Goal: Task Accomplishment & Management: Use online tool/utility

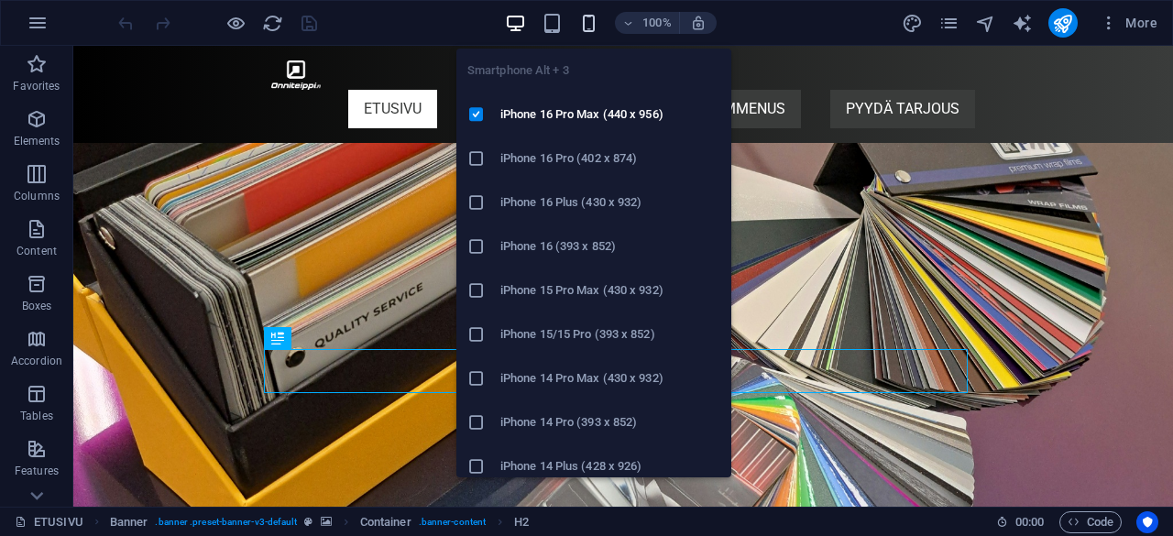
click at [590, 17] on icon "button" at bounding box center [588, 23] width 21 height 21
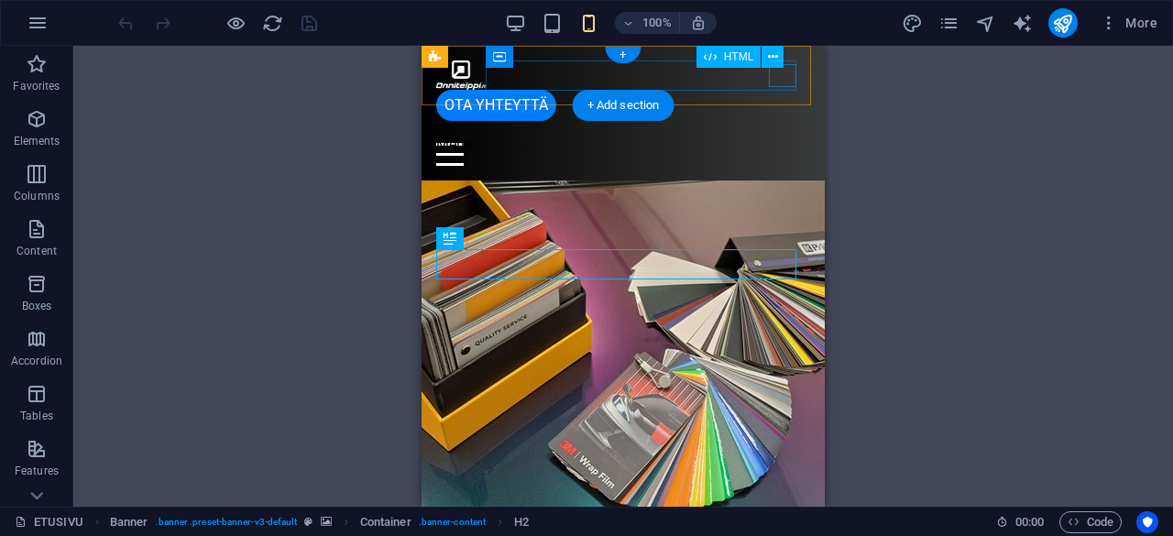
click at [787, 143] on div "Menu" at bounding box center [623, 154] width 374 height 23
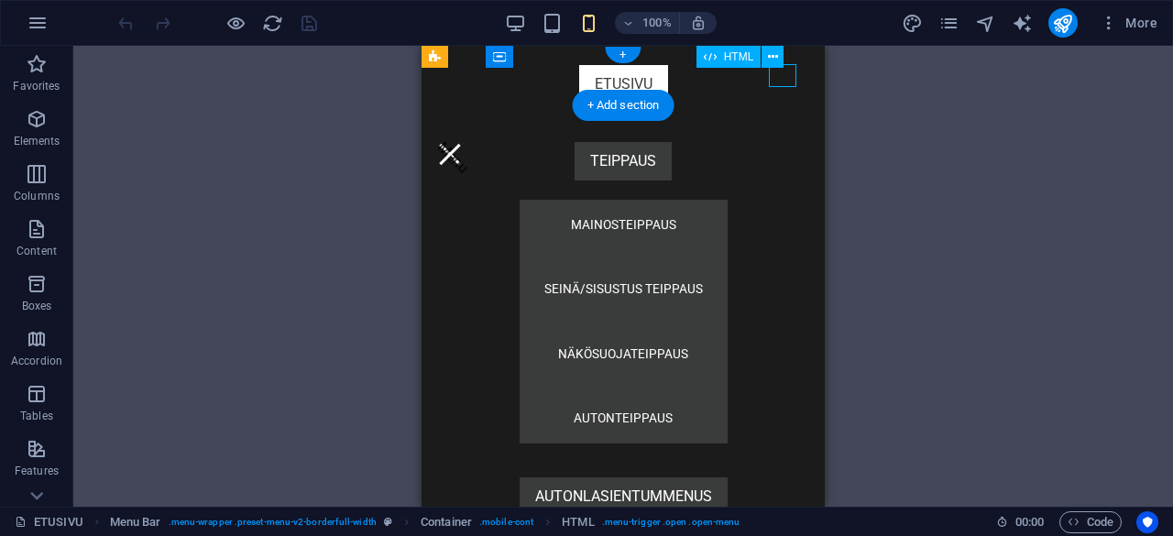
click at [464, 143] on div "Menu" at bounding box center [450, 154] width 28 height 23
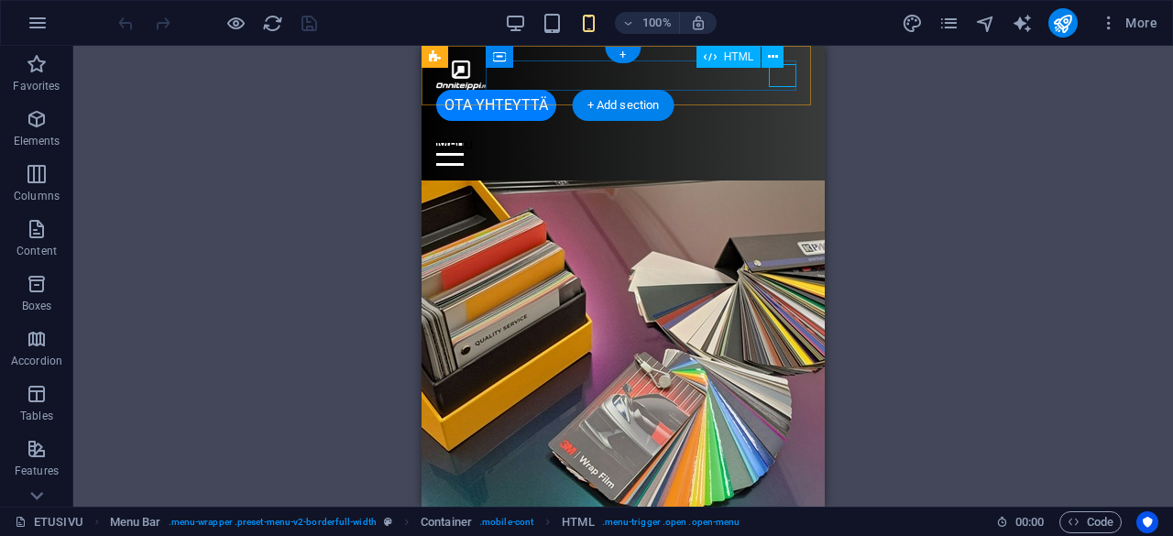
click at [787, 143] on div "Menu" at bounding box center [623, 154] width 374 height 23
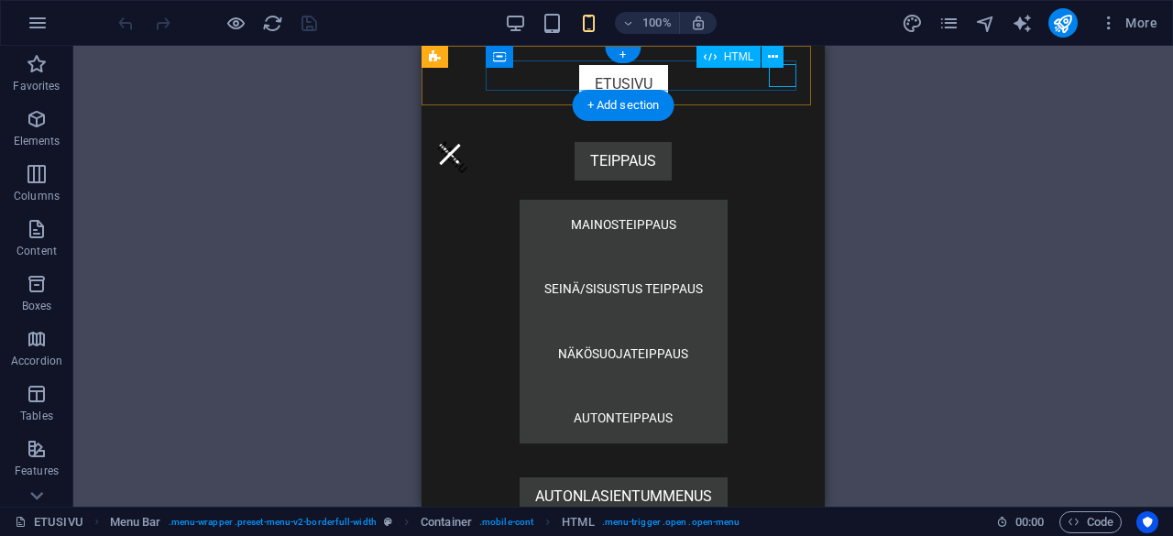
click at [464, 143] on div "Menu" at bounding box center [450, 154] width 28 height 23
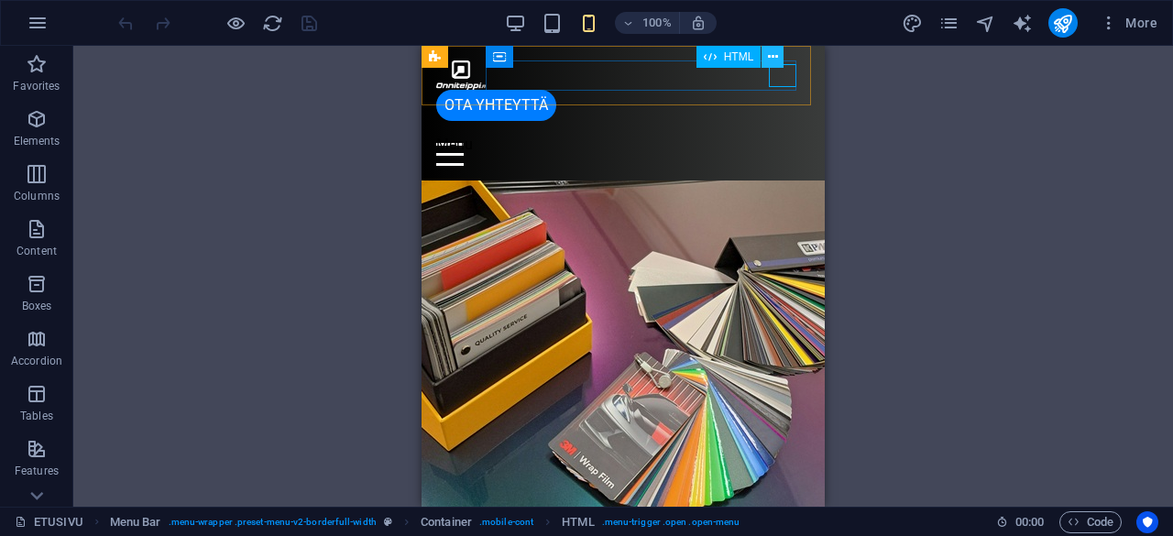
click at [778, 58] on button at bounding box center [773, 57] width 22 height 22
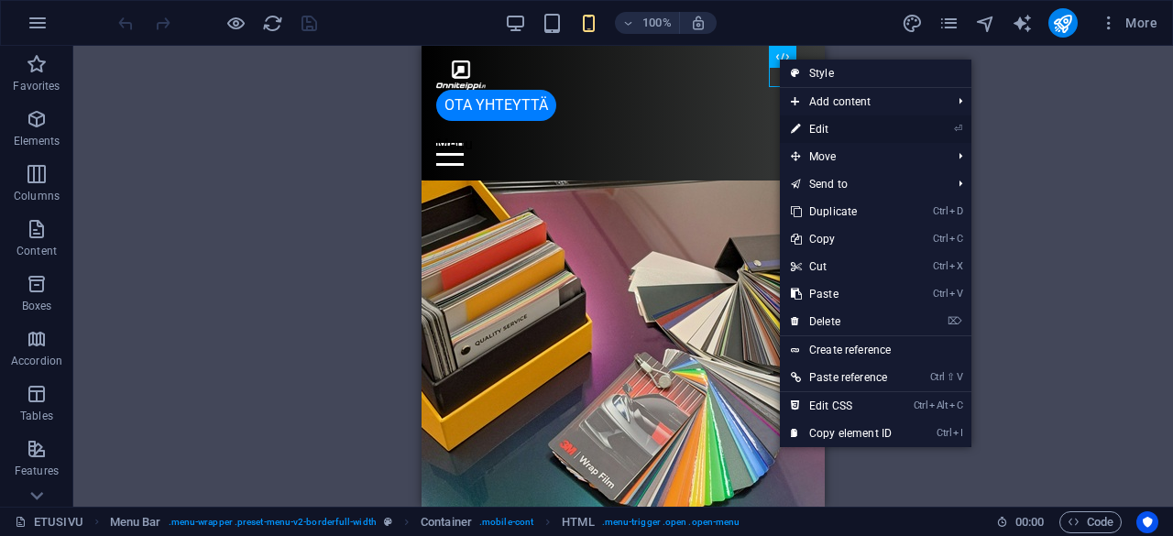
click at [816, 124] on link "⏎ Edit" at bounding box center [841, 130] width 123 height 28
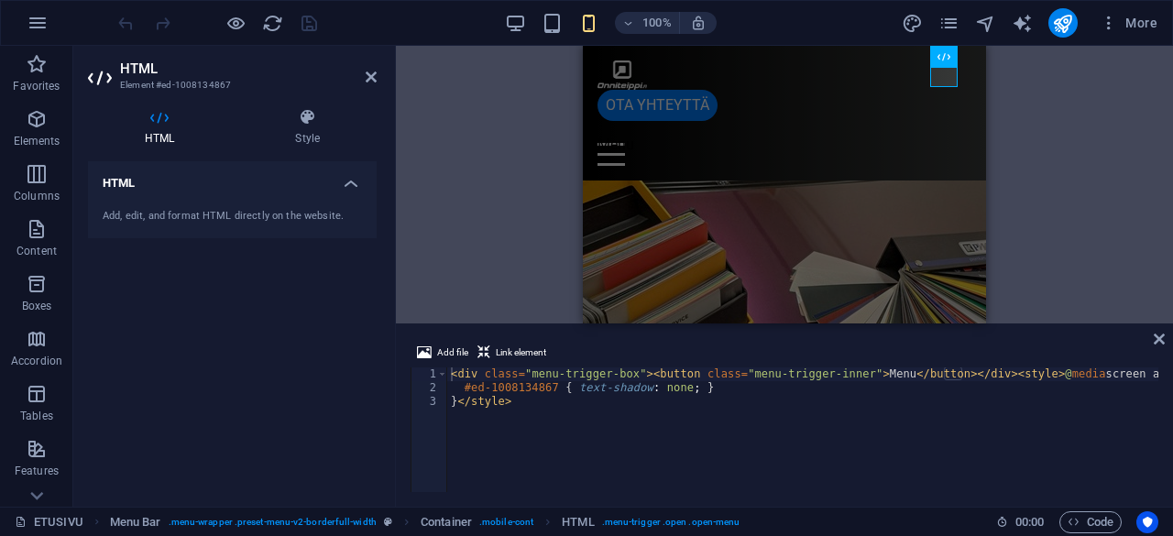
click at [358, 172] on h4 "HTML" at bounding box center [232, 177] width 289 height 33
click at [358, 172] on h4 "HTML" at bounding box center [232, 183] width 289 height 44
click at [347, 183] on h4 "HTML" at bounding box center [232, 183] width 289 height 44
click at [171, 218] on div "Add, edit, and format HTML directly on the website." at bounding box center [232, 217] width 259 height 16
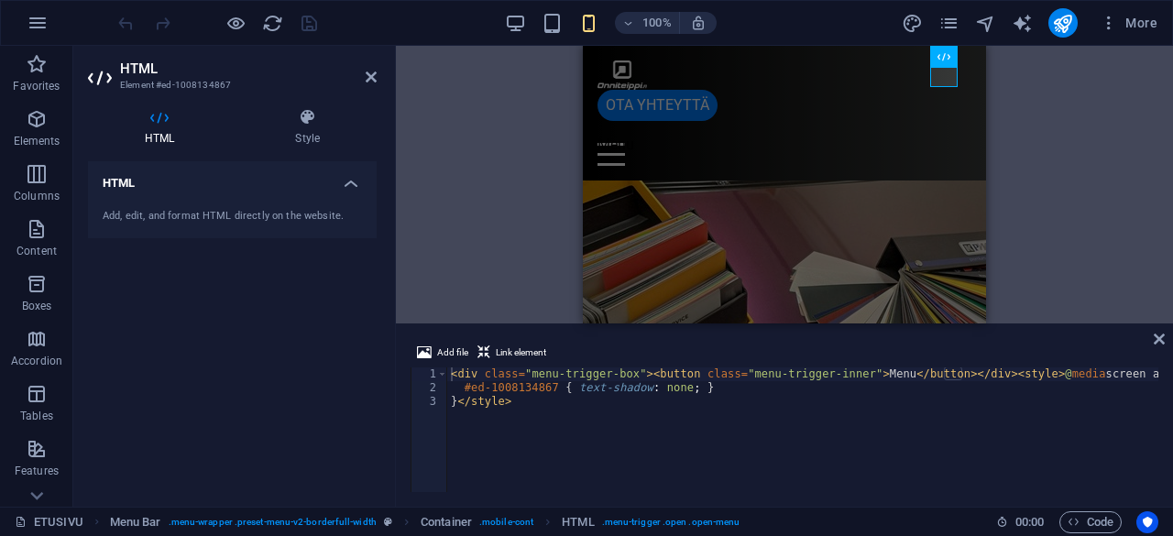
click at [171, 218] on div "Add, edit, and format HTML directly on the website." at bounding box center [232, 217] width 259 height 16
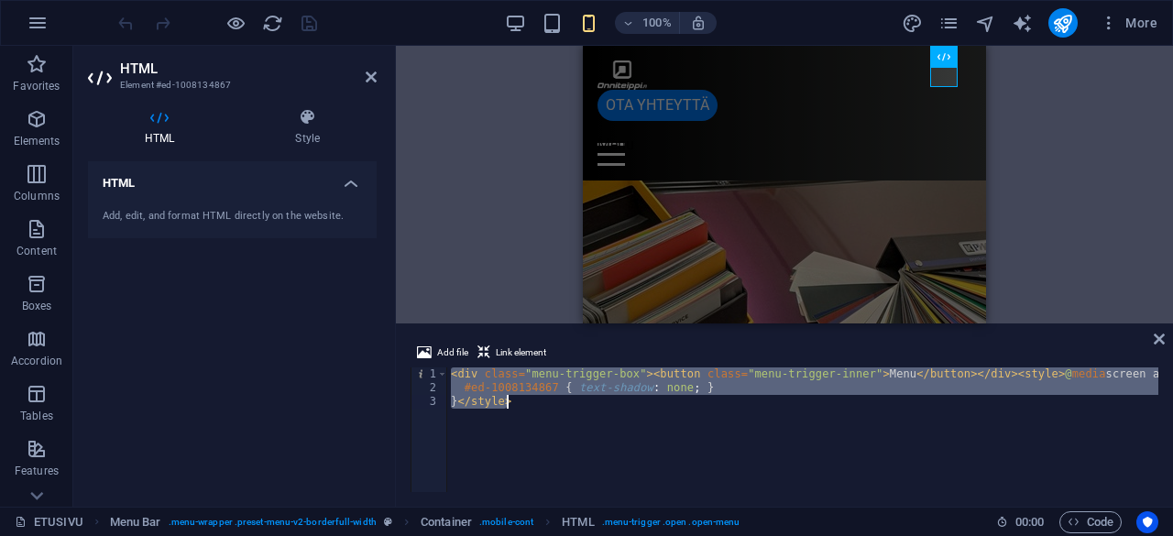
drag, startPoint x: 451, startPoint y: 373, endPoint x: 874, endPoint y: 406, distance: 423.9
click at [874, 406] on div "< div class = "menu-trigger-box" > < button class = "menu-trigger-inner" > Menu…" at bounding box center [849, 442] width 804 height 149
type textarea "#ed-1008134867 { text-shadow: none; } }</style>"
click at [1155, 340] on icon at bounding box center [1159, 339] width 11 height 15
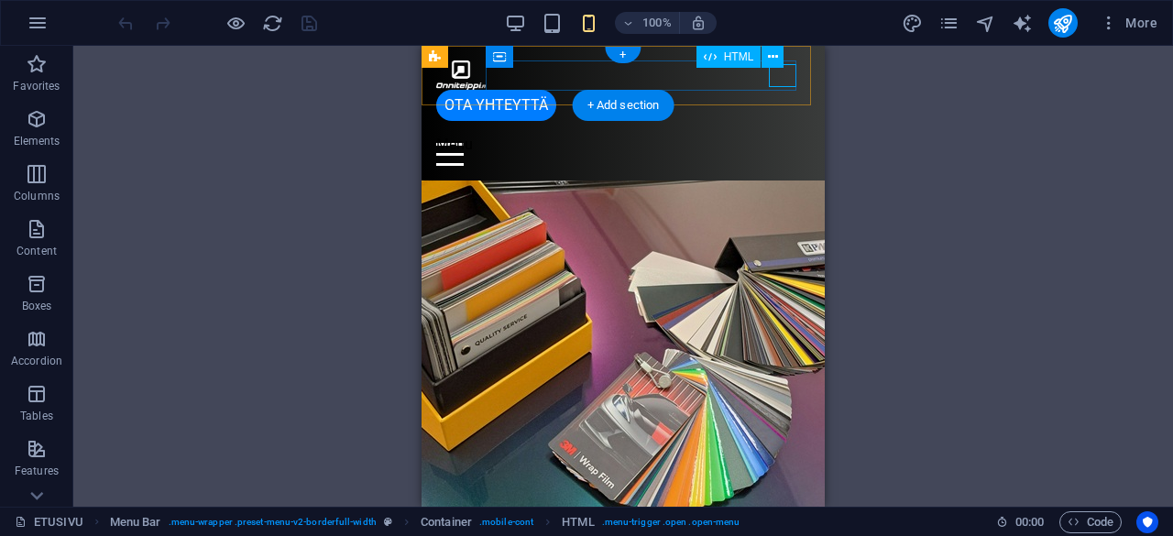
click at [773, 143] on div "Menu" at bounding box center [623, 154] width 374 height 23
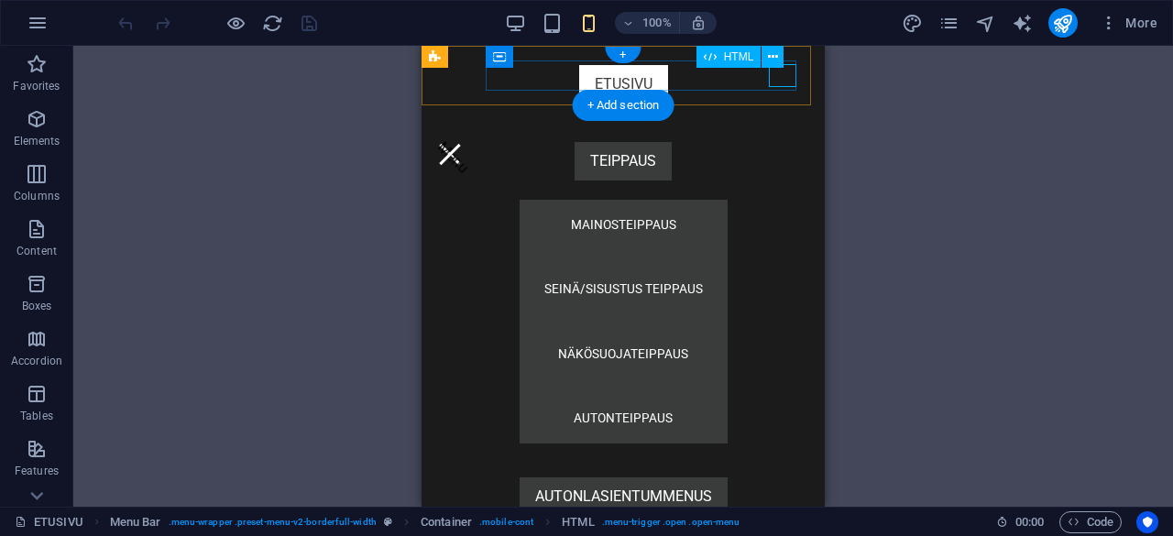
click at [464, 143] on div "Menu" at bounding box center [450, 154] width 28 height 23
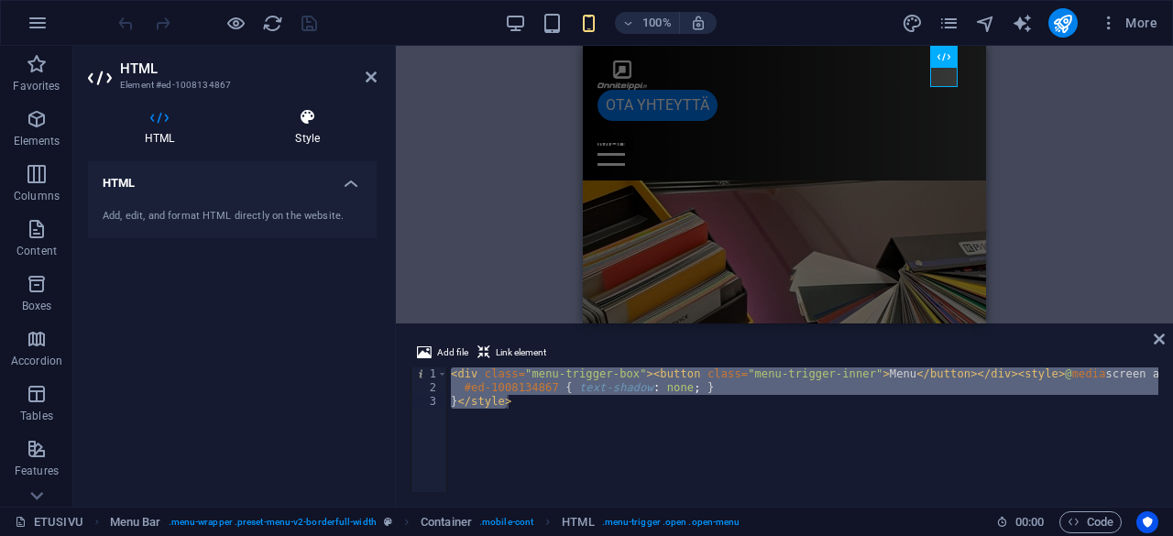
click at [291, 111] on icon at bounding box center [307, 117] width 138 height 18
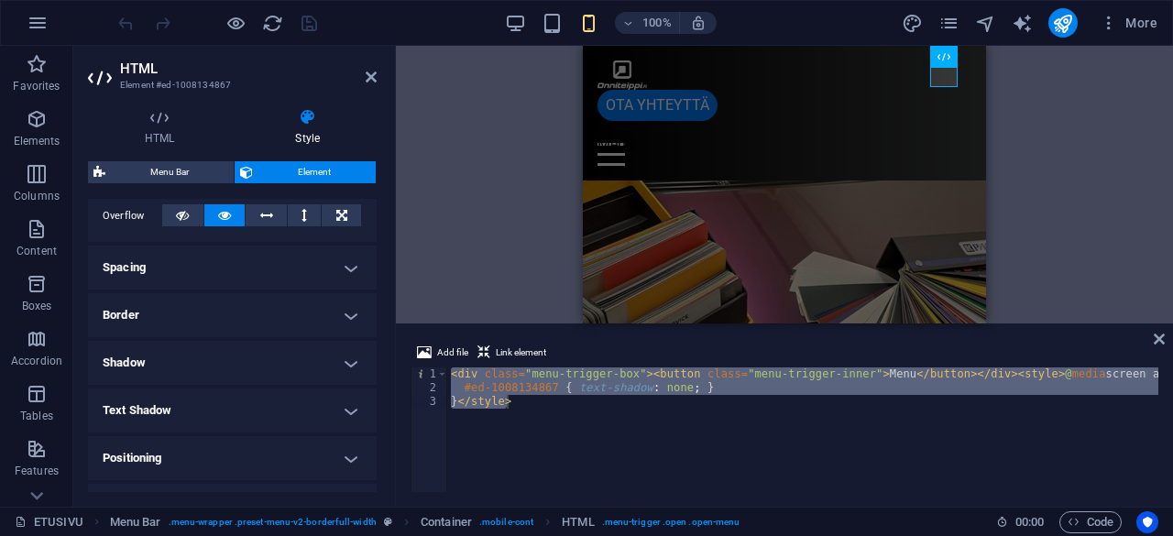
scroll to position [347, 0]
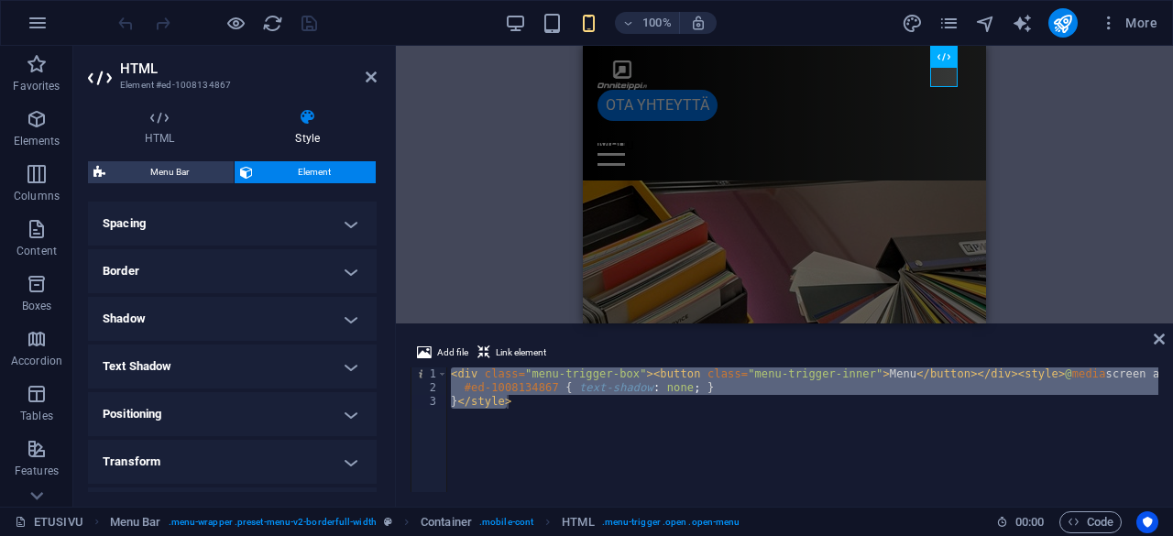
click at [352, 368] on h4 "Text Shadow" at bounding box center [232, 367] width 289 height 44
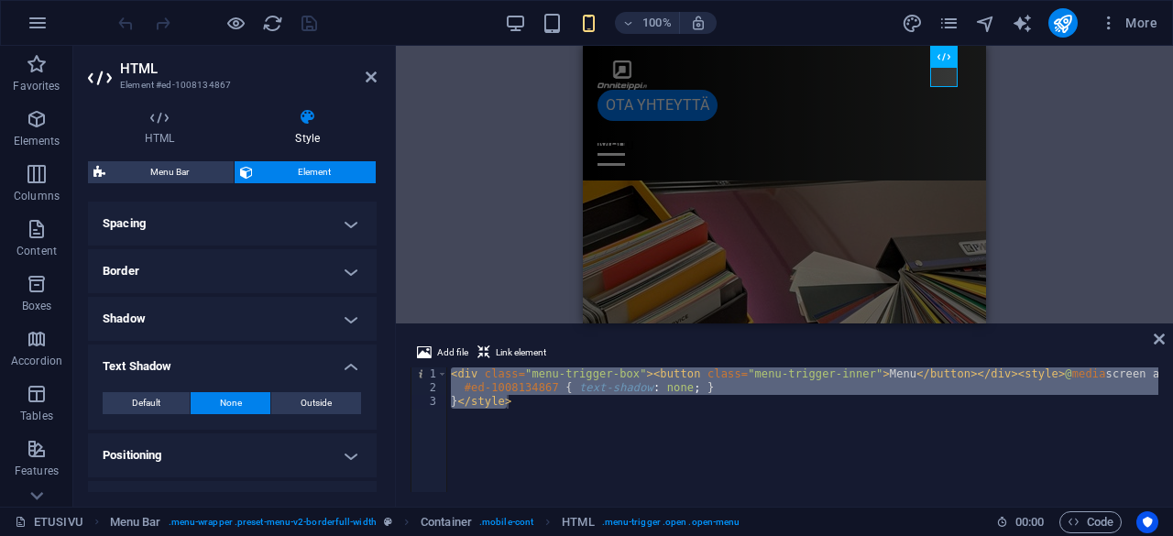
click at [352, 368] on h4 "Text Shadow" at bounding box center [232, 361] width 289 height 33
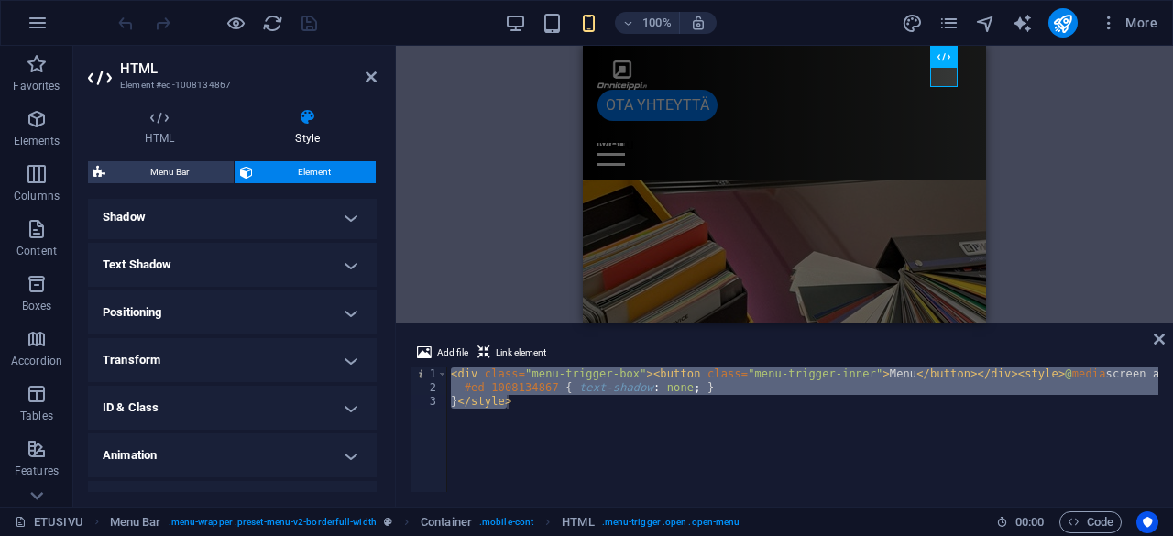
scroll to position [480, 0]
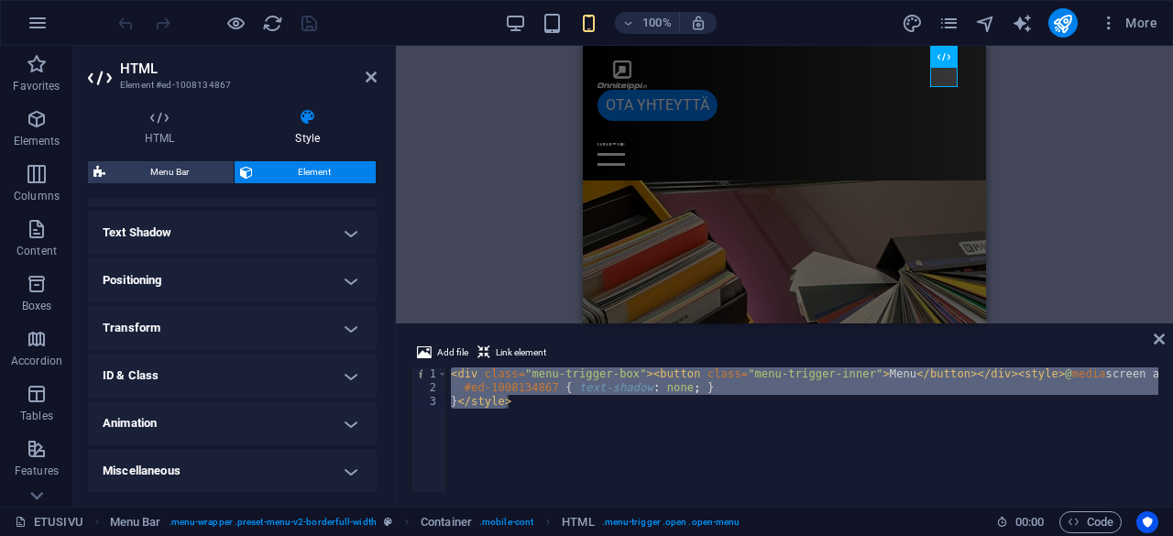
click at [349, 465] on h4 "Miscellaneous" at bounding box center [232, 471] width 289 height 44
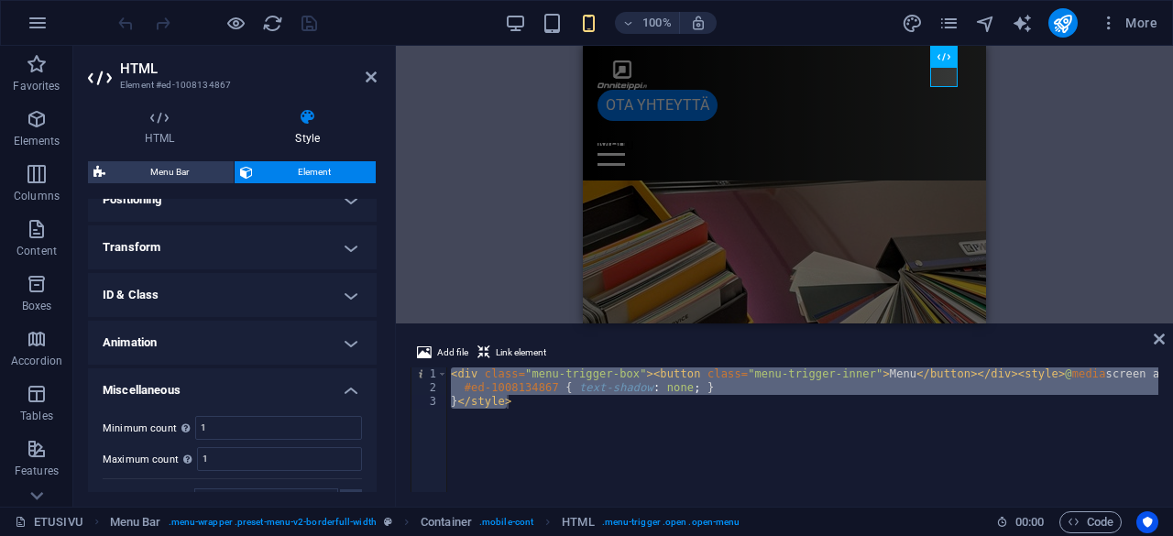
scroll to position [592, 0]
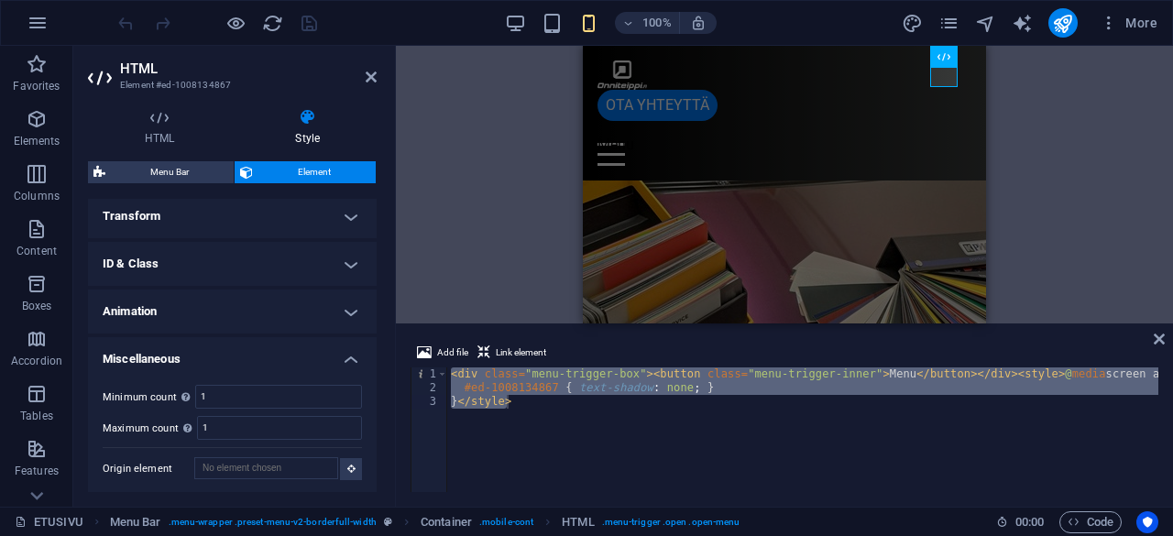
click at [347, 302] on h4 "Animation" at bounding box center [232, 312] width 289 height 44
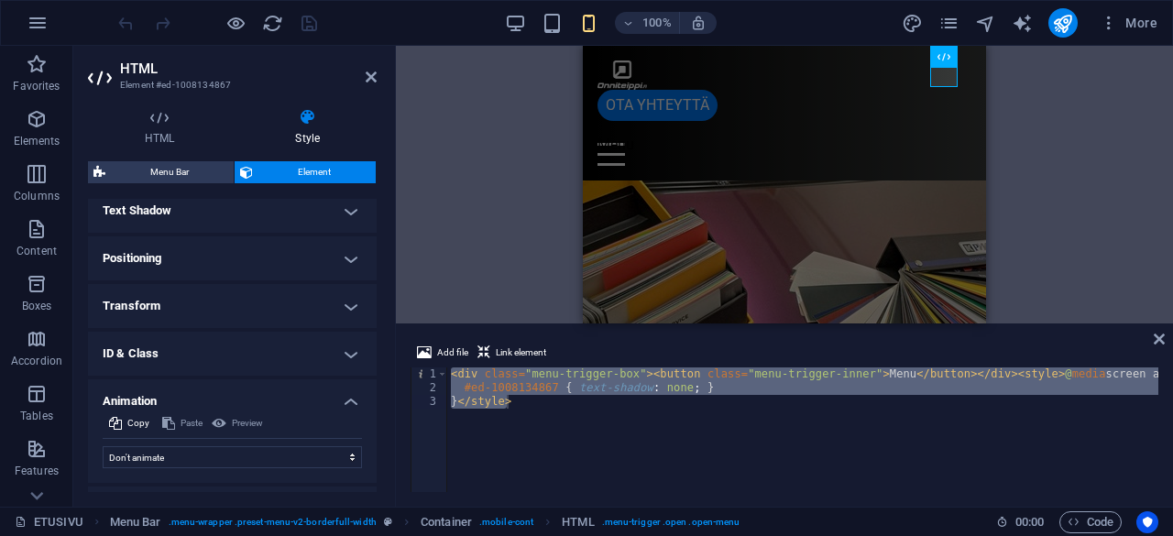
scroll to position [498, 0]
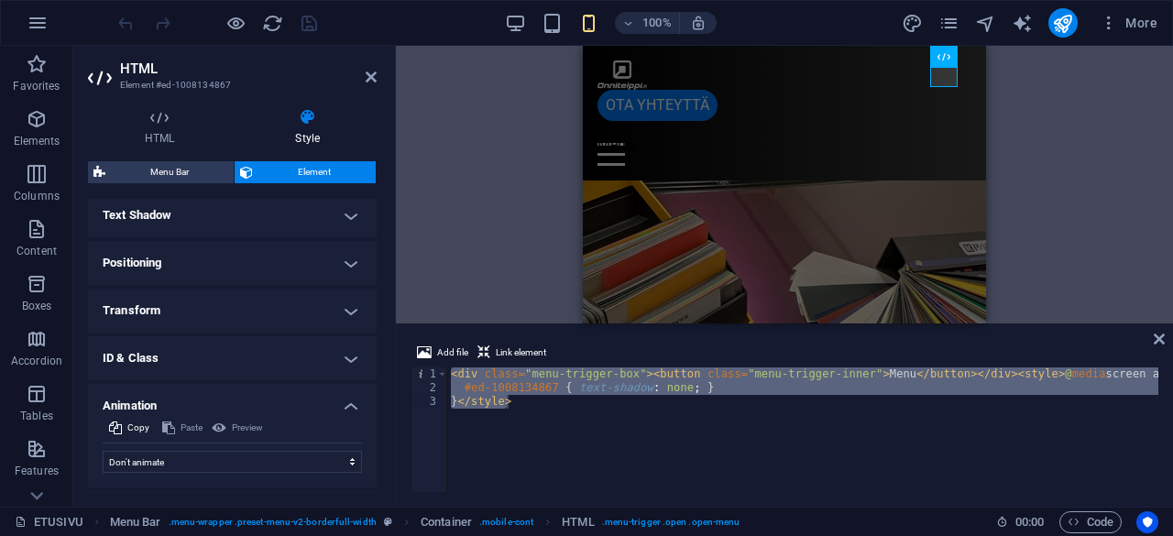
click at [334, 357] on h4 "ID & Class" at bounding box center [232, 358] width 289 height 44
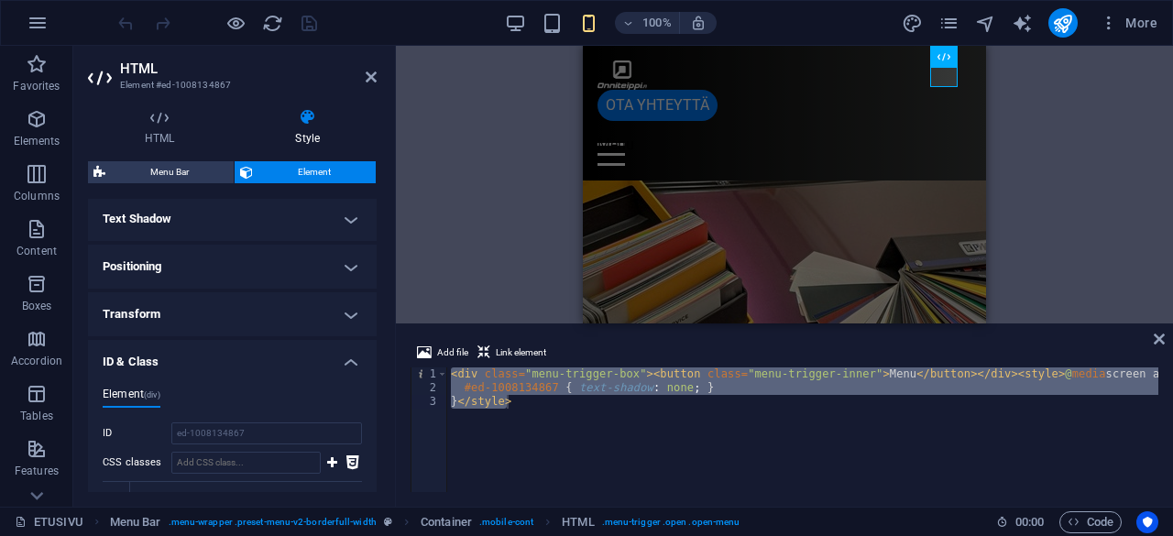
click at [342, 311] on h4 "Transform" at bounding box center [232, 314] width 289 height 44
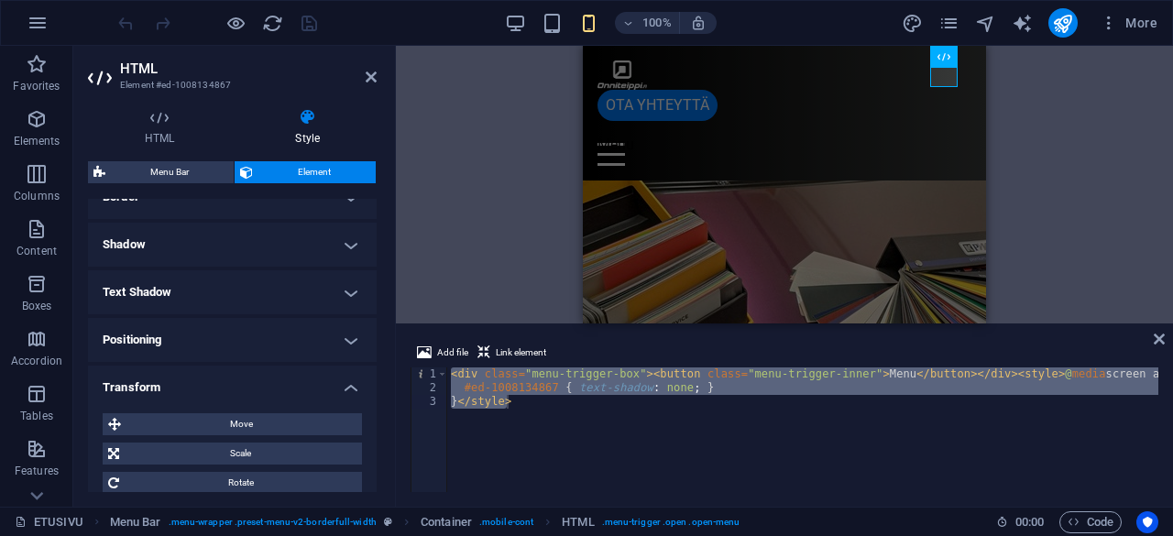
scroll to position [412, 0]
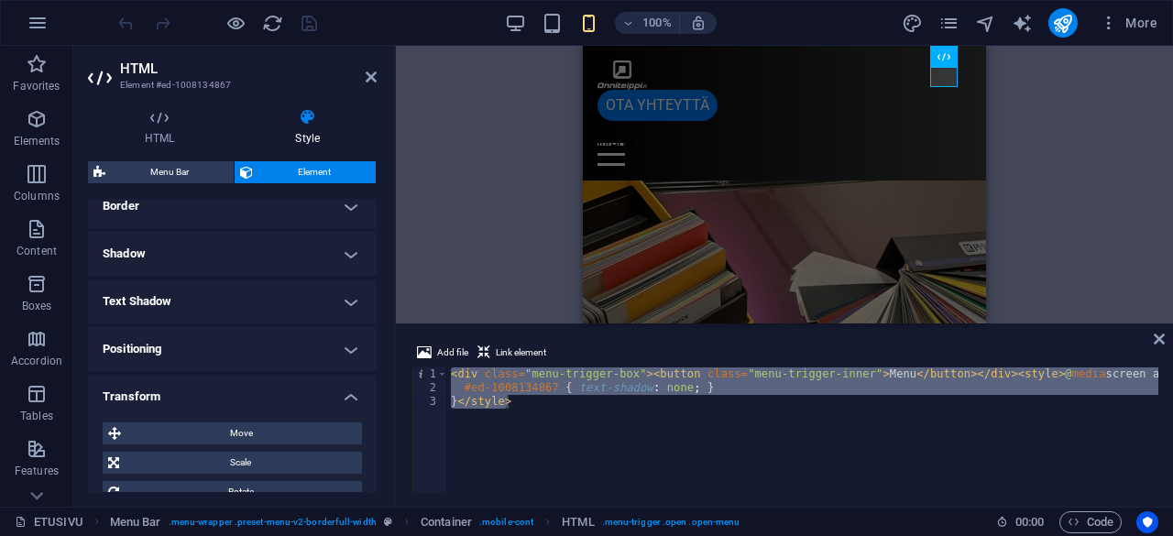
click at [350, 332] on h4 "Positioning" at bounding box center [232, 349] width 289 height 44
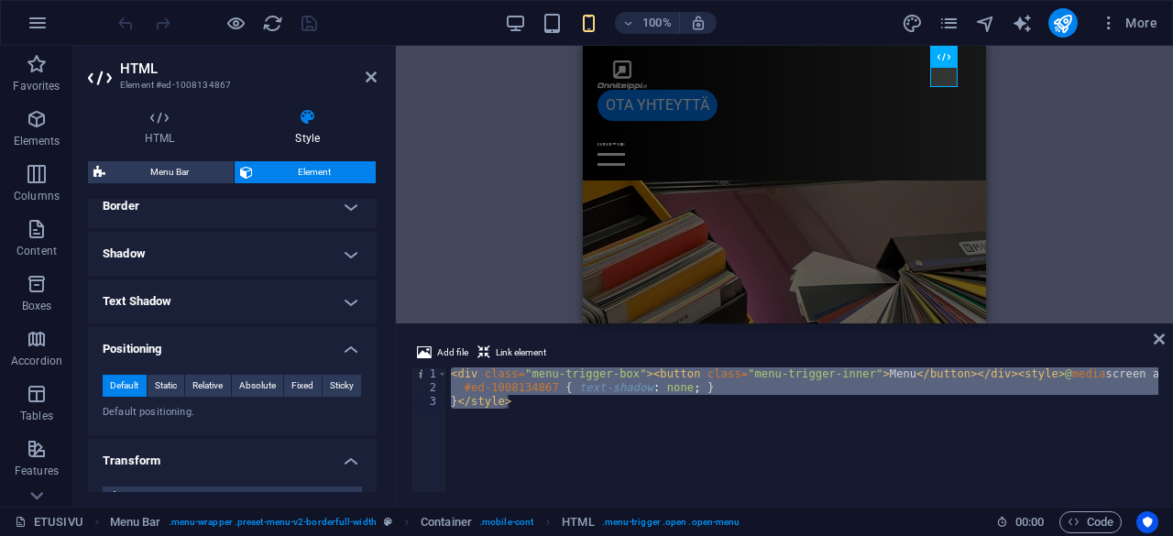
click at [357, 293] on h4 "Text Shadow" at bounding box center [232, 302] width 289 height 44
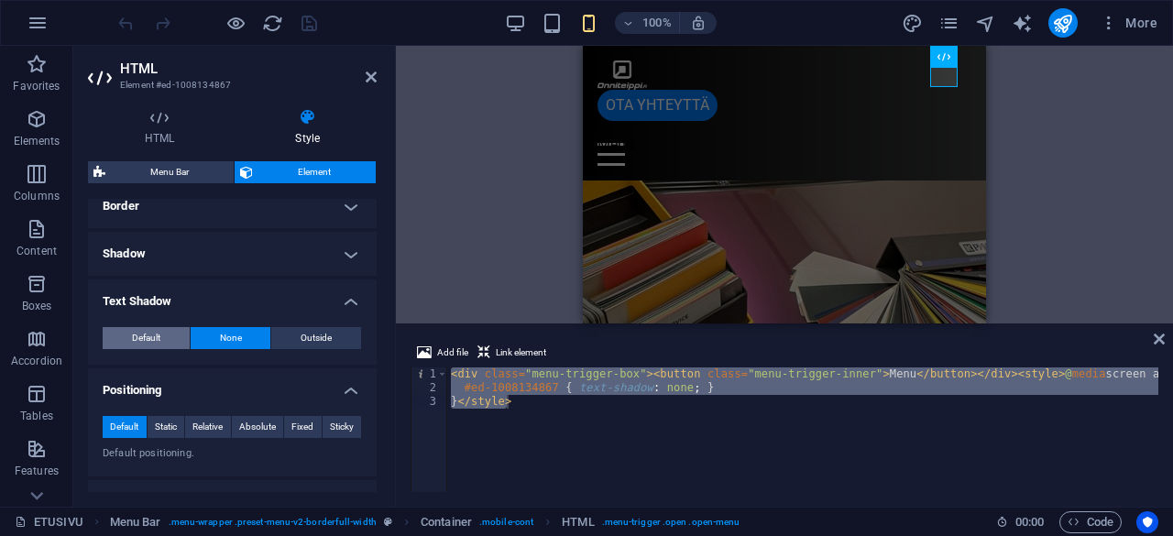
click at [167, 330] on button "Default" at bounding box center [146, 338] width 87 height 22
click at [248, 340] on button "None" at bounding box center [231, 338] width 81 height 22
click at [345, 260] on h4 "Shadow" at bounding box center [232, 254] width 289 height 44
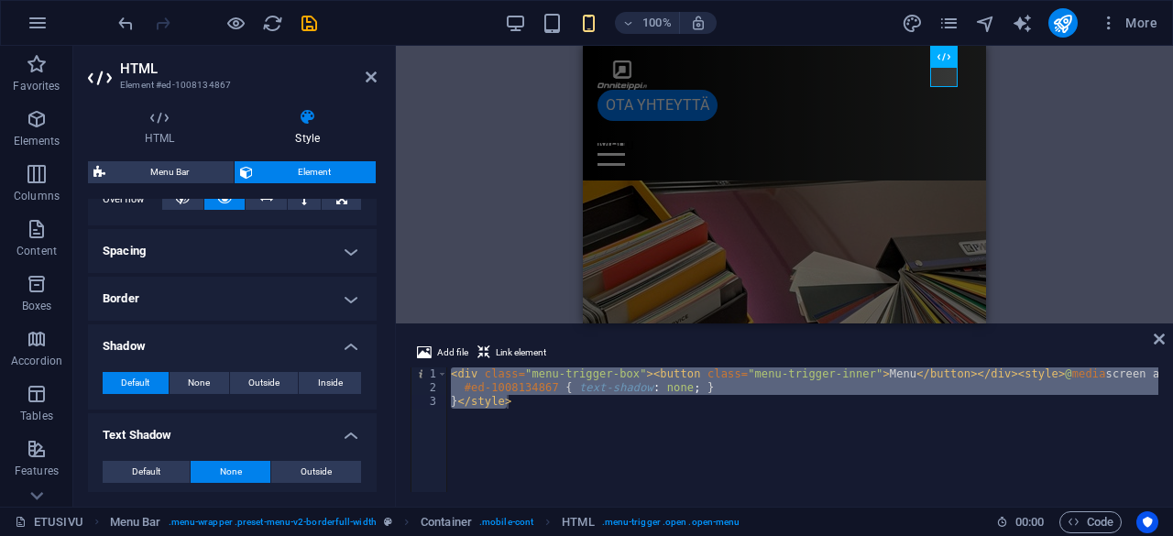
scroll to position [318, 0]
click at [202, 387] on span "None" at bounding box center [199, 384] width 22 height 22
click at [123, 380] on span "Default" at bounding box center [135, 384] width 28 height 22
click at [347, 298] on h4 "Border" at bounding box center [232, 300] width 289 height 44
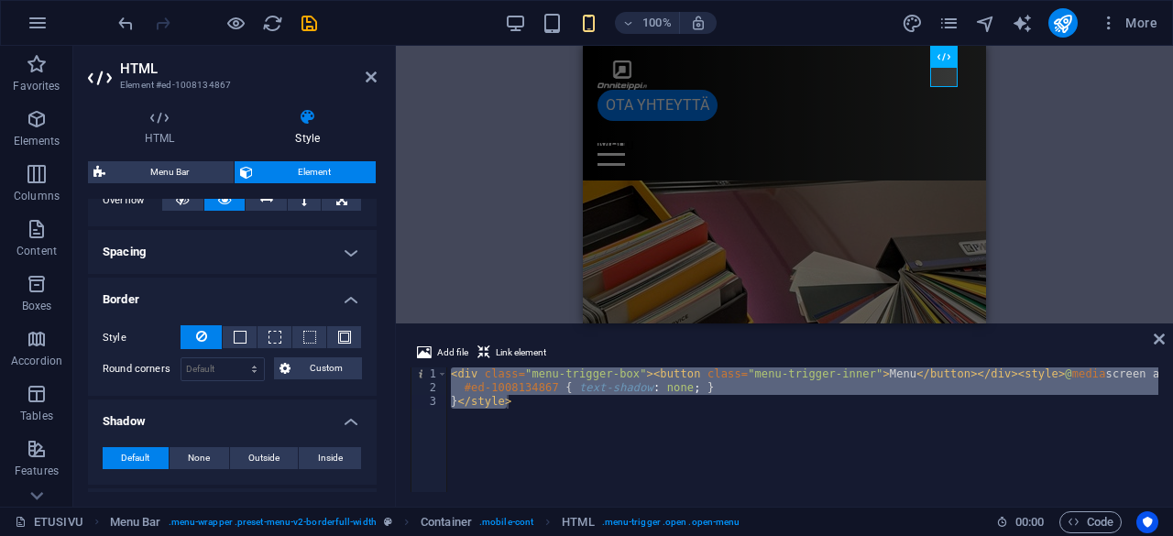
click at [347, 251] on h4 "Spacing" at bounding box center [232, 252] width 289 height 44
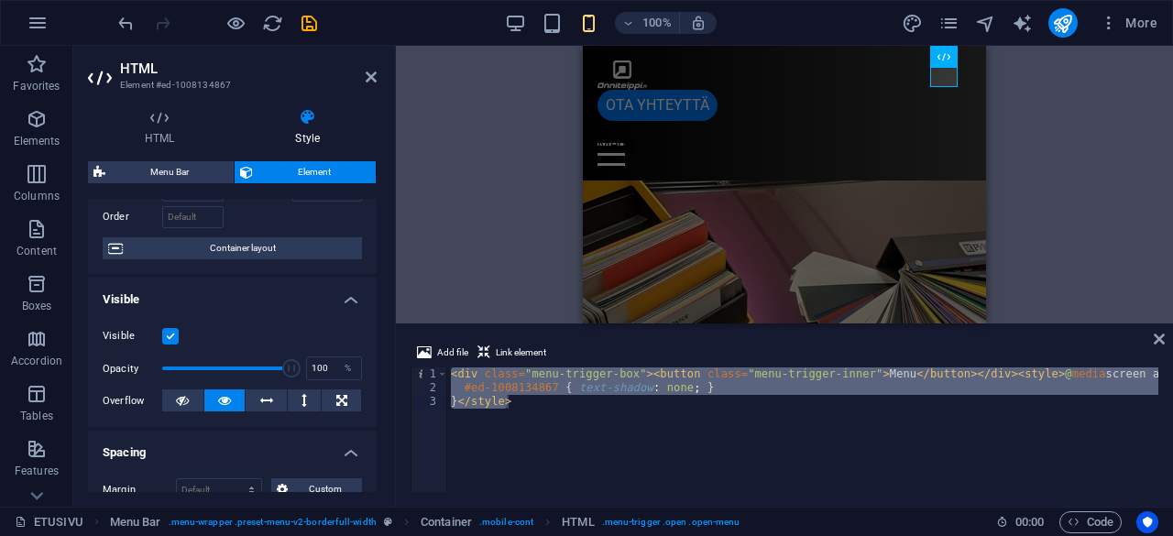
scroll to position [0, 0]
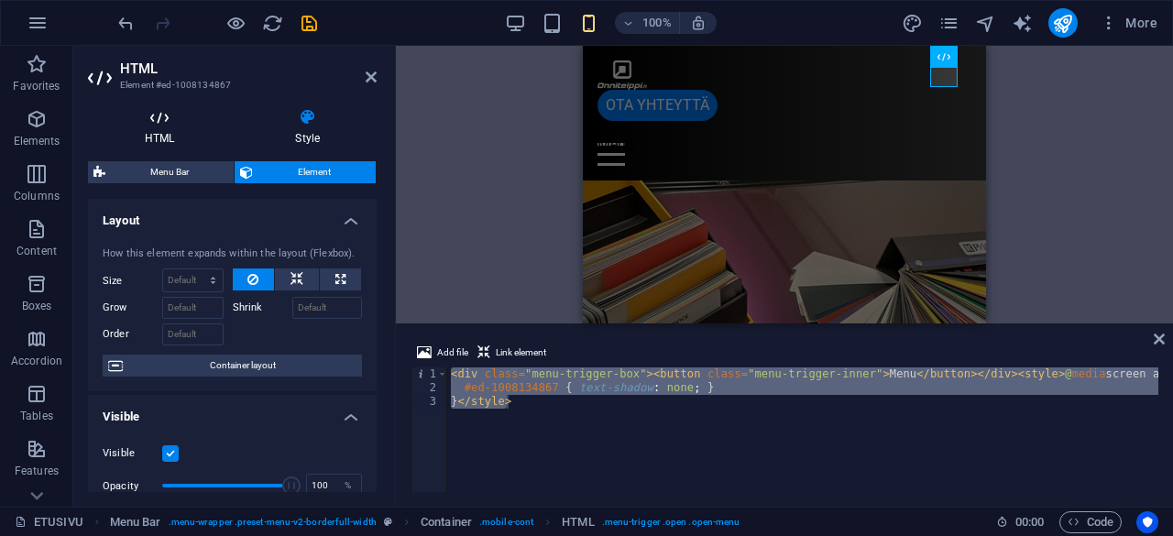
click at [165, 129] on h4 "HTML" at bounding box center [163, 127] width 150 height 39
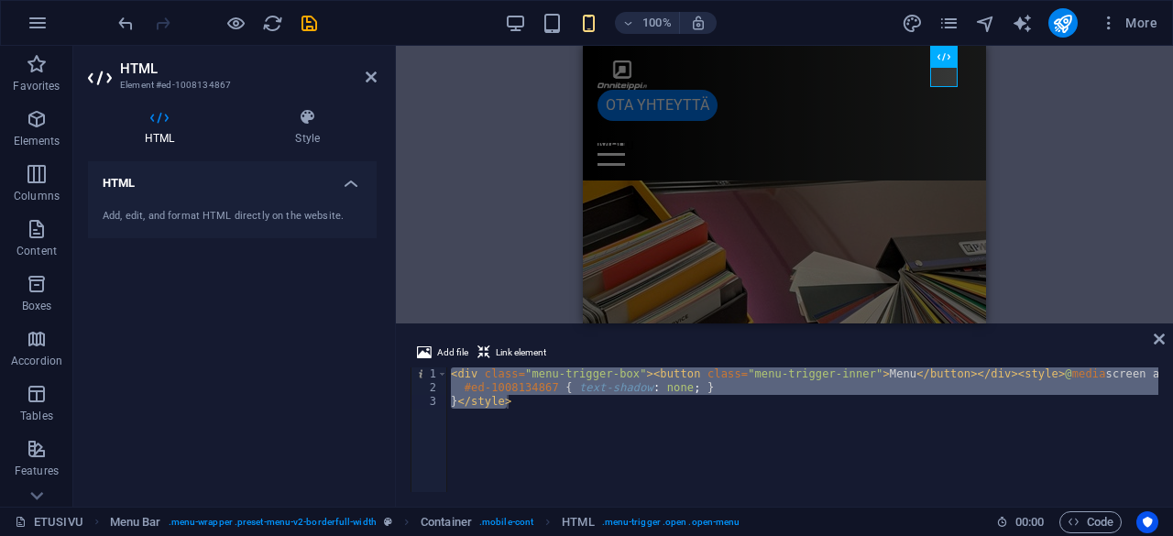
click at [347, 181] on h4 "HTML" at bounding box center [232, 177] width 289 height 33
click at [347, 181] on h4 "HTML" at bounding box center [232, 183] width 289 height 44
click at [181, 215] on div "Add, edit, and format HTML directly on the website." at bounding box center [232, 217] width 259 height 16
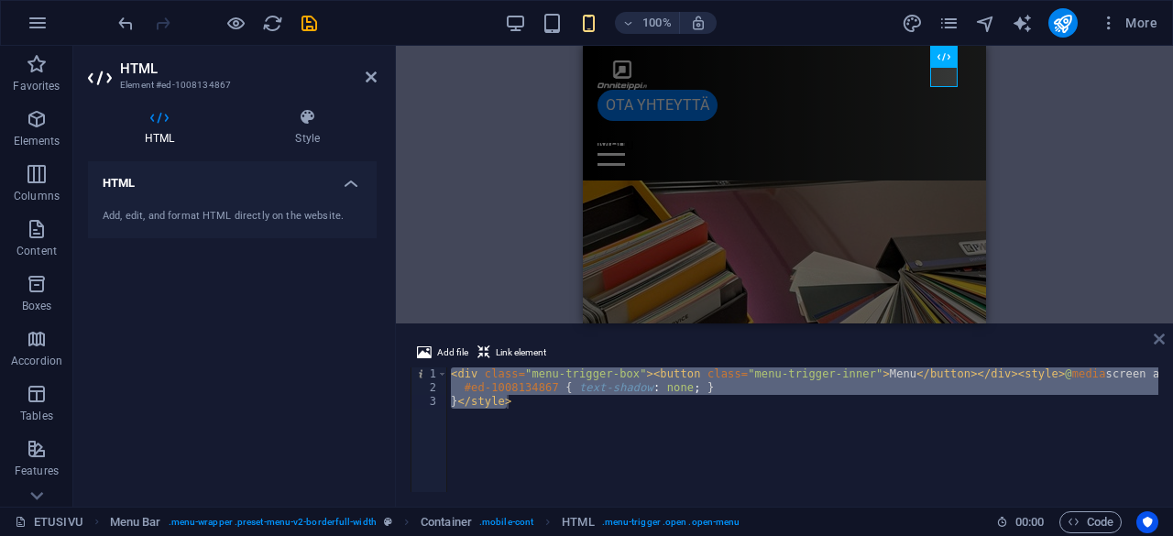
click at [1160, 336] on icon at bounding box center [1159, 339] width 11 height 15
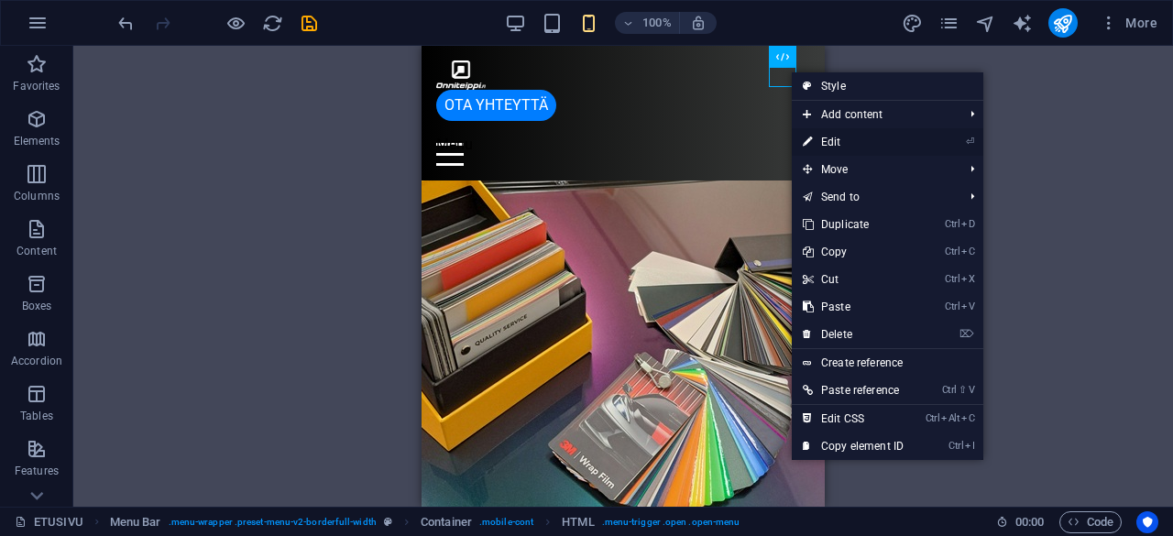
click at [821, 146] on link "⏎ Edit" at bounding box center [853, 142] width 123 height 28
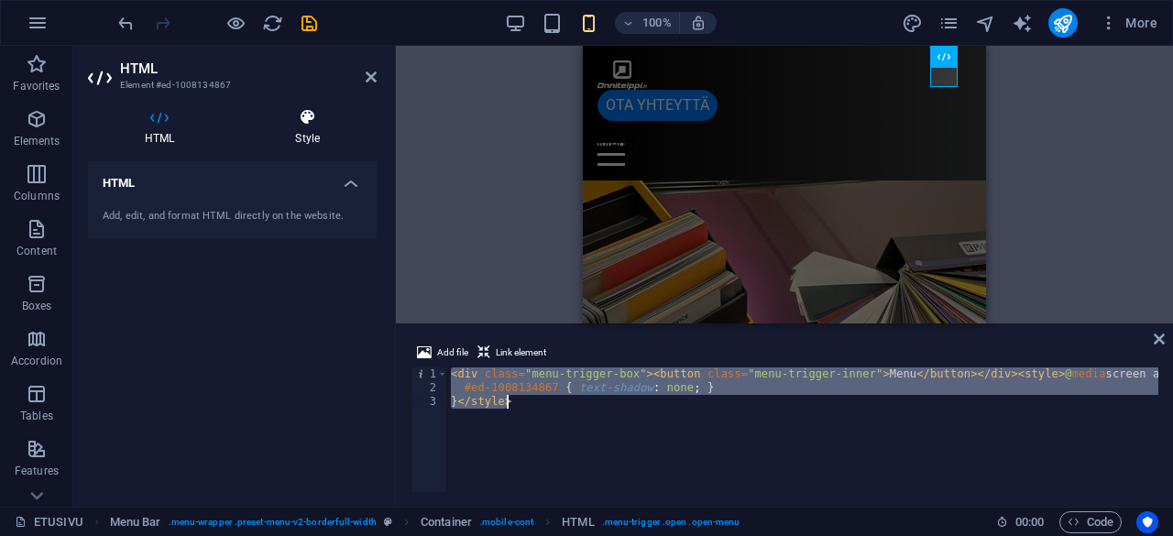
click at [308, 131] on h4 "Style" at bounding box center [307, 127] width 138 height 39
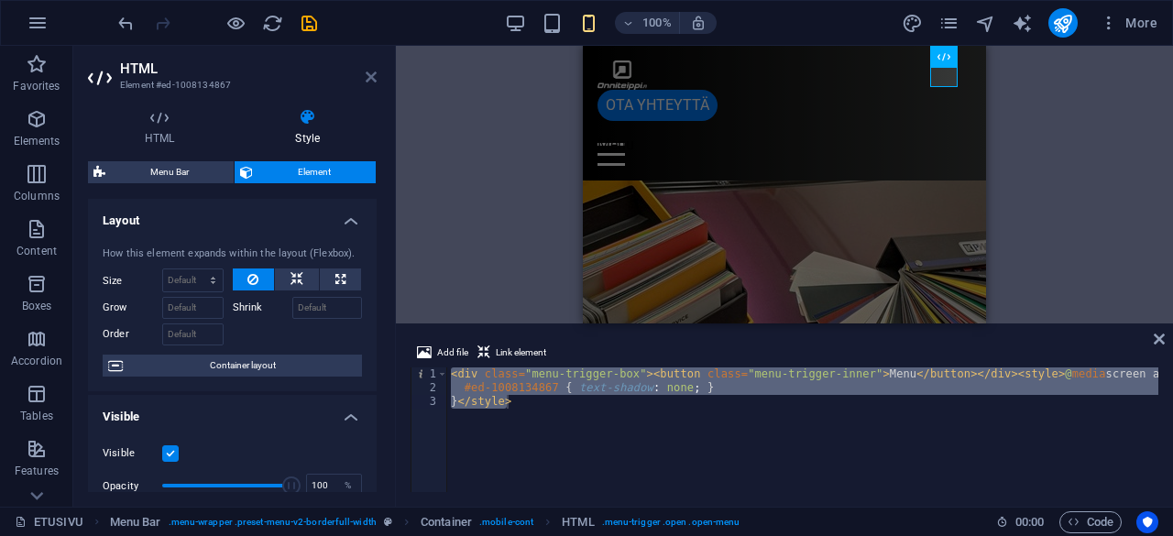
click at [369, 74] on icon at bounding box center [371, 77] width 11 height 15
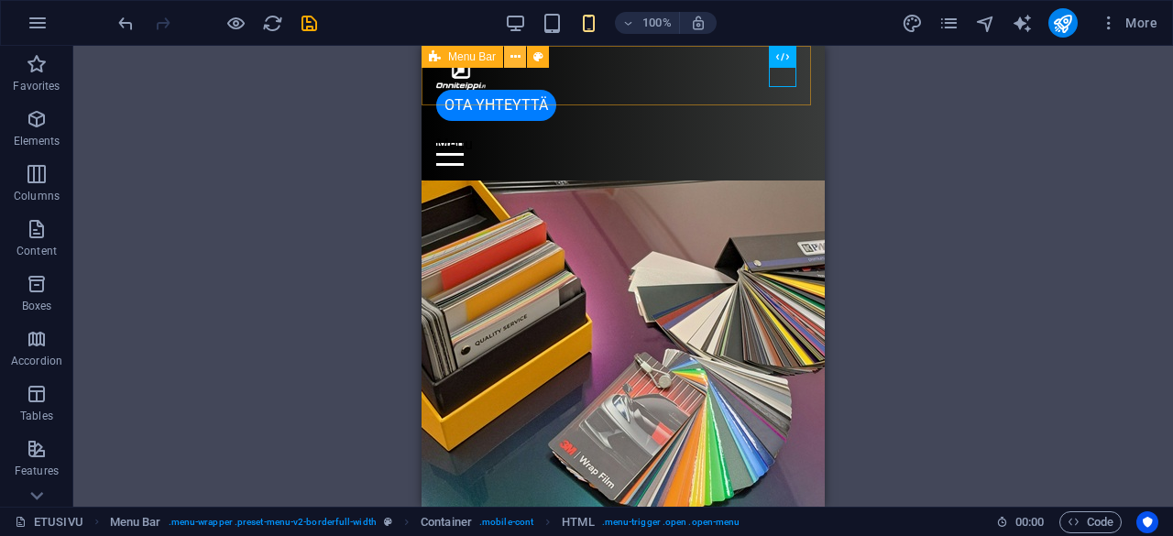
click at [515, 58] on icon at bounding box center [516, 57] width 10 height 19
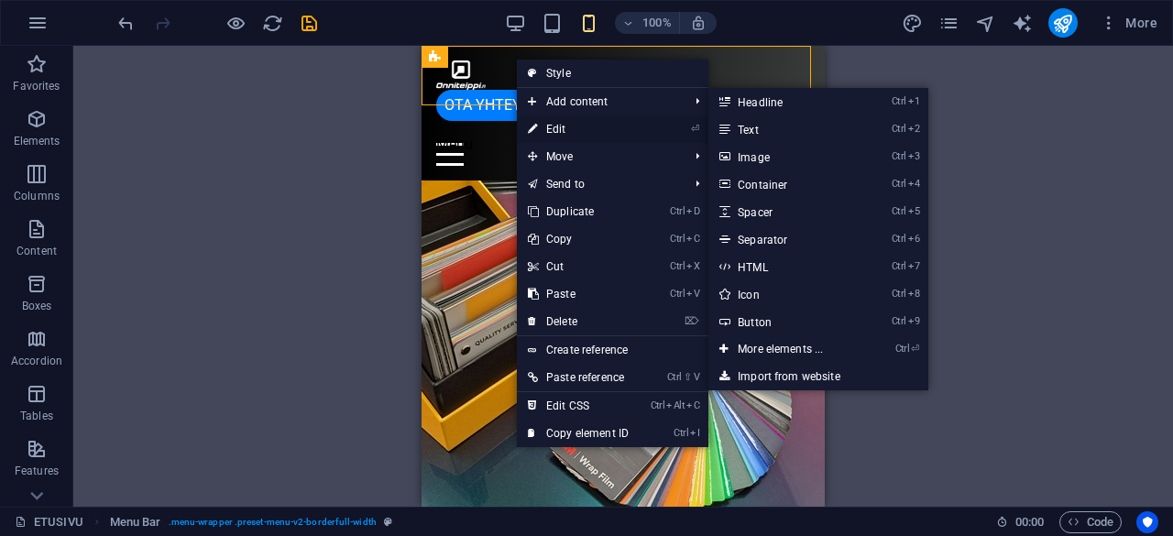
click at [548, 126] on link "⏎ Edit" at bounding box center [578, 130] width 123 height 28
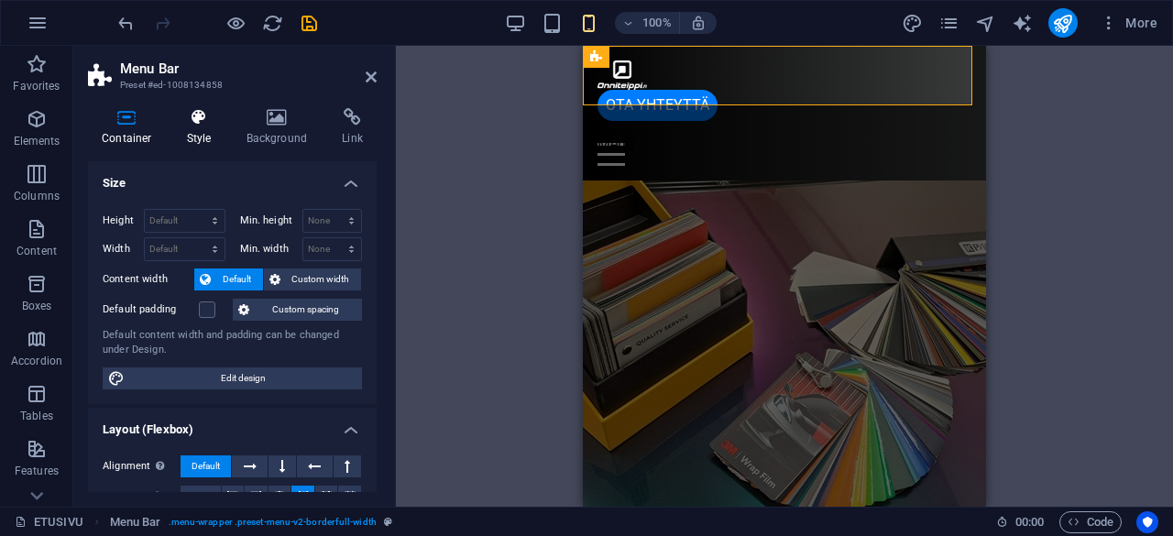
click at [196, 136] on h4 "Style" at bounding box center [203, 127] width 60 height 39
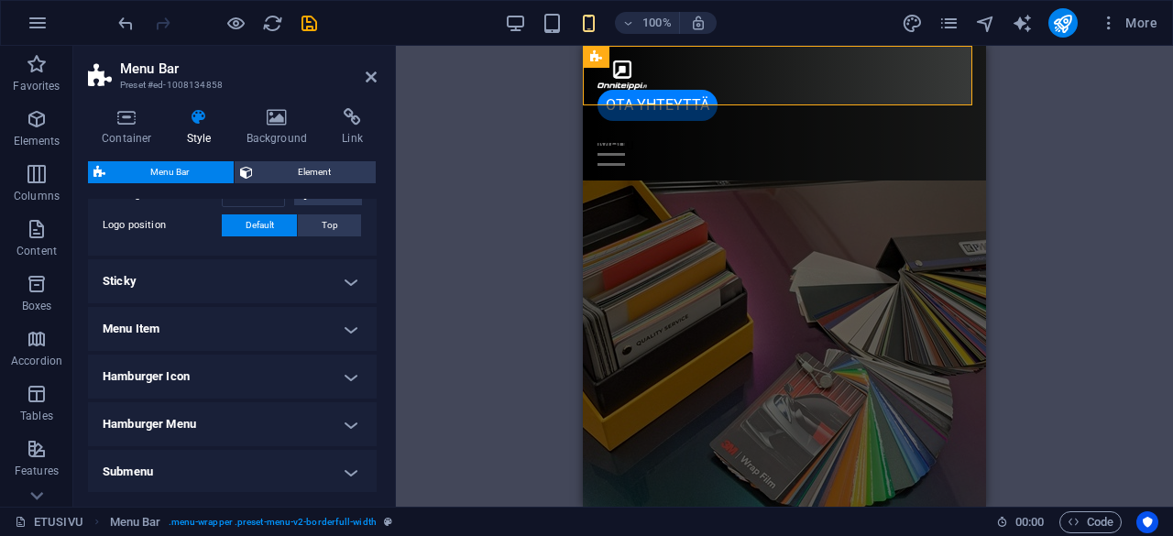
scroll to position [465, 0]
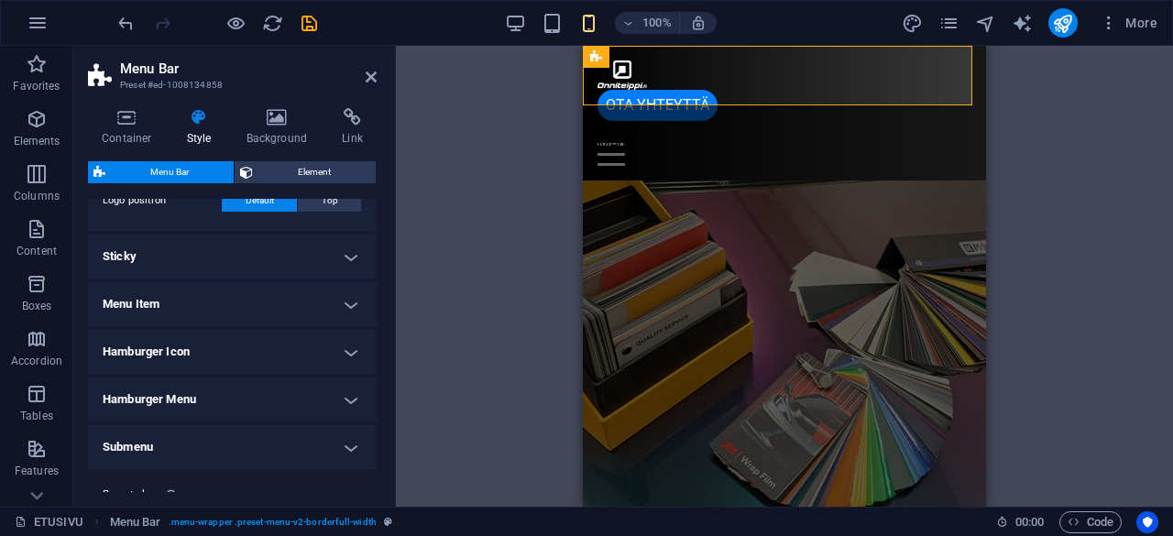
click at [336, 291] on h4 "Menu Item" at bounding box center [232, 304] width 289 height 44
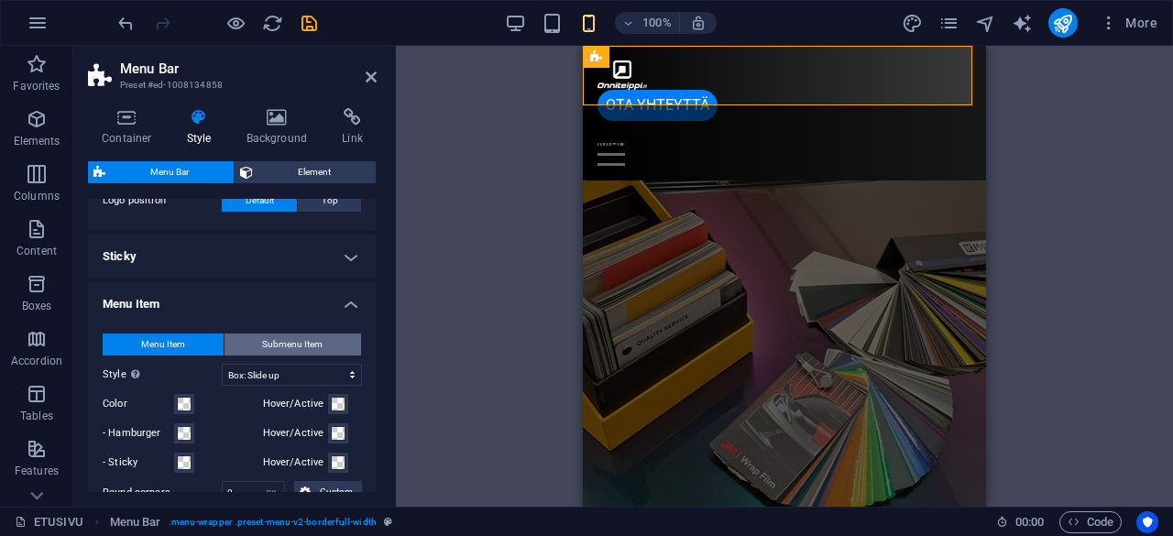
click at [303, 344] on span "Submenu Item" at bounding box center [292, 345] width 61 height 22
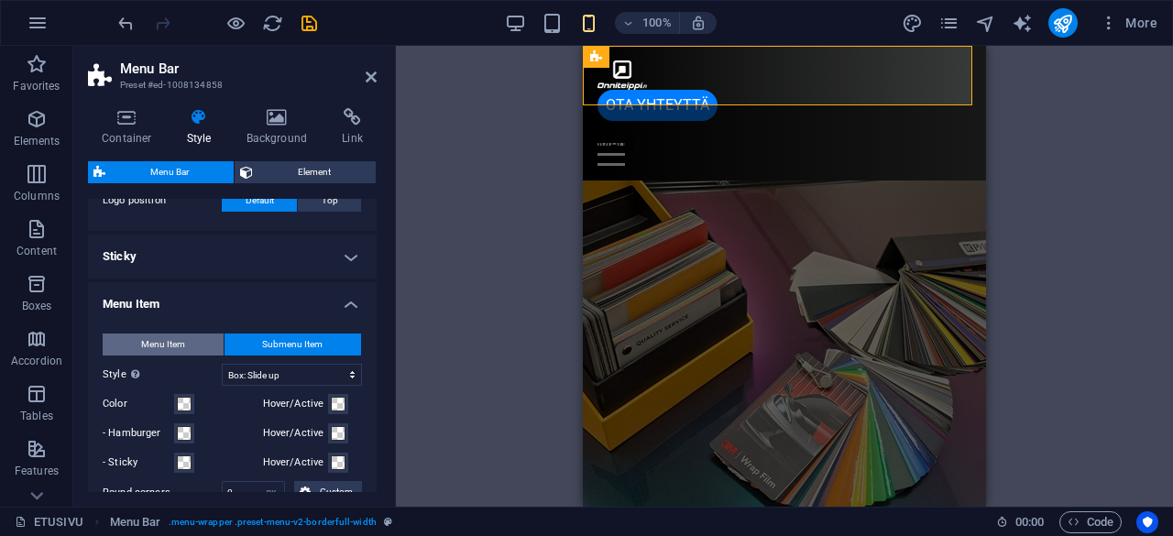
click at [196, 341] on button "Menu Item" at bounding box center [163, 345] width 121 height 22
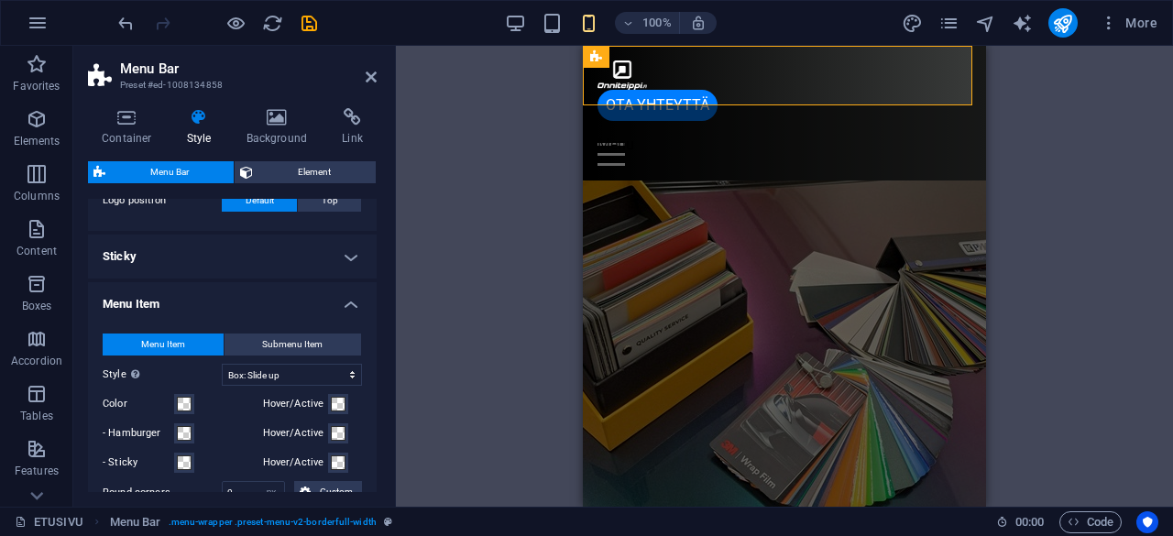
select select
click at [349, 247] on h4 "Sticky" at bounding box center [232, 257] width 289 height 44
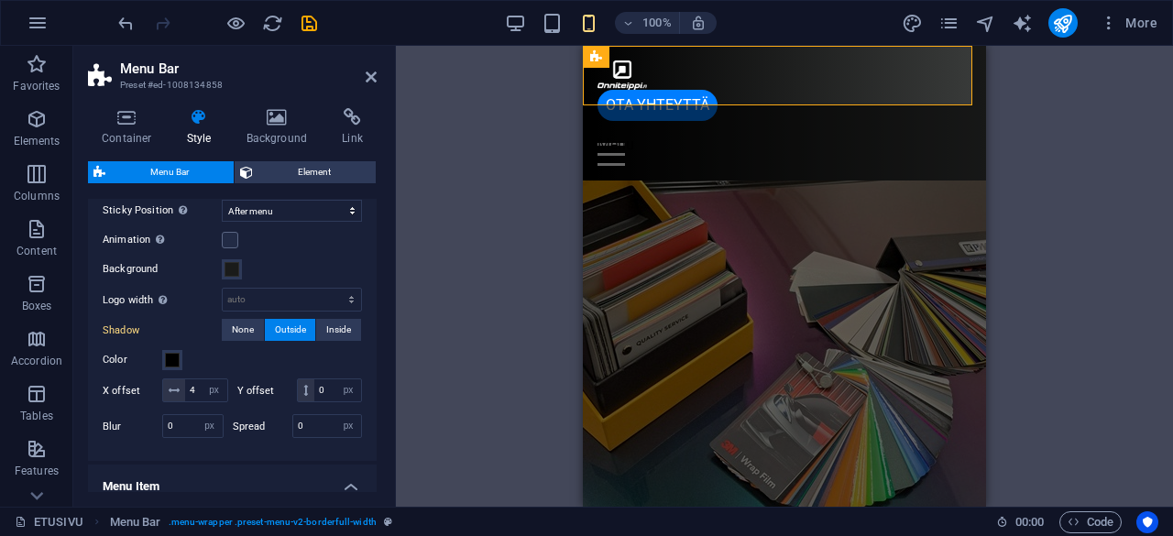
scroll to position [578, 0]
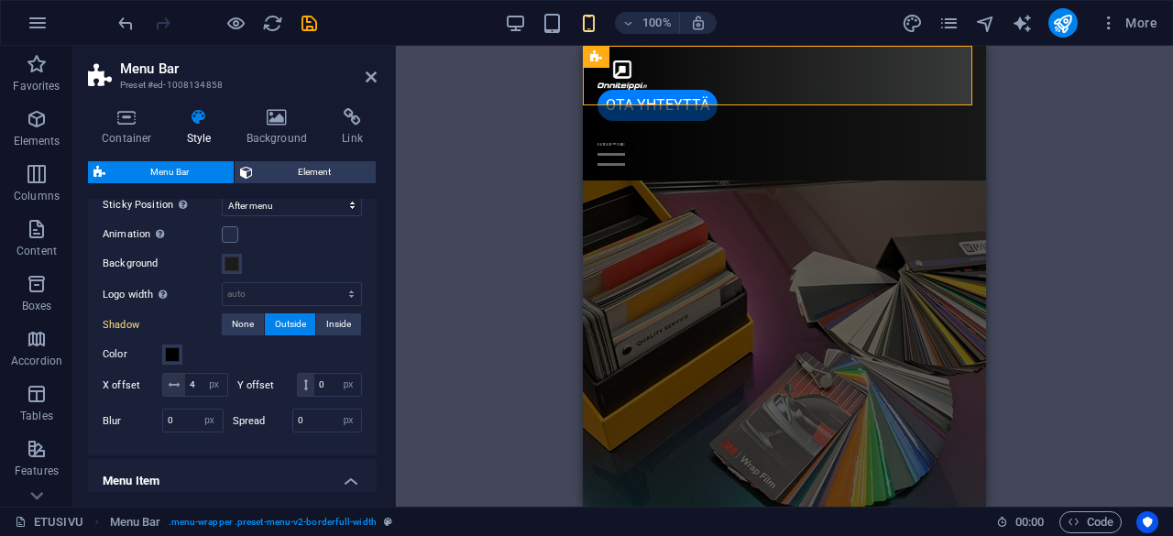
click at [287, 353] on div "Color" at bounding box center [232, 355] width 259 height 22
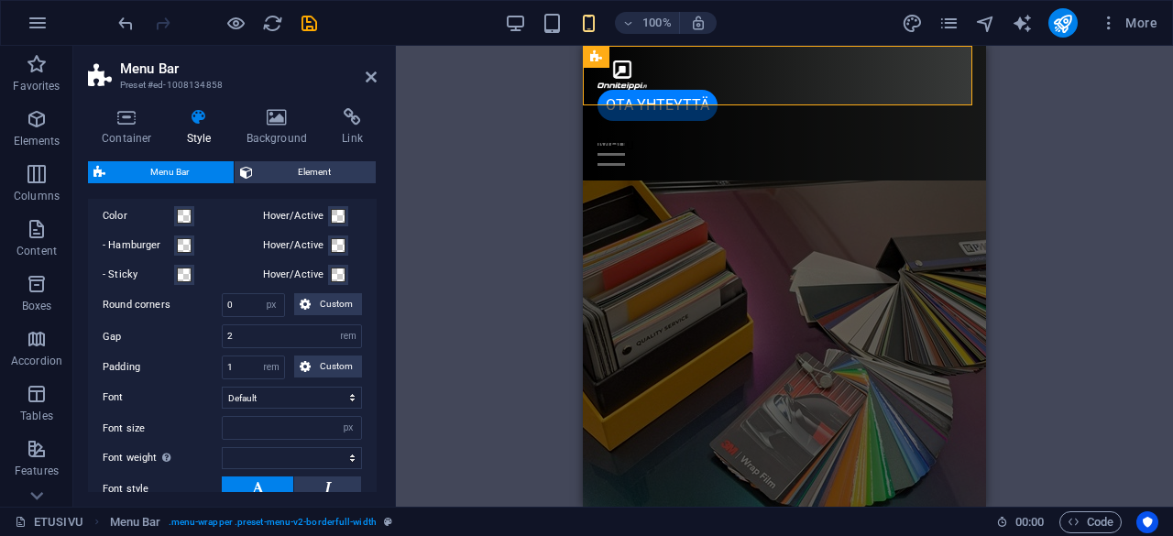
scroll to position [969, 0]
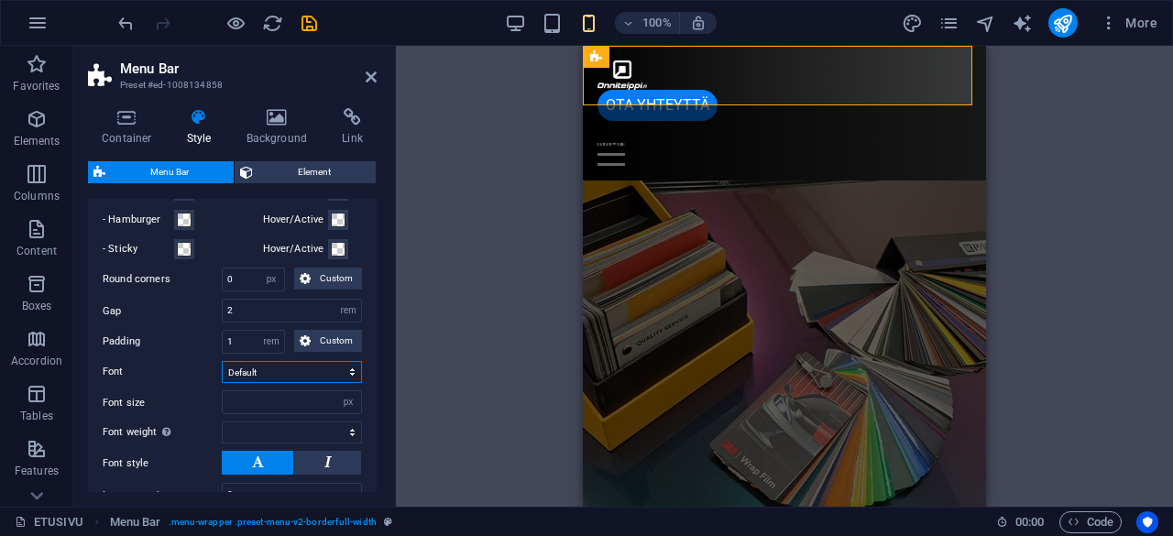
click at [297, 383] on select "Default Headlines" at bounding box center [292, 372] width 140 height 22
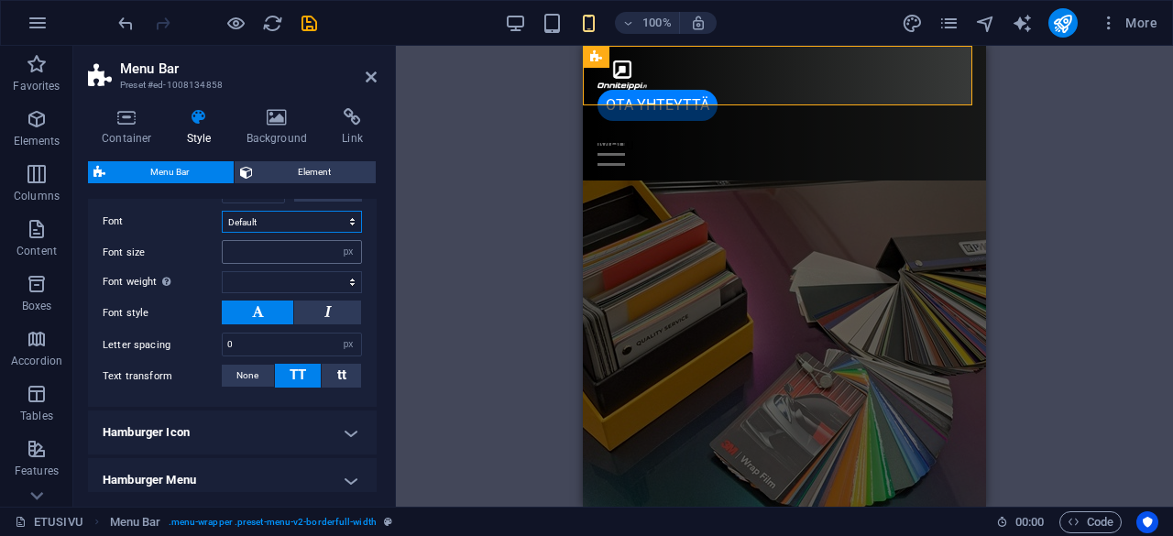
scroll to position [1133, 0]
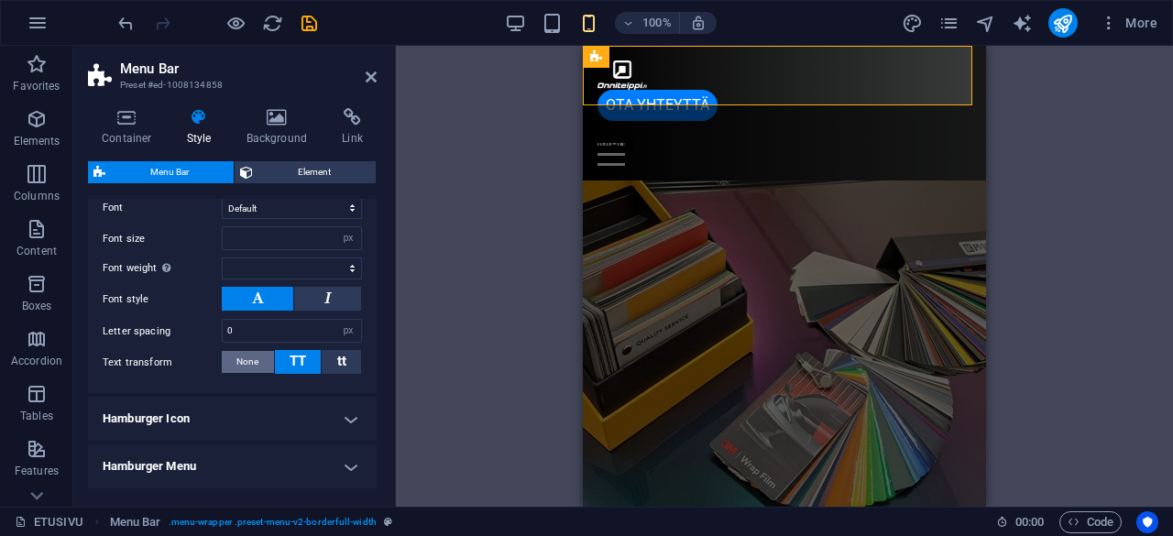
click at [259, 373] on button "None" at bounding box center [248, 362] width 52 height 22
select select
click at [325, 432] on h4 "Hamburger Icon" at bounding box center [232, 419] width 289 height 44
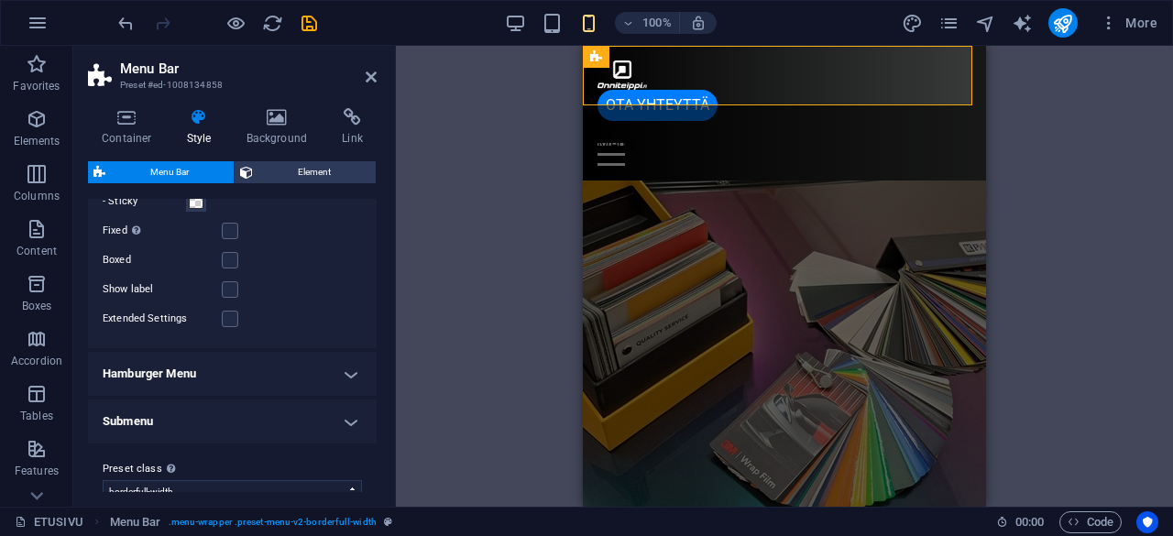
scroll to position [1559, 0]
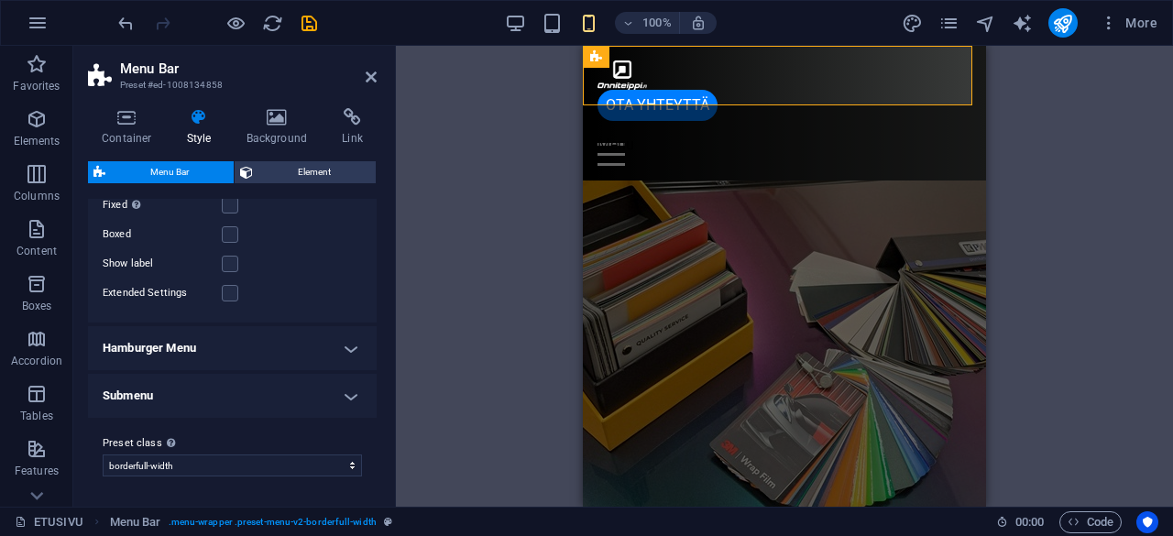
click at [351, 346] on h4 "Hamburger Menu" at bounding box center [232, 348] width 289 height 44
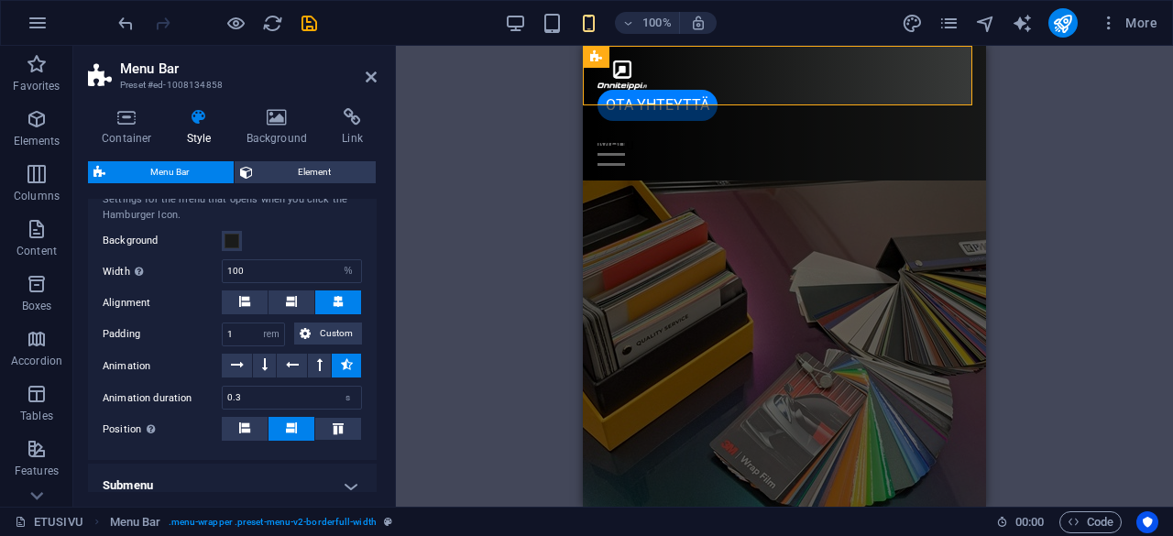
scroll to position [1831, 0]
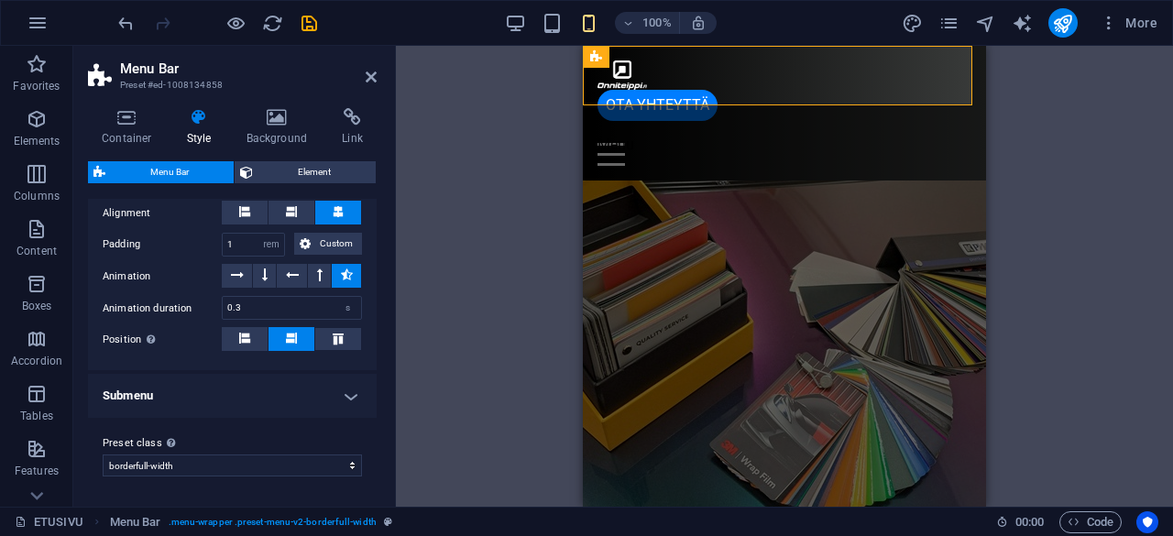
click at [341, 397] on h4 "Submenu" at bounding box center [232, 396] width 289 height 44
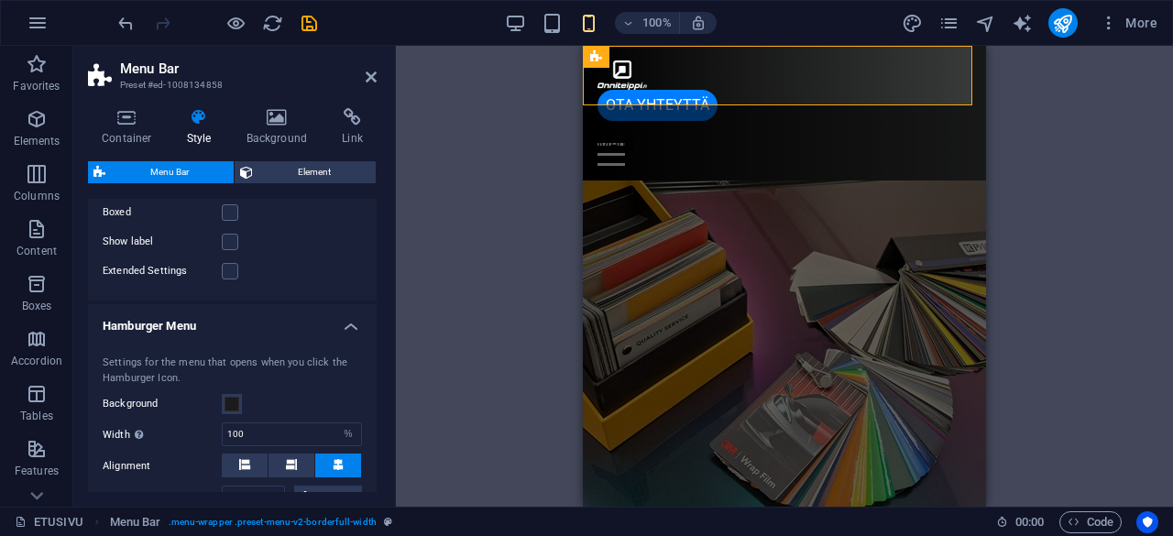
scroll to position [1584, 0]
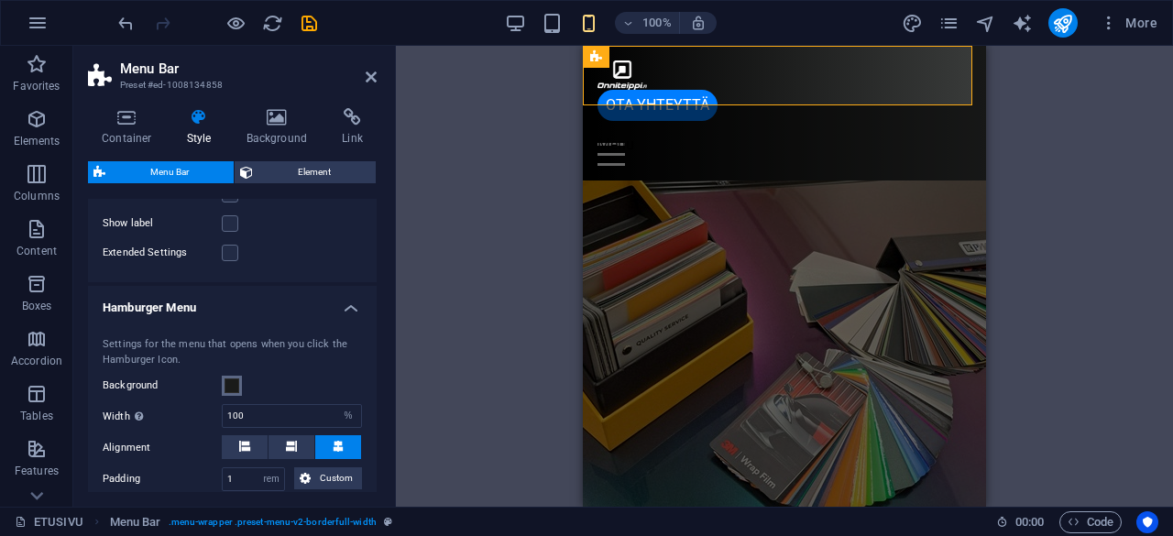
click at [233, 393] on span at bounding box center [232, 386] width 15 height 15
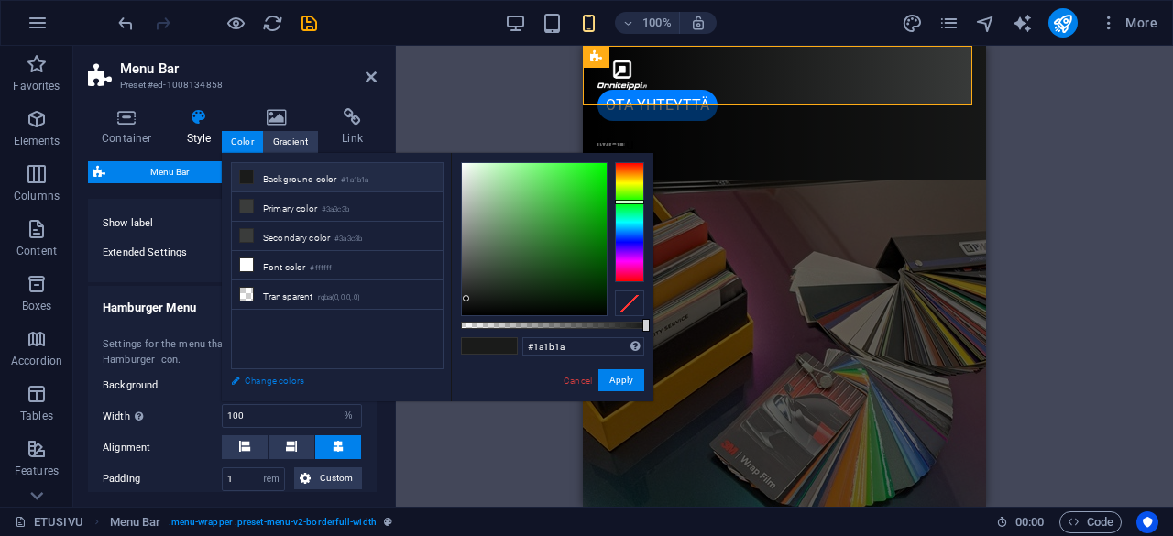
click at [277, 382] on link "Change colors" at bounding box center [328, 380] width 213 height 23
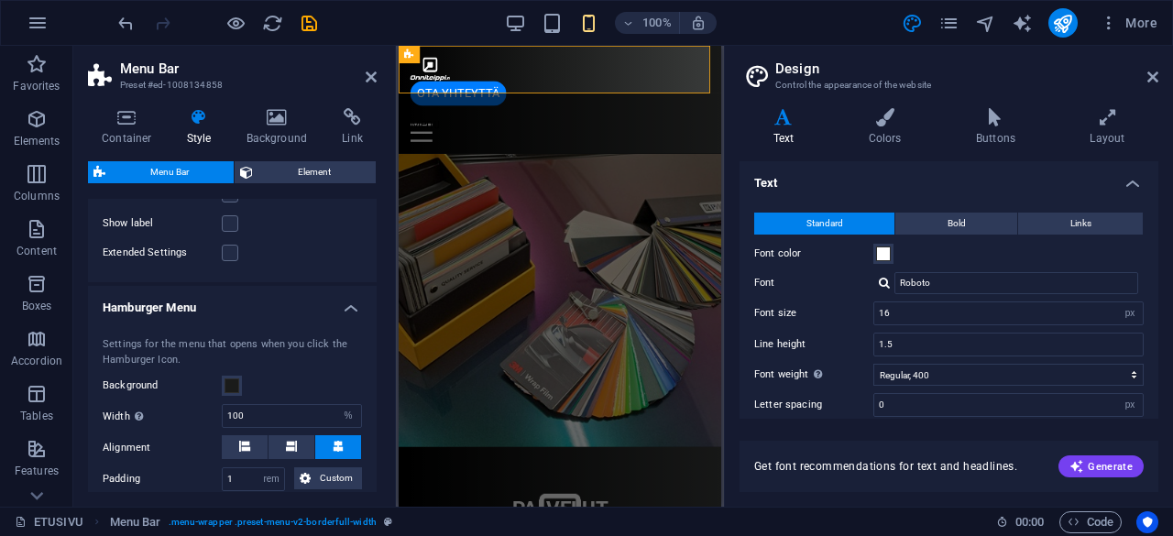
select select
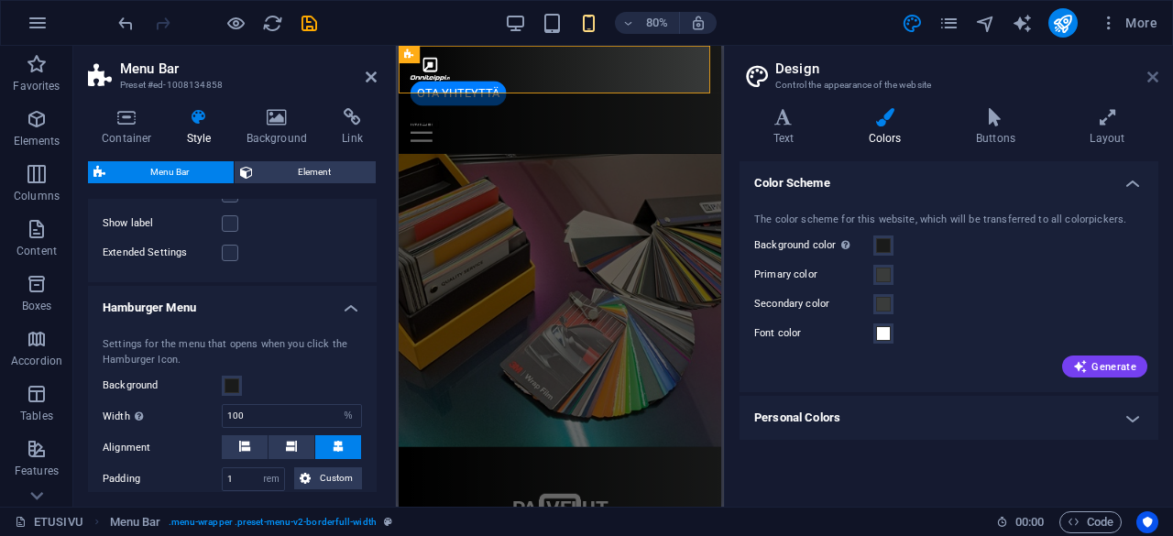
click at [1156, 76] on icon at bounding box center [1153, 77] width 11 height 15
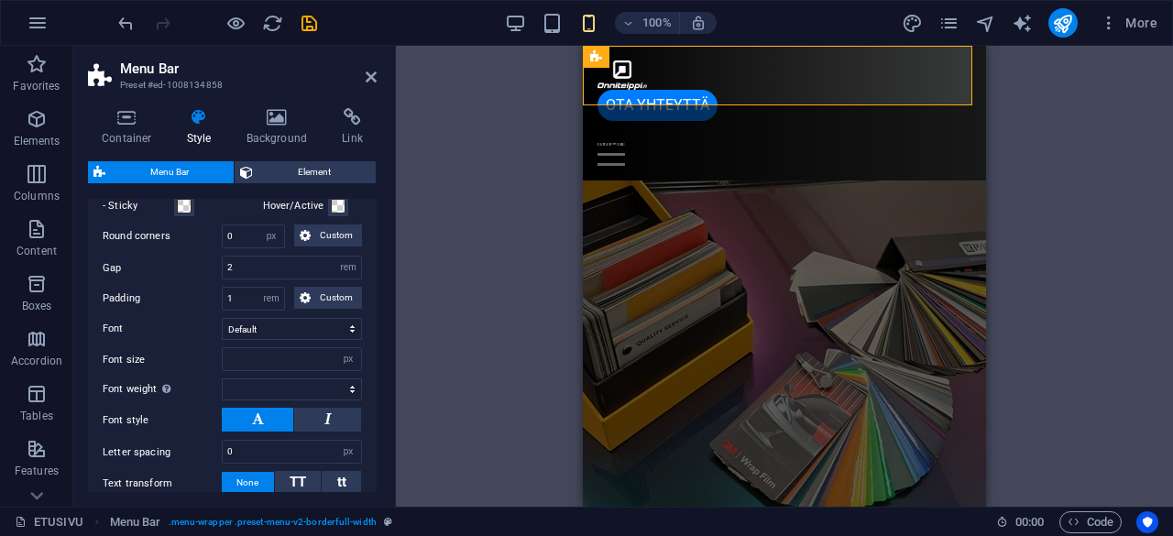
scroll to position [996, 0]
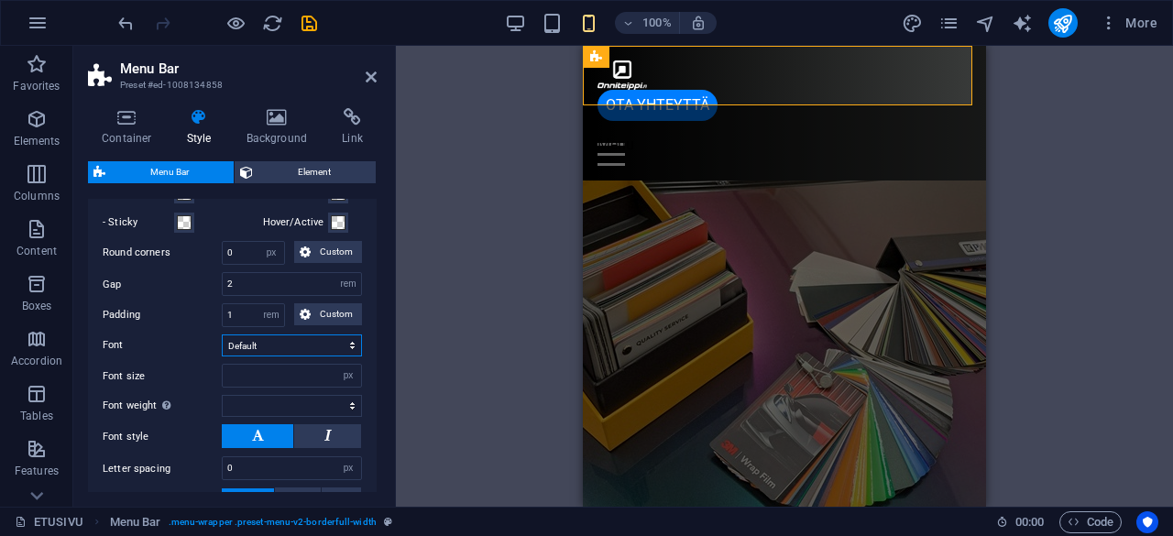
click at [271, 357] on select "Default Headlines" at bounding box center [292, 346] width 140 height 22
select select "link-special-font"
click at [222, 353] on select "Default Headlines" at bounding box center [292, 346] width 140 height 22
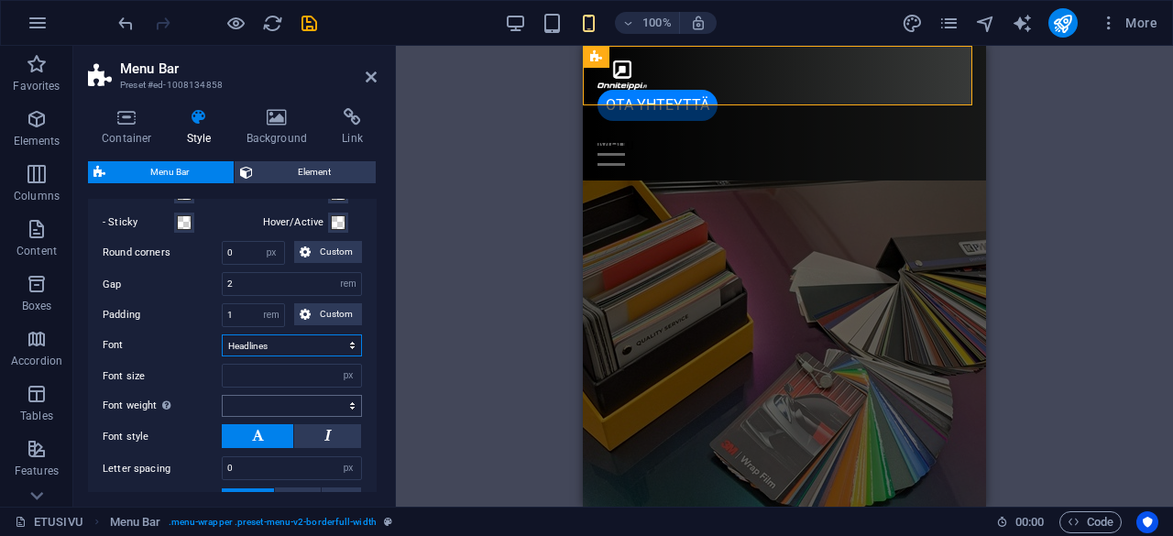
select select
click at [293, 357] on select "Default Headlines" at bounding box center [292, 346] width 140 height 22
select select "link-default-font"
click at [222, 353] on select "Default Headlines" at bounding box center [292, 346] width 140 height 22
select select
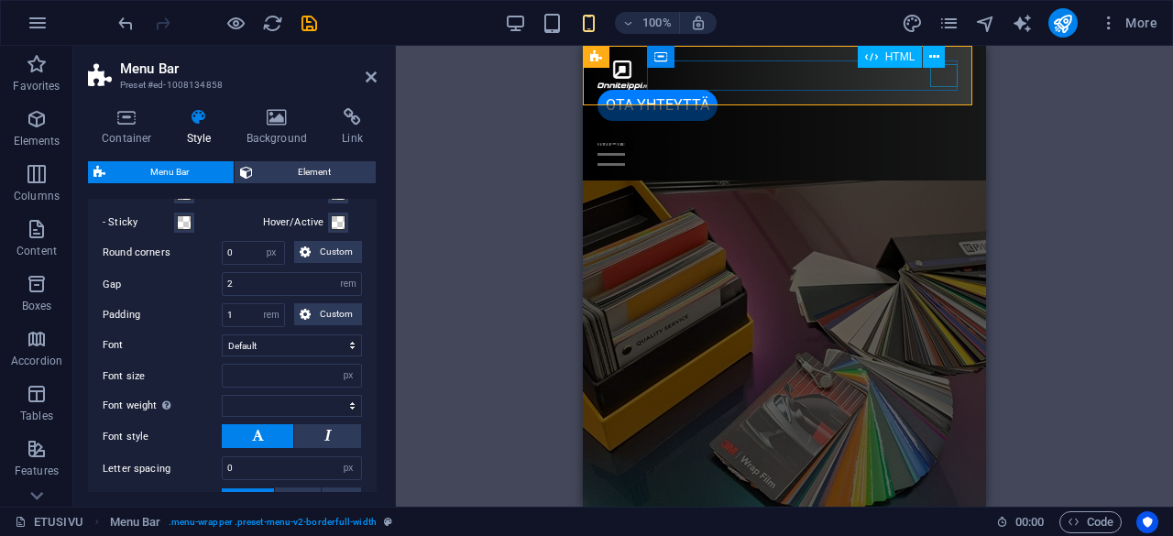
click at [949, 143] on div "Menu" at bounding box center [785, 154] width 374 height 23
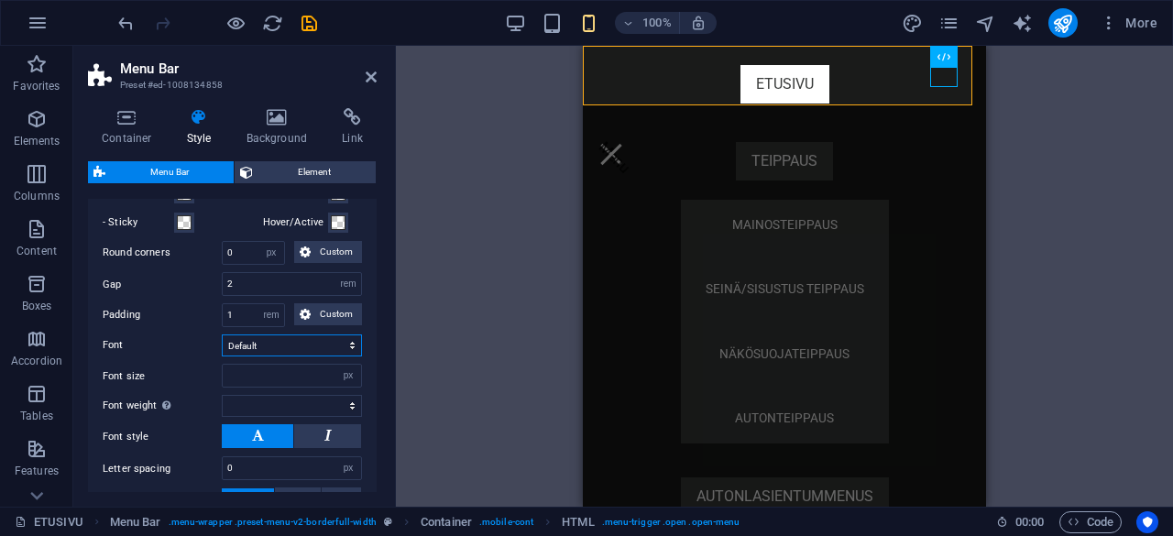
click at [313, 357] on select "Default Headlines" at bounding box center [292, 346] width 140 height 22
select select "link-special-font"
click at [222, 353] on select "Default Headlines" at bounding box center [292, 346] width 140 height 22
select select
click at [328, 357] on select "Default Headlines" at bounding box center [292, 346] width 140 height 22
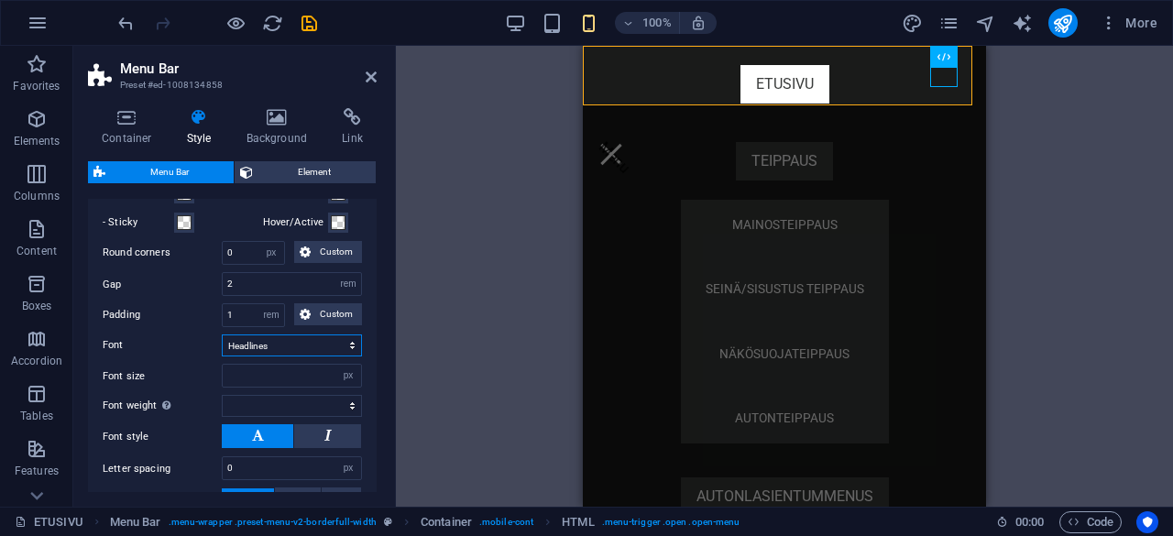
select select "link-default-font"
click at [222, 353] on select "Default Headlines" at bounding box center [292, 346] width 140 height 22
select select
click at [625, 143] on div "Menu" at bounding box center [612, 154] width 28 height 23
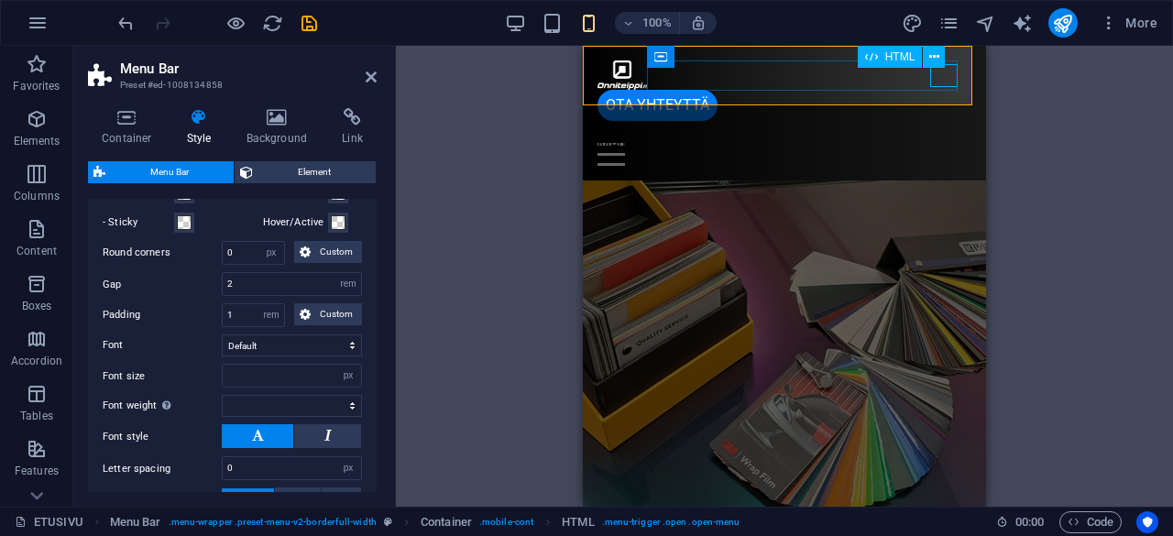
click at [943, 143] on div "Menu" at bounding box center [785, 154] width 374 height 23
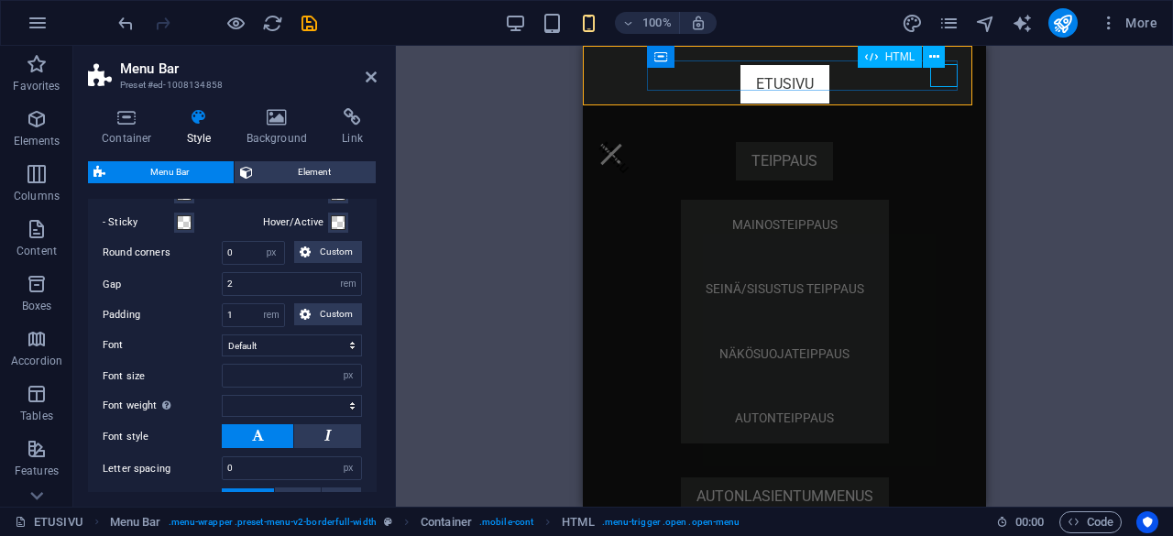
click at [625, 143] on div "Menu" at bounding box center [612, 154] width 28 height 23
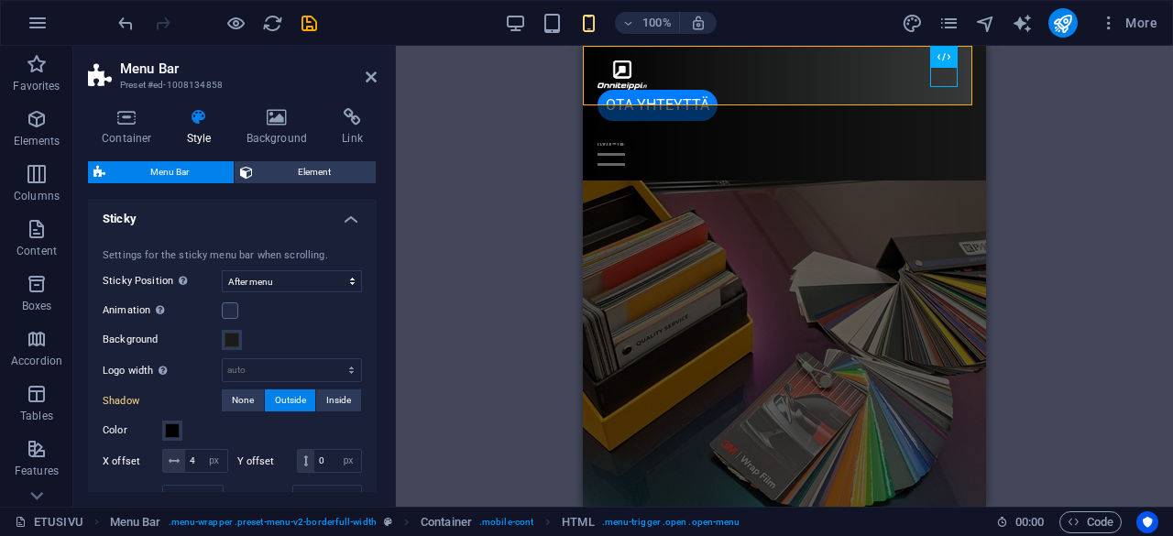
scroll to position [502, 0]
click at [233, 309] on label at bounding box center [230, 311] width 17 height 17
click at [0, 0] on input "Animation Sets a smooth transition when sticky menu appears" at bounding box center [0, 0] width 0 height 0
select select
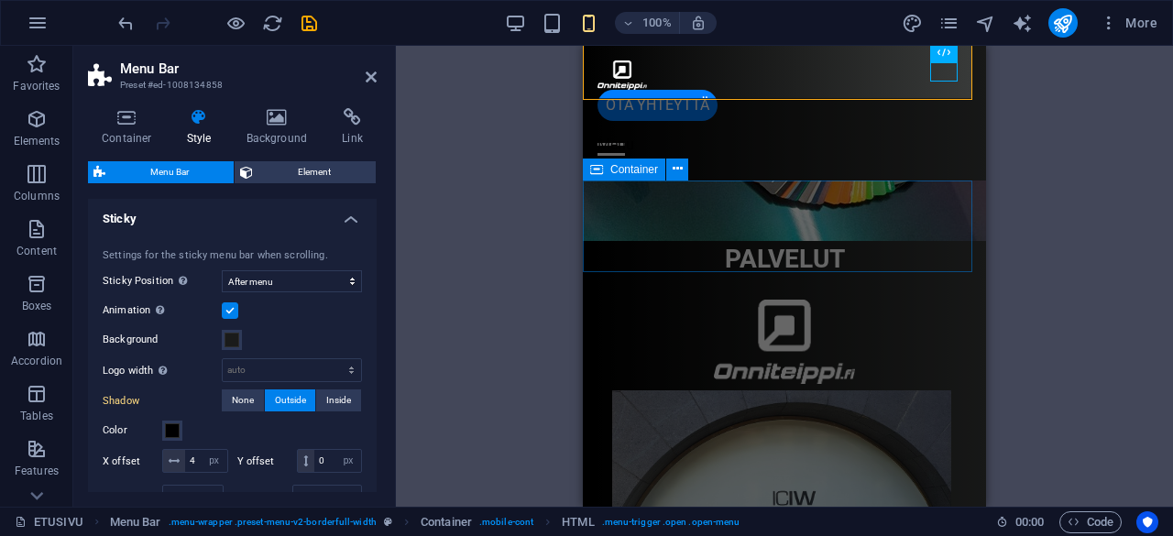
scroll to position [232, 0]
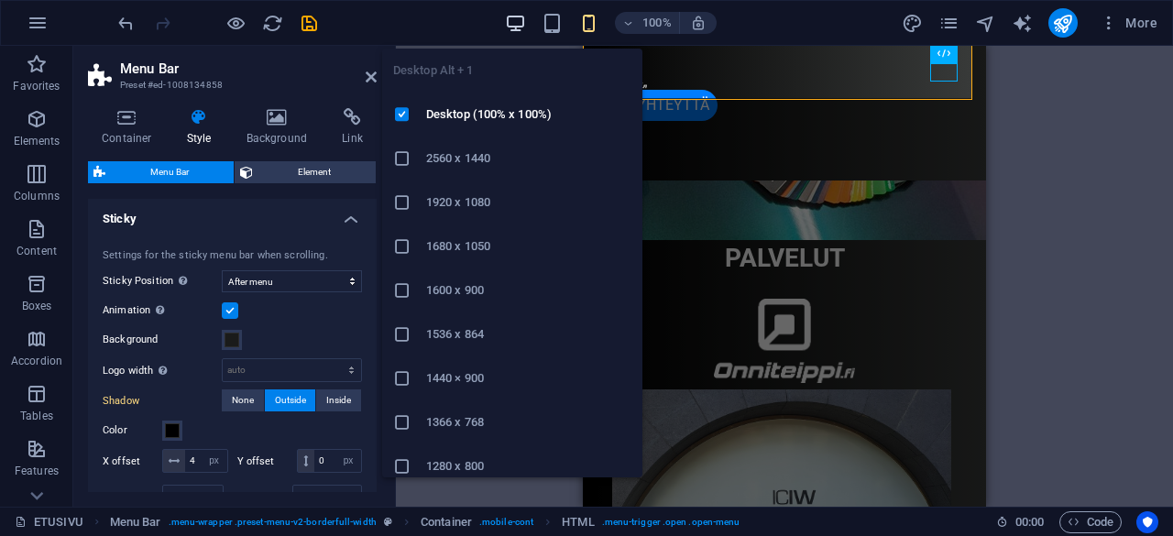
click at [523, 25] on icon "button" at bounding box center [515, 23] width 21 height 21
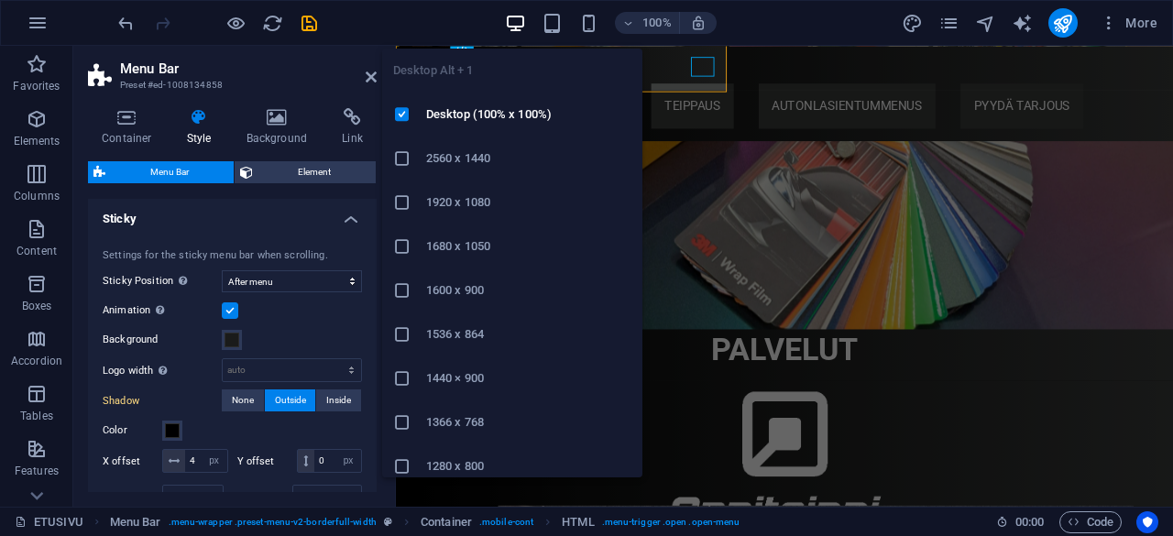
select select
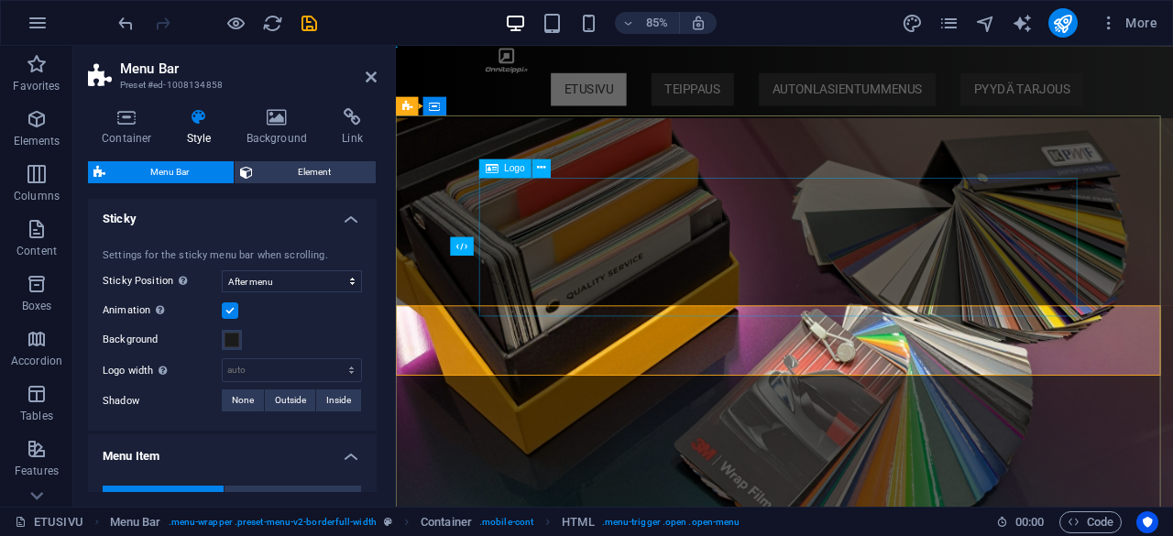
scroll to position [0, 0]
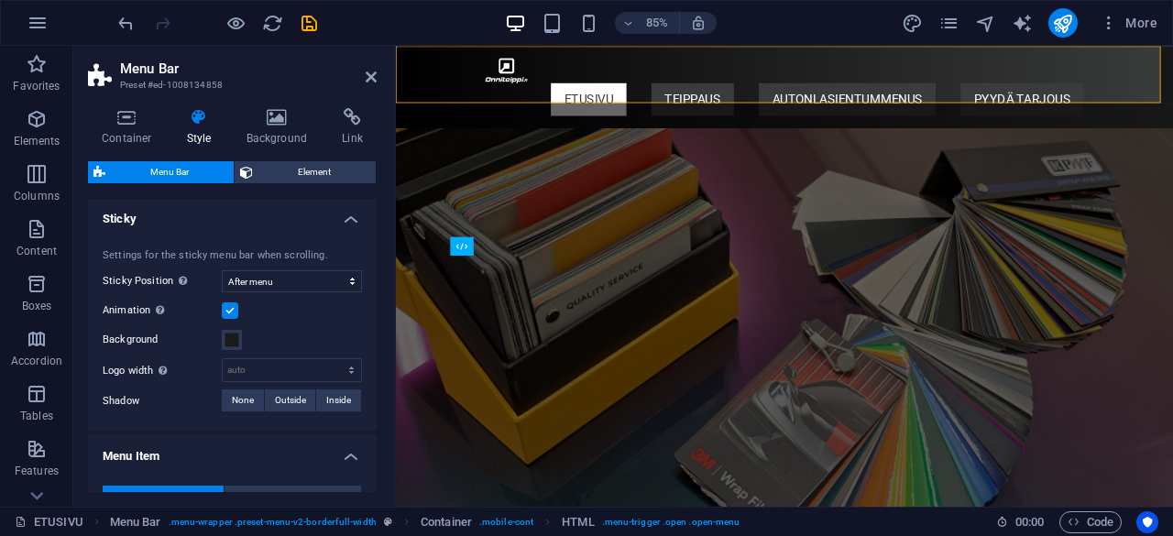
click at [231, 300] on div "Animation Sets a smooth transition when sticky menu appears" at bounding box center [232, 311] width 259 height 22
click at [232, 305] on label at bounding box center [230, 311] width 17 height 17
click at [0, 0] on input "Animation Sets a smooth transition when sticky menu appears" at bounding box center [0, 0] width 0 height 0
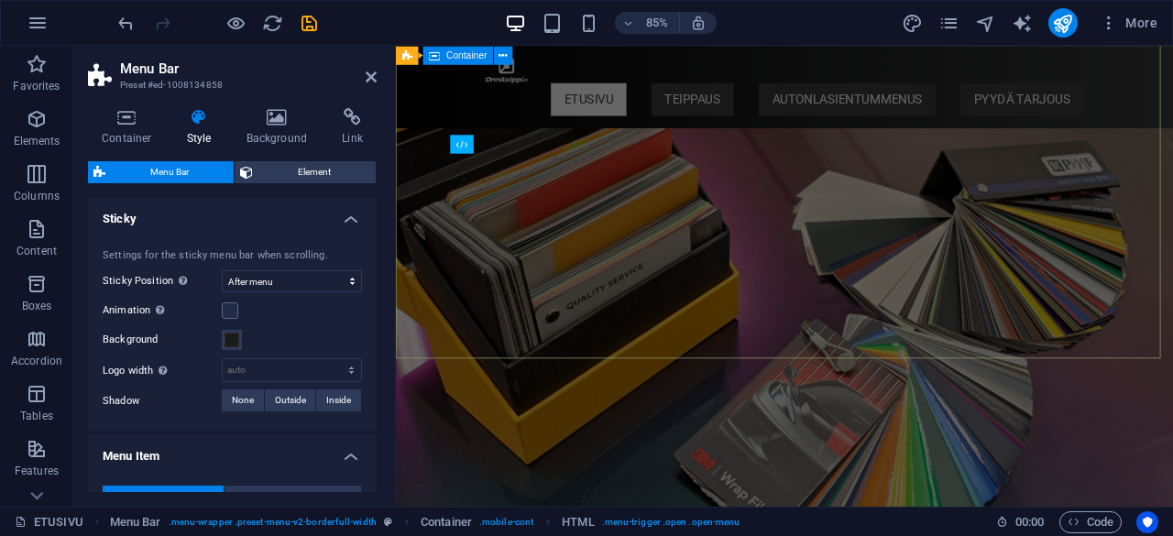
select select
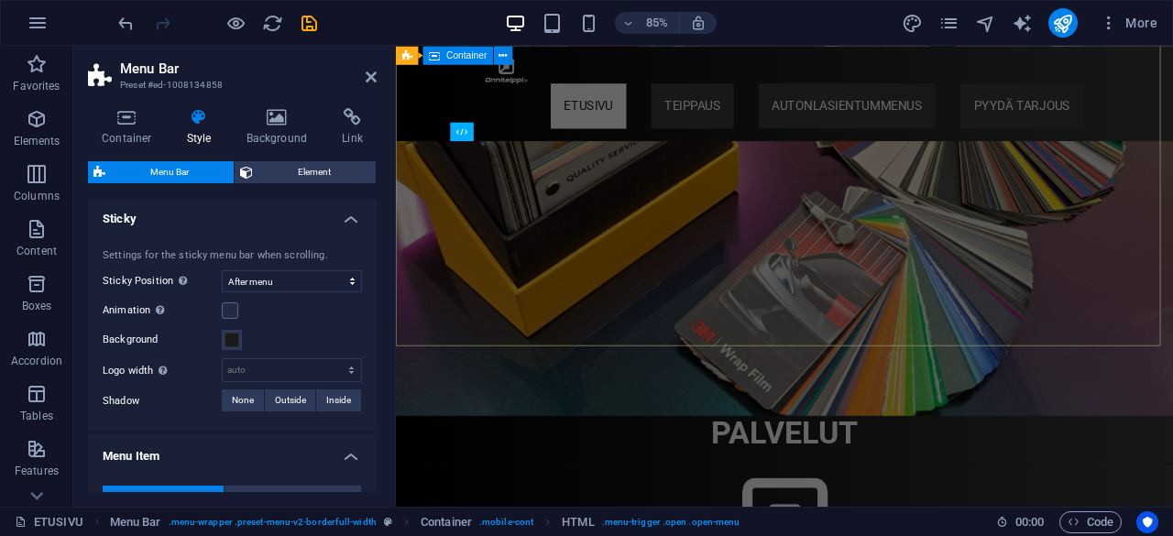
scroll to position [139, 0]
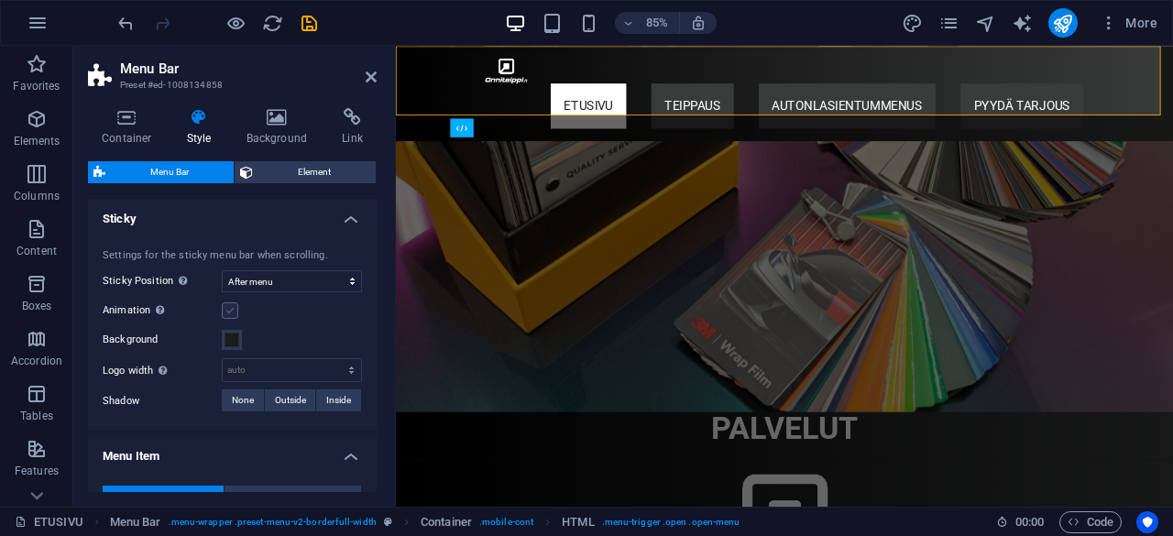
click at [231, 308] on label at bounding box center [230, 311] width 17 height 17
click at [0, 0] on input "Animation Sets a smooth transition when sticky menu appears" at bounding box center [0, 0] width 0 height 0
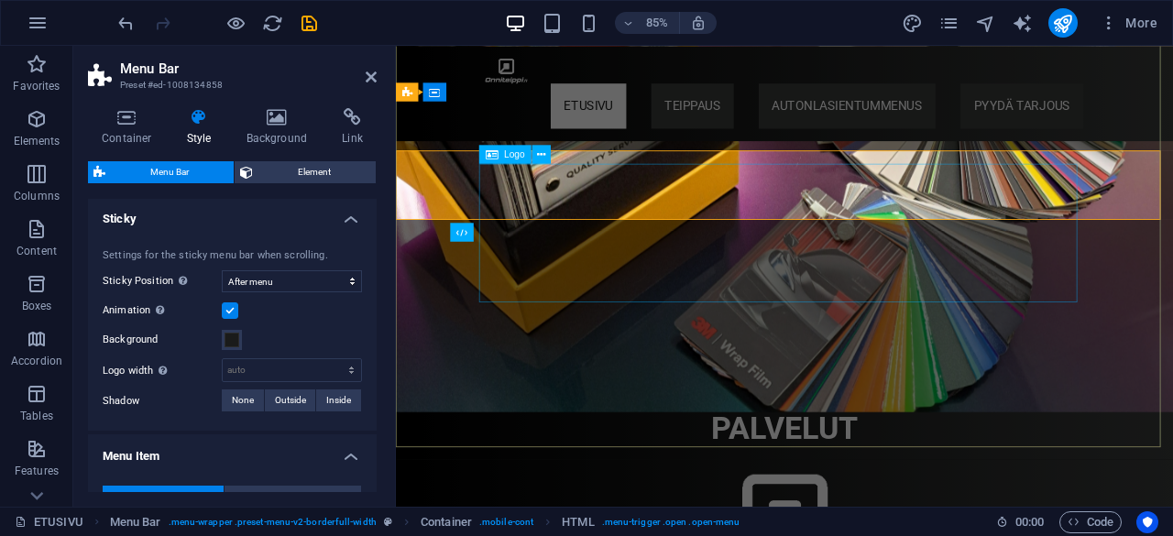
scroll to position [0, 0]
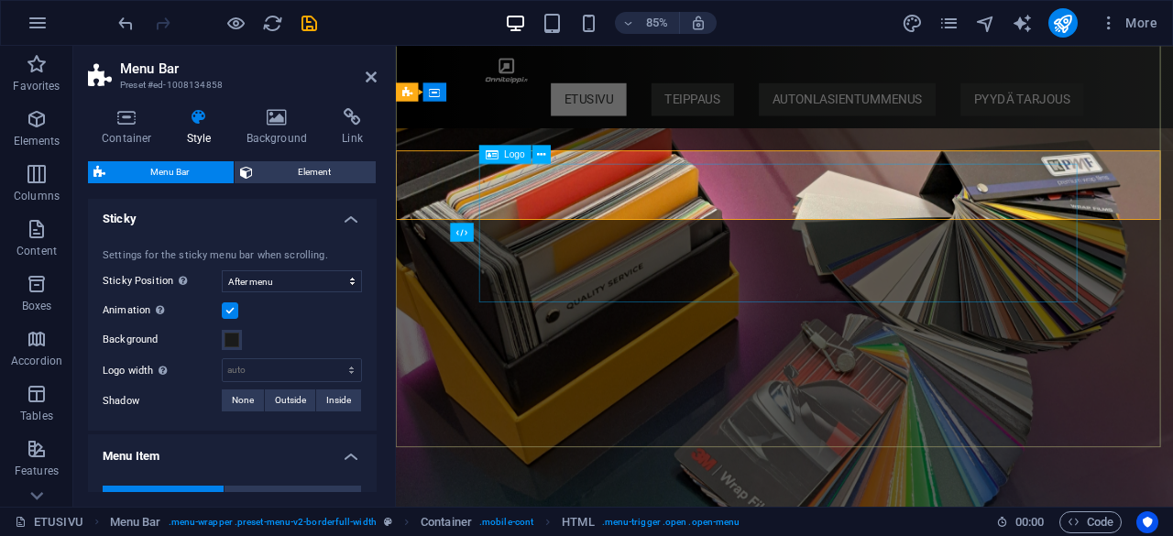
select select
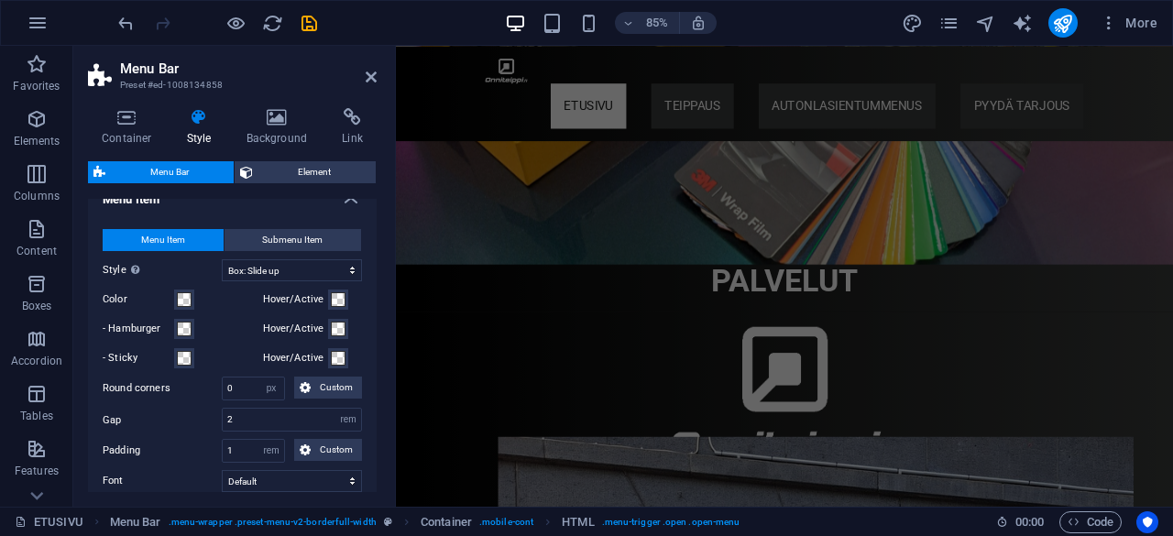
scroll to position [761, 0]
click at [312, 261] on select "Plain Text color Box: Fade Box: Flip vertical Box: Flip horizontal Box: Slide d…" at bounding box center [292, 269] width 140 height 22
select select "hover_text_color"
click at [222, 258] on select "Plain Text color Box: Fade Box: Flip vertical Box: Flip horizontal Box: Slide d…" at bounding box center [292, 269] width 140 height 22
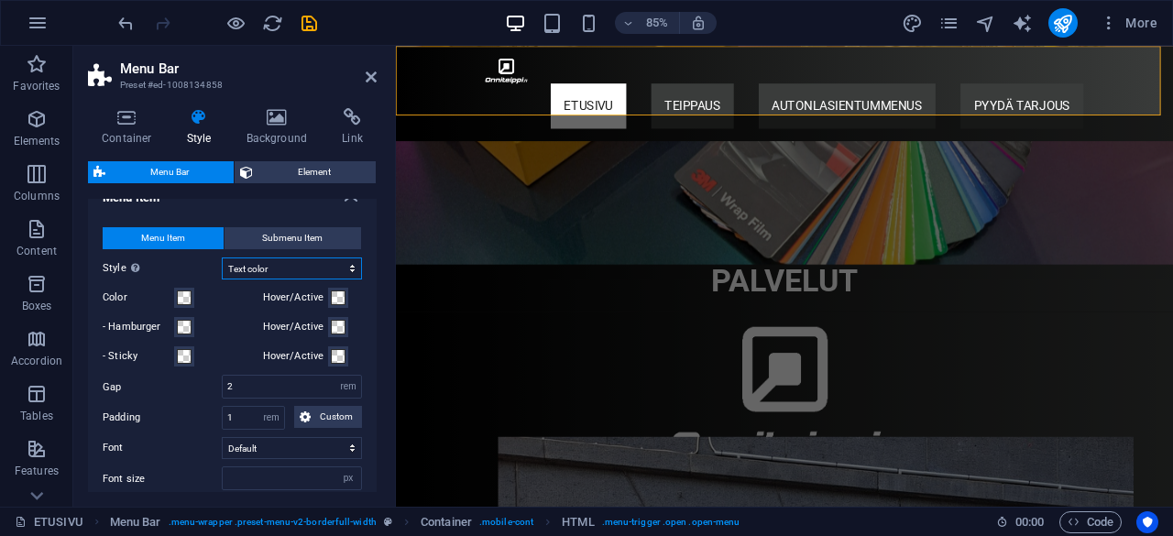
select select
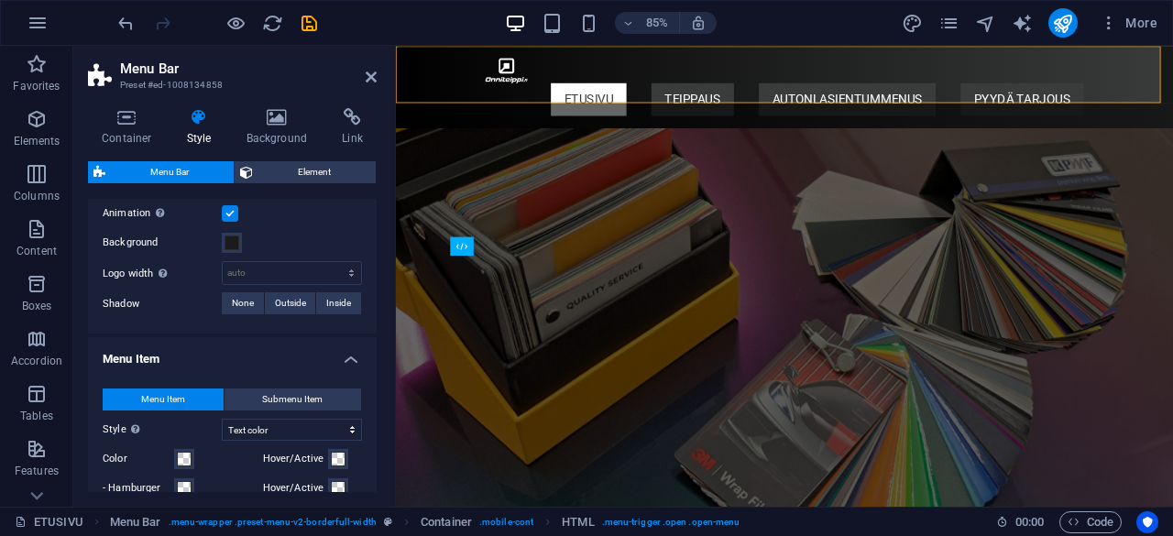
scroll to position [592, 0]
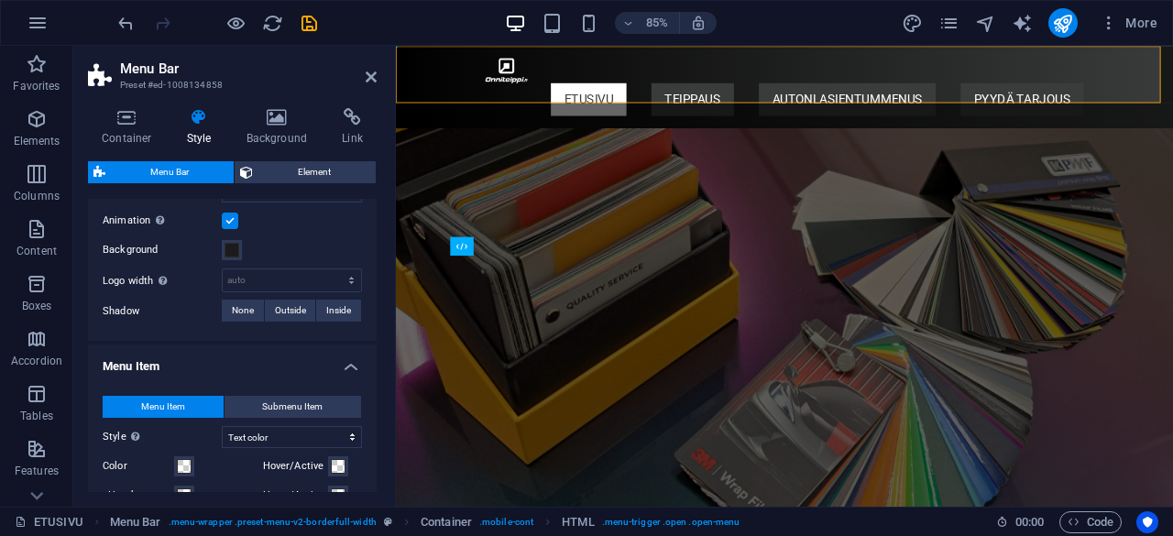
click at [227, 215] on label at bounding box center [230, 221] width 17 height 17
click at [0, 0] on input "Animation Sets a smooth transition when sticky menu appears" at bounding box center [0, 0] width 0 height 0
select select
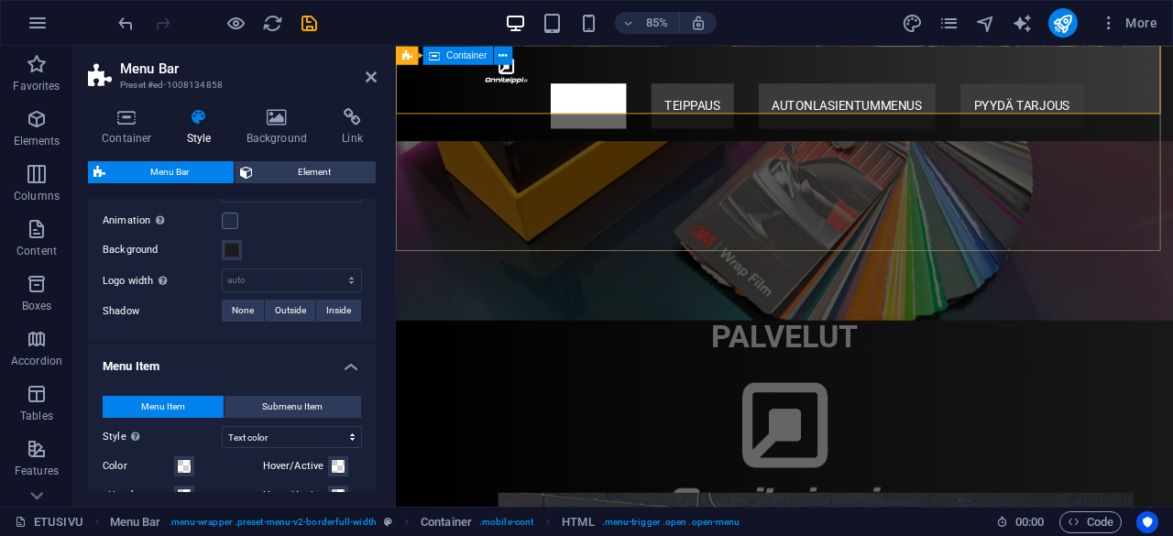
scroll to position [0, 0]
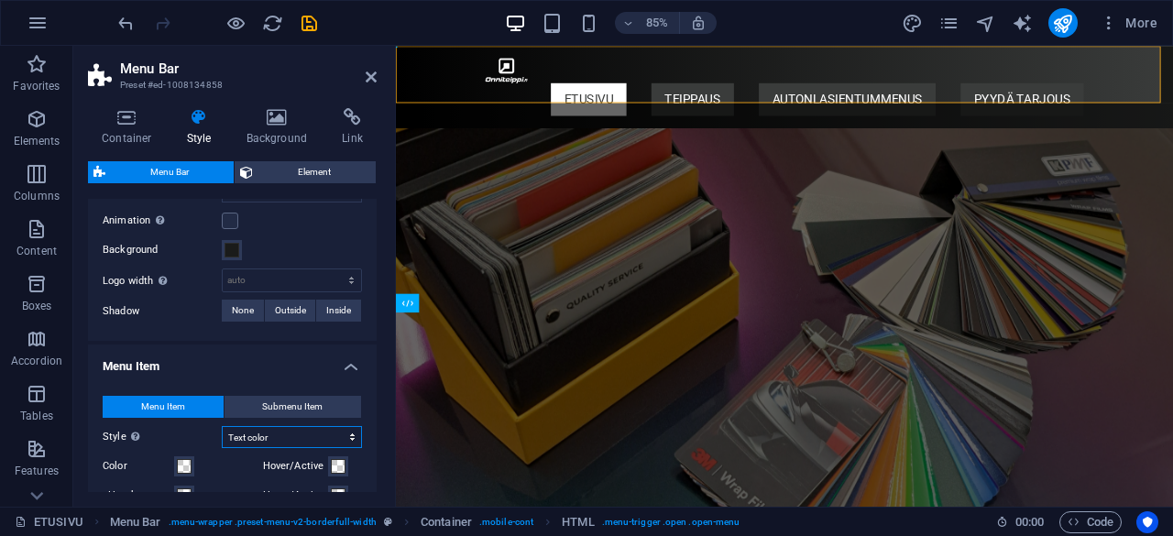
click at [275, 433] on select "Plain Text color Box: Fade Box: Flip vertical Box: Flip horizontal Box: Slide d…" at bounding box center [292, 437] width 140 height 22
click at [385, 274] on div "Container Style Background Link Size Height Default px rem % vh vw Min. height …" at bounding box center [232, 300] width 318 height 413
click at [126, 22] on icon "undo" at bounding box center [126, 23] width 21 height 21
select select "hover_box_bottom"
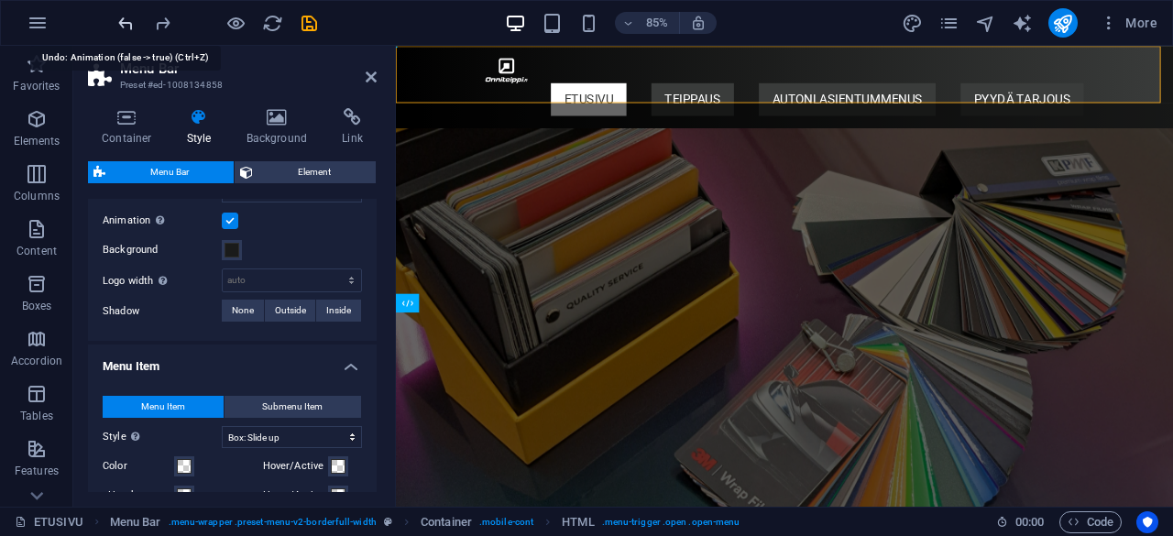
select select
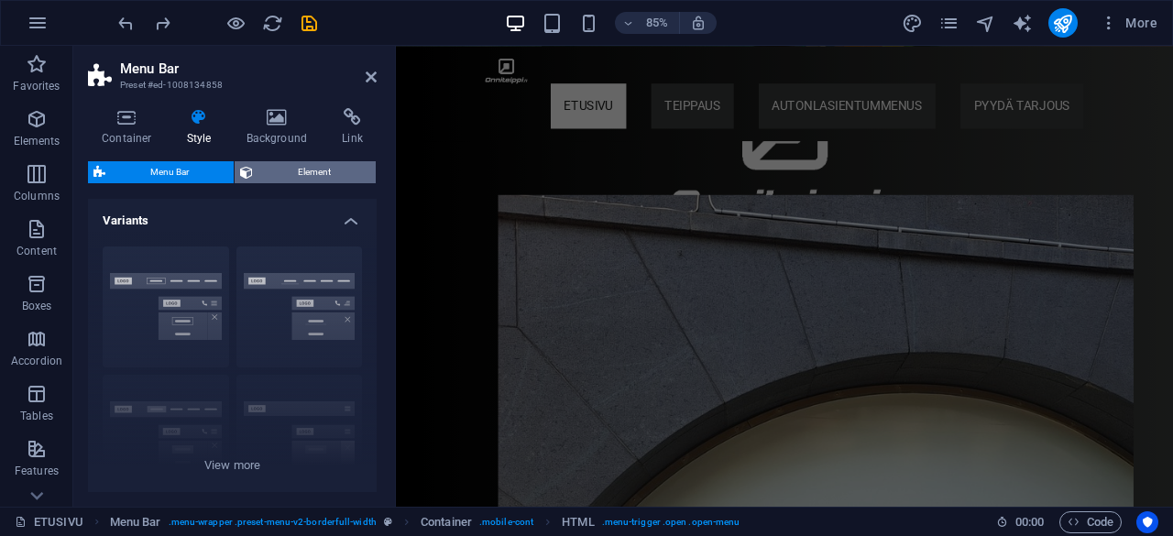
click at [337, 166] on span "Element" at bounding box center [315, 172] width 112 height 22
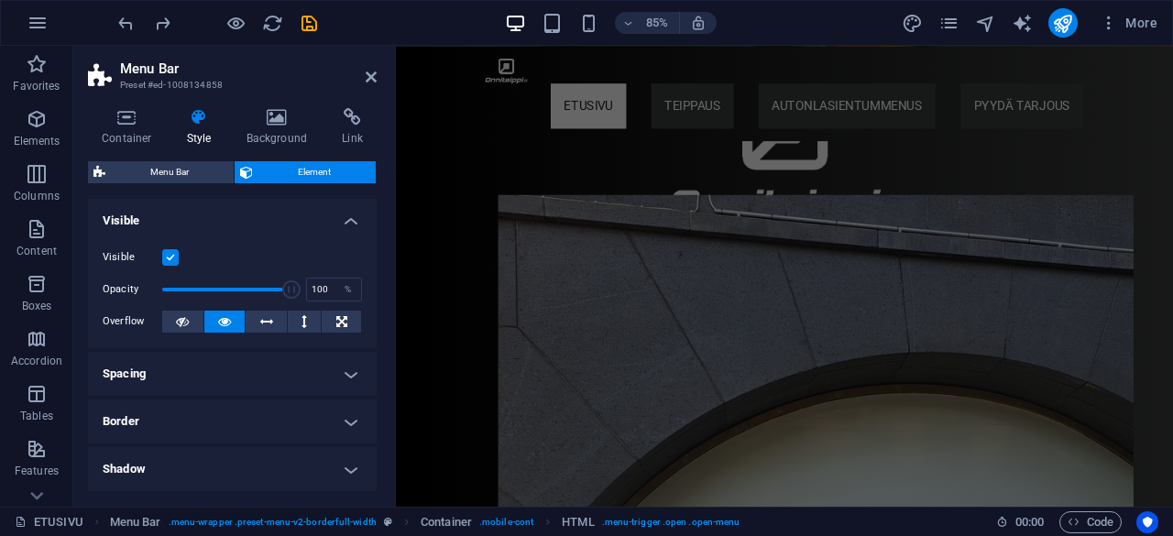
click at [314, 375] on h4 "Spacing" at bounding box center [232, 374] width 289 height 44
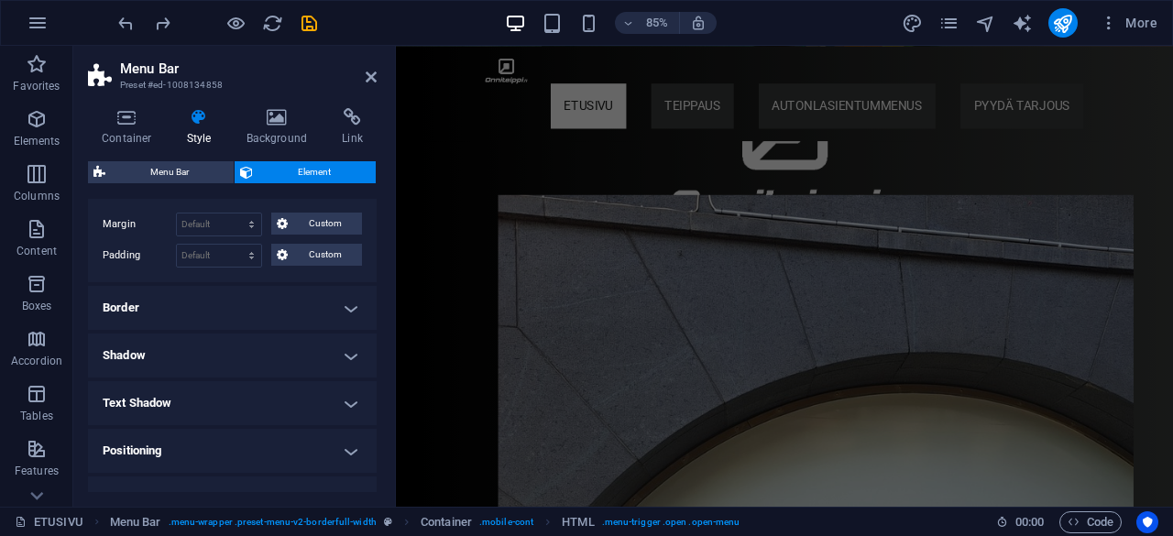
scroll to position [189, 0]
click at [357, 303] on h4 "Border" at bounding box center [232, 306] width 289 height 44
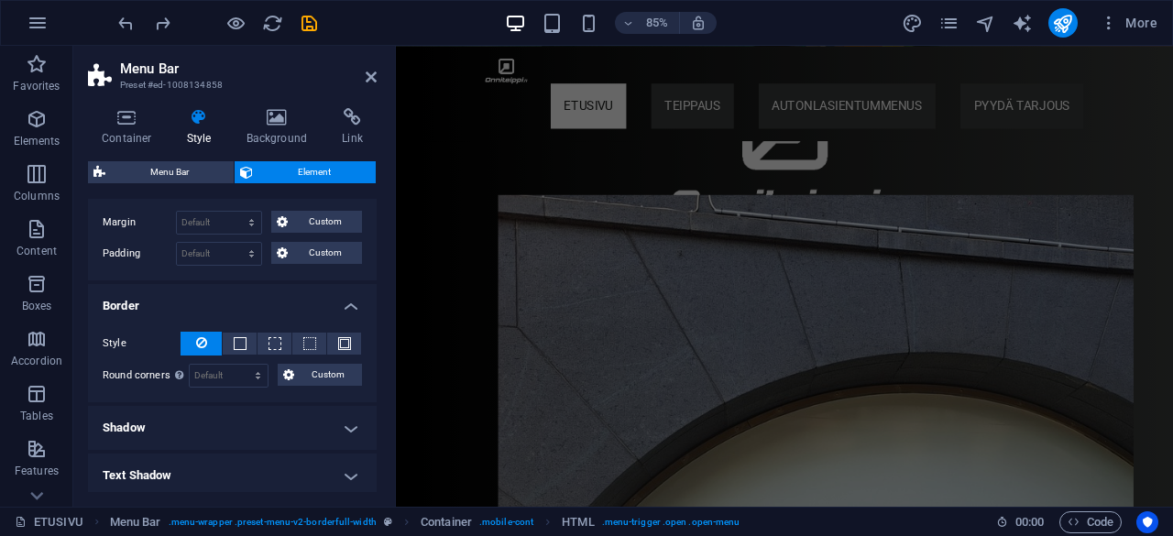
click at [348, 301] on h4 "Border" at bounding box center [232, 300] width 289 height 33
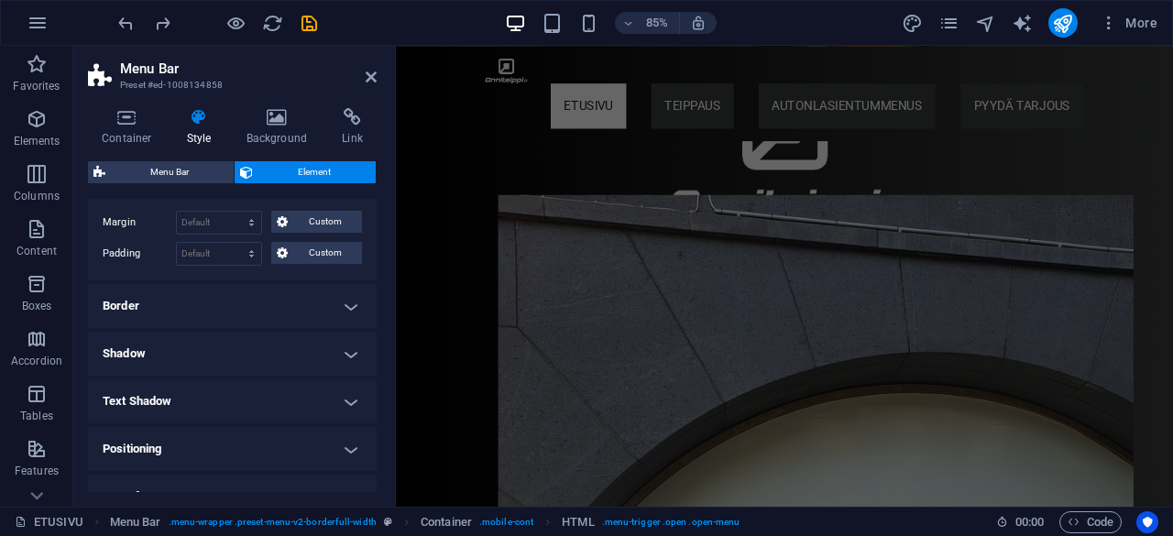
click at [339, 350] on h4 "Shadow" at bounding box center [232, 354] width 289 height 44
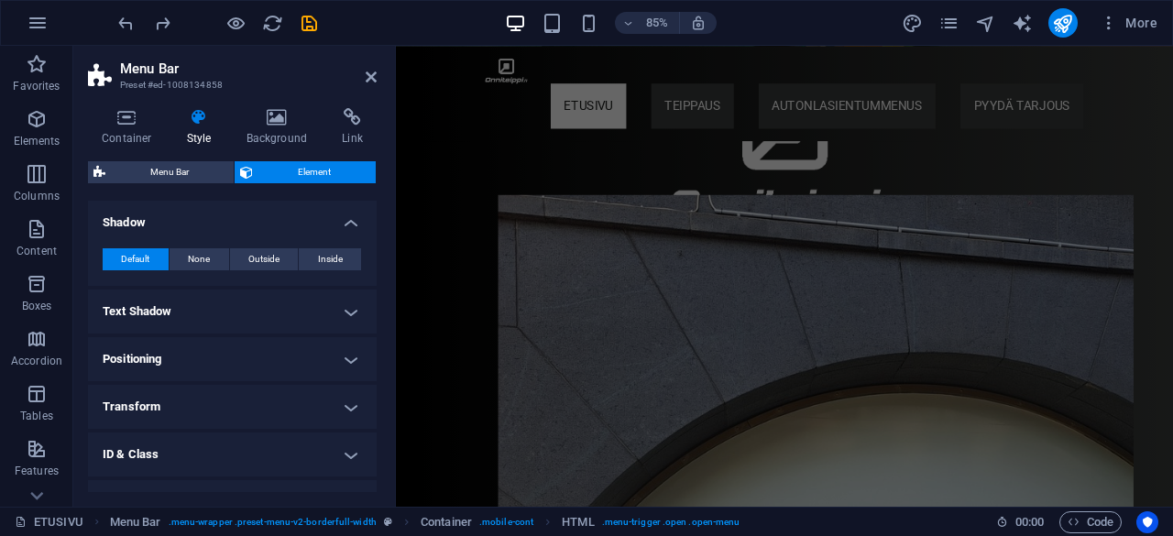
scroll to position [327, 0]
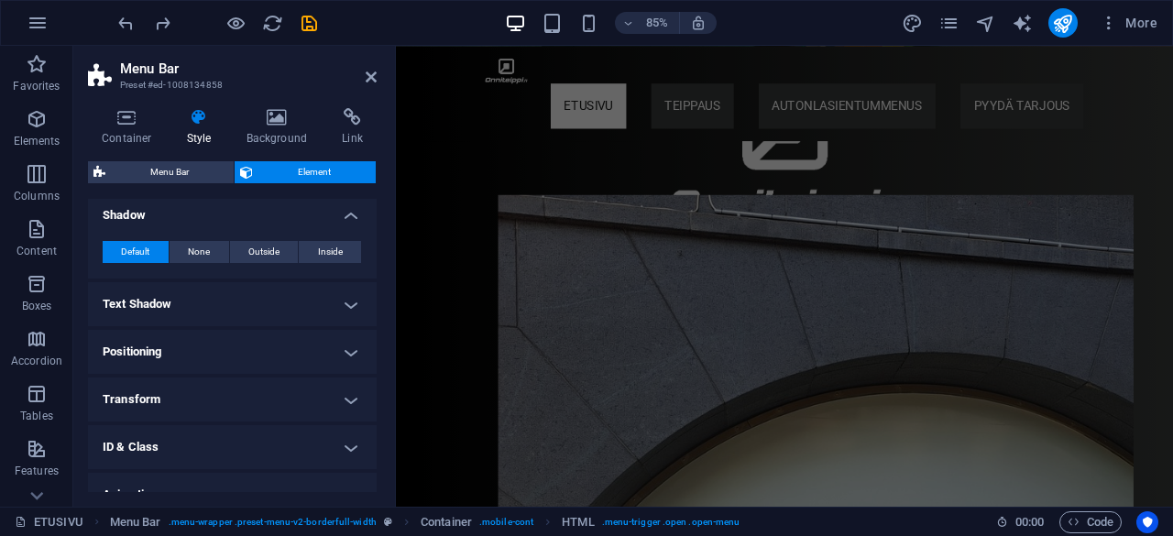
click at [321, 303] on h4 "Text Shadow" at bounding box center [232, 304] width 289 height 44
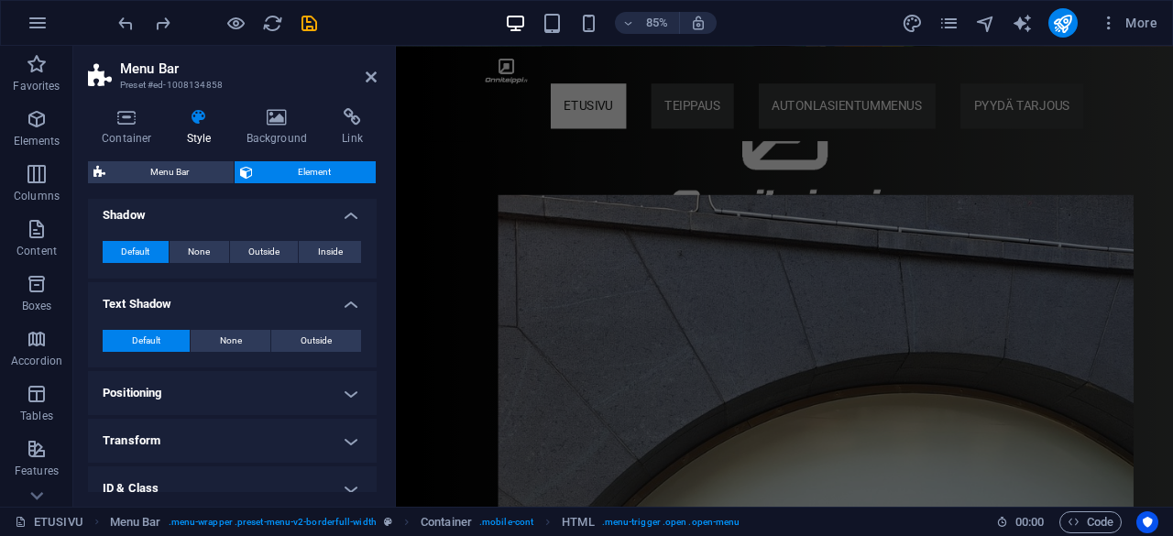
click at [336, 379] on h4 "Positioning" at bounding box center [232, 393] width 289 height 44
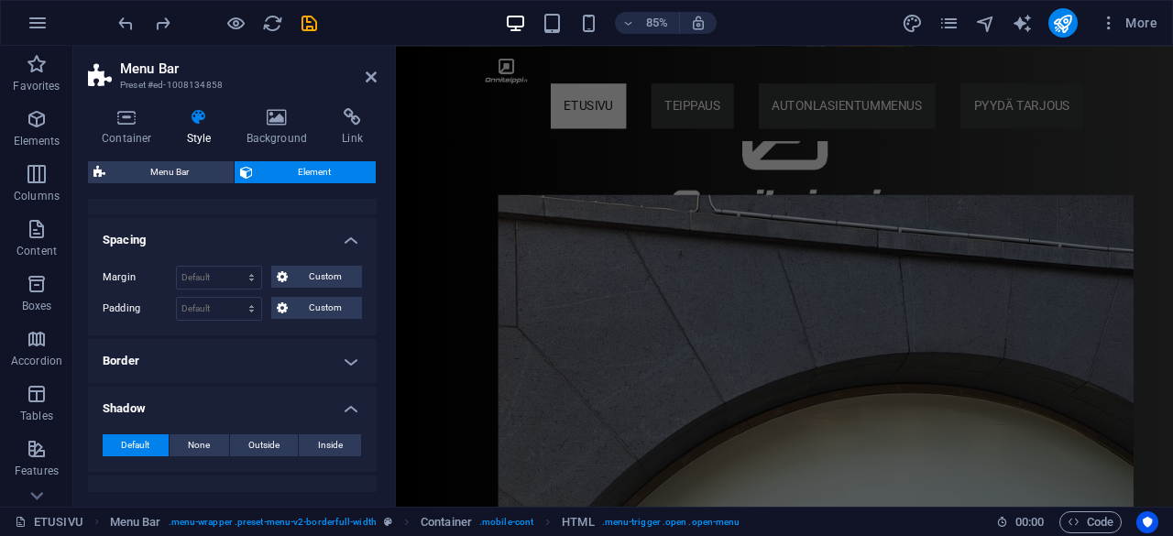
scroll to position [0, 0]
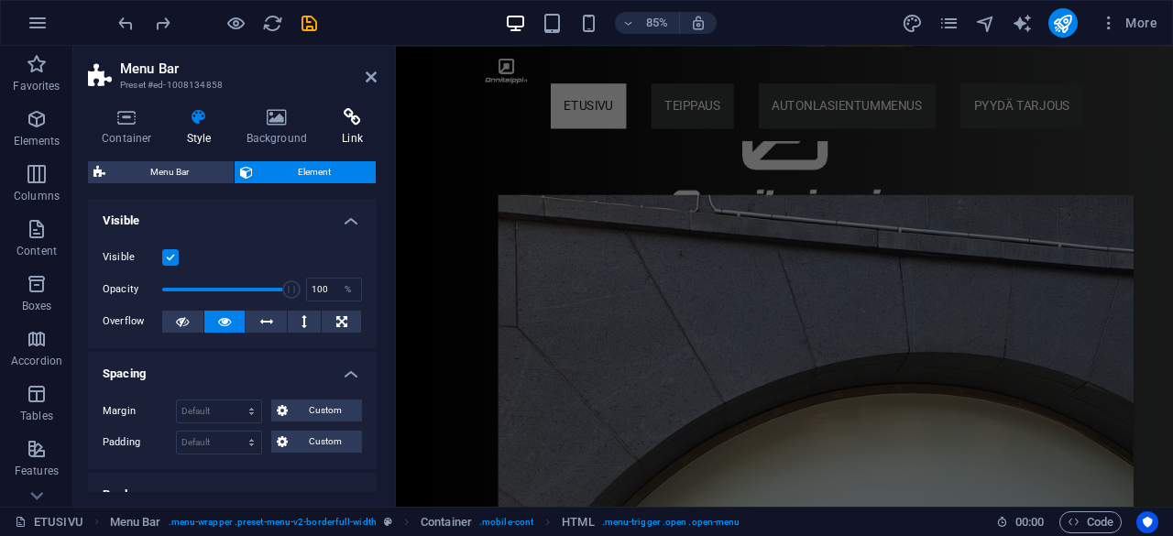
click at [363, 127] on h4 "Link" at bounding box center [352, 127] width 49 height 39
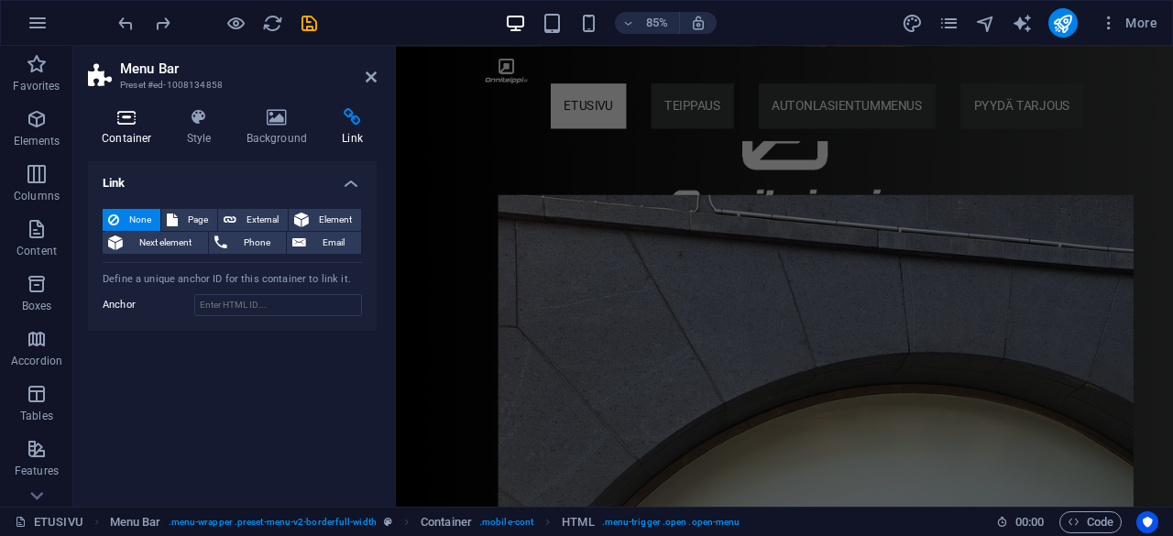
click at [128, 125] on icon at bounding box center [127, 117] width 78 height 18
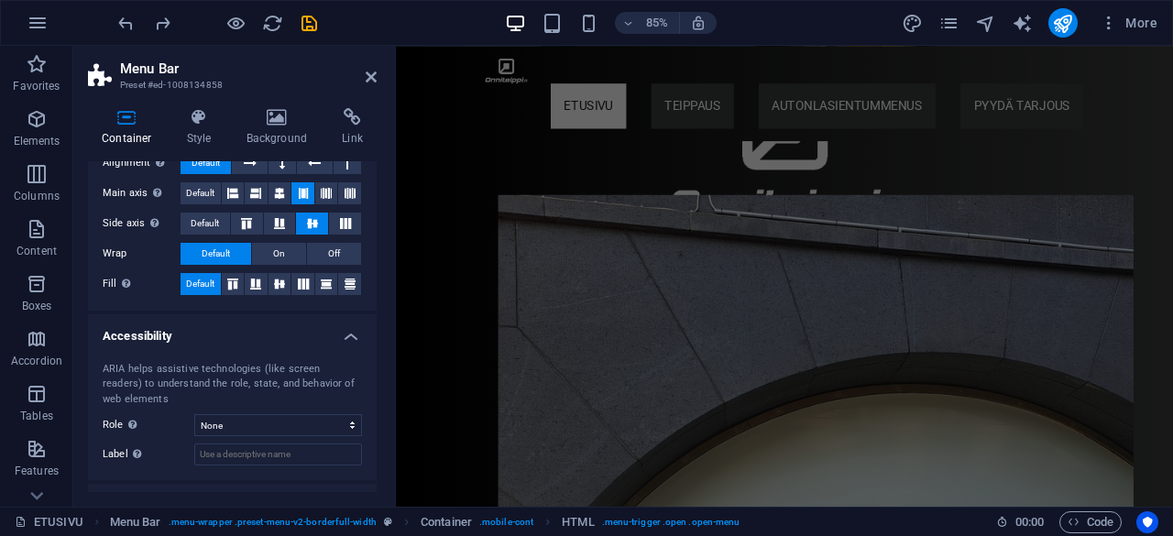
scroll to position [378, 0]
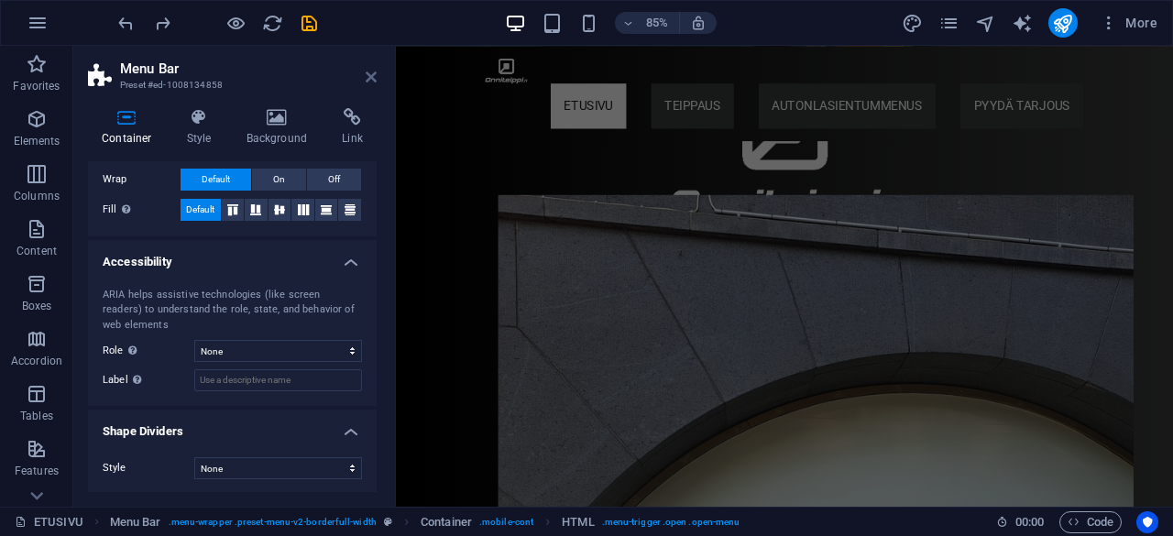
click at [370, 76] on icon at bounding box center [371, 77] width 11 height 15
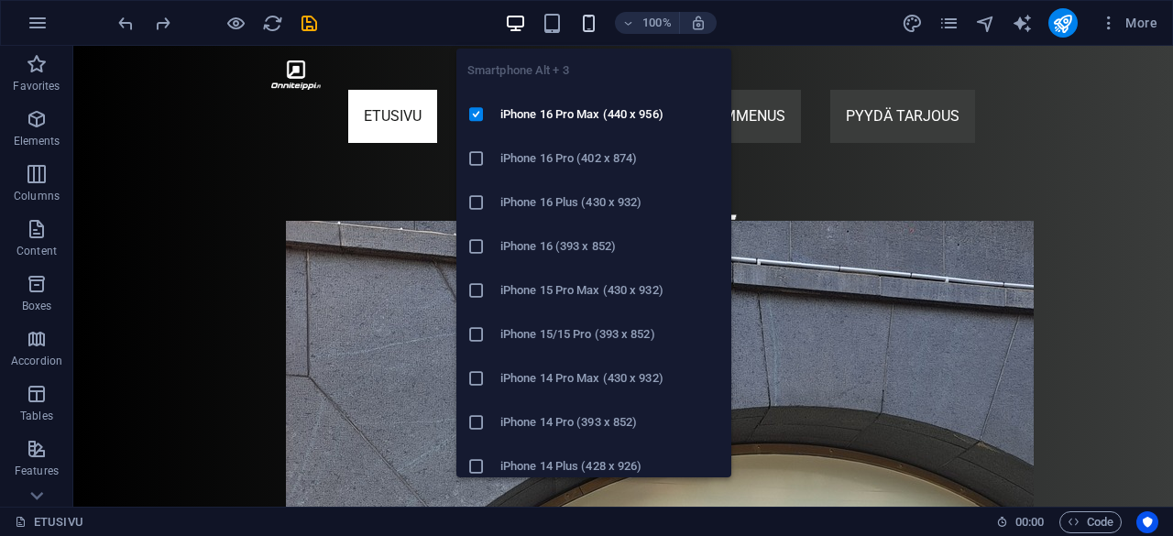
click at [591, 14] on icon "button" at bounding box center [588, 23] width 21 height 21
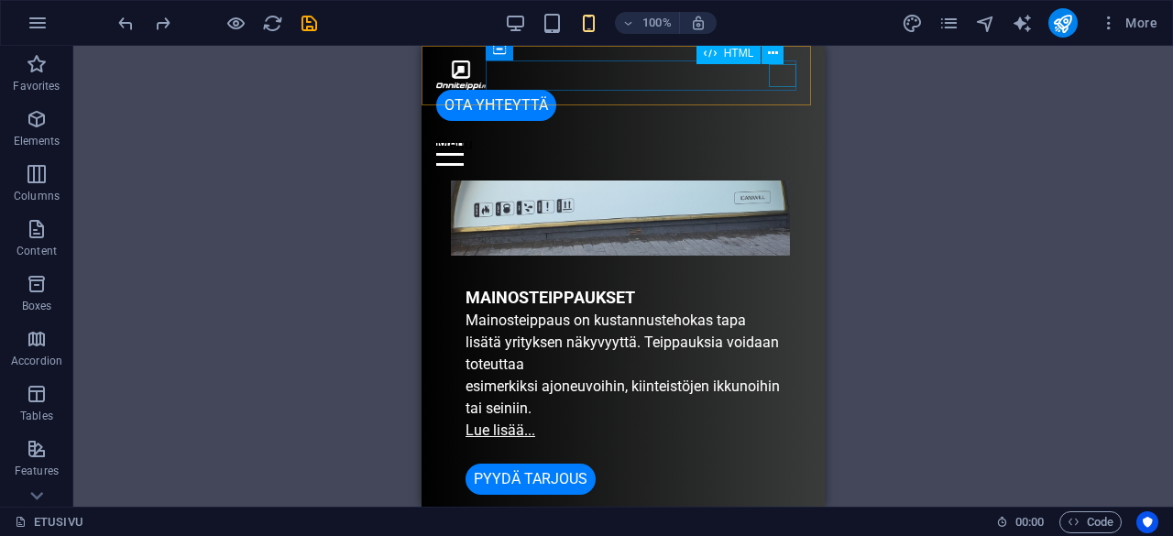
click at [788, 143] on div "Menu" at bounding box center [623, 154] width 374 height 23
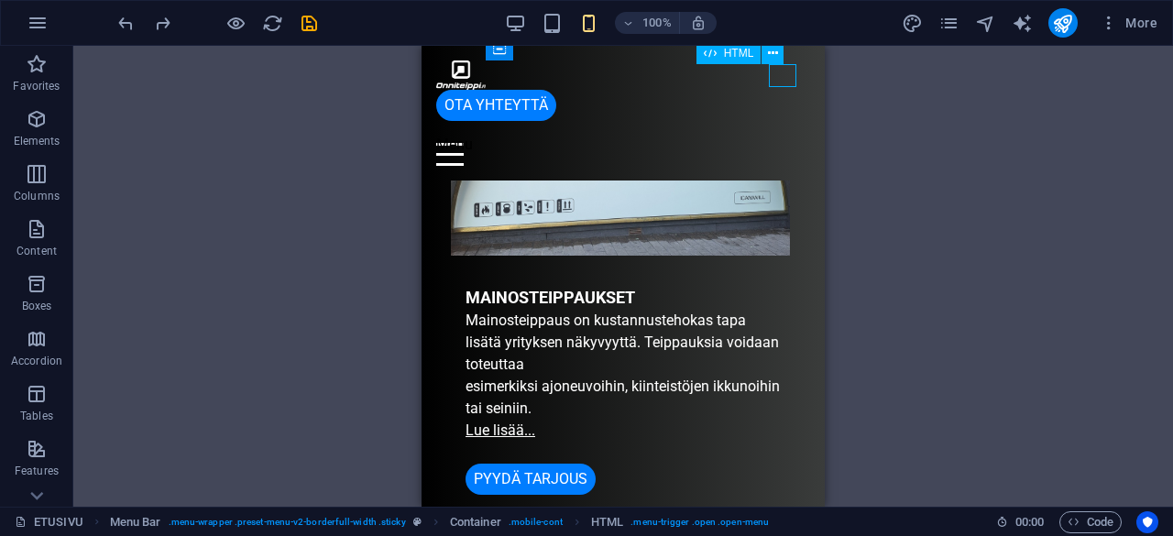
click at [788, 143] on div "Menu" at bounding box center [623, 154] width 374 height 23
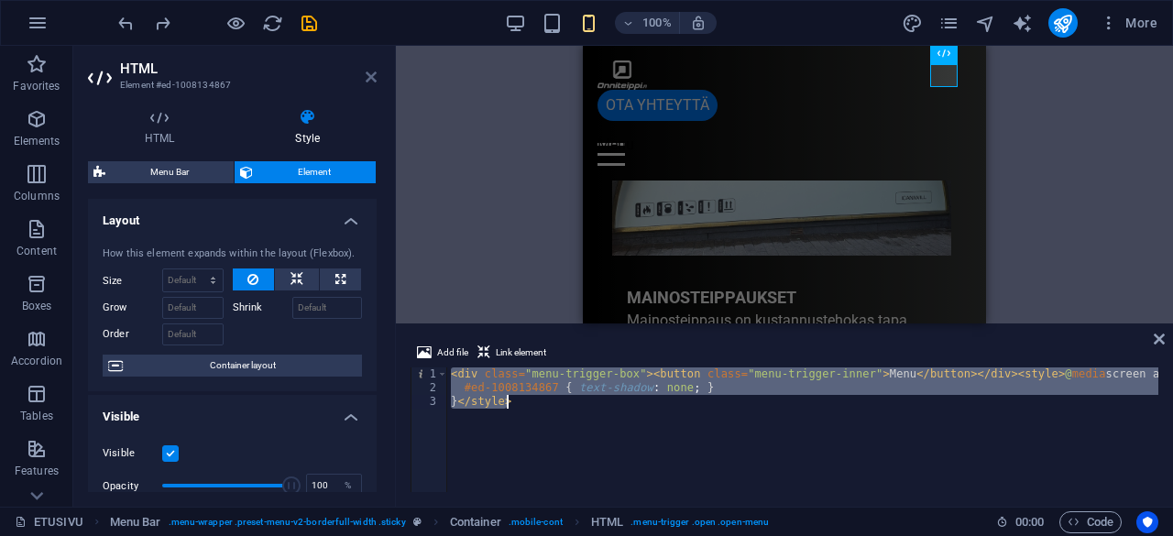
click at [373, 82] on icon at bounding box center [371, 77] width 11 height 15
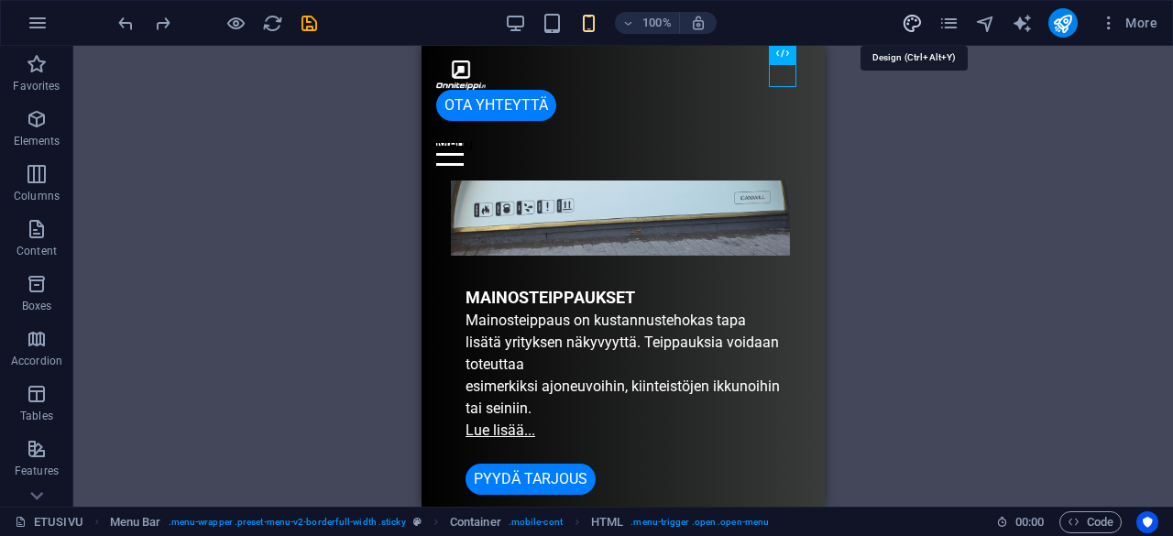
click at [918, 21] on icon "design" at bounding box center [912, 23] width 21 height 21
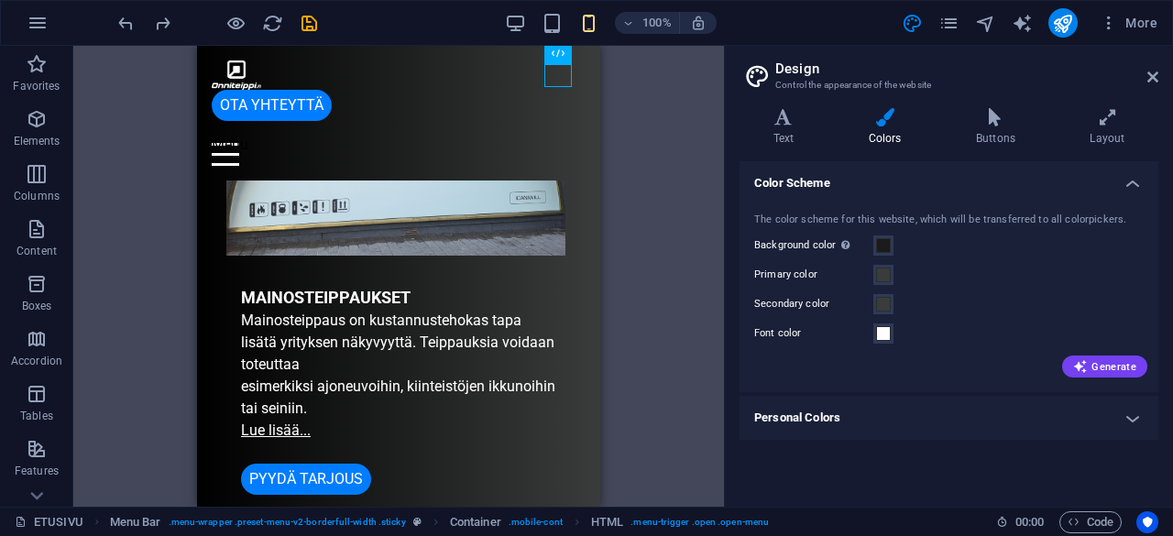
click at [941, 428] on h4 "Personal Colors" at bounding box center [949, 418] width 419 height 44
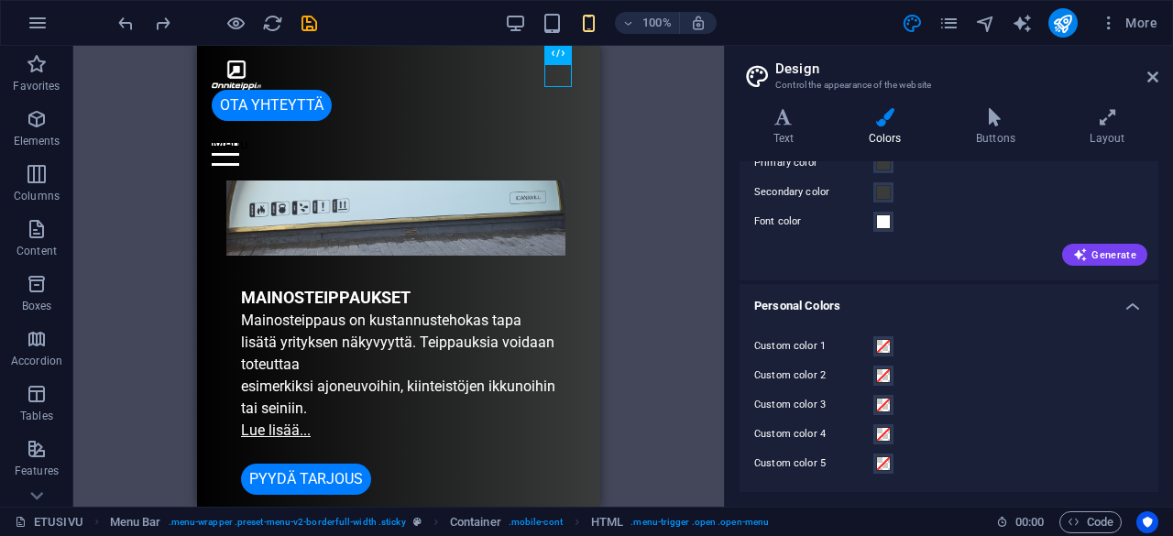
scroll to position [0, 0]
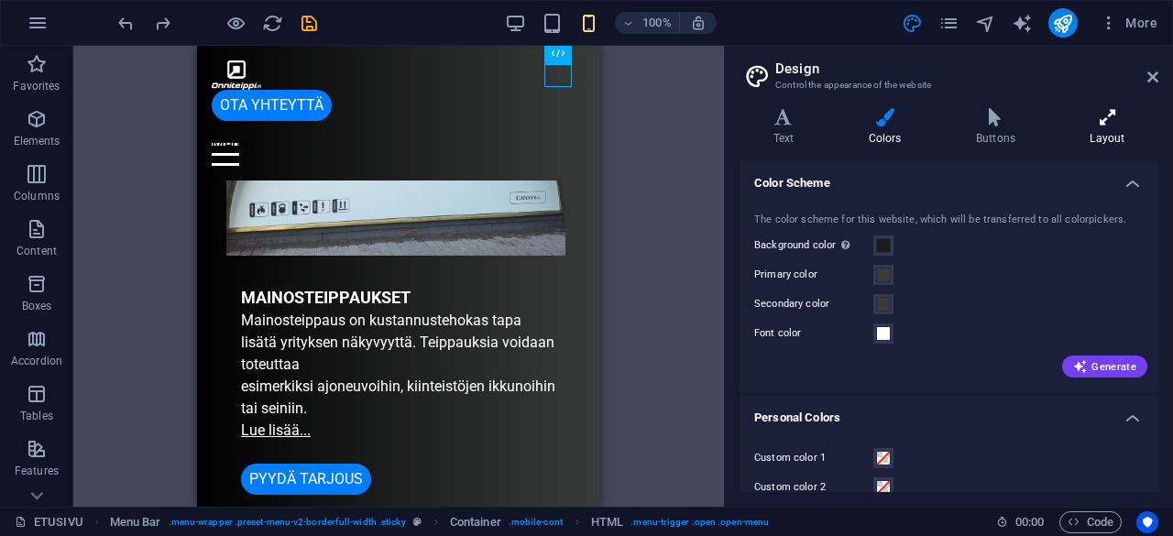
click at [1109, 118] on icon at bounding box center [1108, 117] width 102 height 18
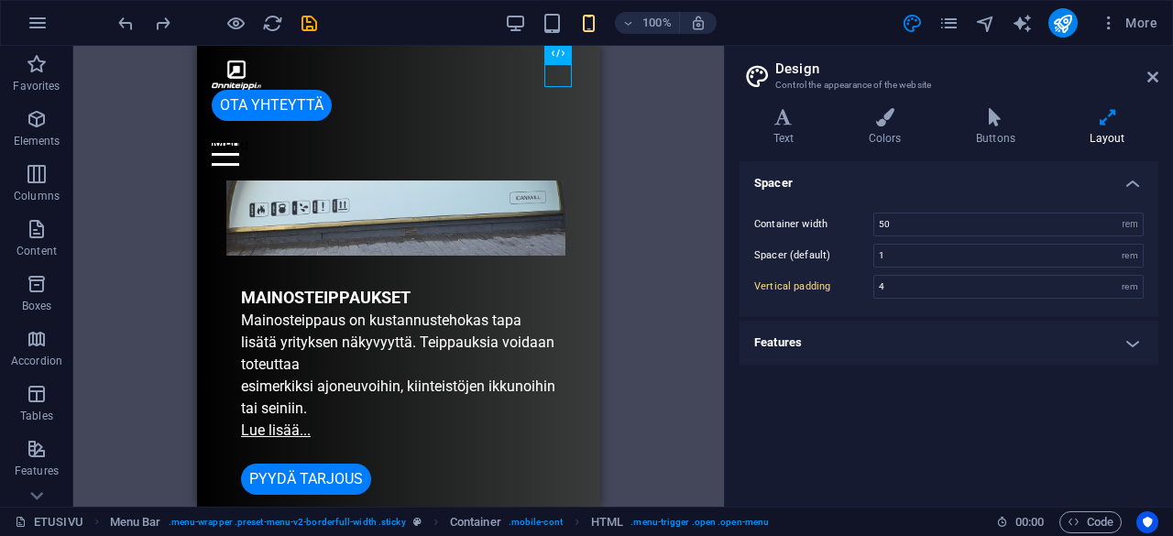
click at [972, 347] on h4 "Features" at bounding box center [949, 343] width 419 height 44
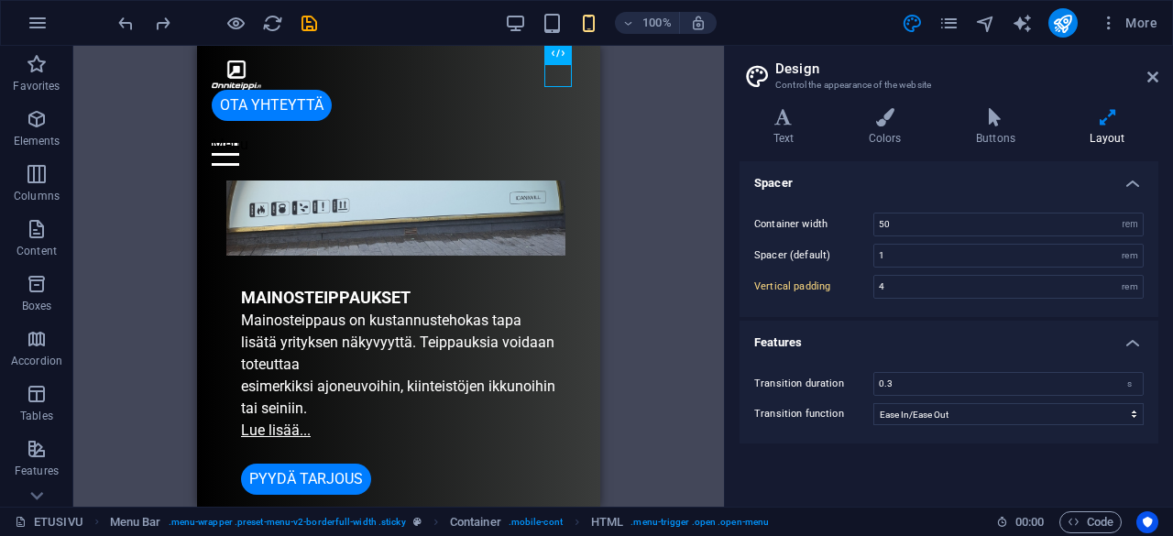
click at [972, 347] on h4 "Features" at bounding box center [949, 337] width 419 height 33
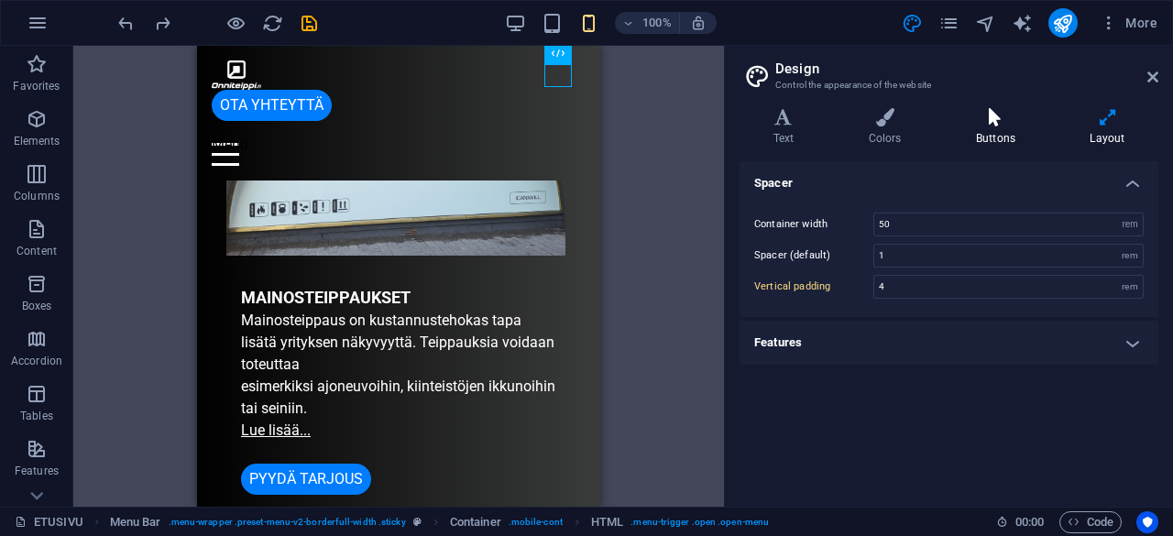
click at [1003, 124] on icon at bounding box center [995, 117] width 106 height 18
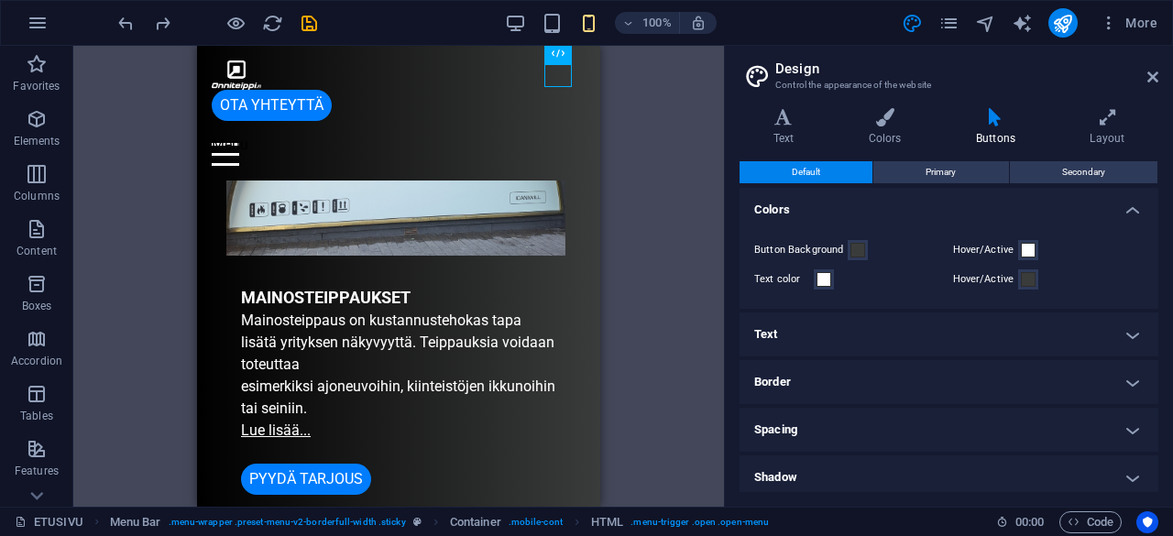
click at [879, 322] on h4 "Text" at bounding box center [949, 335] width 419 height 44
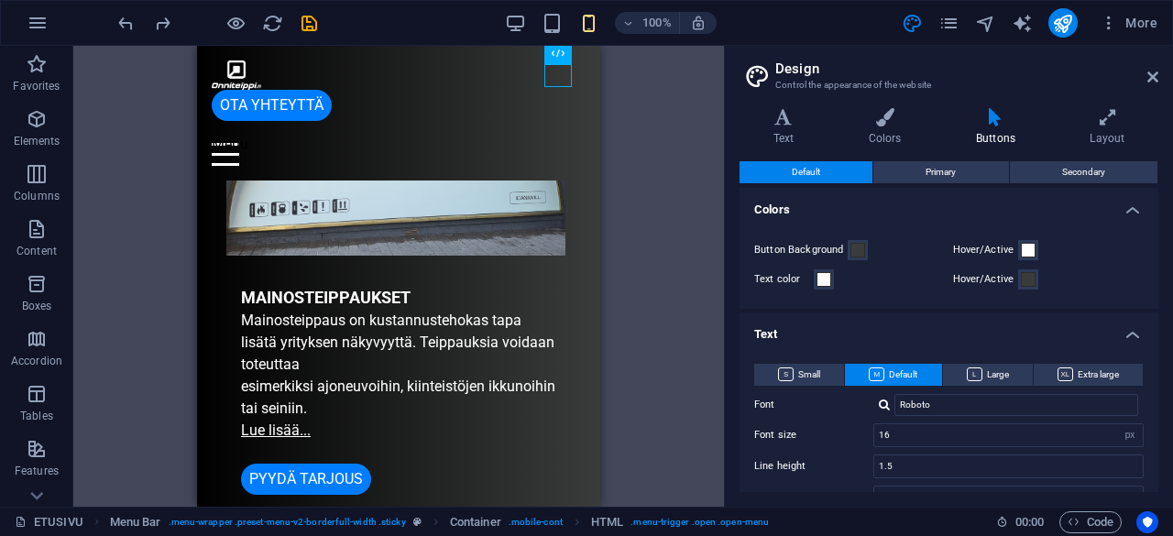
click at [1114, 328] on h4 "Text" at bounding box center [949, 329] width 419 height 33
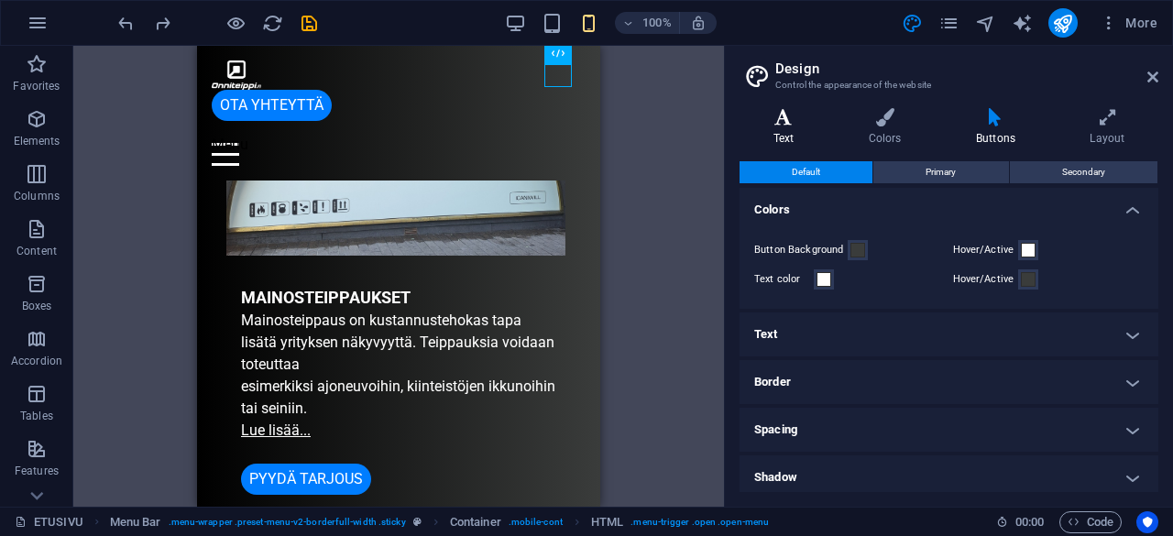
click at [788, 115] on icon at bounding box center [784, 117] width 88 height 18
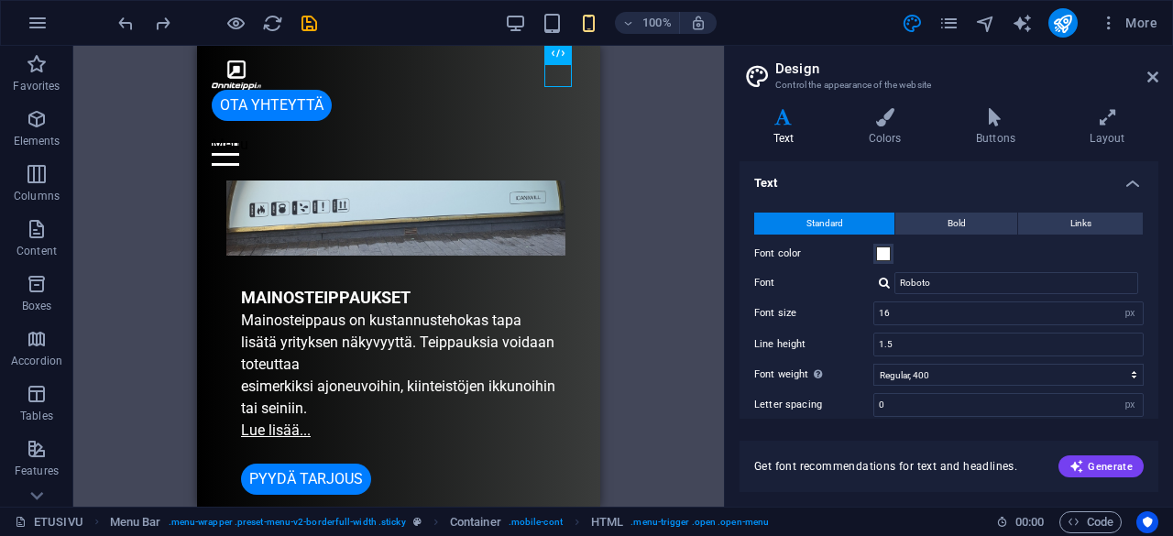
scroll to position [156, 0]
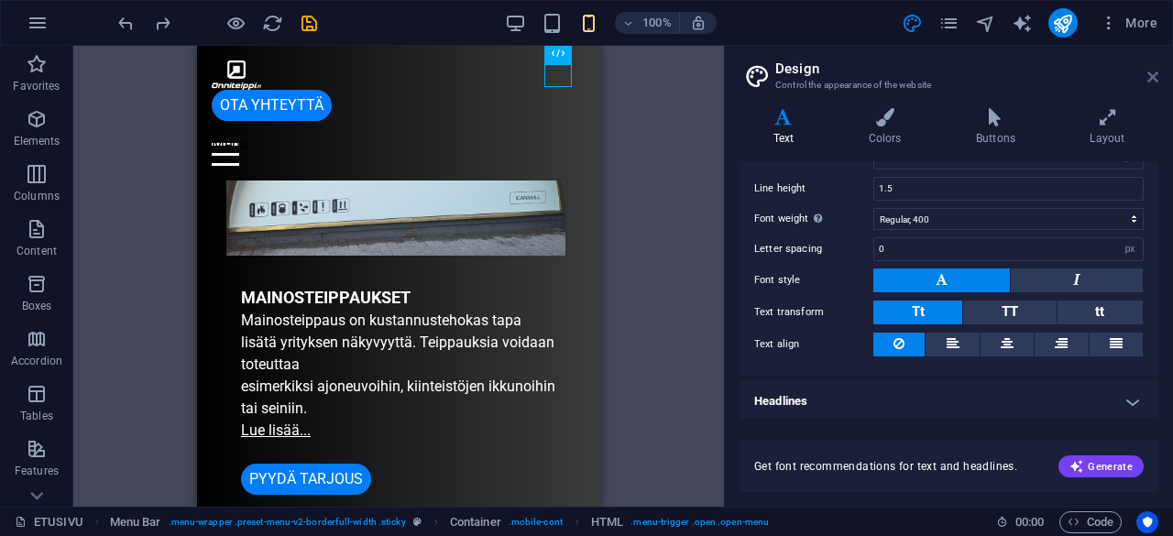
click at [1153, 80] on icon at bounding box center [1153, 77] width 11 height 15
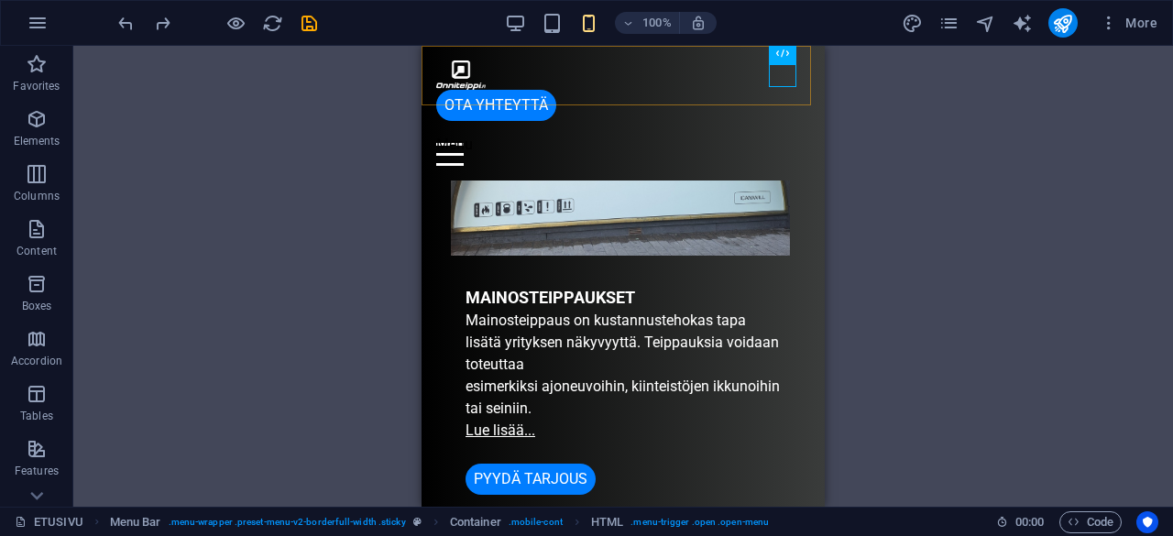
click at [802, 66] on div "OTA YHTEYTTÄ Menu ETUSIVU TEIPPAUS MAINOSTEIPPAUS SEINÄ/SISUSTUS TEIPPAUS NÄKÖS…" at bounding box center [623, 113] width 403 height 135
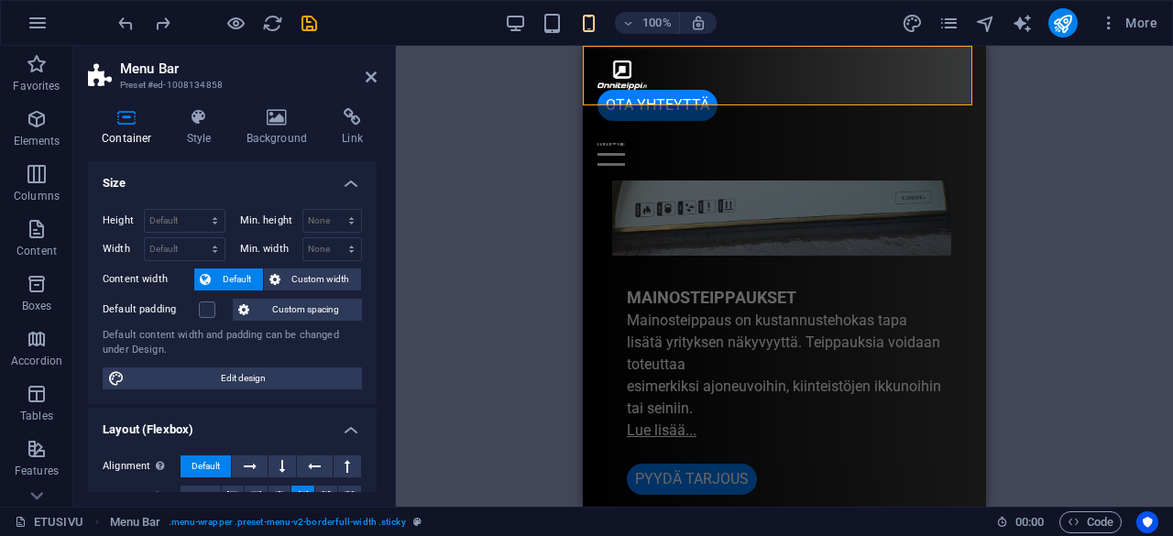
click at [959, 63] on div "OTA YHTEYTTÄ Menu ETUSIVU TEIPPAUS MAINOSTEIPPAUS SEINÄ/SISUSTUS TEIPPAUS NÄKÖS…" at bounding box center [784, 113] width 403 height 135
click at [946, 63] on div "HTML" at bounding box center [908, 53] width 100 height 23
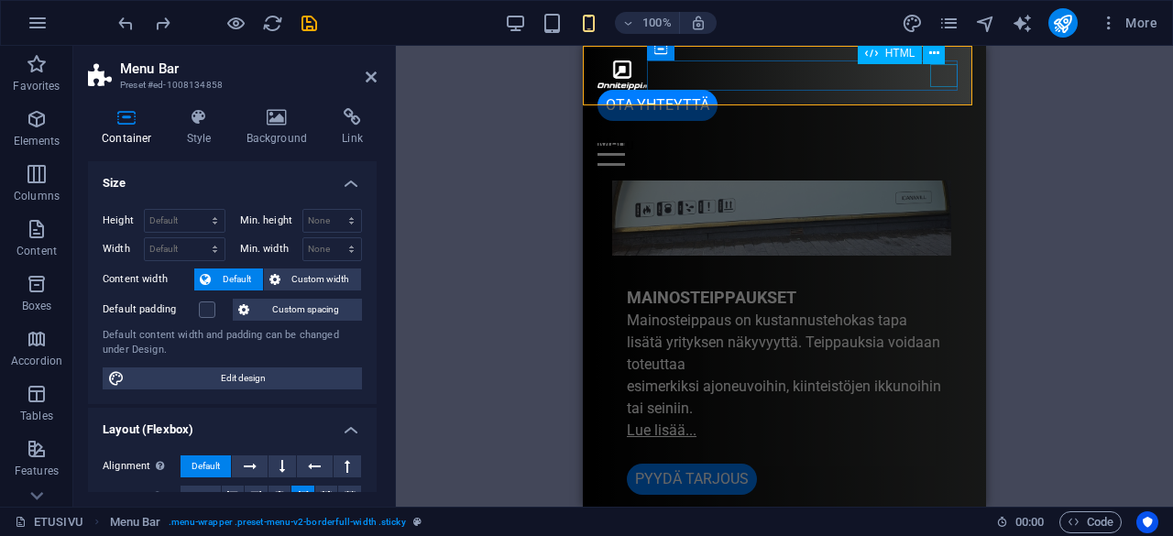
click at [939, 143] on div "Menu" at bounding box center [785, 154] width 374 height 23
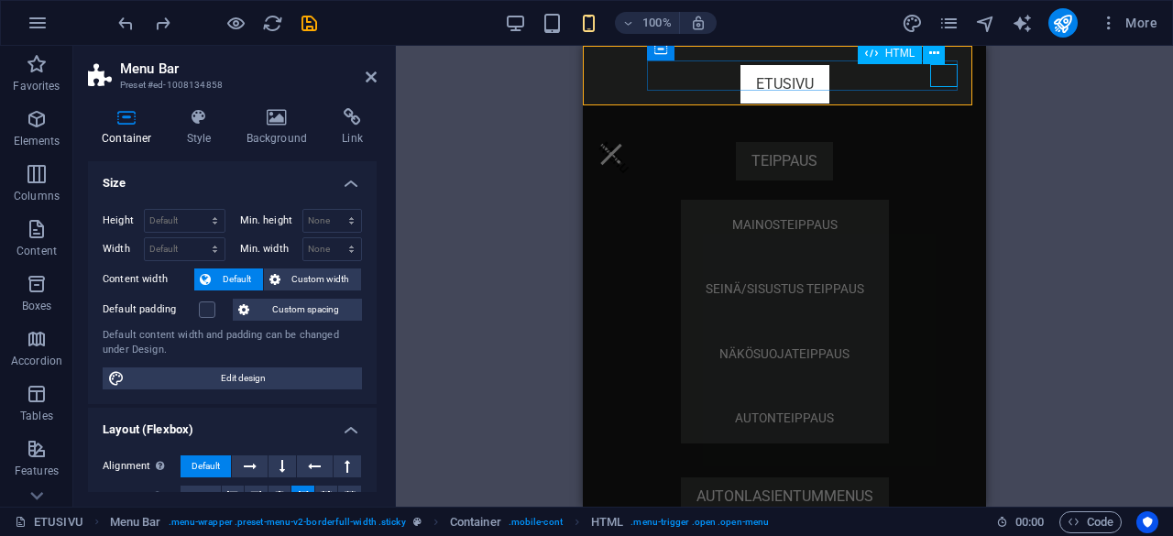
click at [625, 143] on div "Menu" at bounding box center [612, 154] width 28 height 23
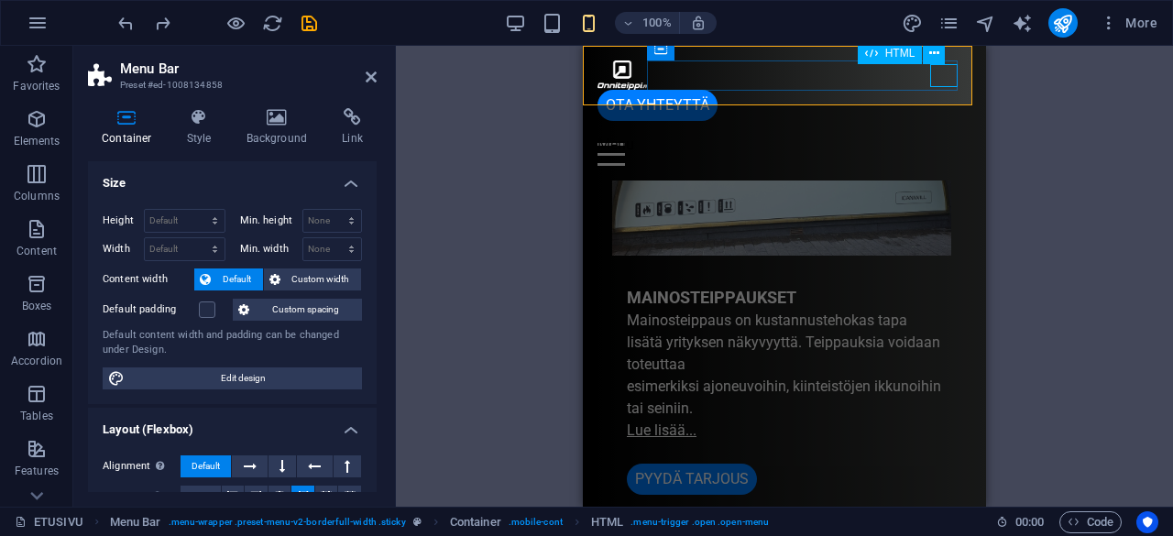
click at [953, 143] on div "Menu" at bounding box center [785, 154] width 374 height 23
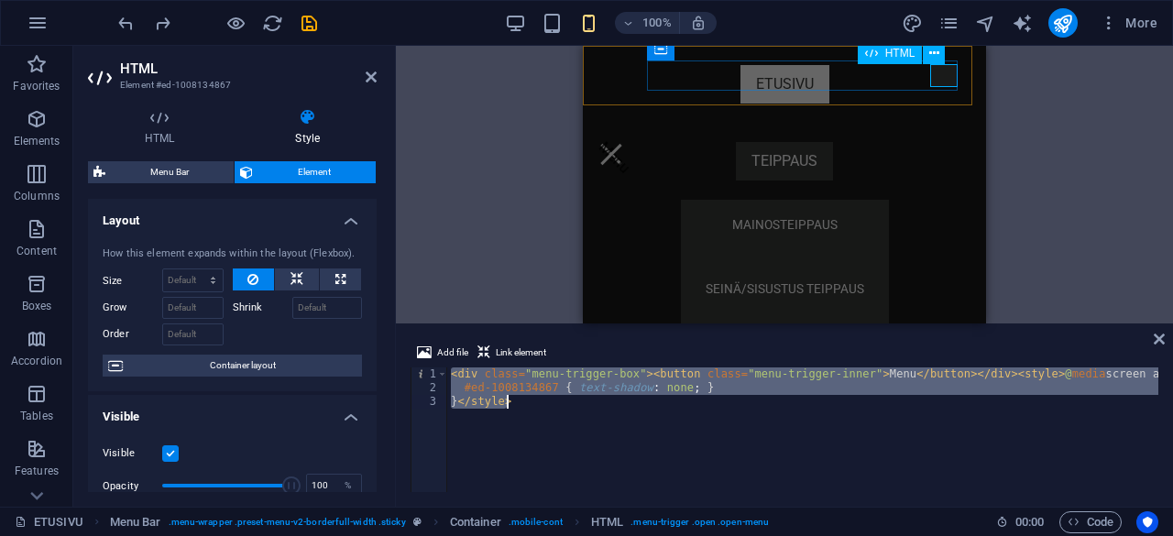
click at [625, 143] on div "Menu" at bounding box center [612, 154] width 28 height 23
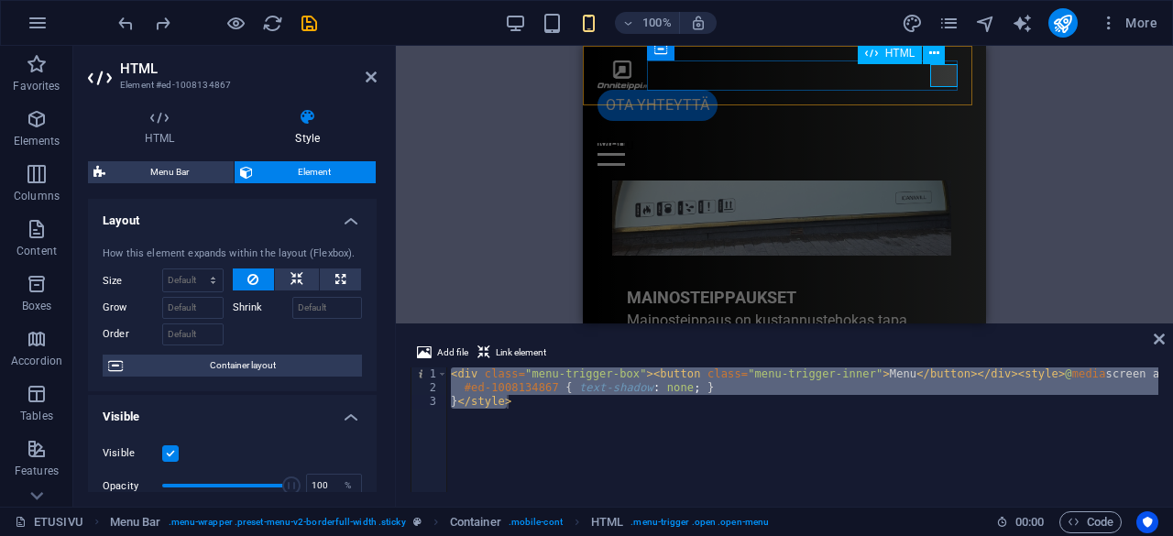
click at [954, 143] on div "Menu" at bounding box center [785, 154] width 374 height 23
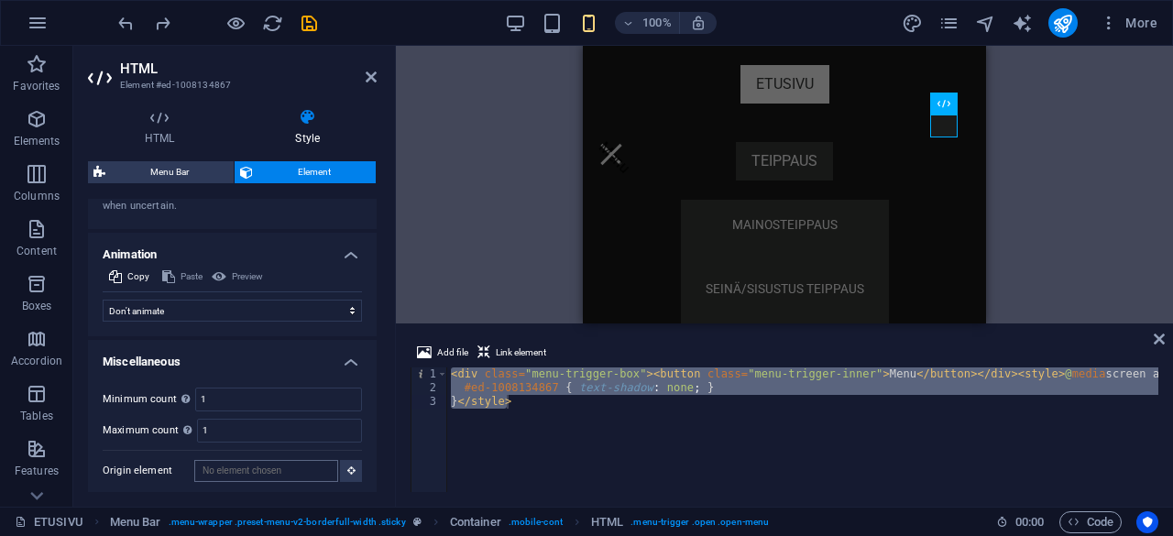
scroll to position [535, 0]
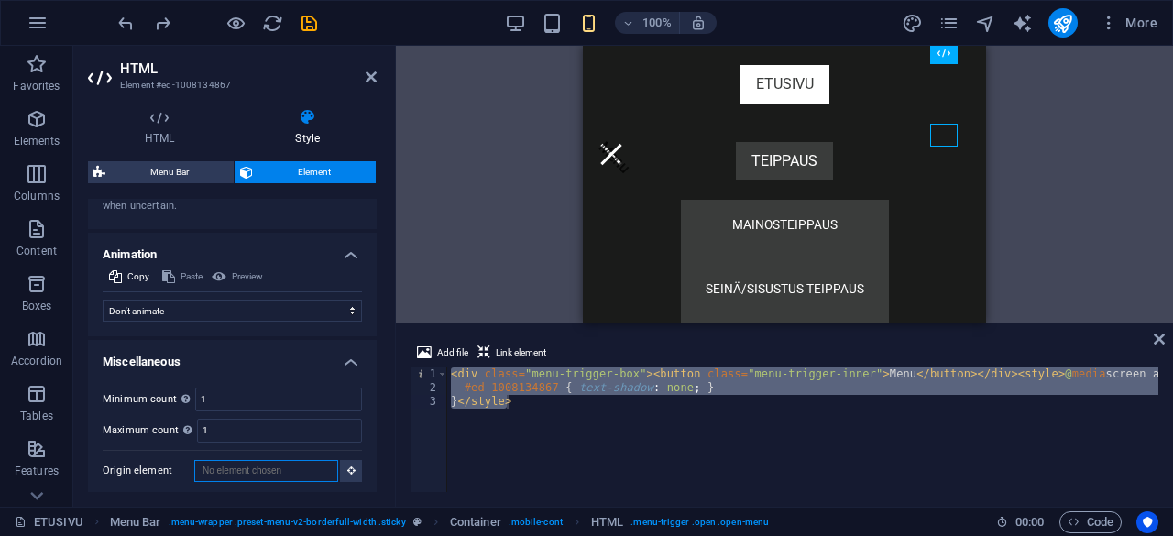
click at [279, 465] on input "Origin element" at bounding box center [266, 471] width 144 height 22
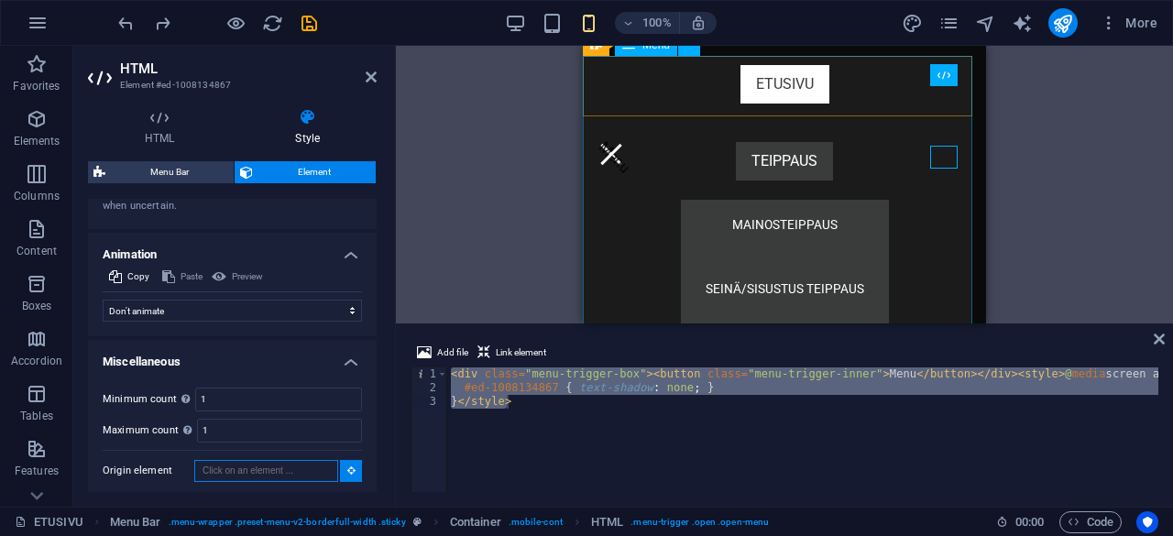
scroll to position [481, 0]
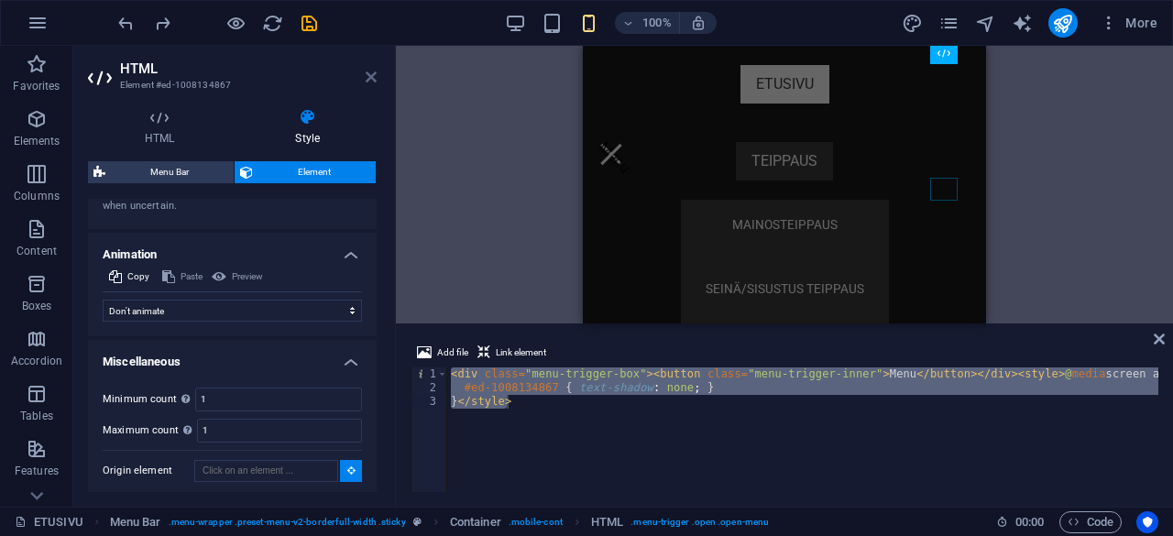
click at [372, 78] on icon at bounding box center [371, 77] width 11 height 15
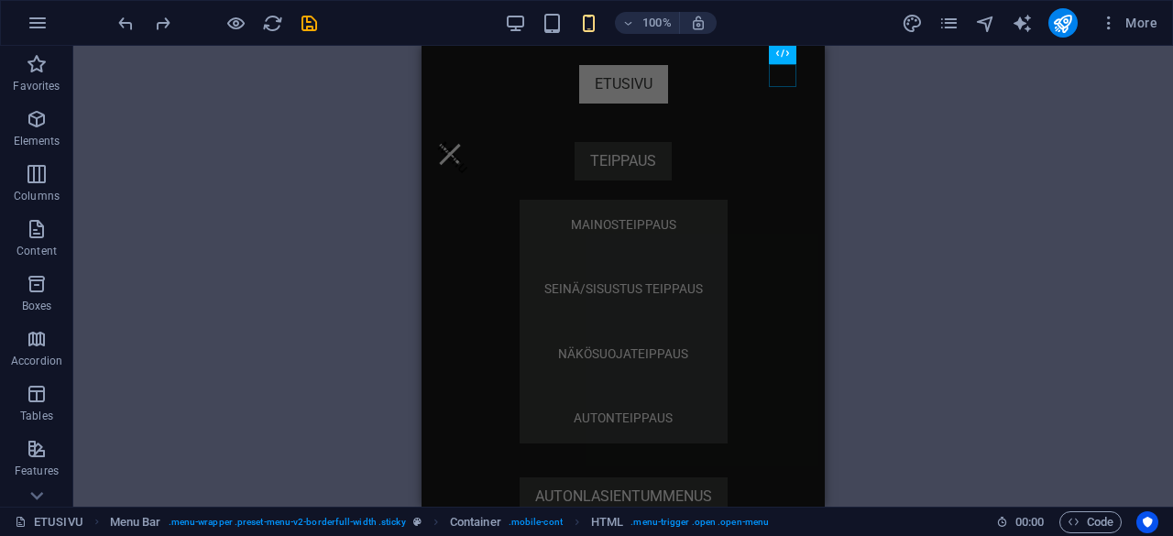
click at [328, 215] on div "H2 Banner Banner Container Menu Bar Menu Bar Menu Container Button Logo HTML Co…" at bounding box center [623, 276] width 1100 height 461
click at [464, 143] on div "Menu" at bounding box center [450, 154] width 28 height 23
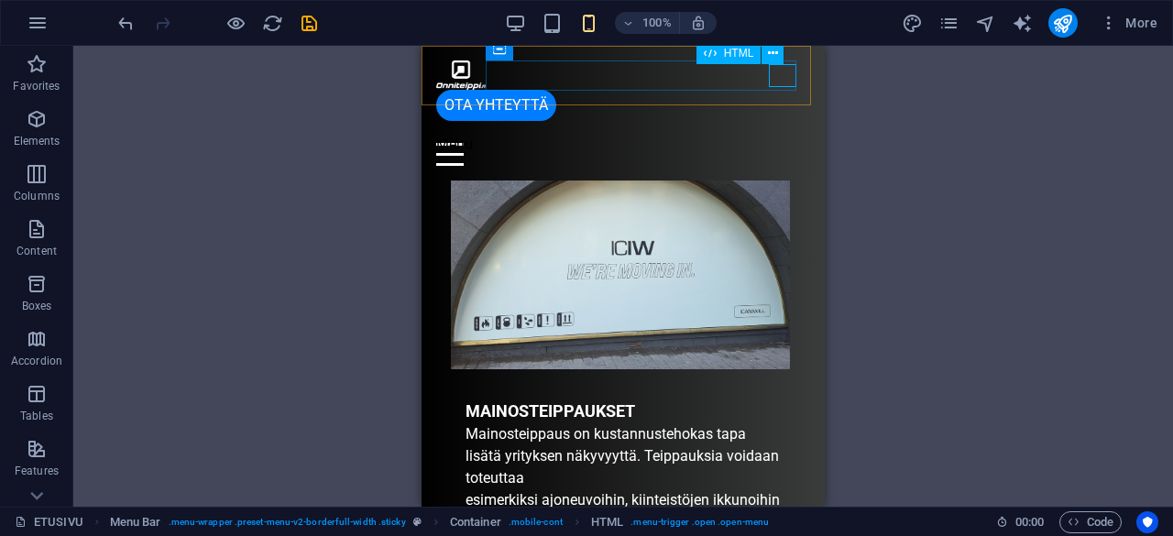
click at [785, 143] on div "Menu" at bounding box center [623, 154] width 374 height 23
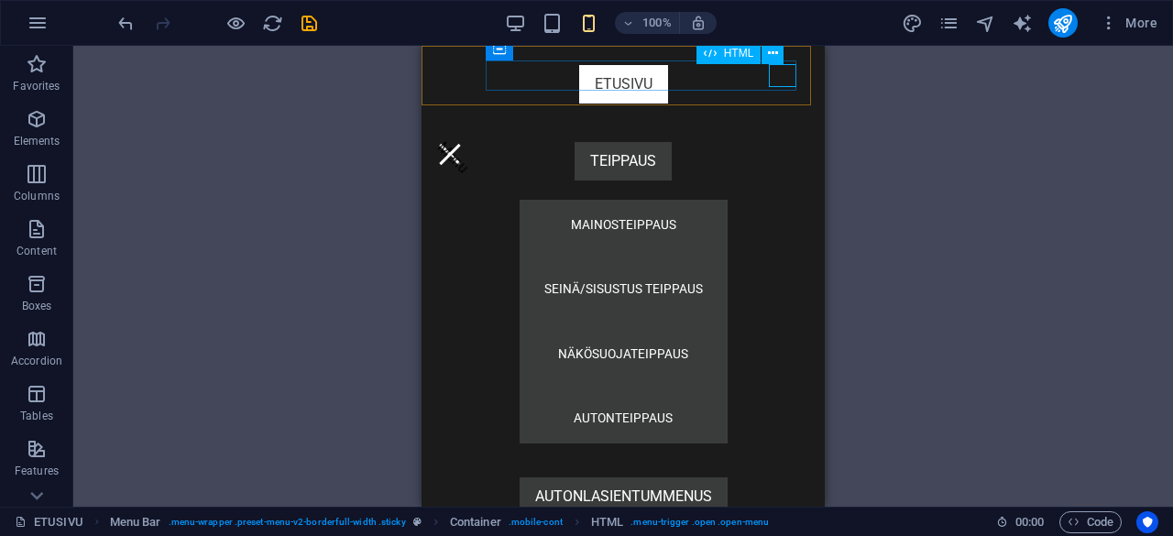
click at [464, 143] on div "Menu" at bounding box center [450, 154] width 28 height 23
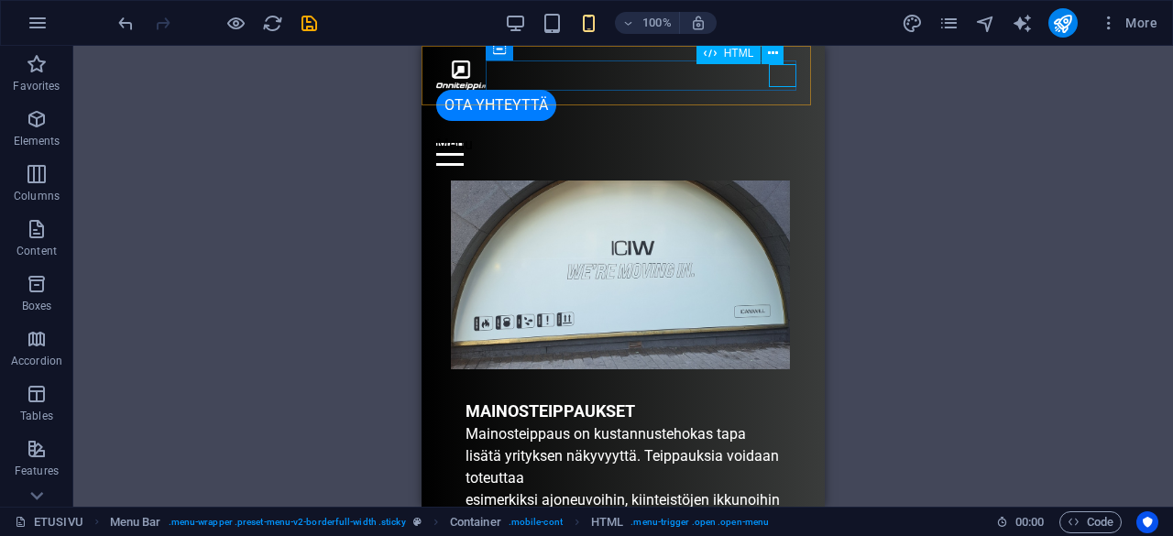
click at [785, 143] on div "Menu" at bounding box center [623, 154] width 374 height 23
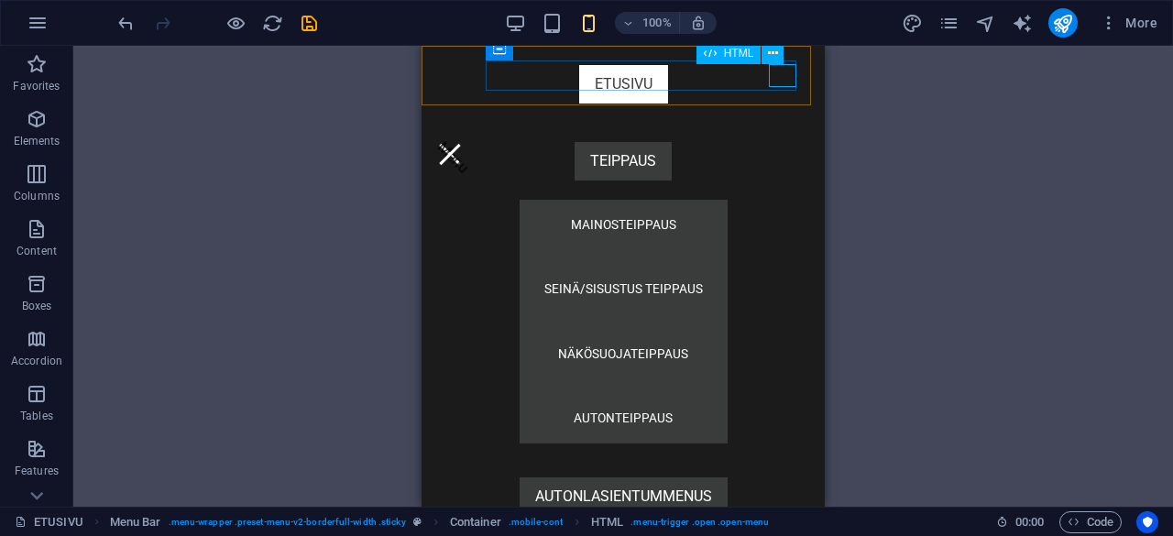
click at [464, 143] on div "Menu" at bounding box center [450, 154] width 28 height 23
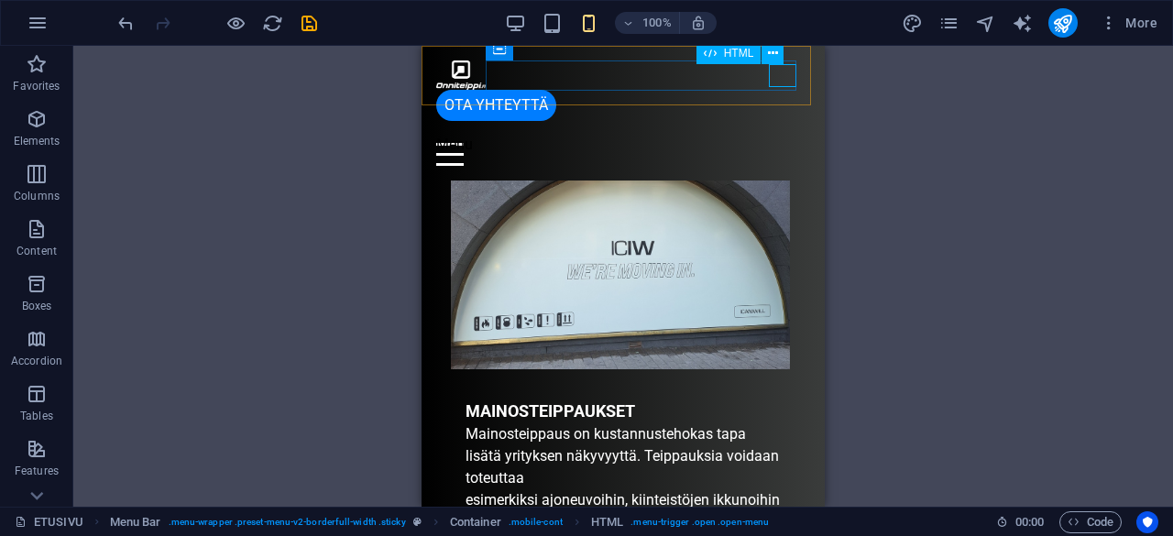
click at [785, 143] on div "Menu" at bounding box center [623, 154] width 374 height 23
click at [623, 73] on nav "ETUSIVU TEIPPAUS MAINOSTEIPPAUS SEINÄ/SISUSTUS TEIPPAUS NÄKÖSUOJATEIPPAUS AUTON…" at bounding box center [623, 276] width 403 height 461
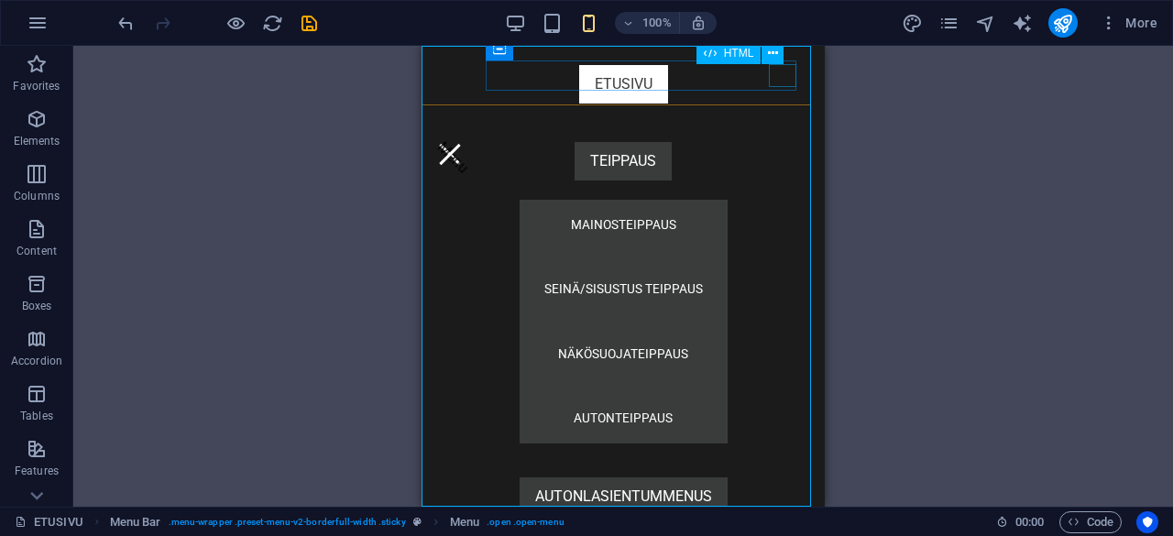
click at [464, 143] on div "Menu" at bounding box center [450, 154] width 28 height 23
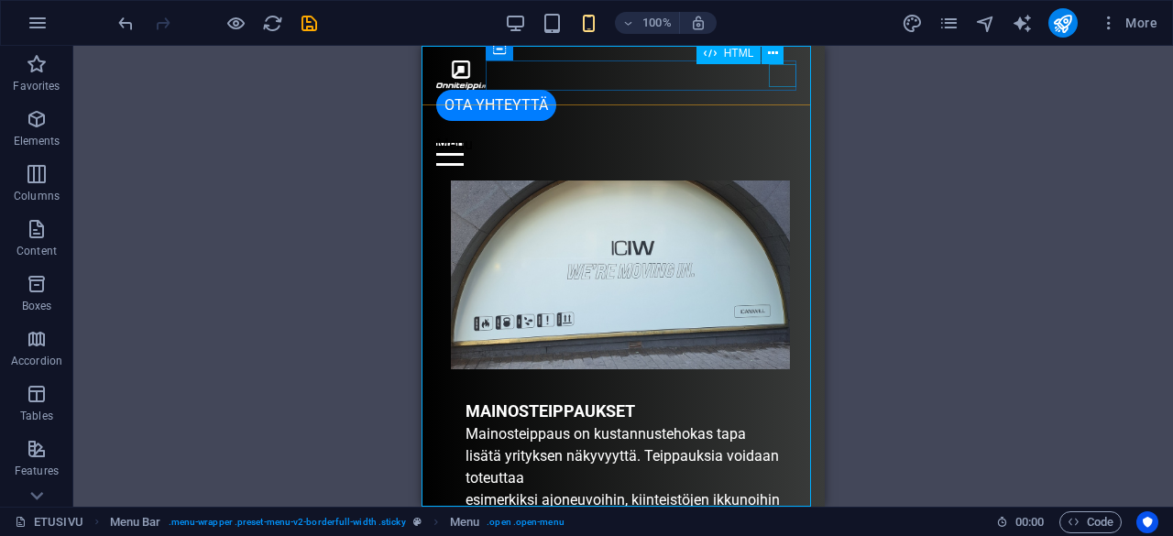
click at [783, 143] on div "Menu" at bounding box center [623, 154] width 374 height 23
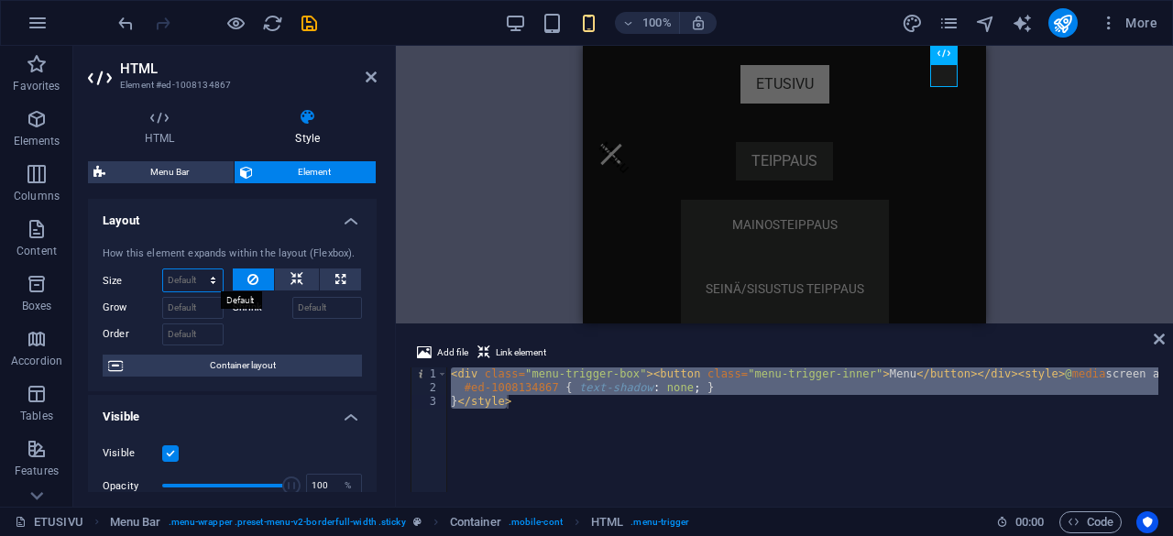
click at [207, 281] on select "Default auto px % 1/1 1/2 1/3 1/4 1/5 1/6 1/7 1/8 1/9 1/10" at bounding box center [193, 281] width 60 height 22
click at [262, 218] on h4 "Layout" at bounding box center [232, 215] width 289 height 33
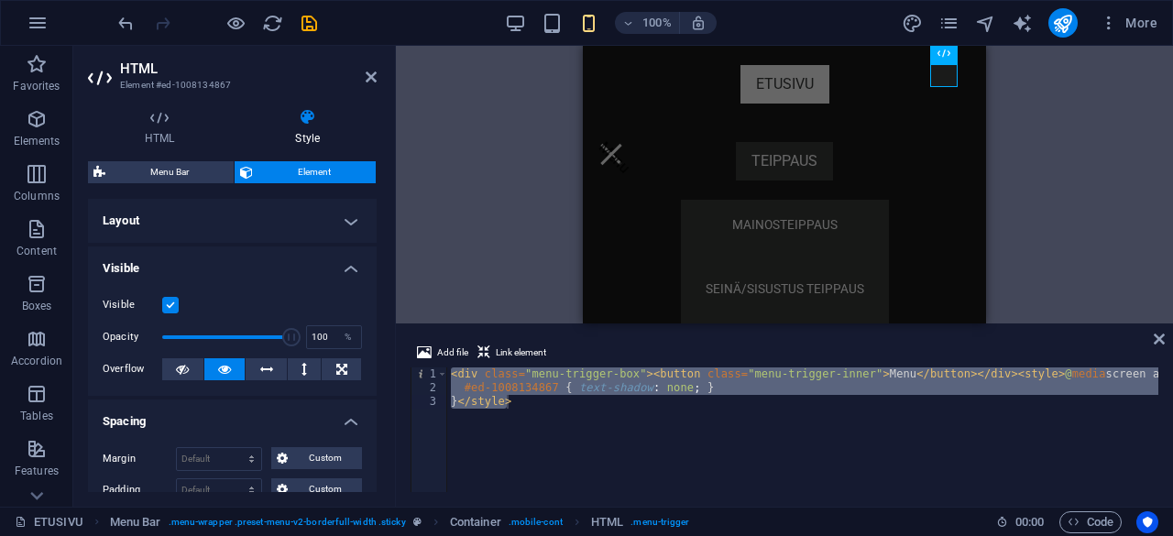
drag, startPoint x: 349, startPoint y: 197, endPoint x: 344, endPoint y: 214, distance: 17.4
click at [347, 207] on div "Menu Bar Element Layout How this element expands within the layout (Flexbox). S…" at bounding box center [232, 326] width 289 height 331
click at [344, 215] on h4 "Layout" at bounding box center [232, 221] width 289 height 44
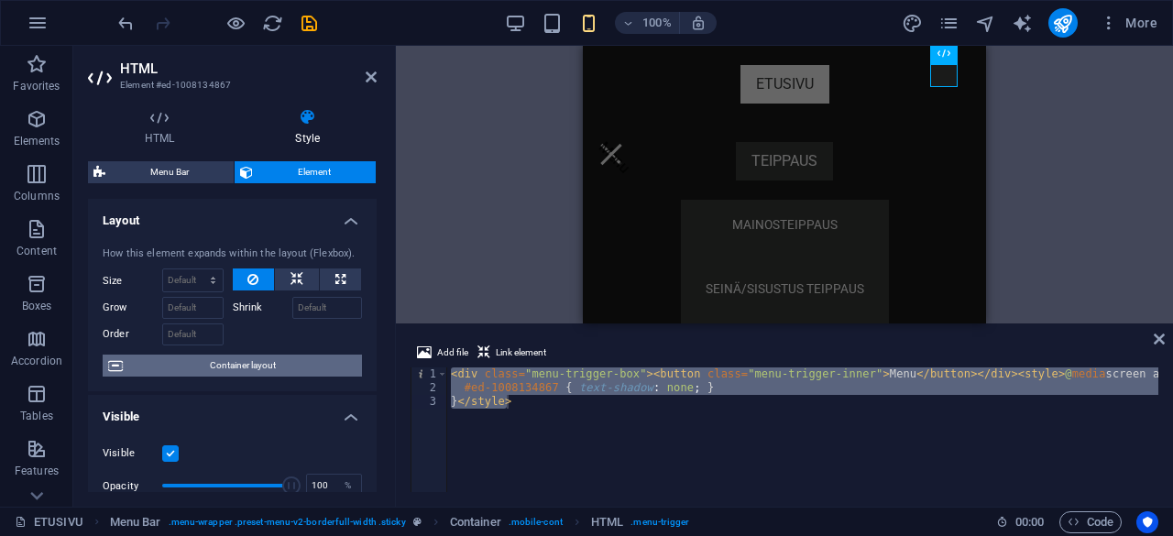
click at [242, 369] on span "Container layout" at bounding box center [242, 366] width 228 height 22
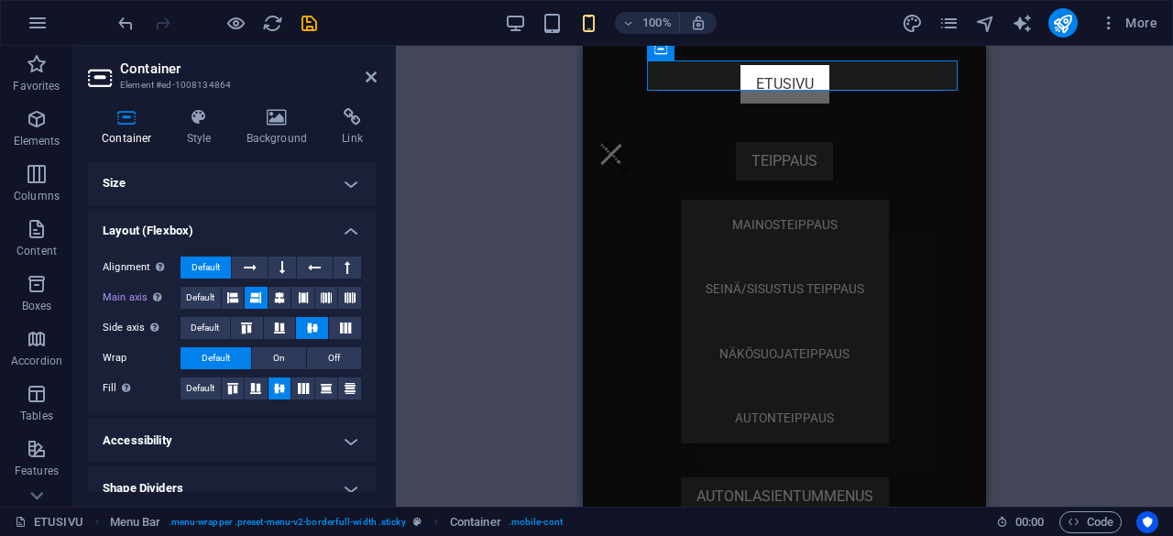
scroll to position [17, 0]
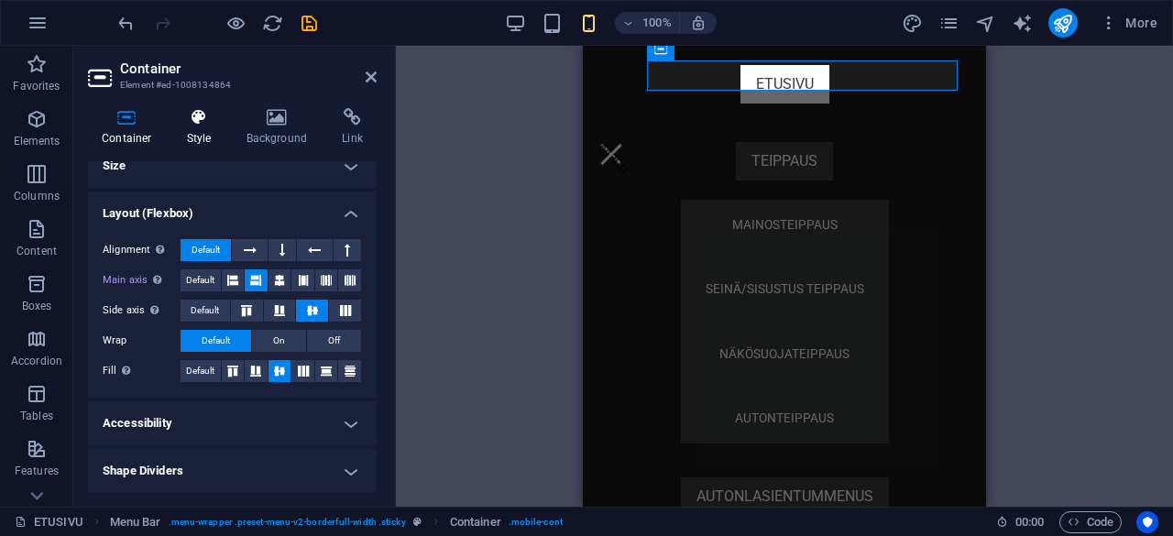
click at [204, 127] on h4 "Style" at bounding box center [203, 127] width 60 height 39
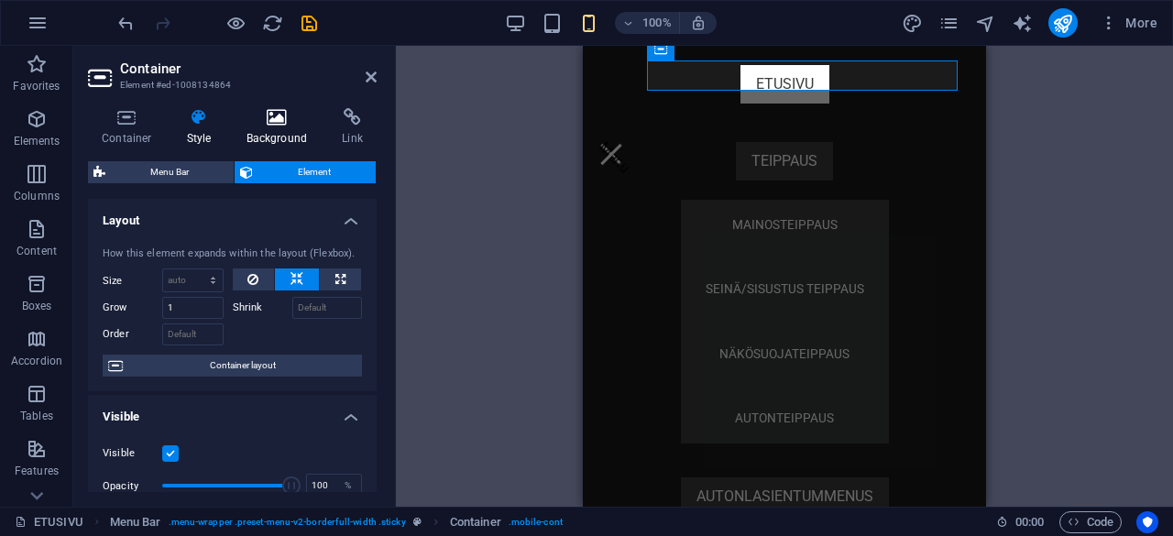
click at [268, 117] on icon at bounding box center [277, 117] width 89 height 18
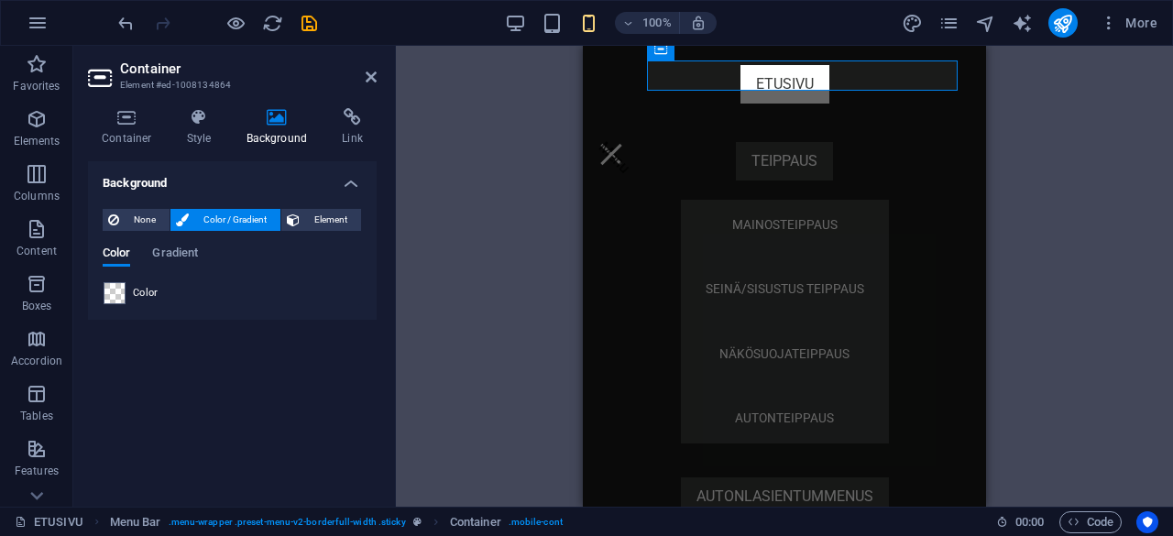
click at [321, 131] on h4 "Background" at bounding box center [281, 127] width 96 height 39
click at [337, 128] on h4 "Link" at bounding box center [352, 127] width 49 height 39
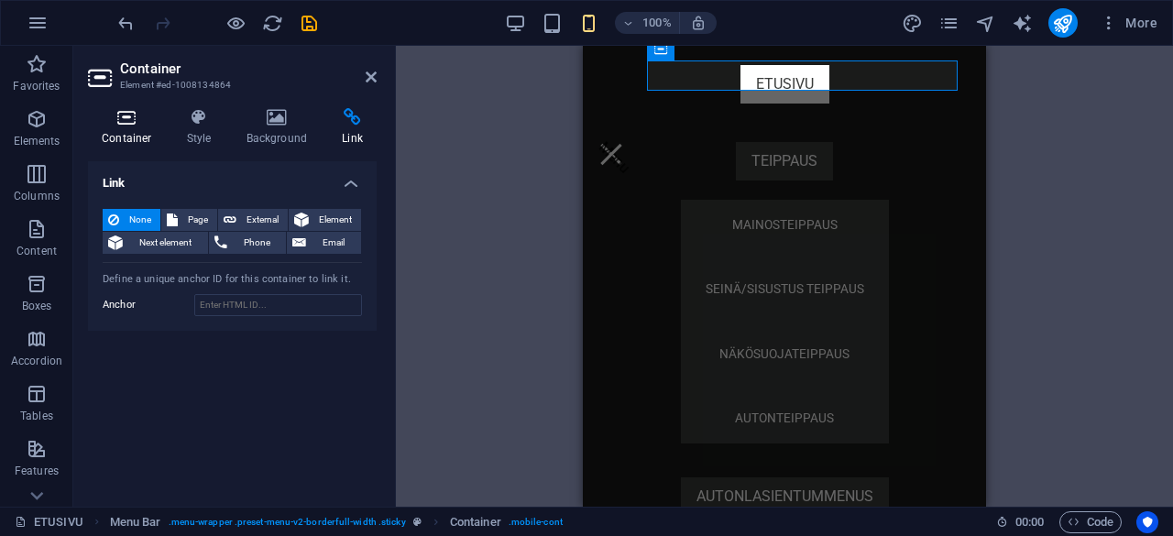
click at [96, 131] on h4 "Container" at bounding box center [130, 127] width 85 height 39
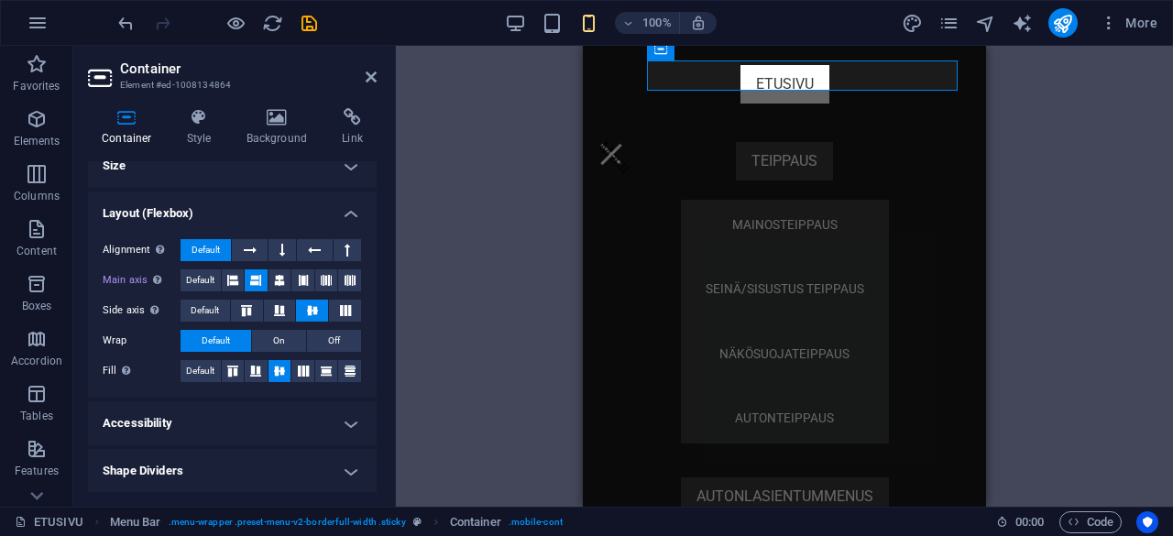
scroll to position [0, 0]
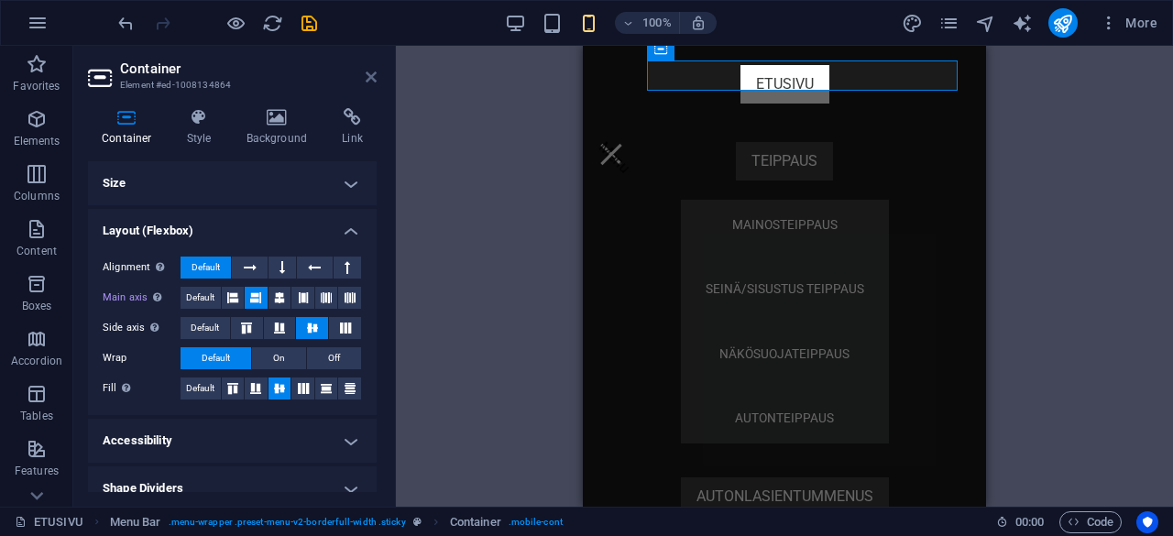
click at [369, 74] on icon at bounding box center [371, 77] width 11 height 15
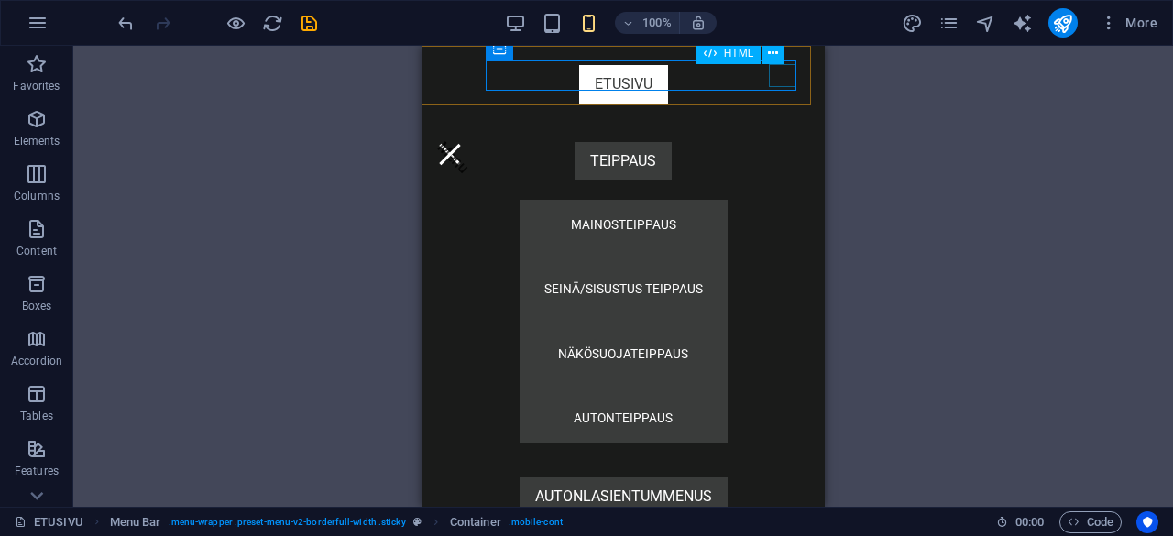
click at [464, 143] on div "Menu" at bounding box center [450, 154] width 28 height 23
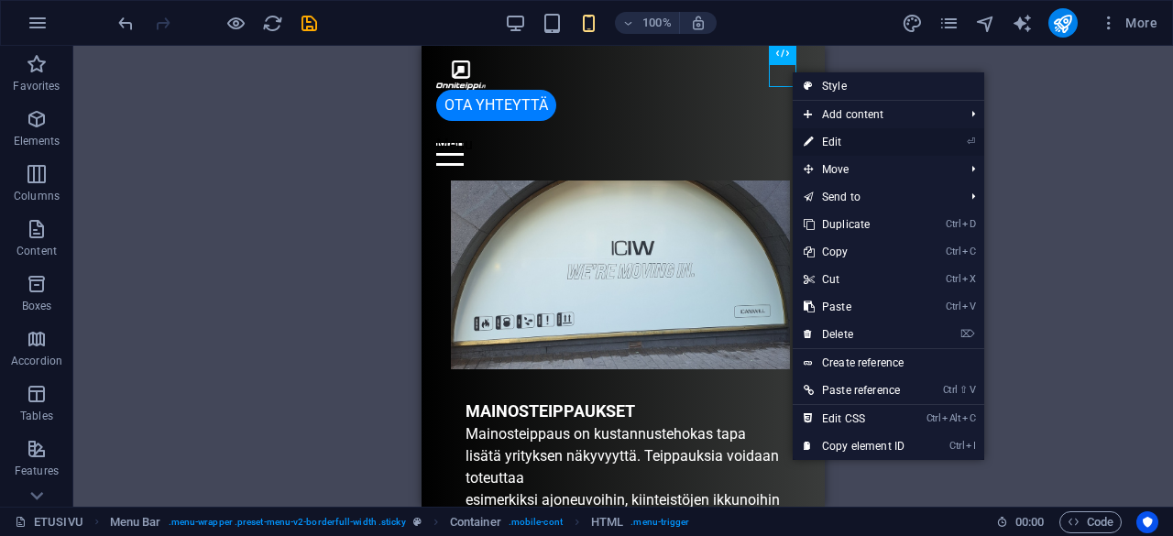
click at [854, 138] on link "⏎ Edit" at bounding box center [854, 142] width 123 height 28
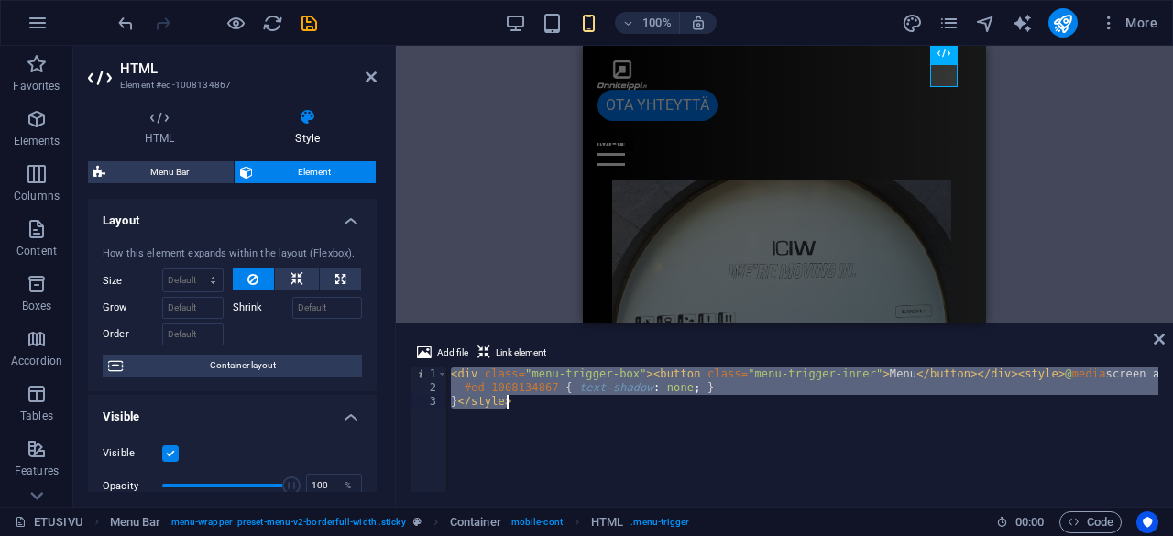
click at [553, 377] on div "< div class = "menu-trigger-box" > < button class = "menu-trigger-inner" > Menu…" at bounding box center [802, 430] width 711 height 125
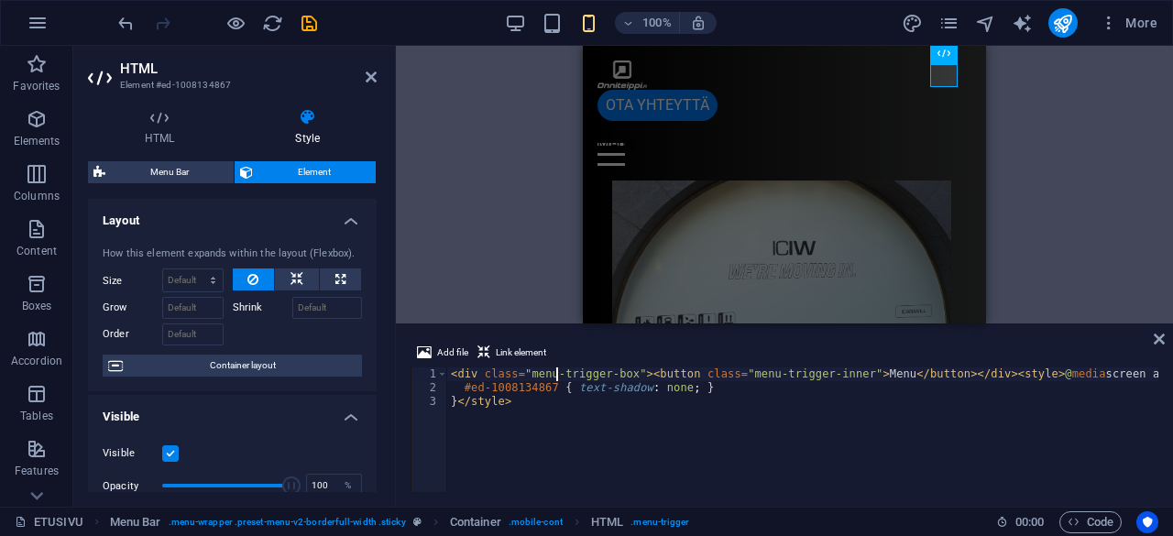
click at [546, 372] on div "< div class = "menu-trigger-box" > < button class = "menu-trigger-inner" > Menu…" at bounding box center [849, 442] width 804 height 149
click at [563, 410] on div "< div class = "menu-trigger-box" > < button class = "menu-trigger-inner" > Menu…" at bounding box center [849, 442] width 804 height 149
drag, startPoint x: 717, startPoint y: 435, endPoint x: 957, endPoint y: 354, distance: 253.7
click at [957, 354] on div "Add file Link element }</style> 1 2 3 < div class = "menu-trigger-box" > < butt…" at bounding box center [785, 417] width 748 height 150
type textarea "<div class="menu-trigger-box"><button class="menu-trigger-inner">Menu</button><…"
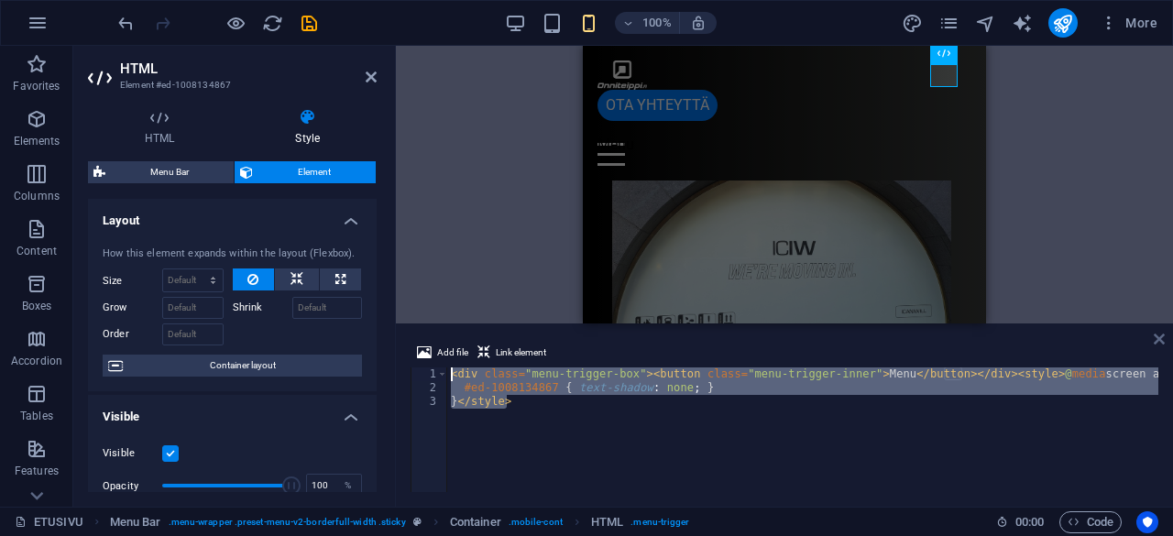
click at [1157, 336] on icon at bounding box center [1159, 339] width 11 height 15
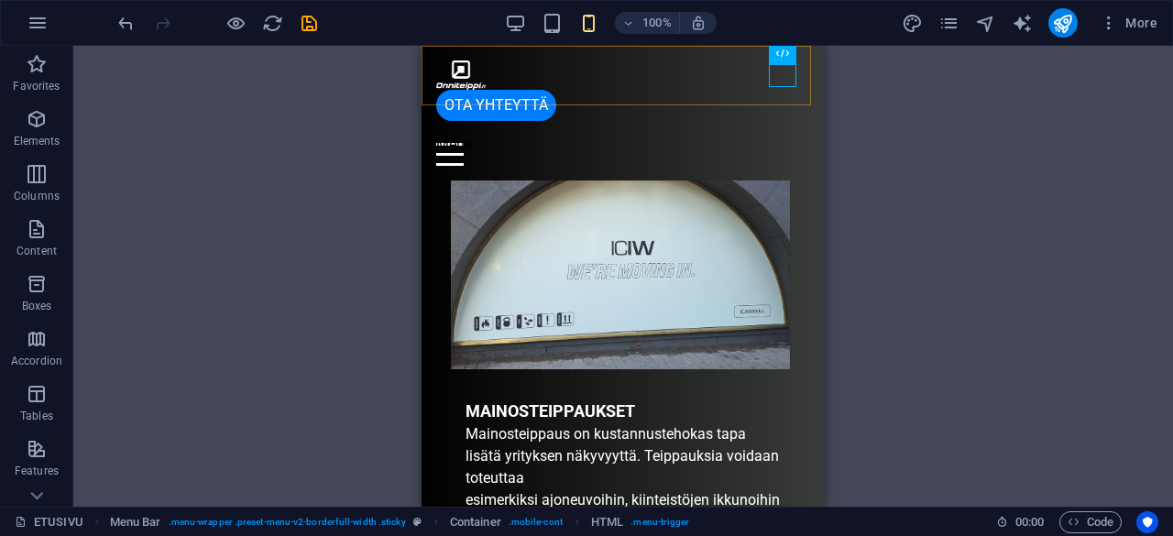
click at [796, 67] on div "OTA YHTEYTTÄ Menu ETUSIVU TEIPPAUS MAINOSTEIPPAUS SEINÄ/SISUSTUS TEIPPAUS NÄKÖS…" at bounding box center [623, 113] width 403 height 135
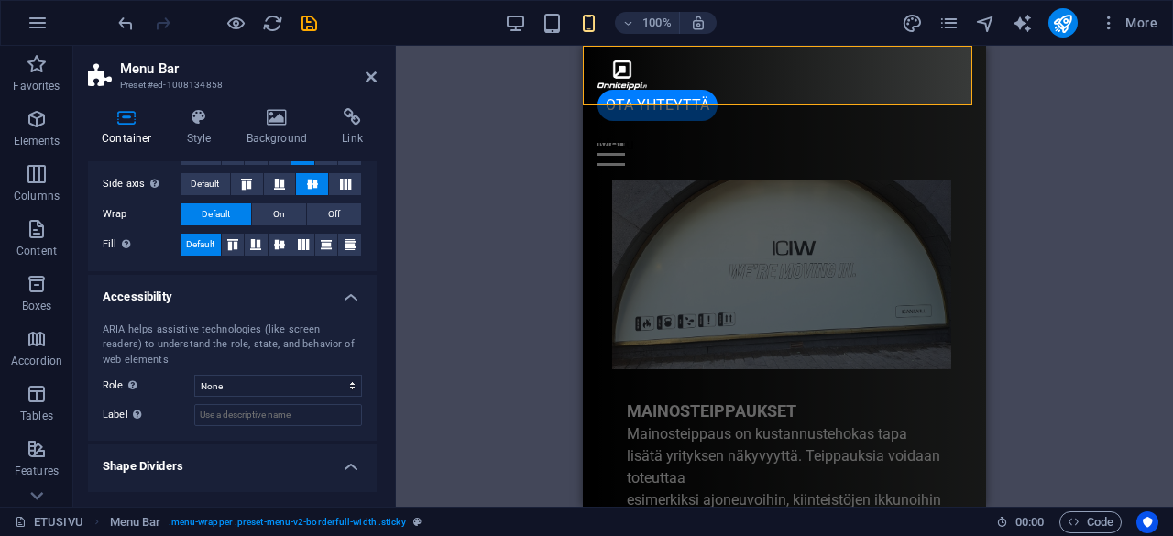
scroll to position [378, 0]
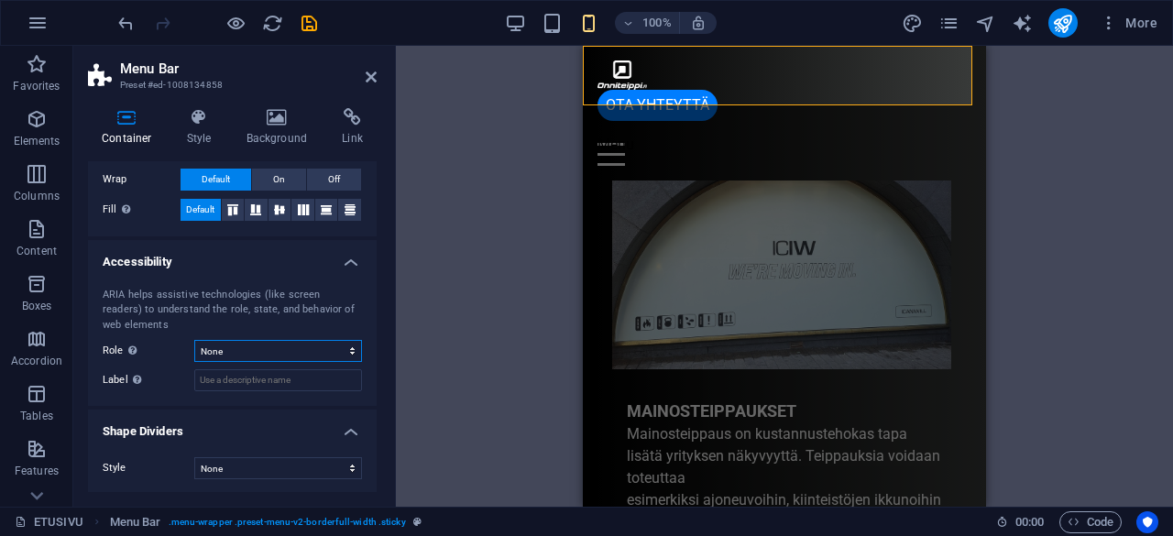
click at [283, 347] on select "None Alert Article Banner Comment Complementary Dialog Footer Header Marquee Pr…" at bounding box center [278, 351] width 168 height 22
click at [274, 371] on input "Label Use the ARIA label to provide a clear and descriptive name for elements t…" at bounding box center [278, 380] width 168 height 22
click at [260, 467] on select "None Triangle Square Diagonal Polygon 1 Polygon 2 Zigzag Multiple Zigzags Waves…" at bounding box center [278, 468] width 168 height 22
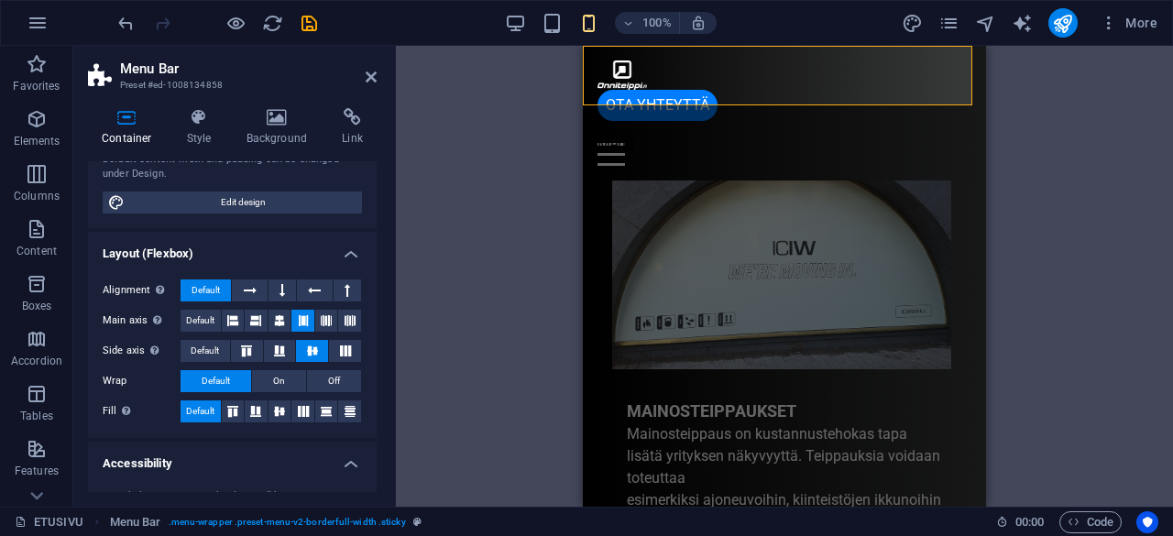
scroll to position [0, 0]
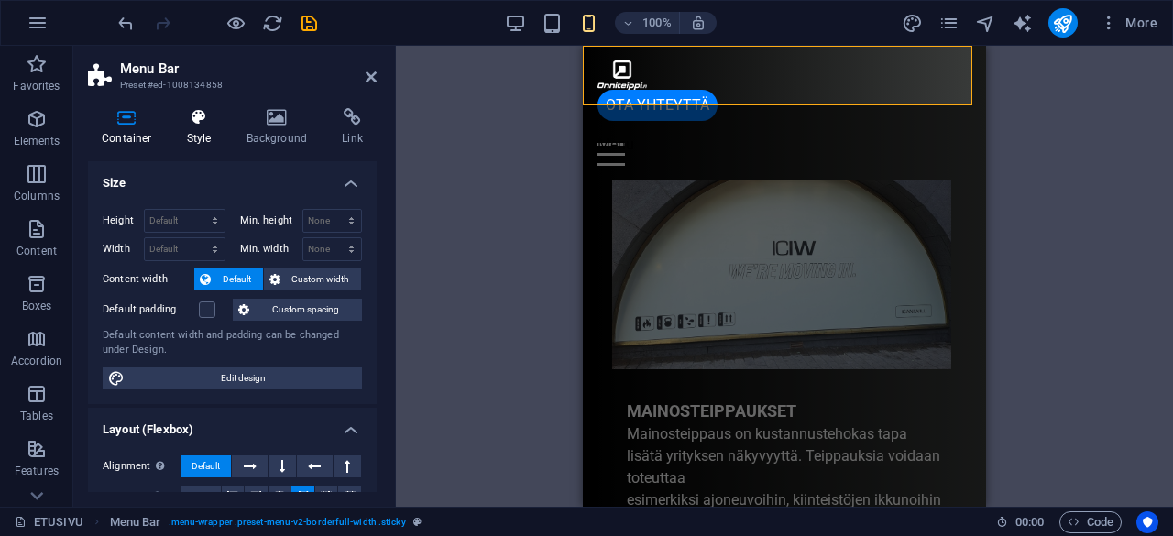
click at [198, 129] on h4 "Style" at bounding box center [203, 127] width 60 height 39
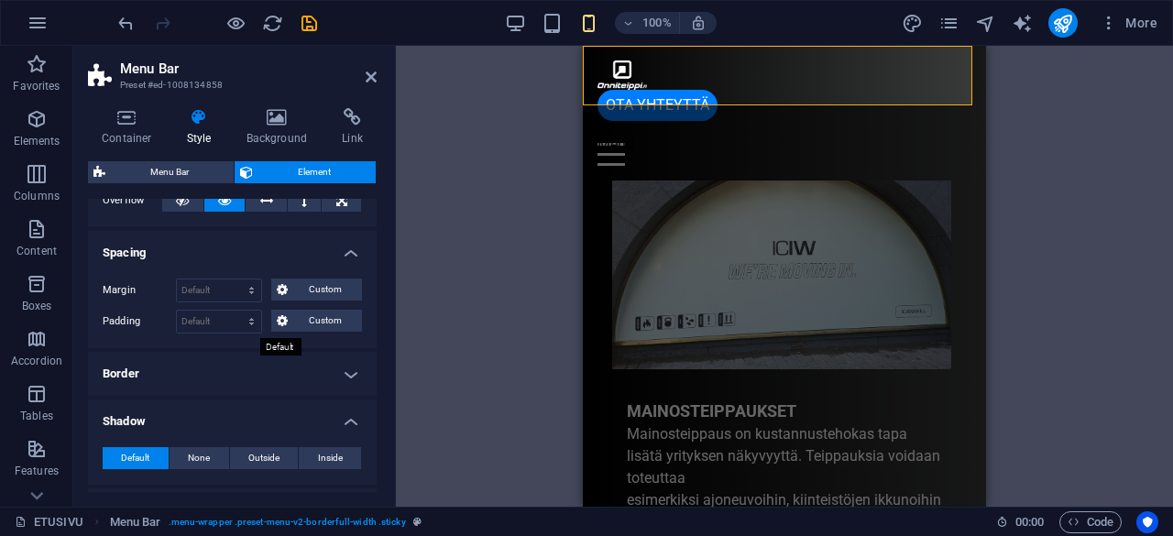
scroll to position [127, 0]
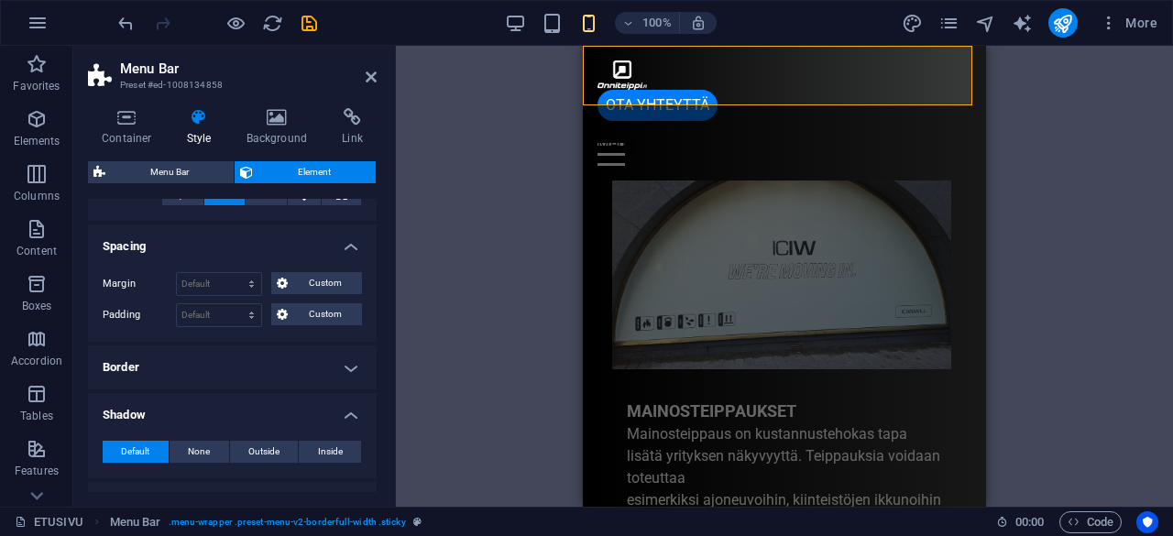
click at [290, 346] on h4 "Border" at bounding box center [232, 368] width 289 height 44
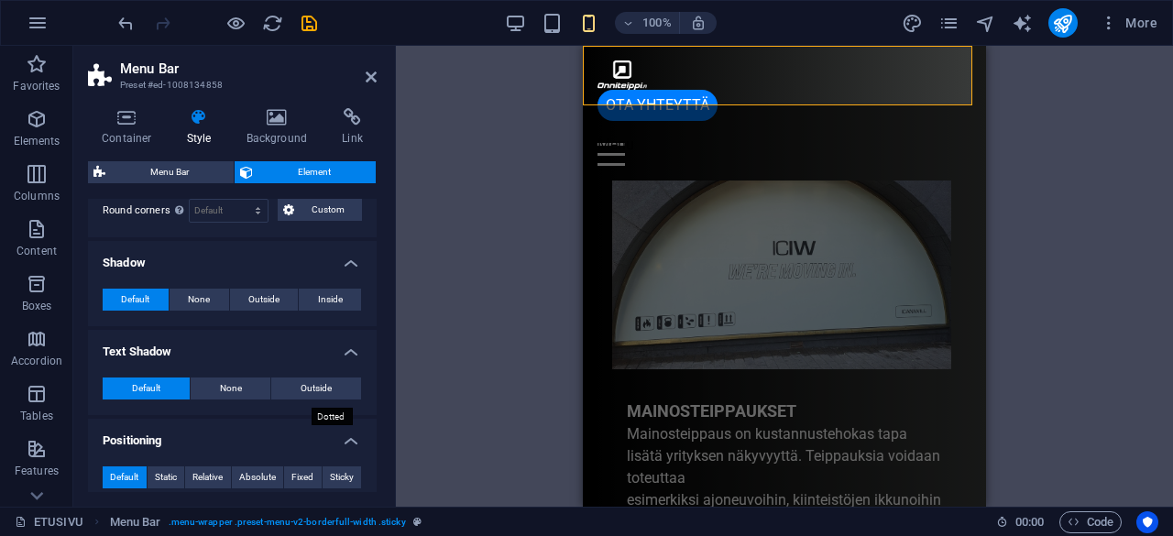
scroll to position [358, 0]
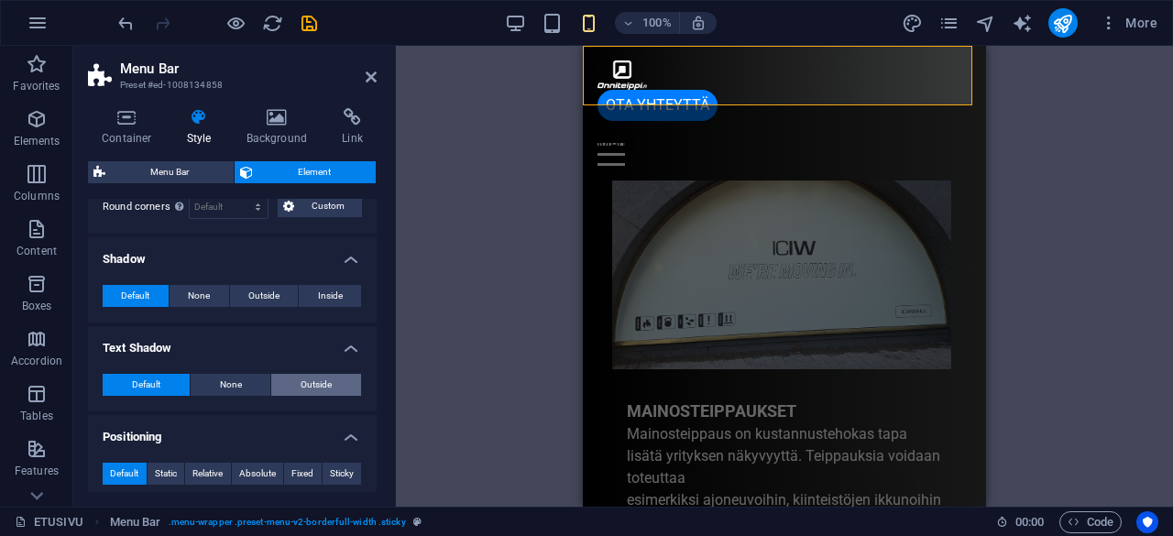
click at [322, 374] on span "Outside" at bounding box center [316, 385] width 31 height 22
type input "2"
type input "4"
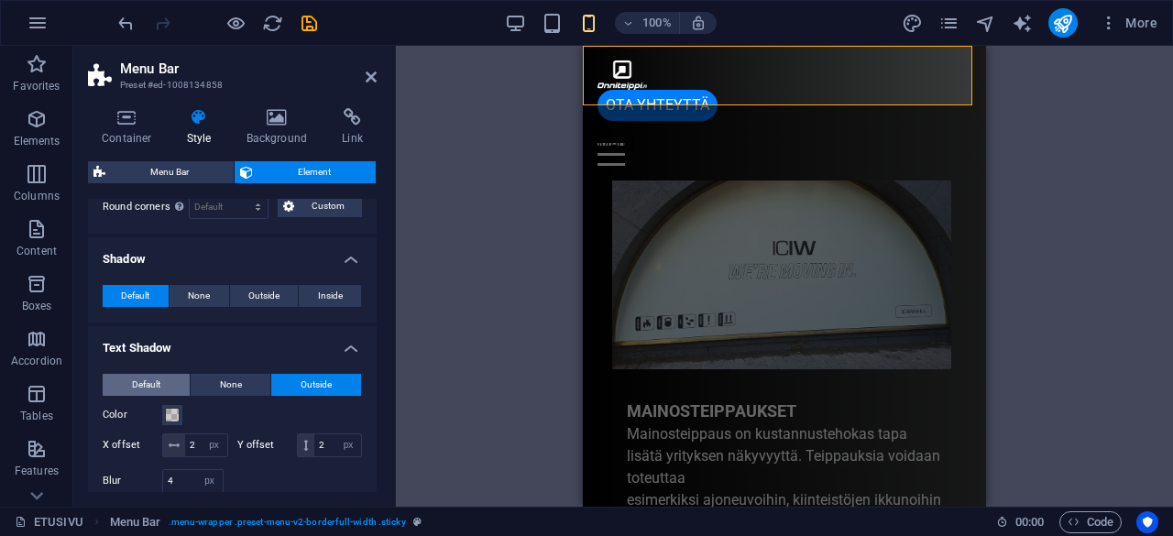
click at [145, 379] on span "Default" at bounding box center [146, 385] width 28 height 22
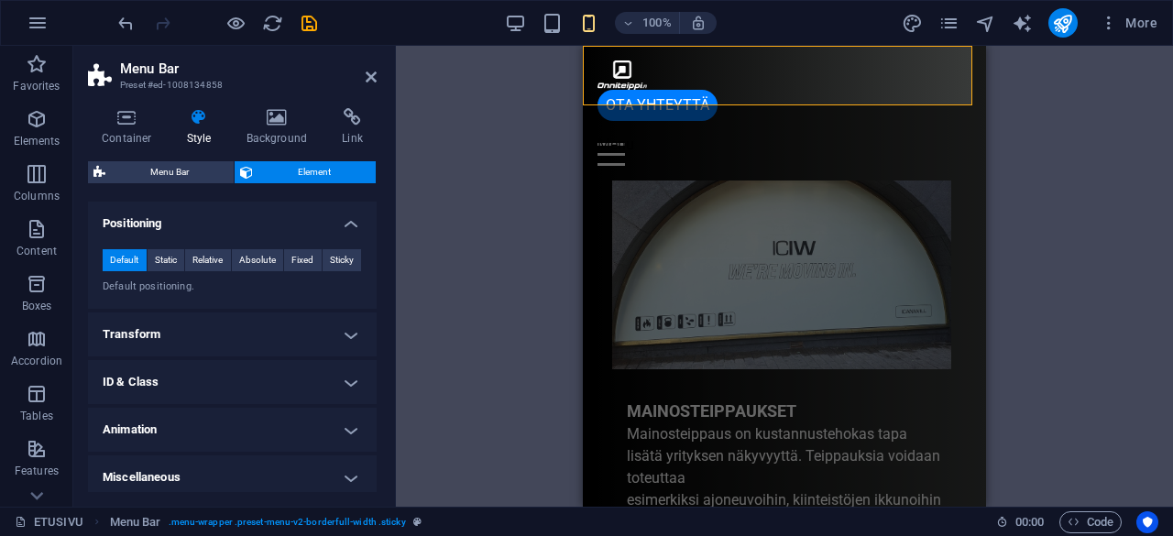
scroll to position [572, 0]
click at [350, 334] on h4 "Transform" at bounding box center [232, 334] width 289 height 44
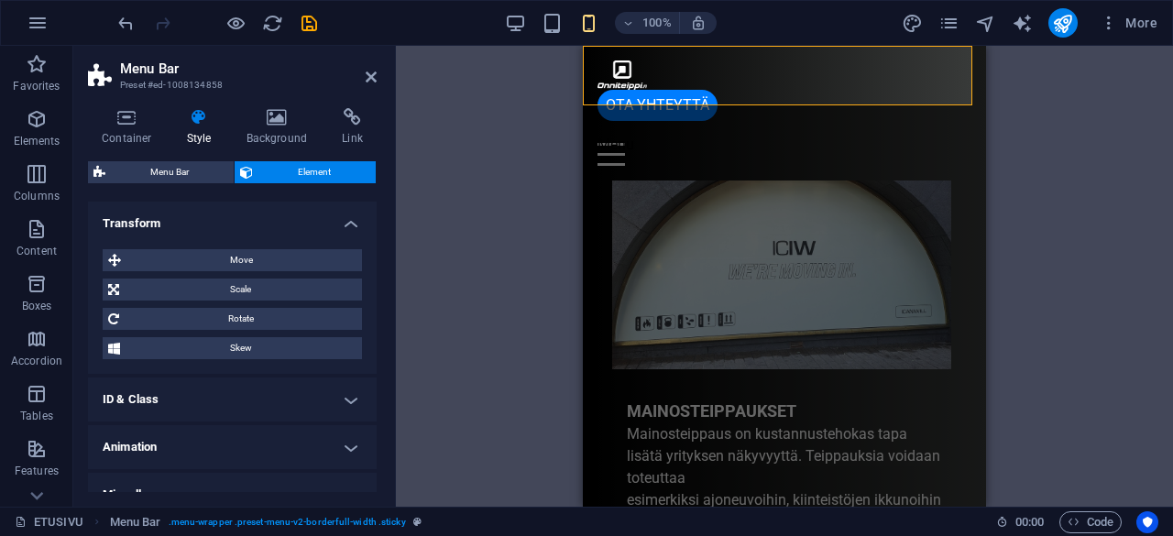
click at [319, 384] on h4 "ID & Class" at bounding box center [232, 400] width 289 height 44
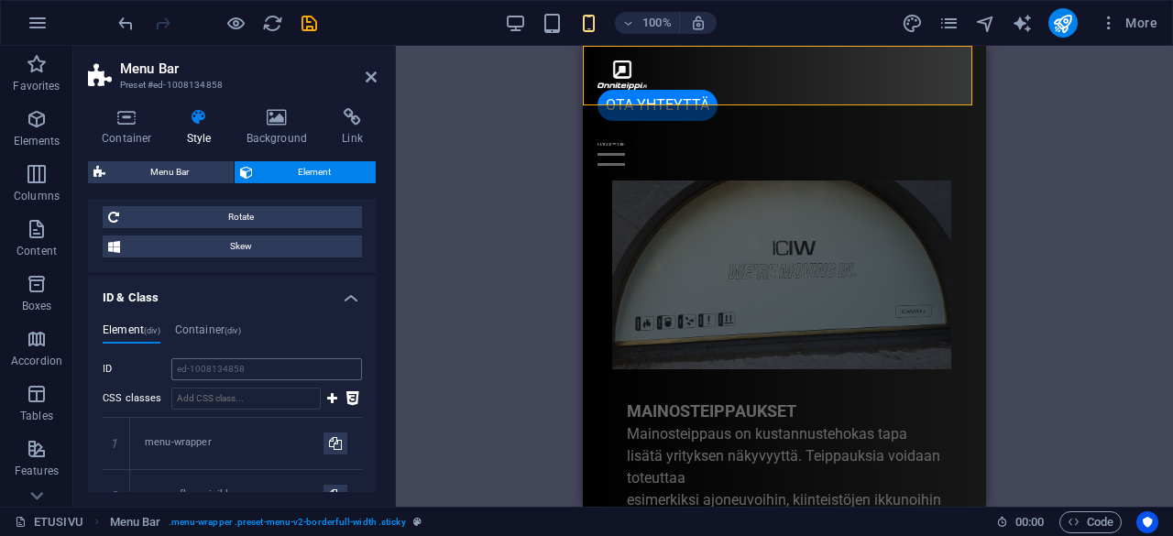
scroll to position [783, 0]
click at [234, 320] on div "Element (div) Container (div) ID ed-1008134858 CSS classes 1 menu-wrapper 2 wv-…" at bounding box center [232, 502] width 289 height 384
click at [226, 331] on h4 "Container (div)" at bounding box center [208, 335] width 66 height 20
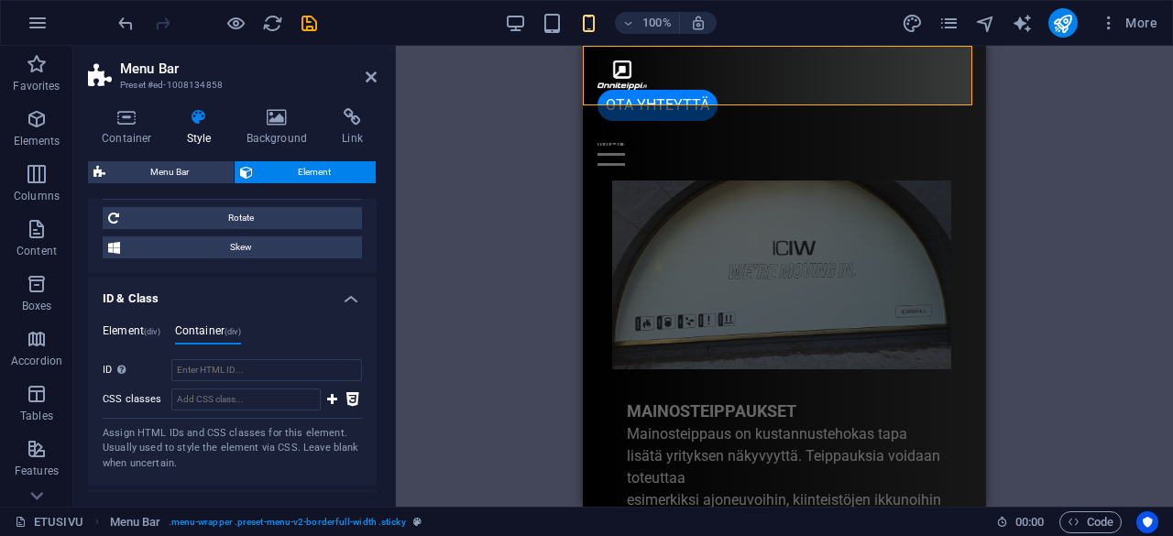
click at [149, 327] on span "(div)" at bounding box center [152, 331] width 17 height 9
click at [202, 332] on h4 "Container (div)" at bounding box center [208, 335] width 66 height 20
click at [127, 328] on h4 "Element (div)" at bounding box center [132, 335] width 58 height 20
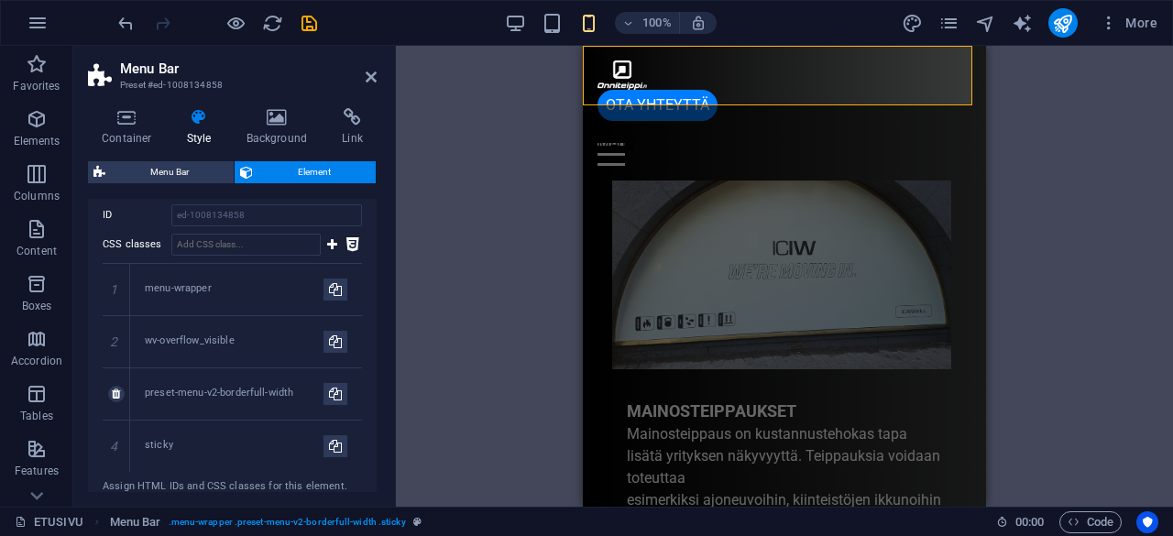
scroll to position [1076, 0]
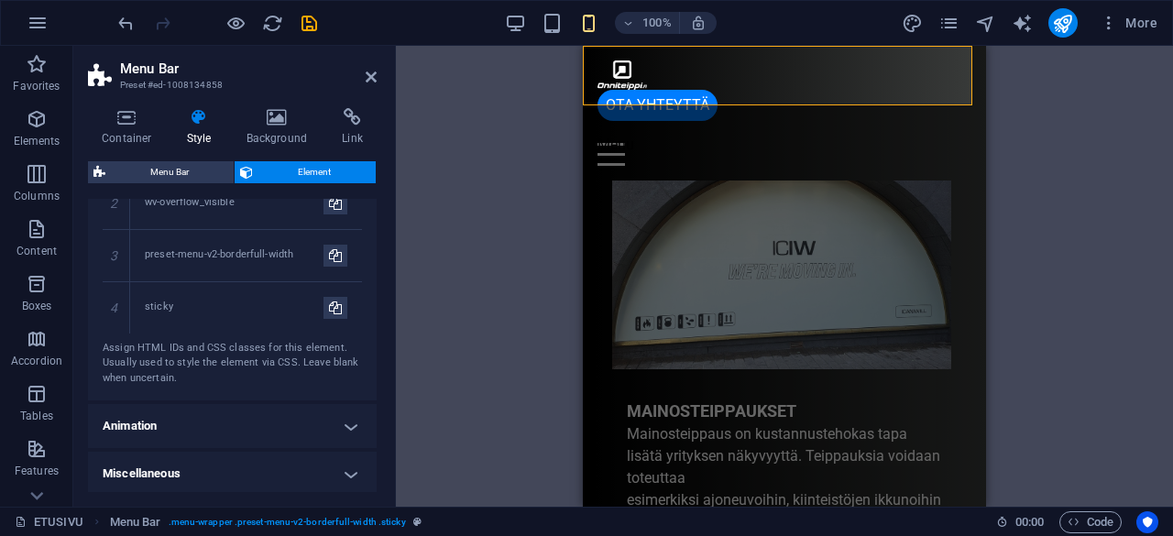
click at [287, 413] on h4 "Animation" at bounding box center [232, 426] width 289 height 44
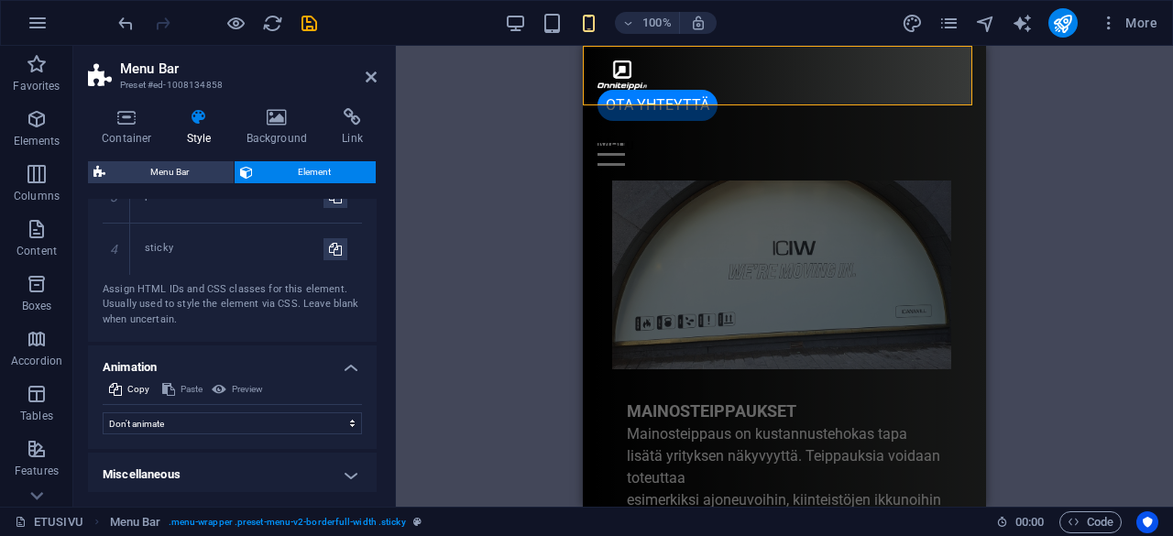
click at [268, 461] on h4 "Miscellaneous" at bounding box center [232, 475] width 289 height 44
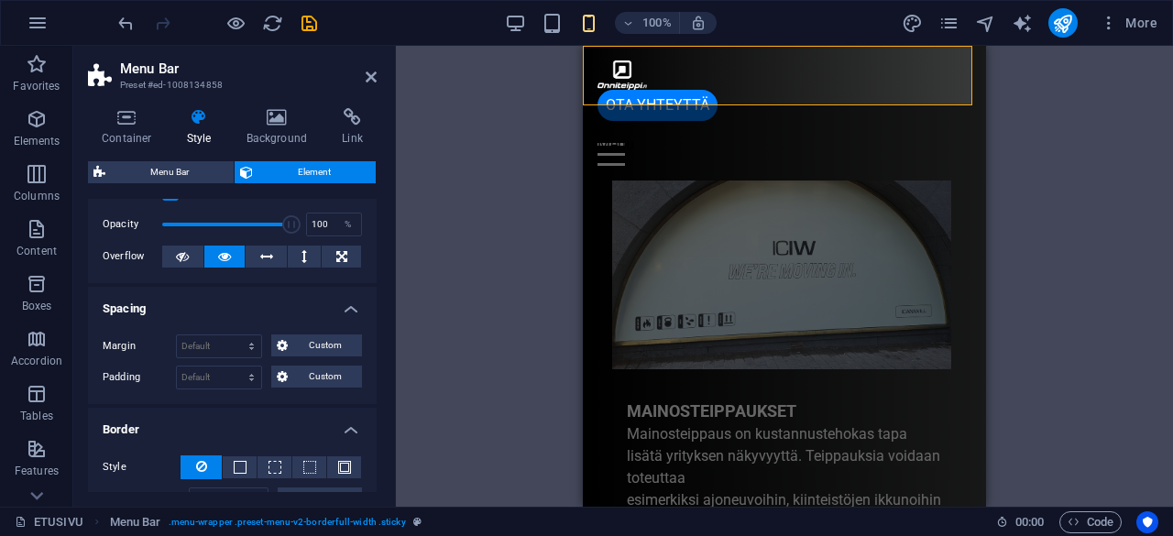
scroll to position [0, 0]
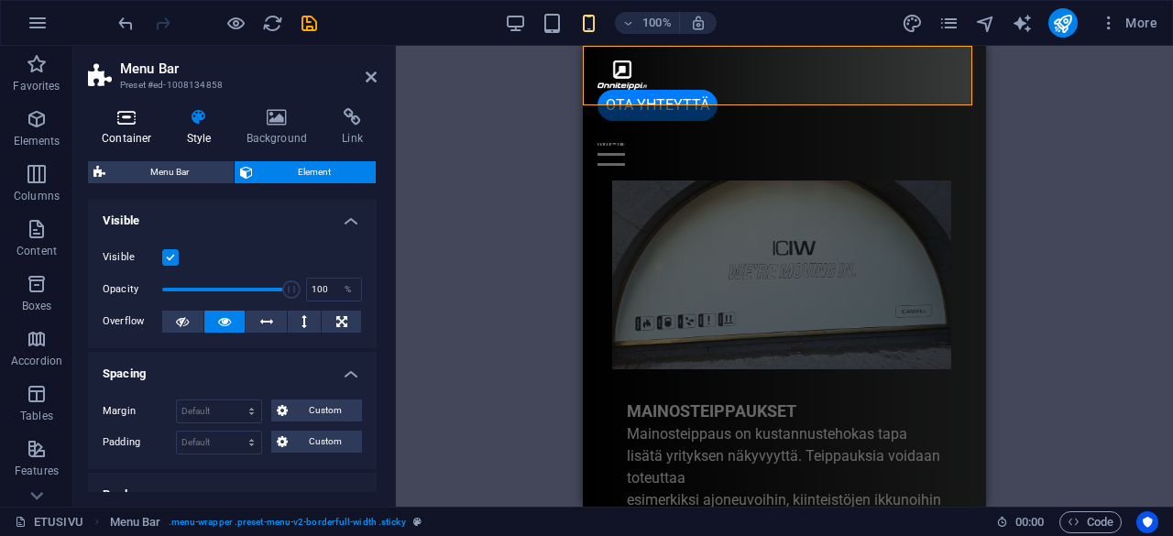
click at [149, 126] on icon at bounding box center [127, 117] width 78 height 18
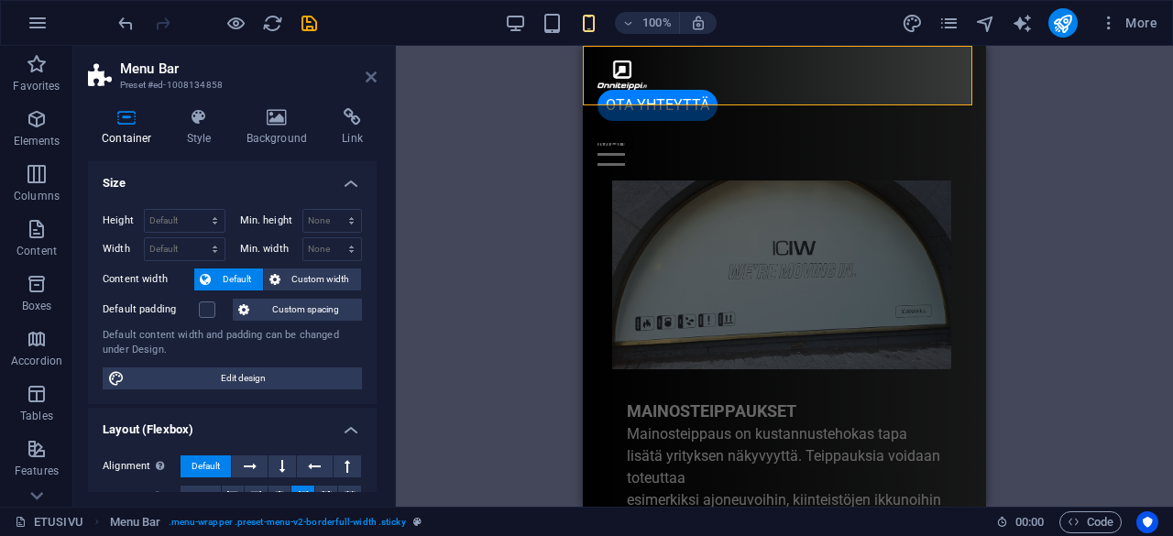
click at [372, 77] on icon at bounding box center [371, 77] width 11 height 15
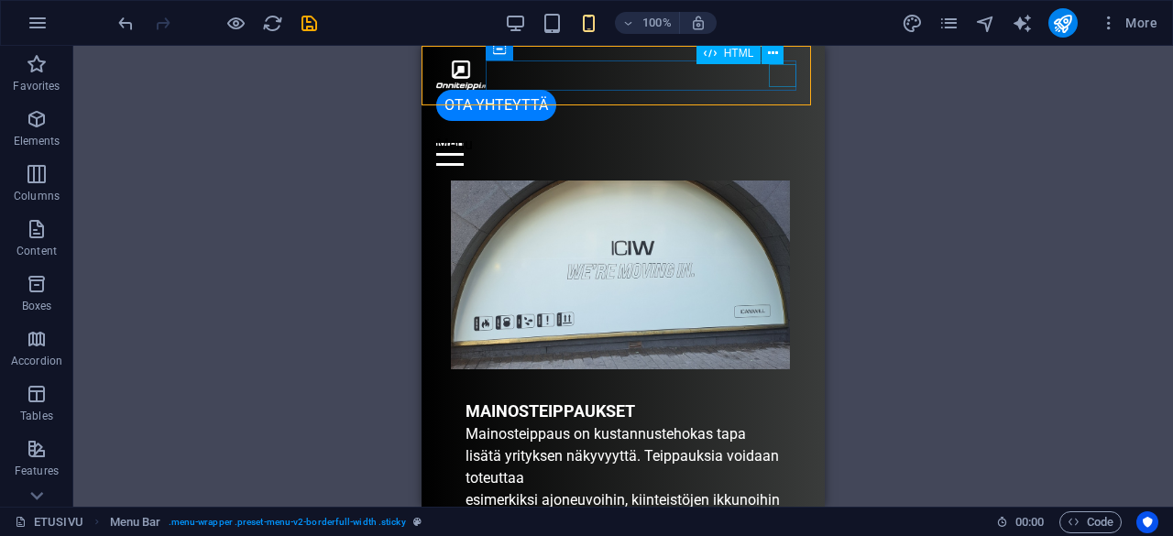
click at [785, 143] on div "Menu" at bounding box center [623, 154] width 374 height 23
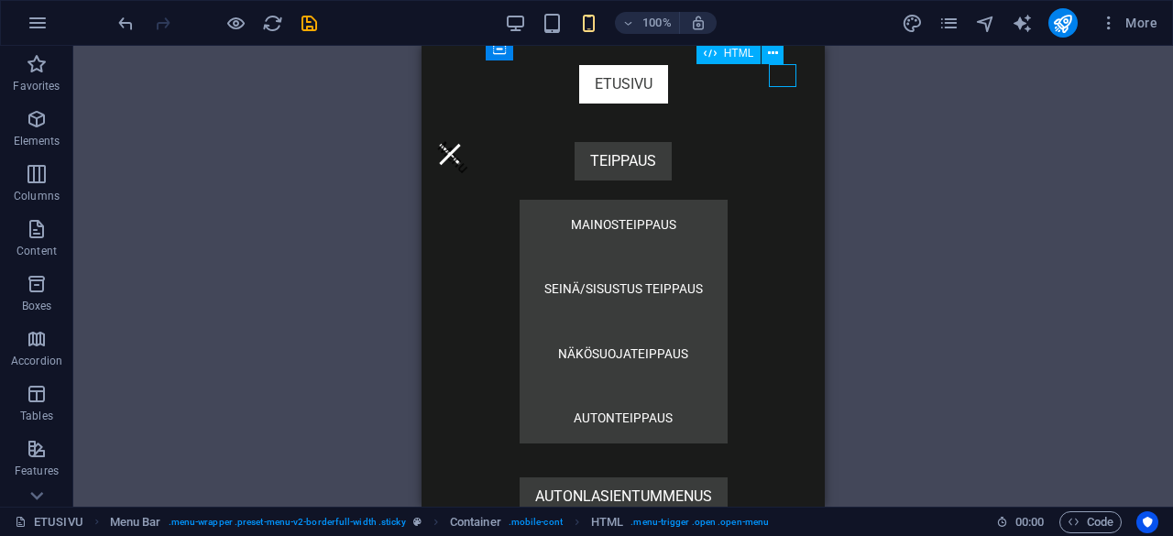
click at [464, 143] on div "Menu" at bounding box center [450, 154] width 28 height 23
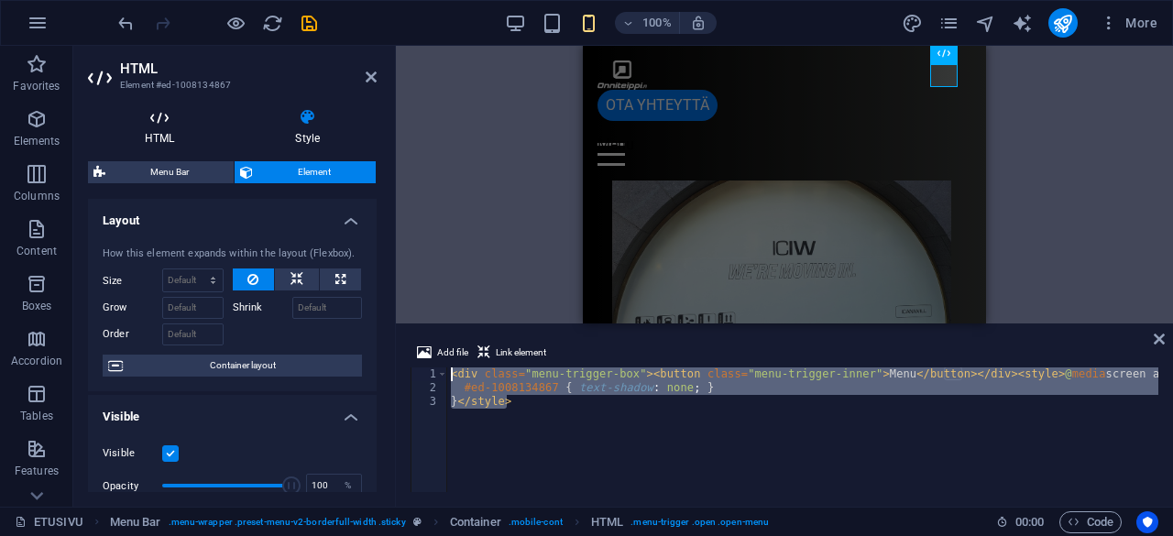
click at [167, 120] on icon at bounding box center [159, 117] width 143 height 18
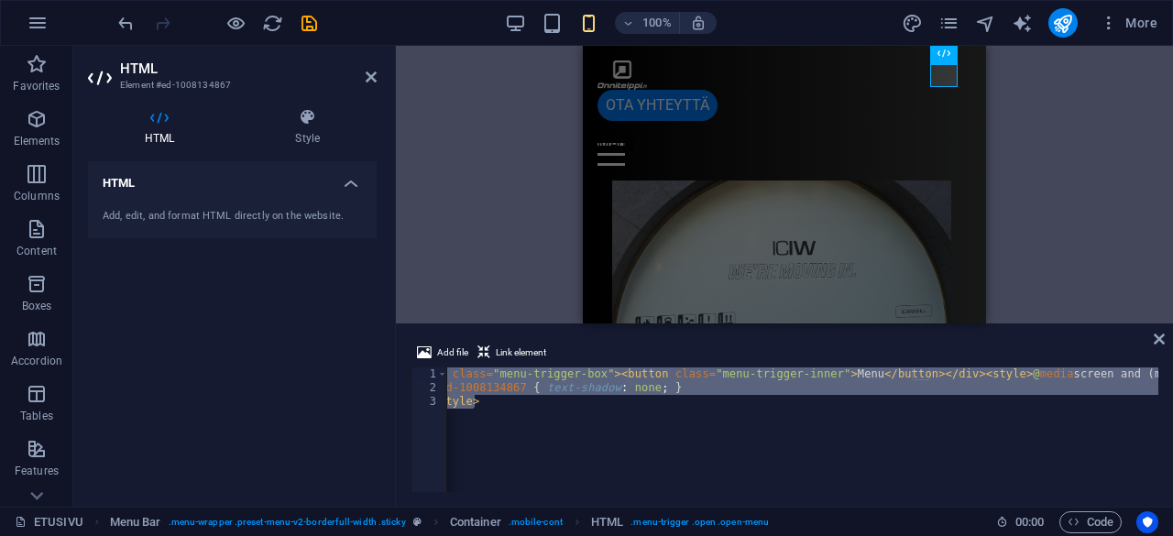
scroll to position [0, 32]
drag, startPoint x: 509, startPoint y: 379, endPoint x: 324, endPoint y: 349, distance: 187.5
click at [324, 349] on div "HTML Add, edit, and format HTML directly on the website." at bounding box center [232, 326] width 289 height 331
click at [308, 107] on div "HTML Style HTML Add, edit, and format HTML directly on the website. Menu Bar El…" at bounding box center [232, 300] width 318 height 413
click at [308, 108] on icon at bounding box center [307, 117] width 138 height 18
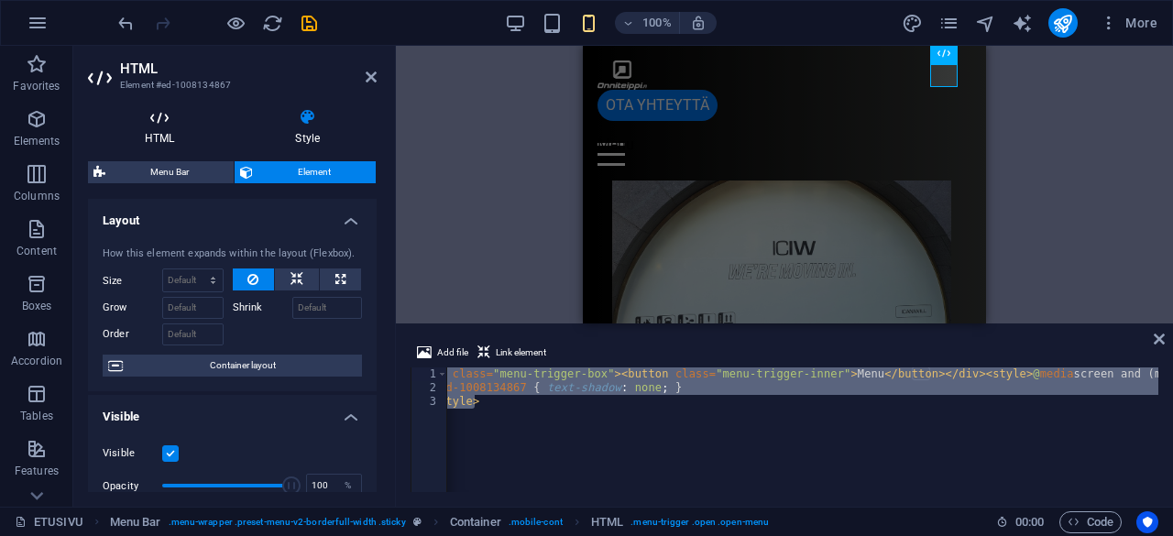
click at [152, 118] on icon at bounding box center [159, 117] width 143 height 18
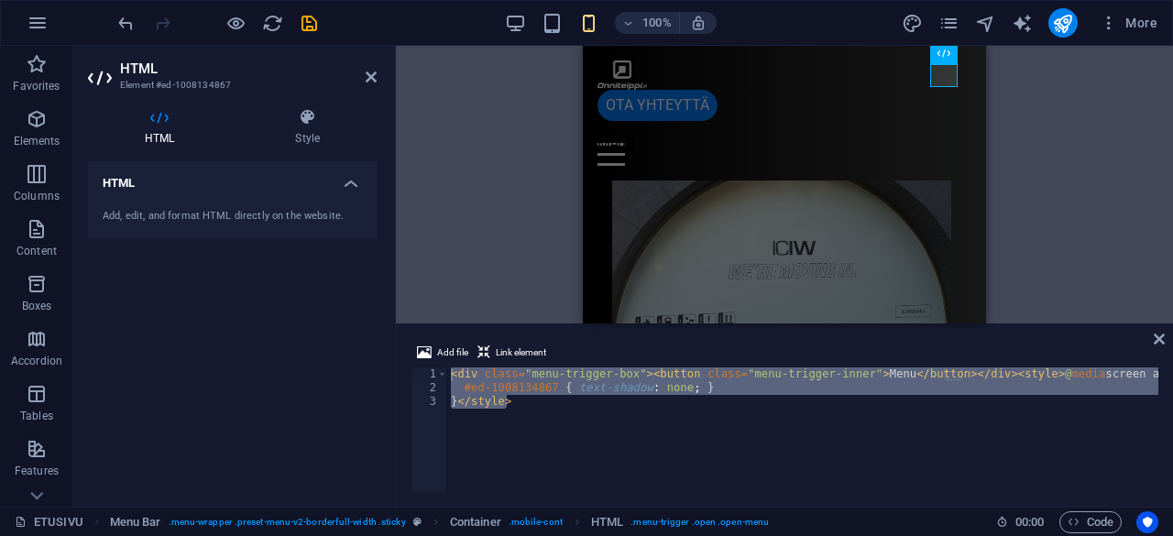
scroll to position [0, 0]
click at [452, 374] on div "< div class = "menu-trigger-box" > < button class = "menu-trigger-inner" > Menu…" at bounding box center [802, 430] width 711 height 125
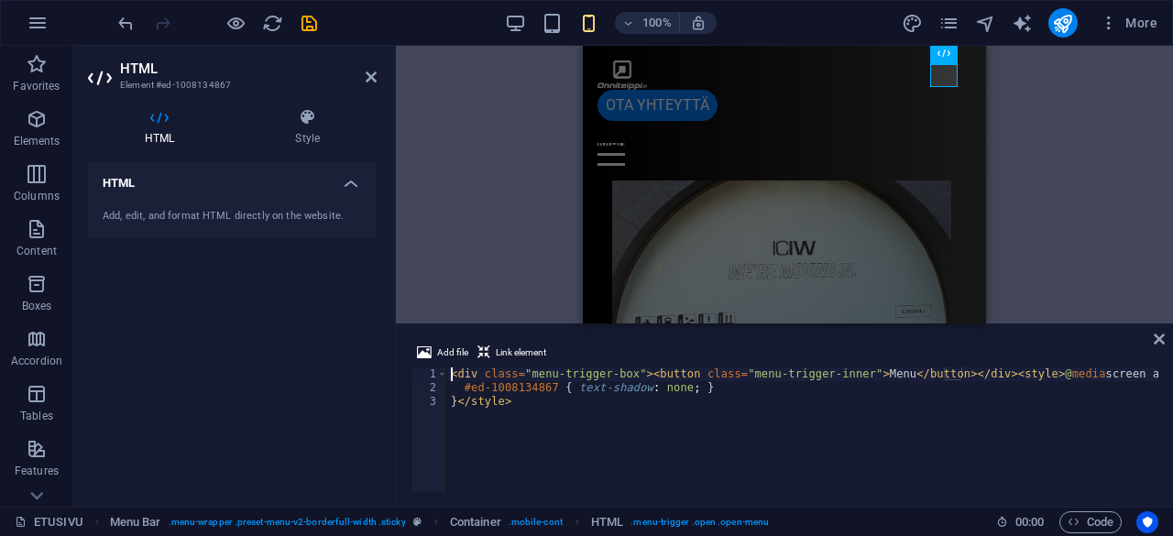
paste textarea "</style>"
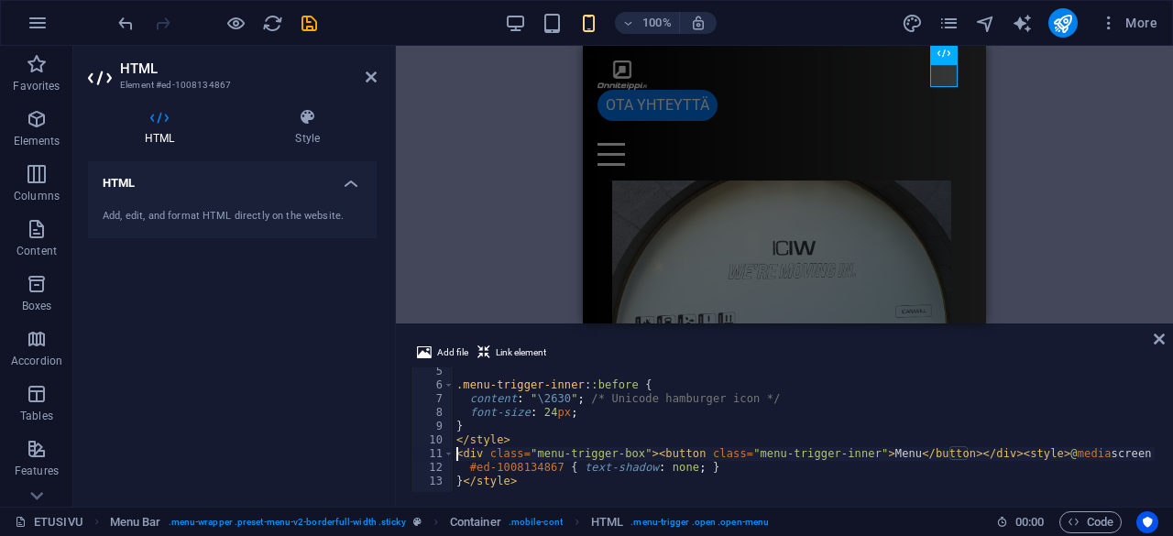
scroll to position [58, 0]
type textarea "<div class="menu-trigger-box"><button class="menu-trigger-inner">Menu</button><…"
click at [1157, 336] on icon at bounding box center [1159, 339] width 11 height 15
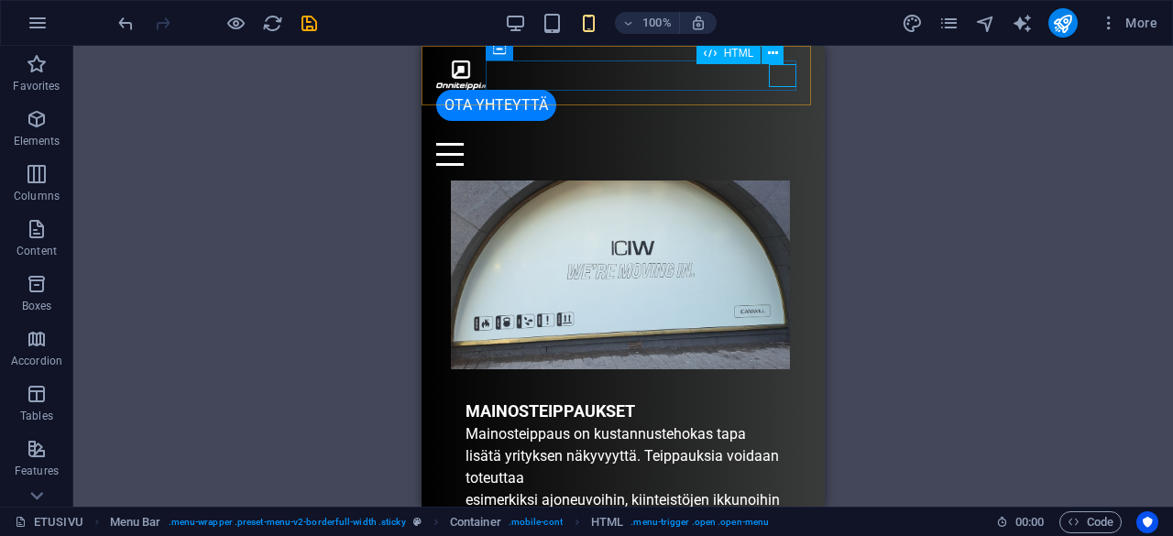
click at [779, 143] on div "Menu" at bounding box center [623, 154] width 374 height 23
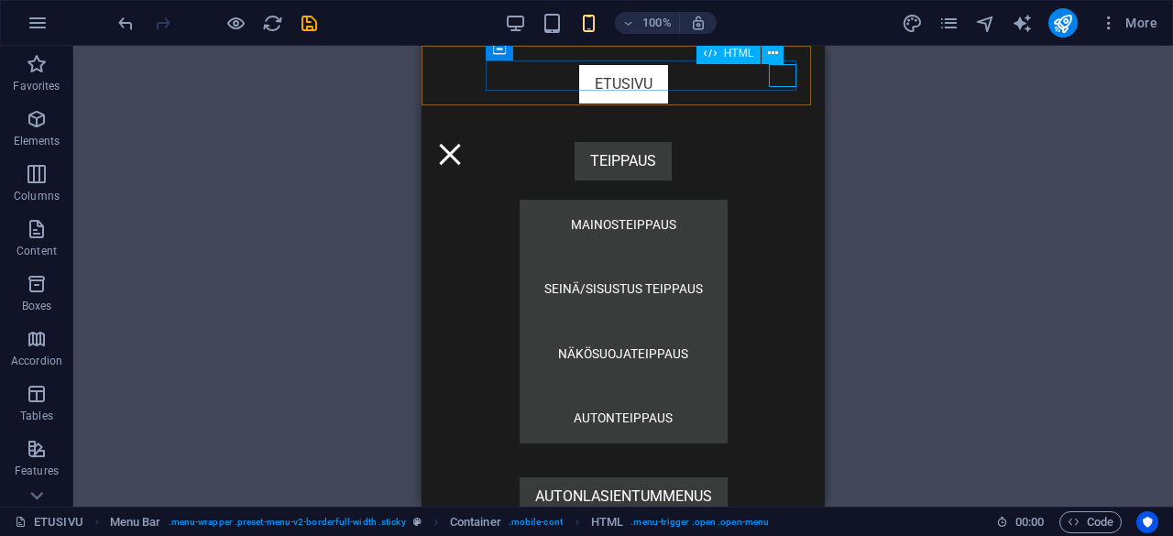
click at [464, 143] on div "Menu" at bounding box center [450, 154] width 28 height 23
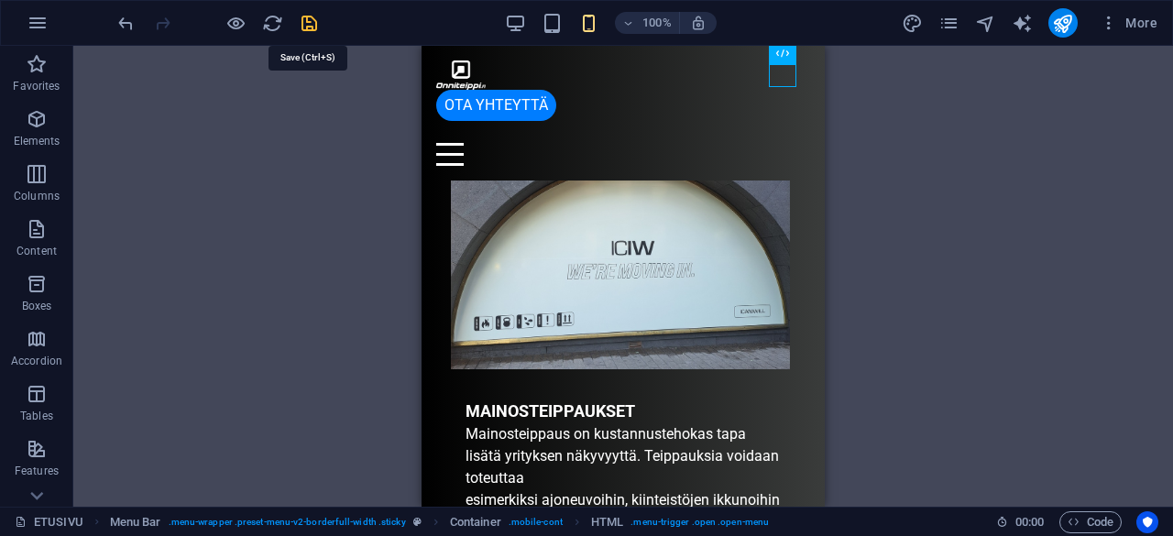
click at [307, 25] on icon "save" at bounding box center [309, 23] width 21 height 21
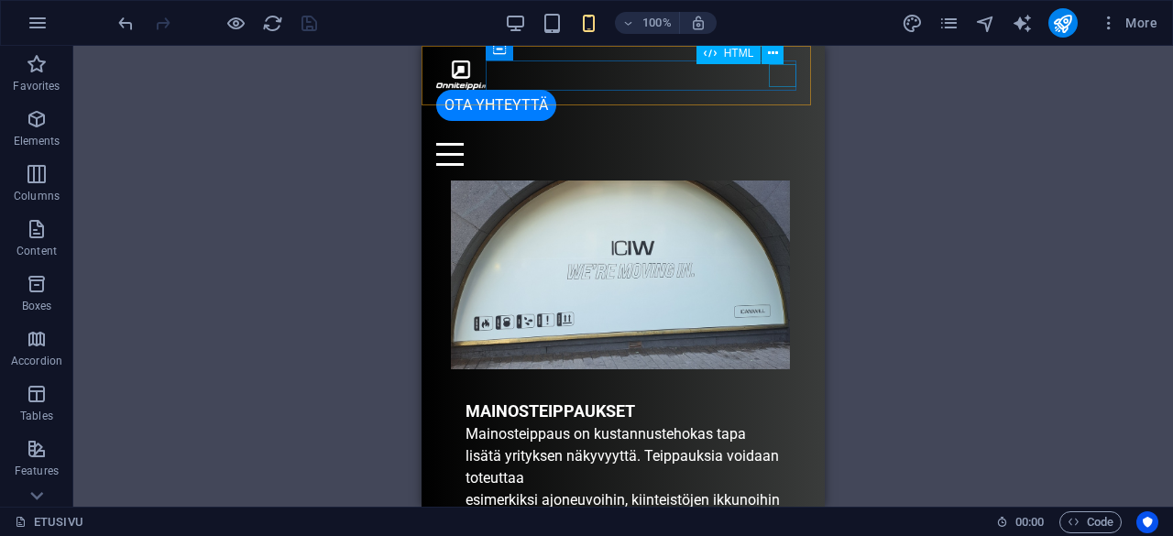
click at [777, 143] on div "Menu" at bounding box center [623, 154] width 374 height 23
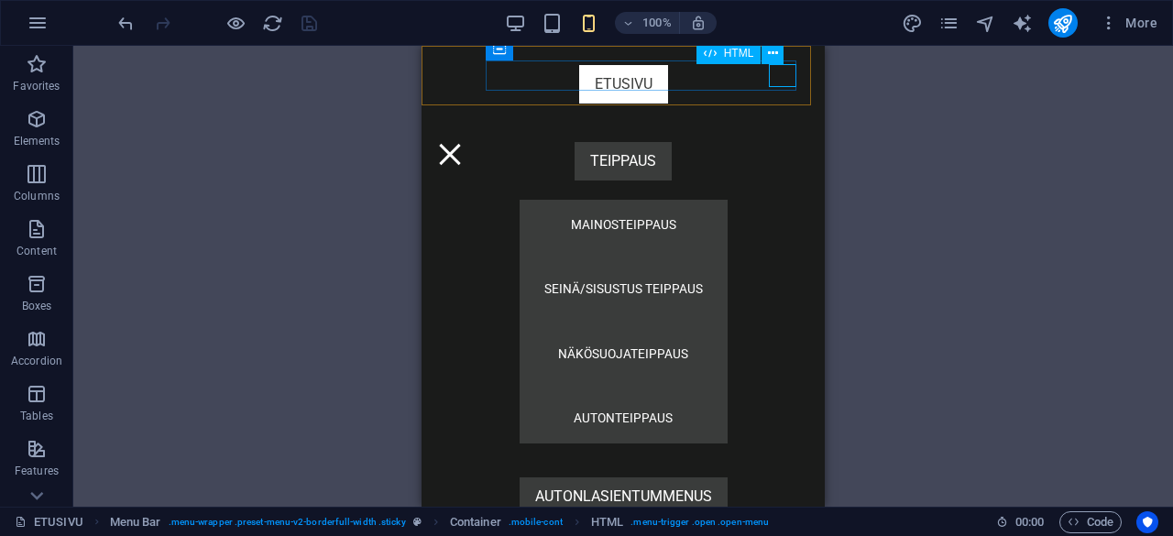
click at [464, 143] on div "Menu" at bounding box center [450, 154] width 28 height 23
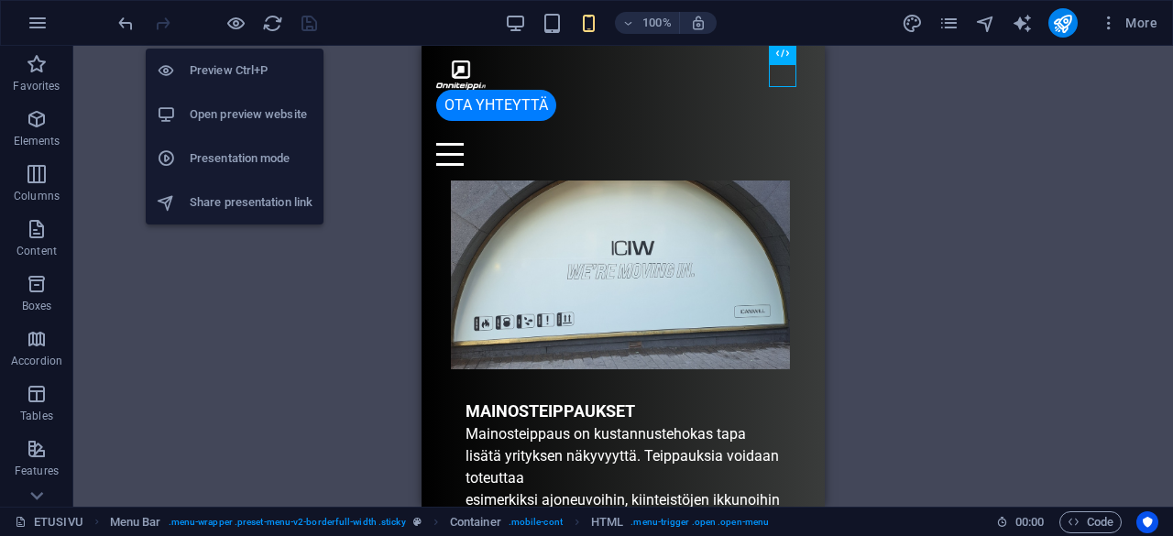
click at [265, 138] on li "Presentation mode" at bounding box center [235, 159] width 178 height 44
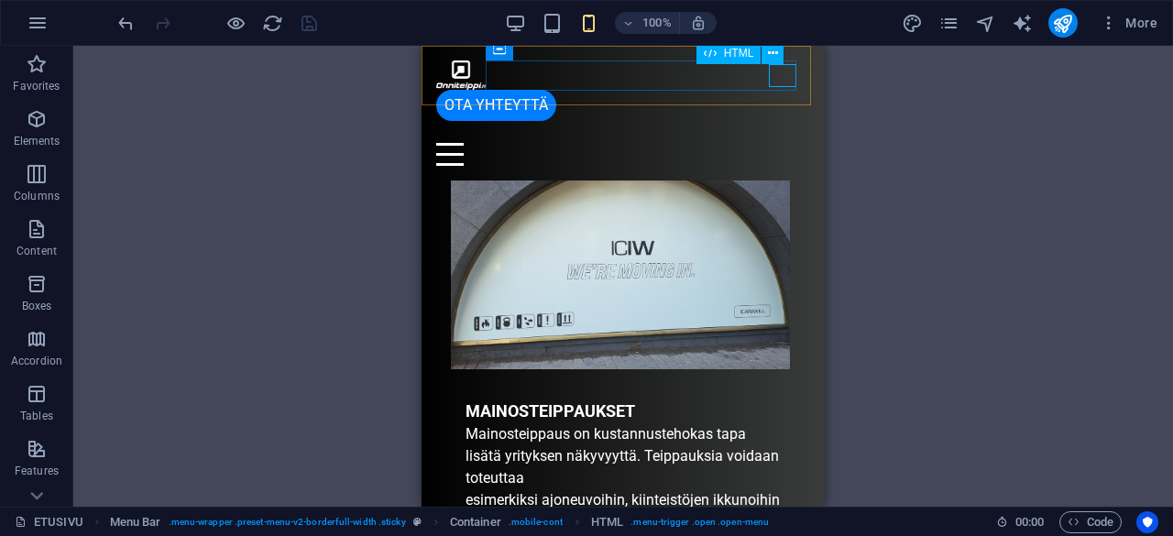
click at [776, 143] on div "Menu" at bounding box center [623, 154] width 374 height 23
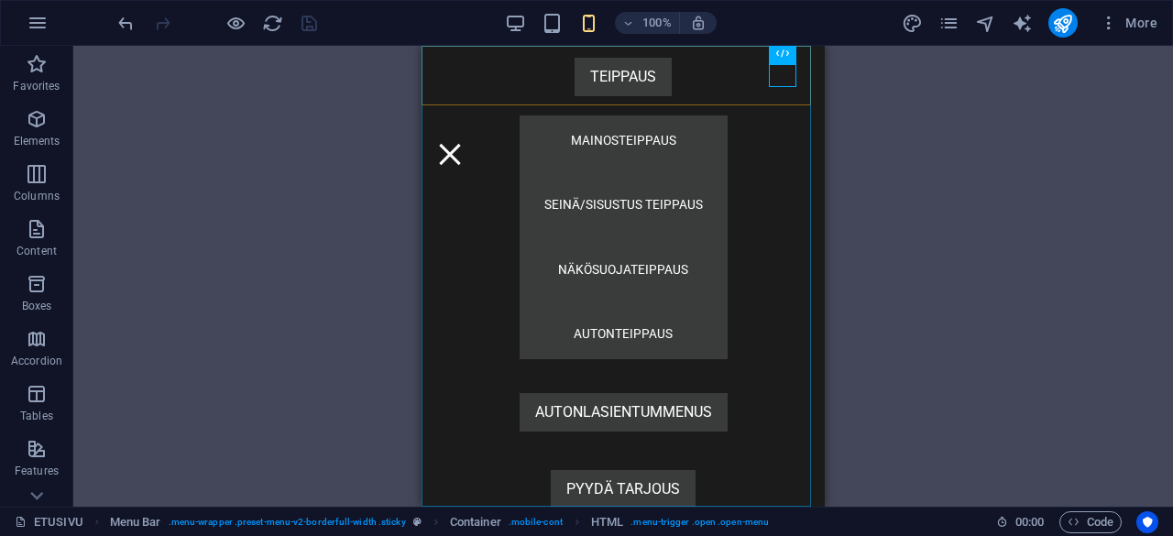
scroll to position [0, 0]
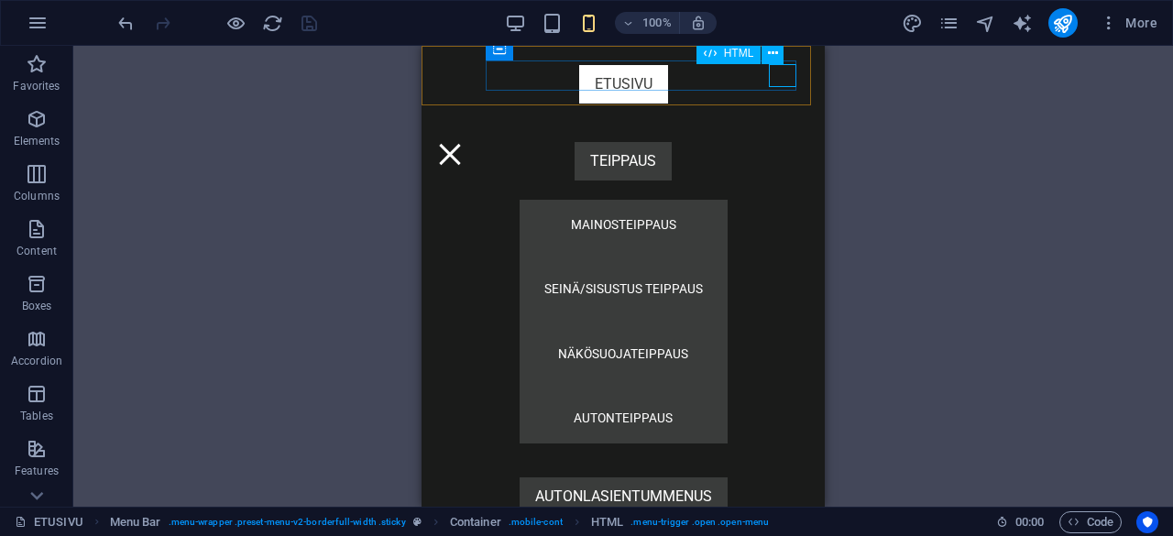
click at [464, 143] on div "Menu" at bounding box center [450, 154] width 28 height 23
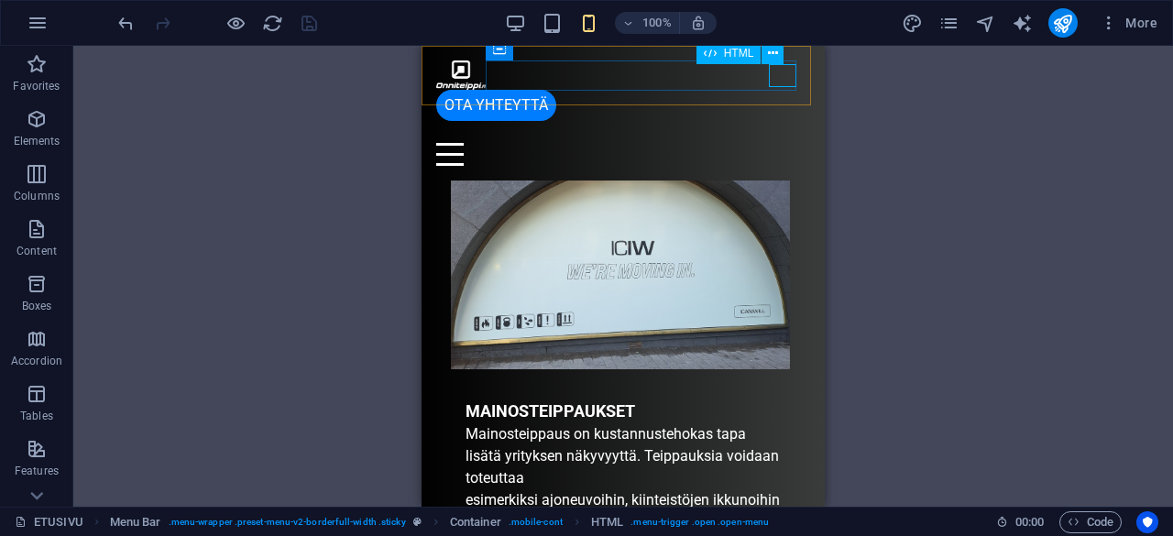
click at [788, 143] on div "Menu" at bounding box center [623, 154] width 374 height 23
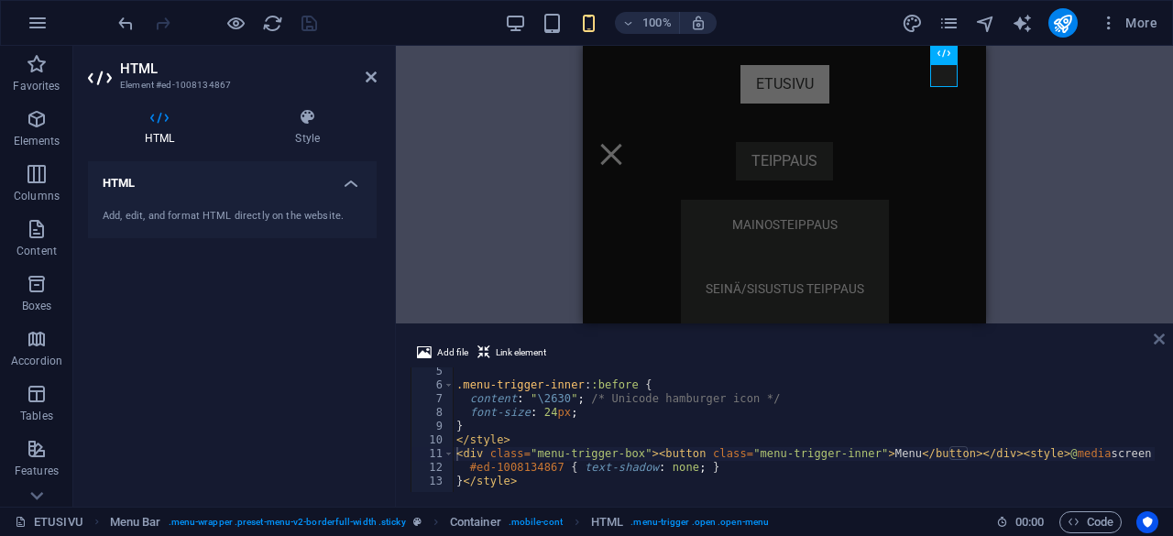
click at [1162, 336] on icon at bounding box center [1159, 339] width 11 height 15
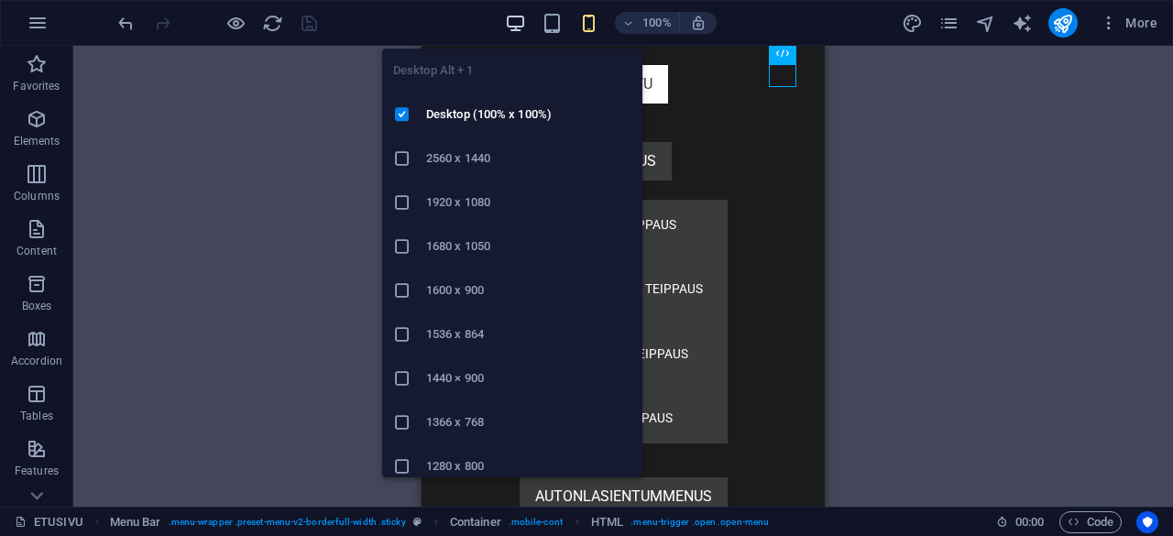
click at [512, 14] on icon "button" at bounding box center [515, 23] width 21 height 21
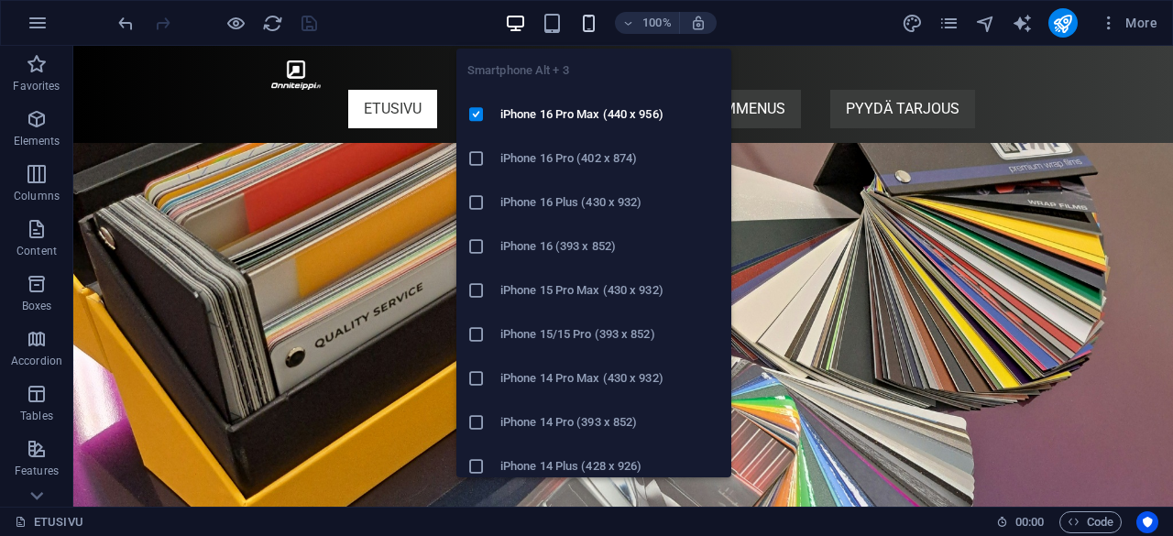
click at [596, 19] on icon "button" at bounding box center [588, 23] width 21 height 21
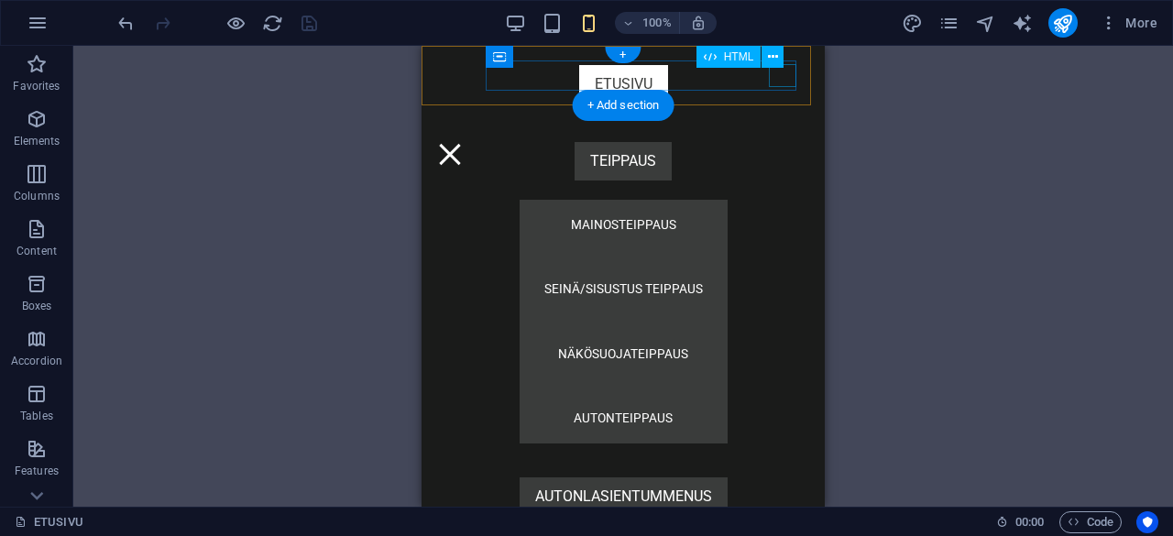
click at [464, 143] on div "Menu" at bounding box center [450, 154] width 28 height 23
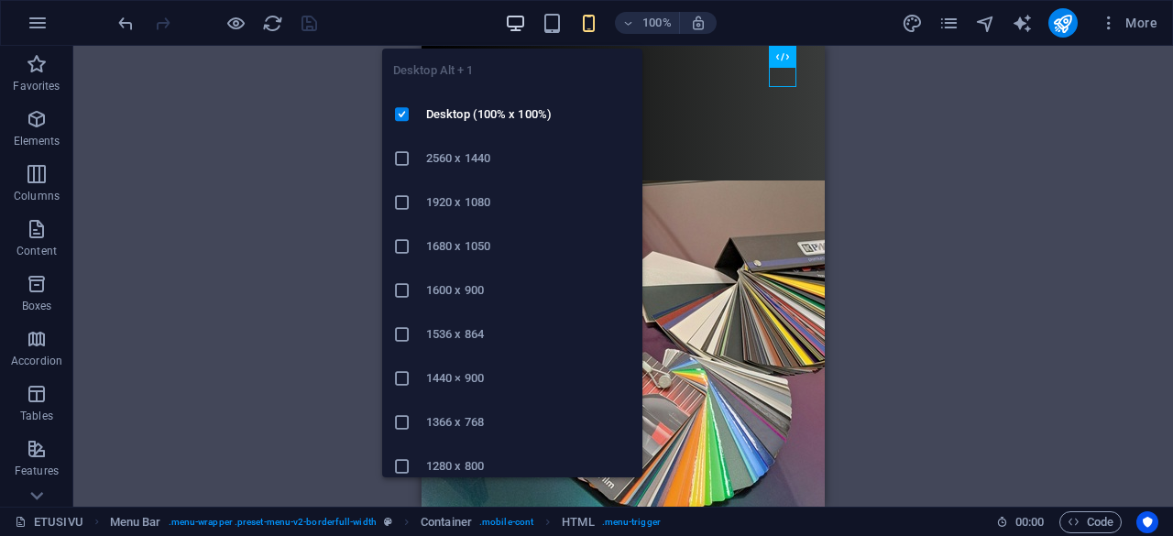
click at [514, 27] on icon "button" at bounding box center [515, 23] width 21 height 21
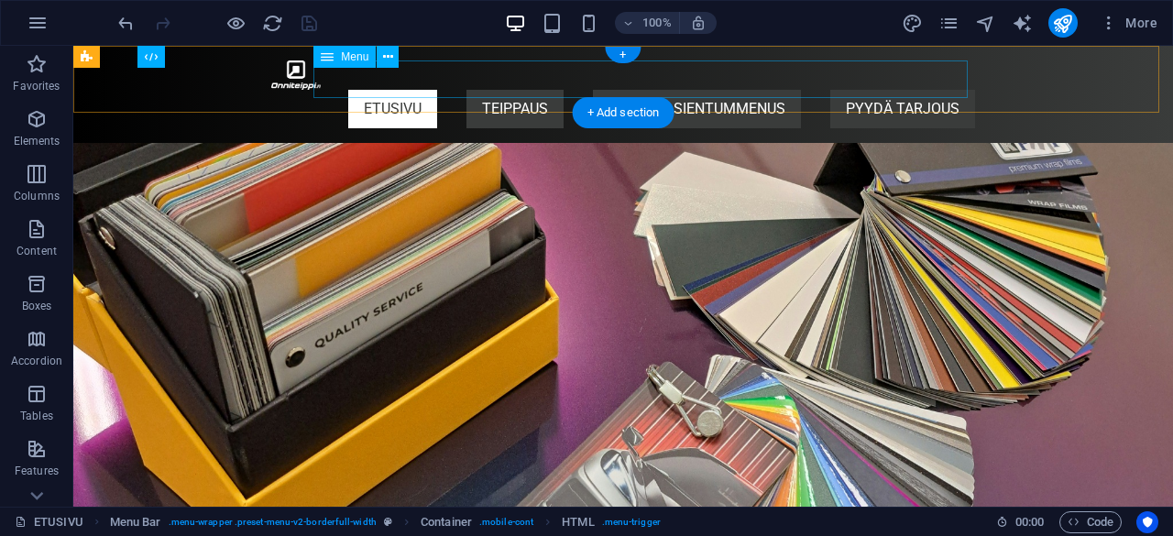
click at [435, 91] on nav "ETUSIVU TEIPPAUS MAINOSTEIPPAUS SEINÄ/SISUSTUS TEIPPAUS NÄKÖSUOJATEIPPAUS AUTON…" at bounding box center [623, 109] width 704 height 39
select select
select select "default"
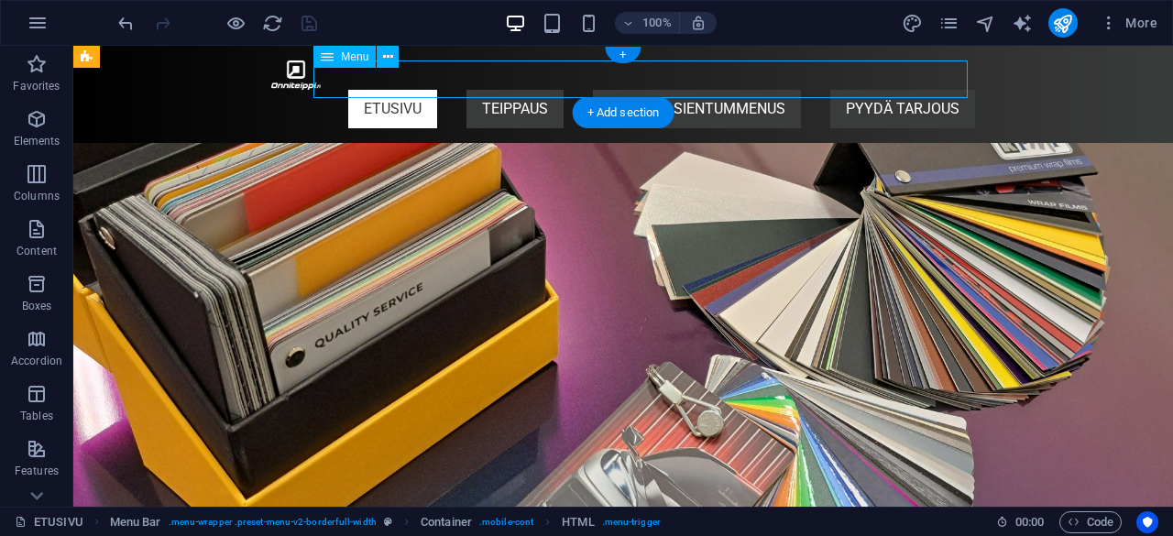
select select "1"
select select
select select "default"
select select "2"
select select
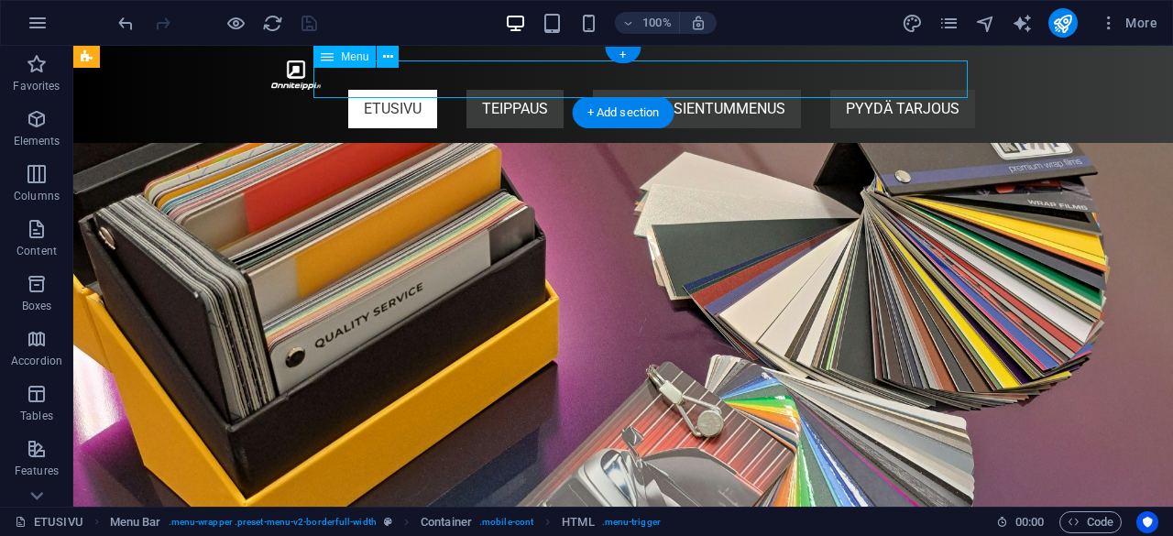
select select "default"
select select "3"
select select
select select "default"
select select "4"
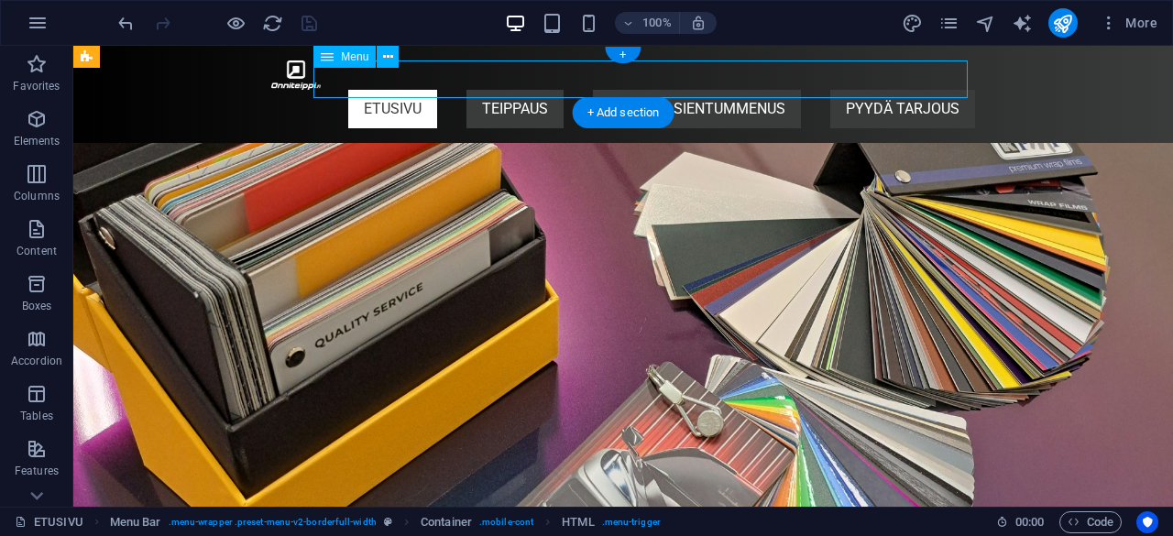
select select
select select "default"
select select "5"
select select
select select "default"
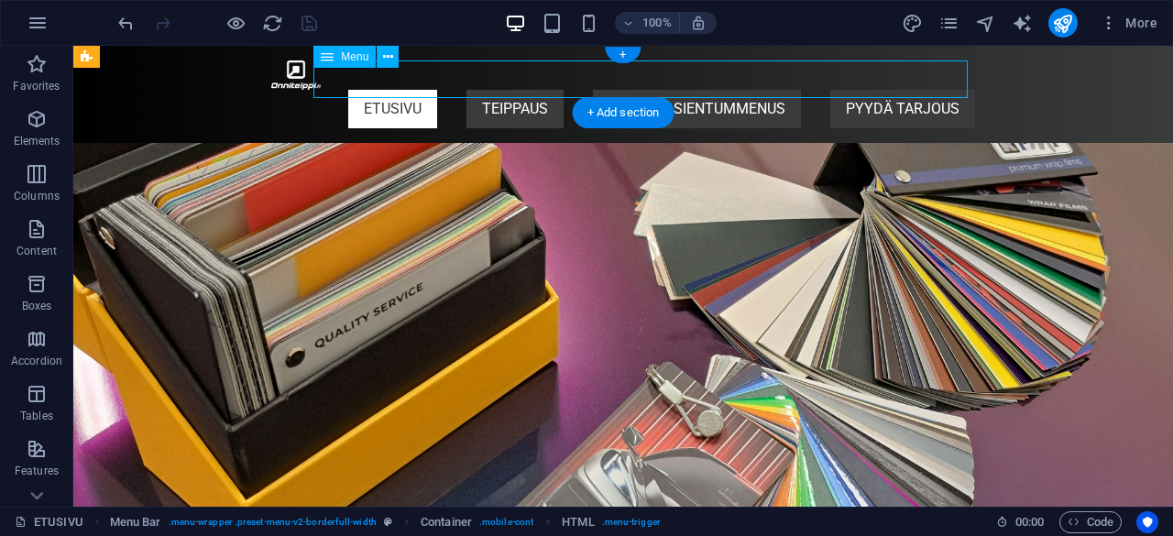
select select "7"
select select
select select "default"
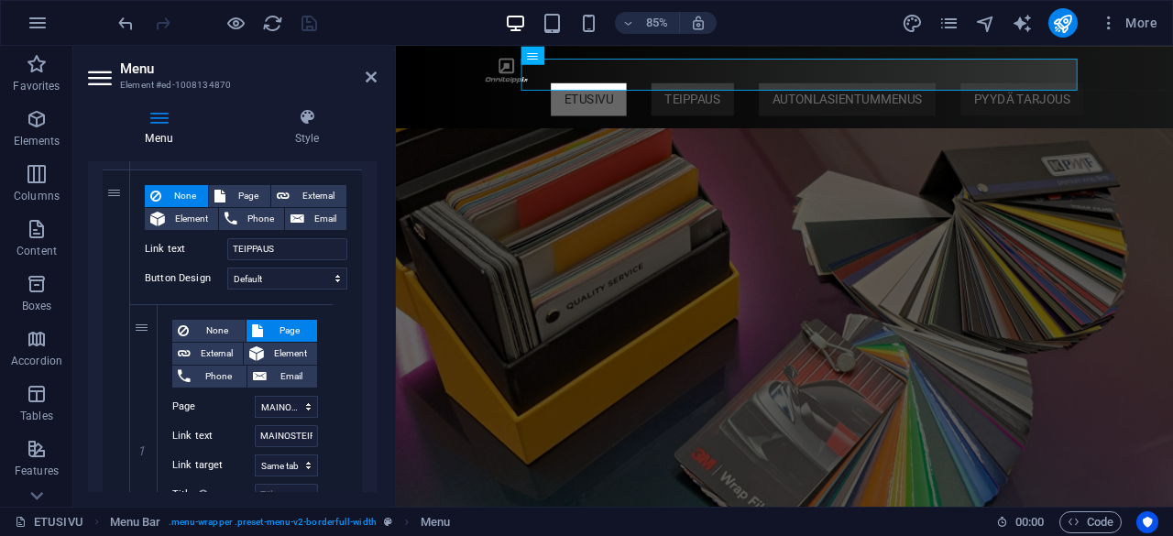
scroll to position [418, 0]
click at [281, 281] on select "None Default Primary Secondary" at bounding box center [287, 278] width 120 height 22
click at [367, 80] on icon at bounding box center [371, 77] width 11 height 15
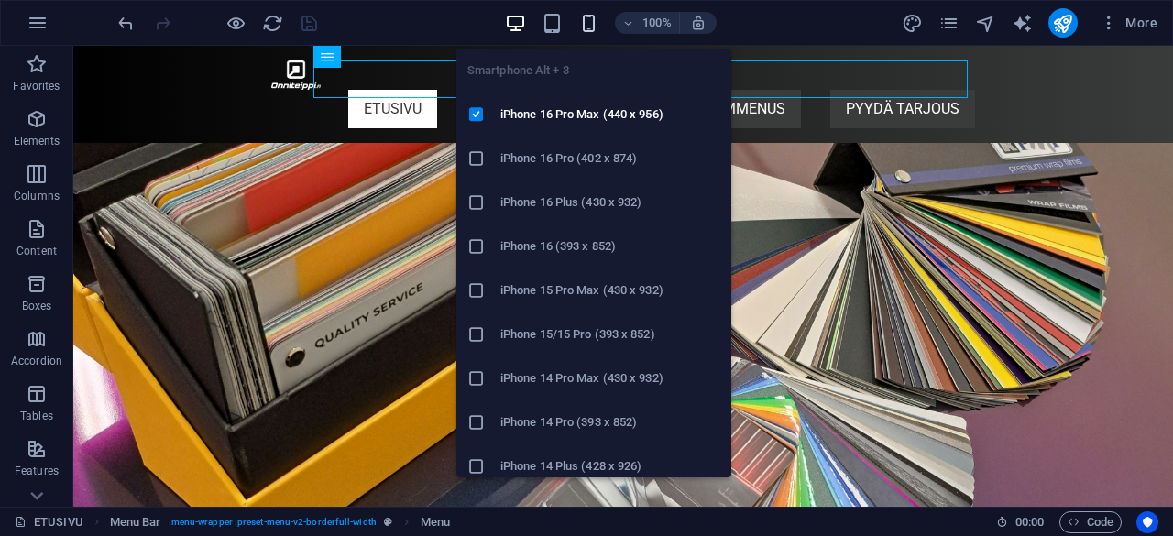
click at [597, 16] on icon "button" at bounding box center [588, 23] width 21 height 21
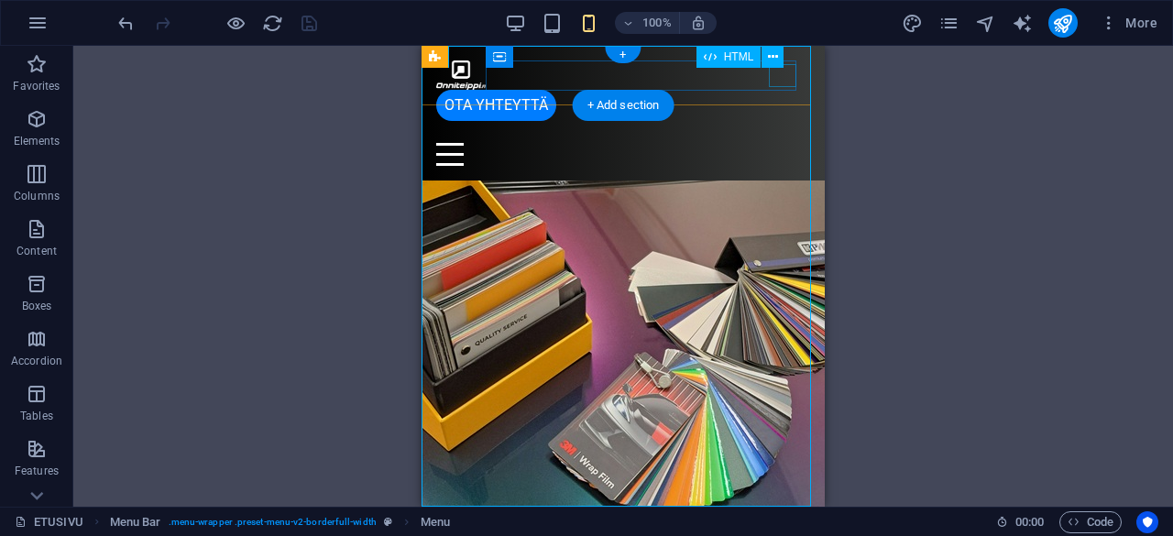
click at [794, 143] on div "Menu" at bounding box center [623, 154] width 374 height 23
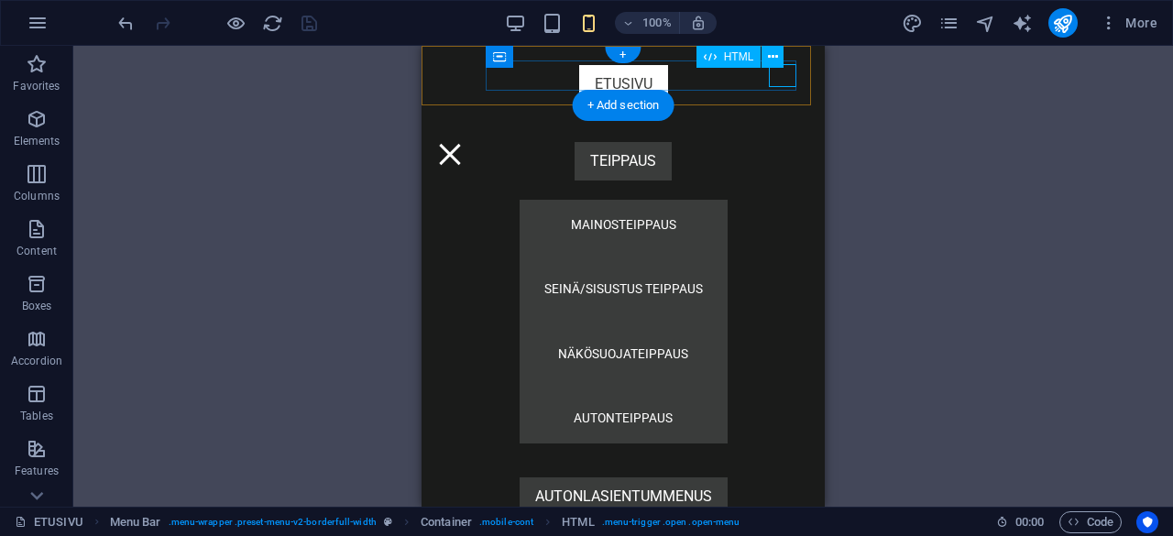
click at [464, 143] on div "Menu" at bounding box center [450, 154] width 28 height 23
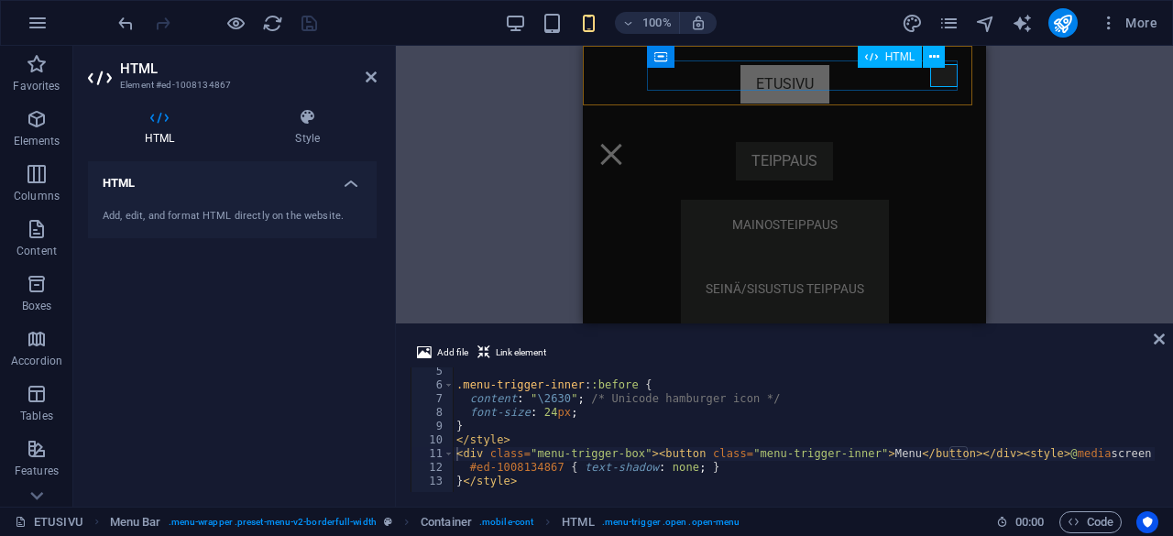
click at [625, 143] on div "Menu" at bounding box center [612, 154] width 28 height 23
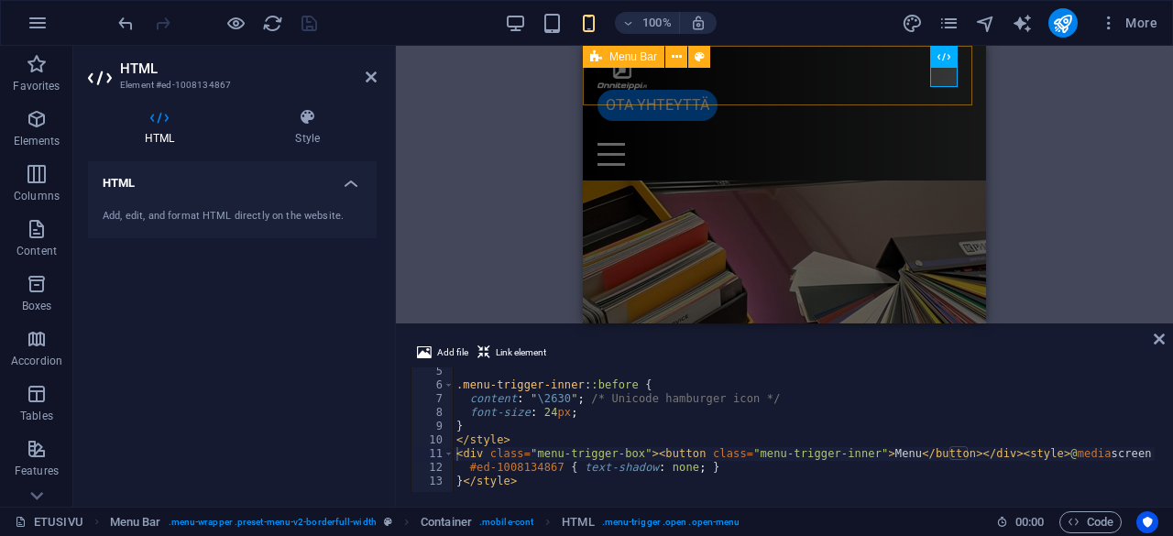
click at [592, 50] on icon at bounding box center [596, 57] width 12 height 22
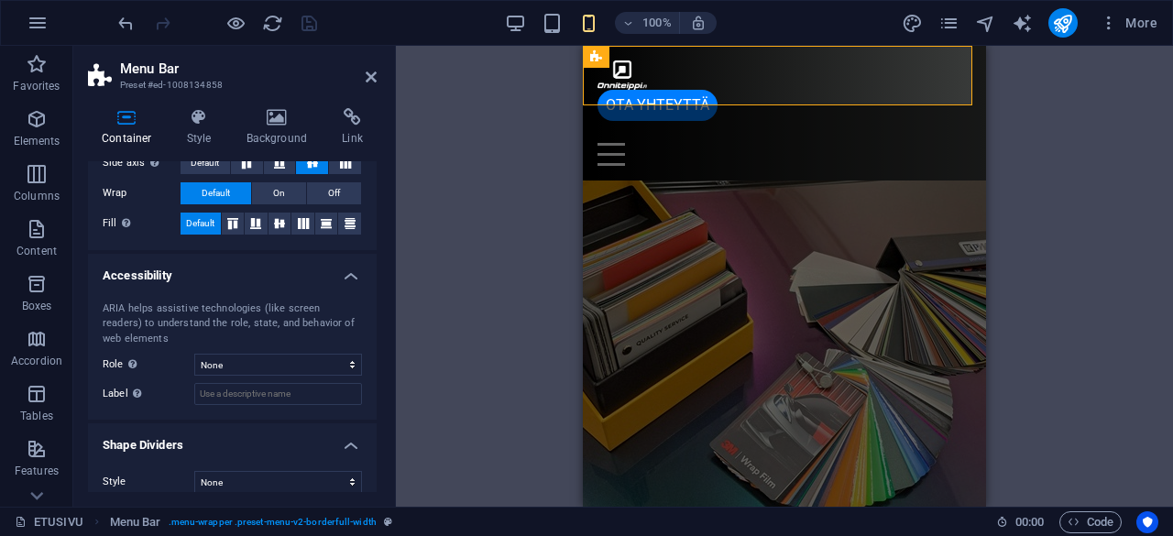
scroll to position [378, 0]
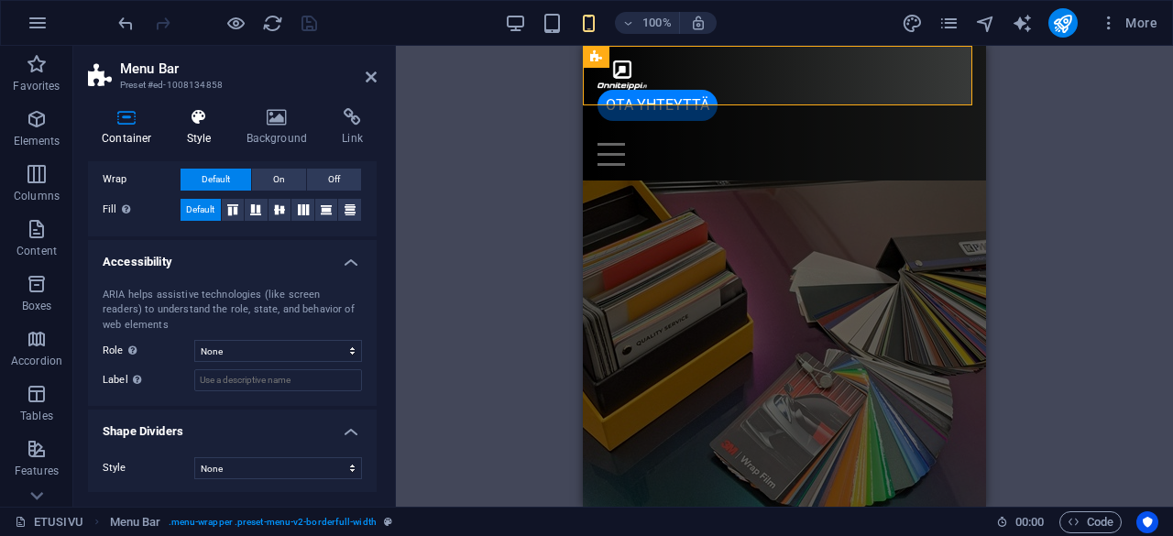
click at [198, 118] on icon at bounding box center [199, 117] width 52 height 18
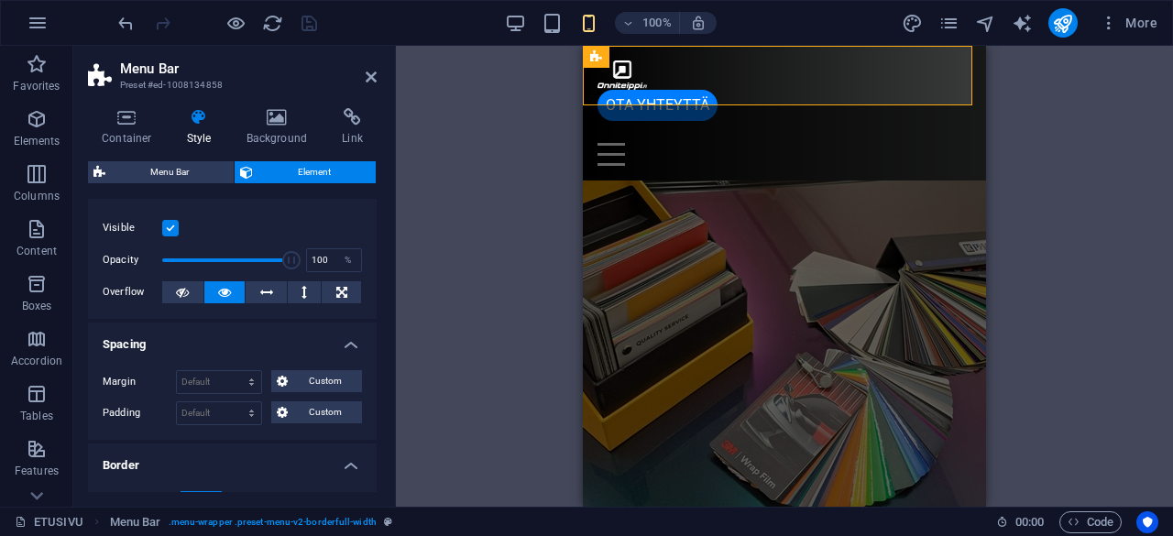
scroll to position [0, 0]
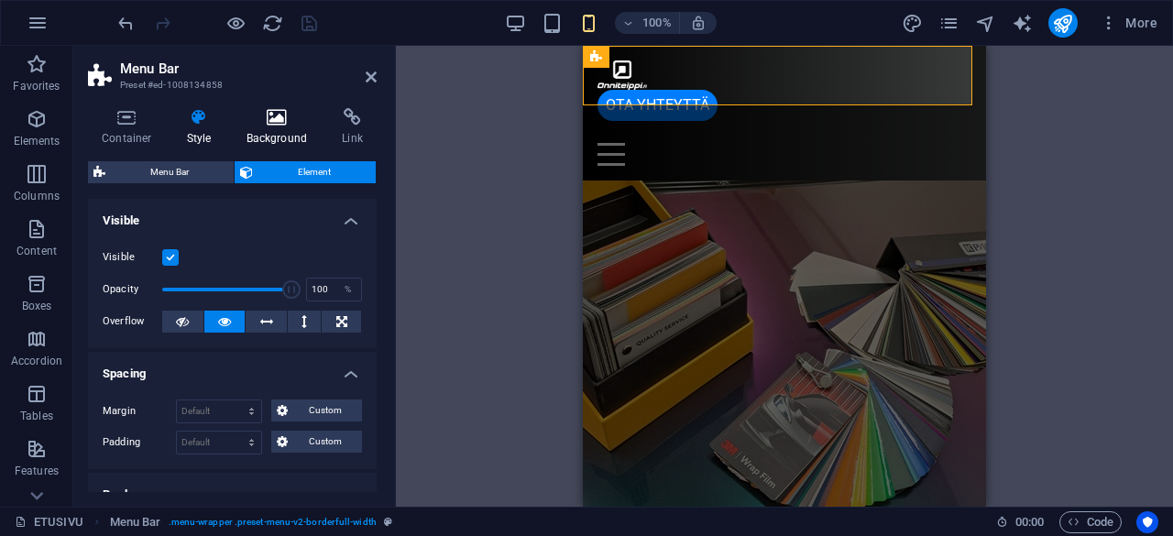
click at [285, 138] on h4 "Background" at bounding box center [281, 127] width 96 height 39
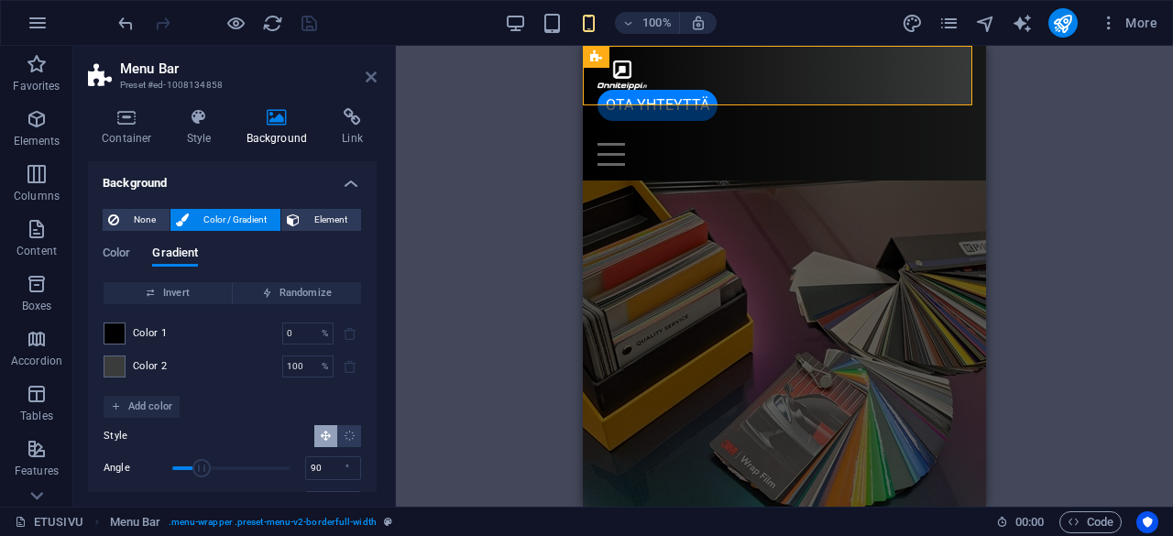
click at [375, 77] on icon at bounding box center [371, 77] width 11 height 15
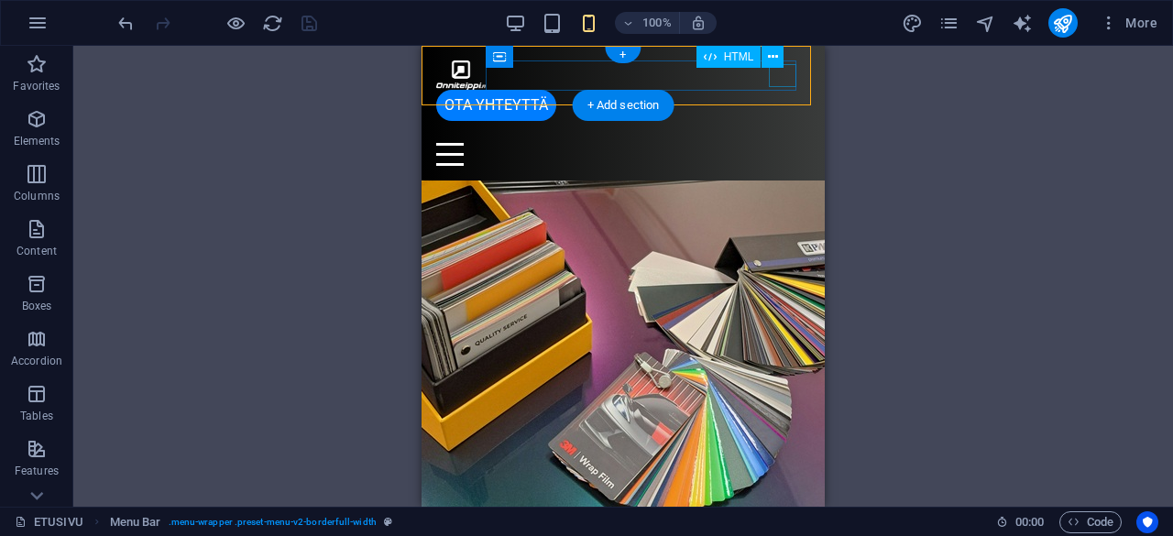
click at [785, 143] on div "Menu" at bounding box center [623, 154] width 374 height 23
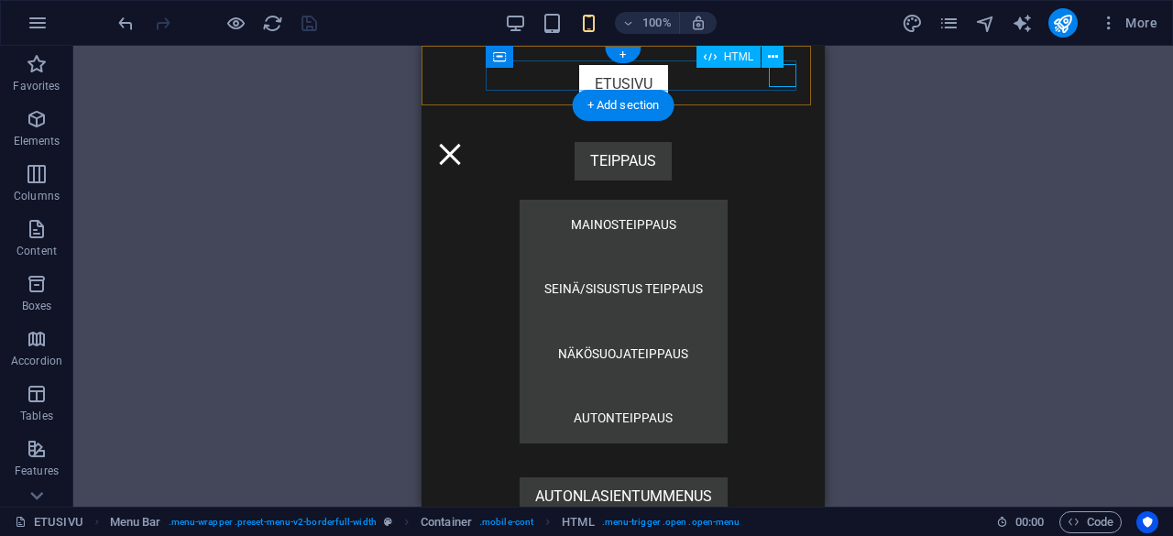
click at [464, 143] on div "Menu" at bounding box center [450, 154] width 28 height 23
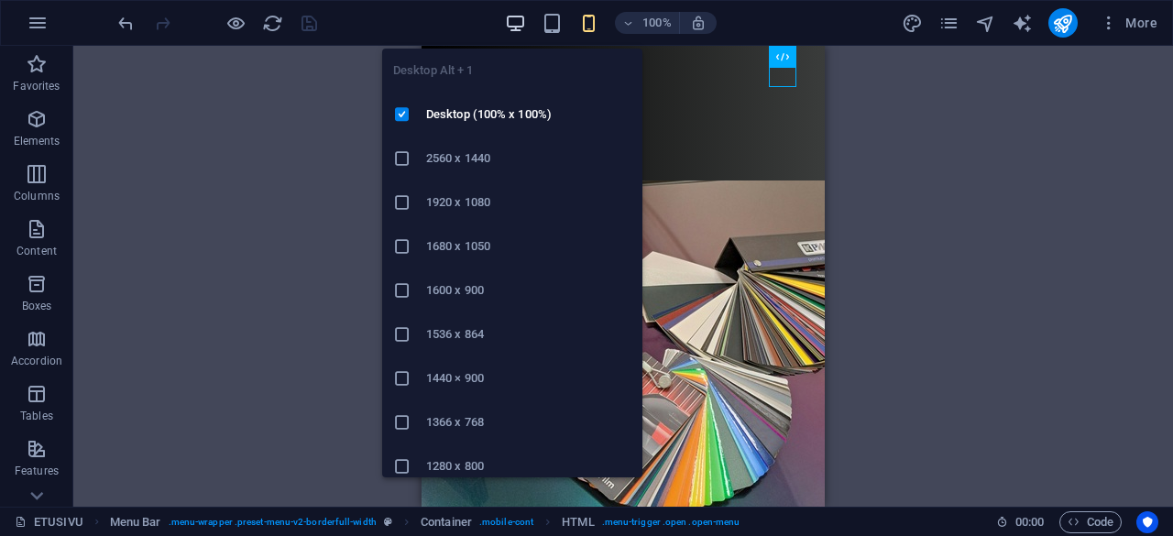
click at [522, 24] on icon "button" at bounding box center [515, 23] width 21 height 21
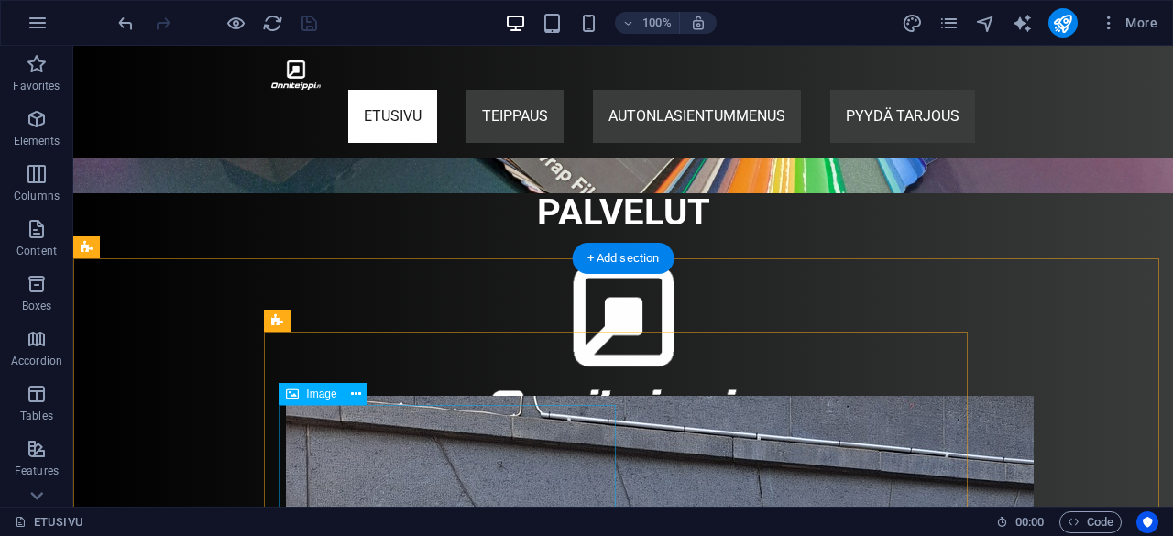
scroll to position [424, 0]
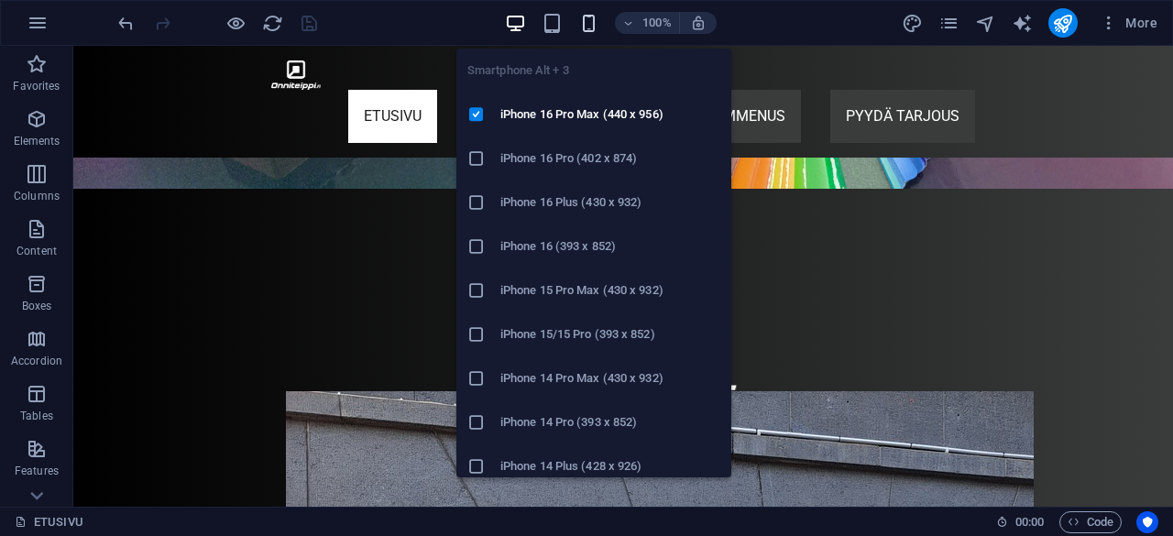
click at [592, 22] on icon "button" at bounding box center [588, 23] width 21 height 21
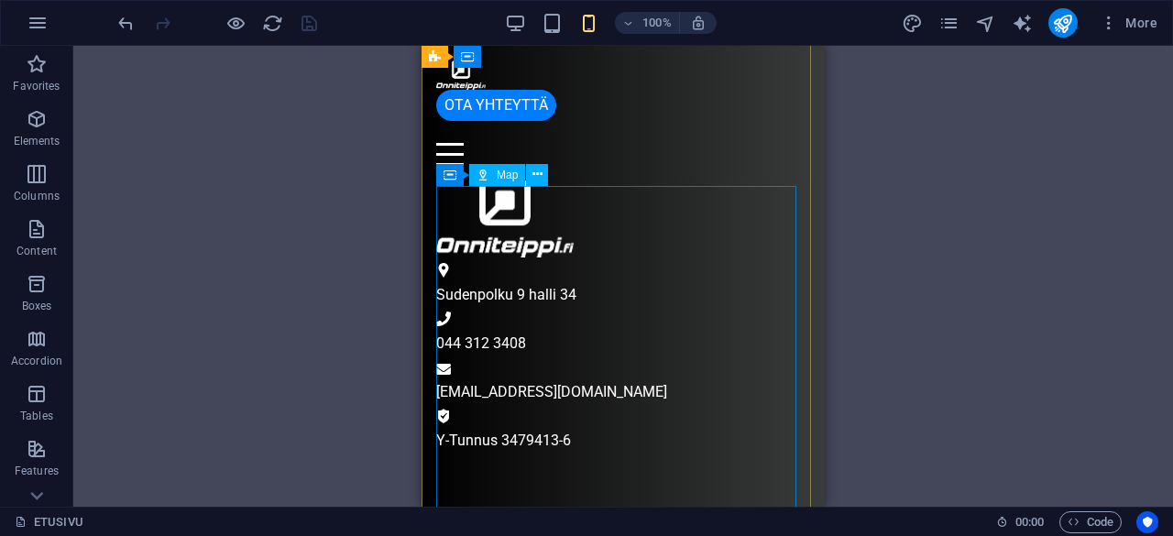
scroll to position [5525, 0]
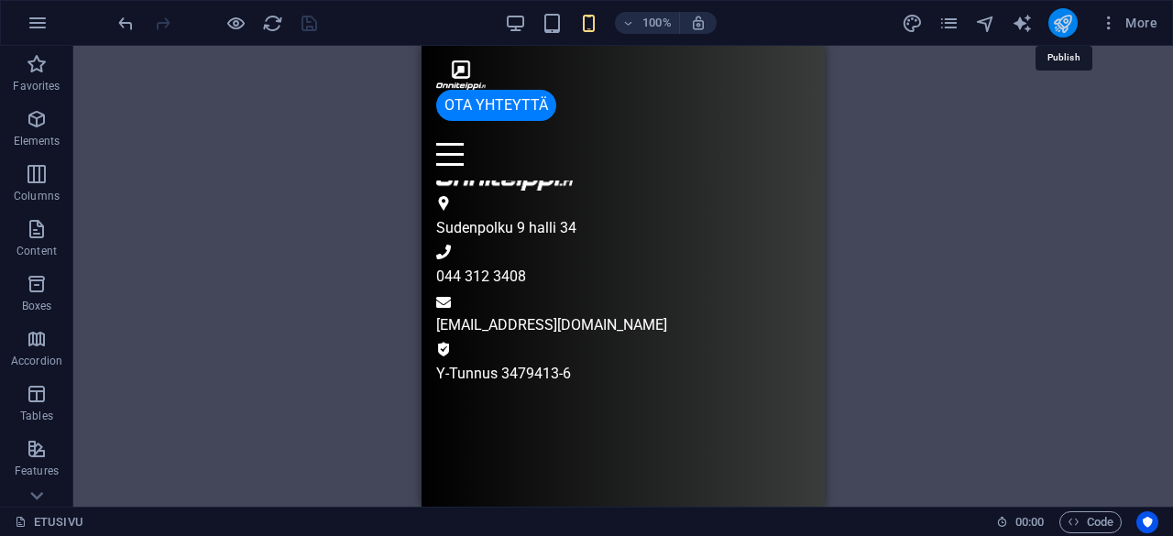
click at [1071, 28] on icon "publish" at bounding box center [1062, 23] width 21 height 21
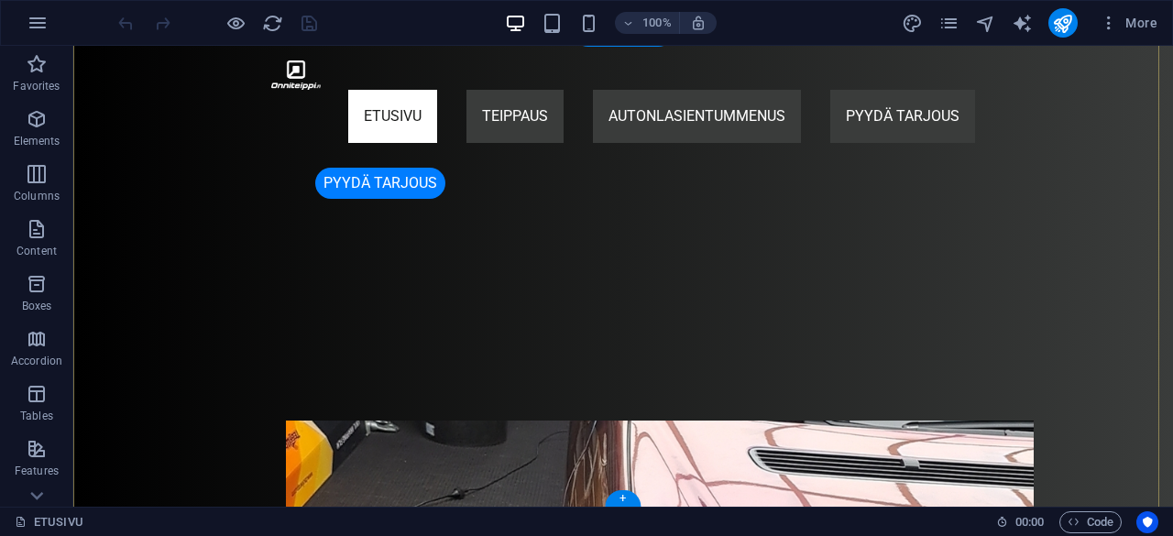
scroll to position [4173, 0]
